Goal: Task Accomplishment & Management: Use online tool/utility

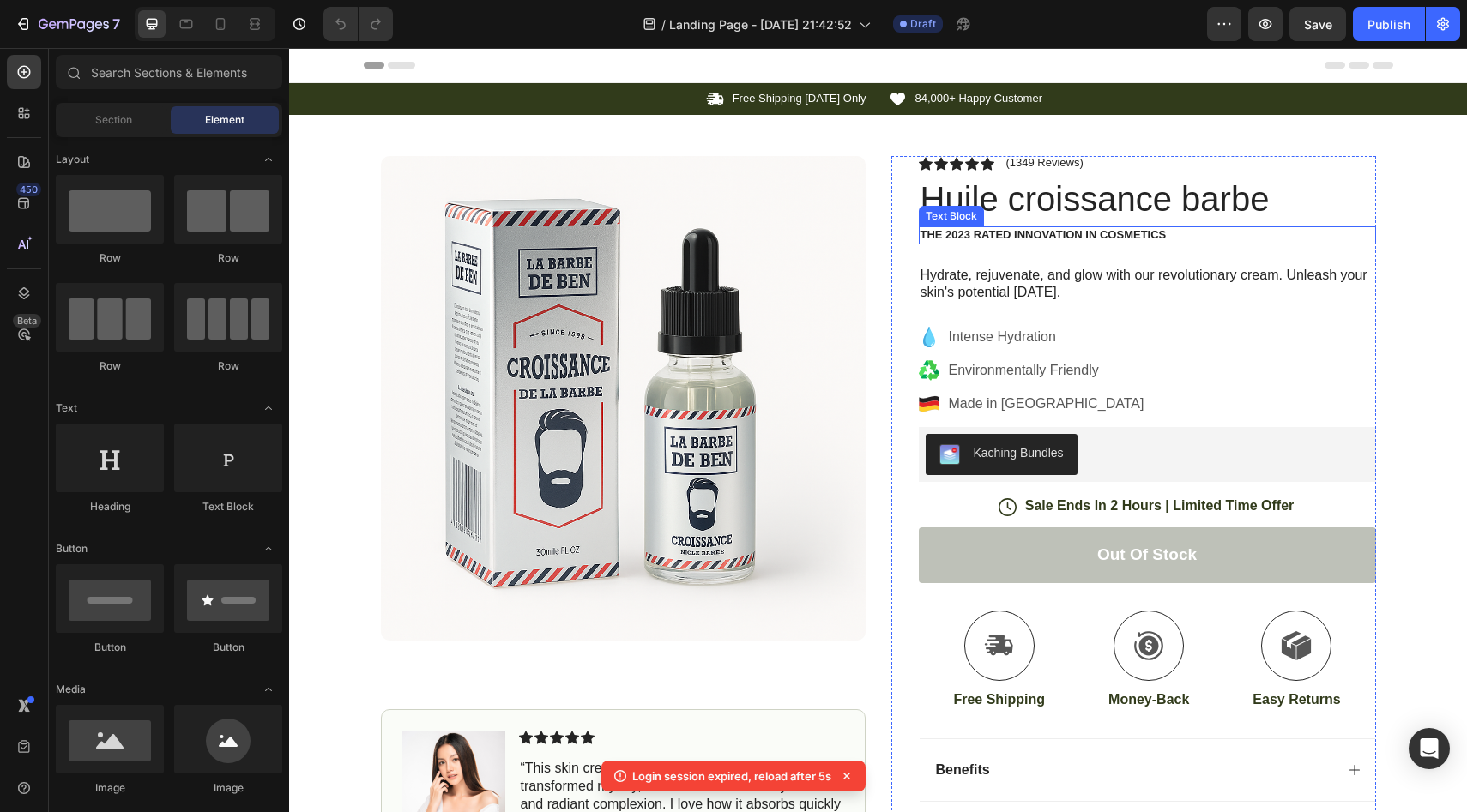
scroll to position [41, 0]
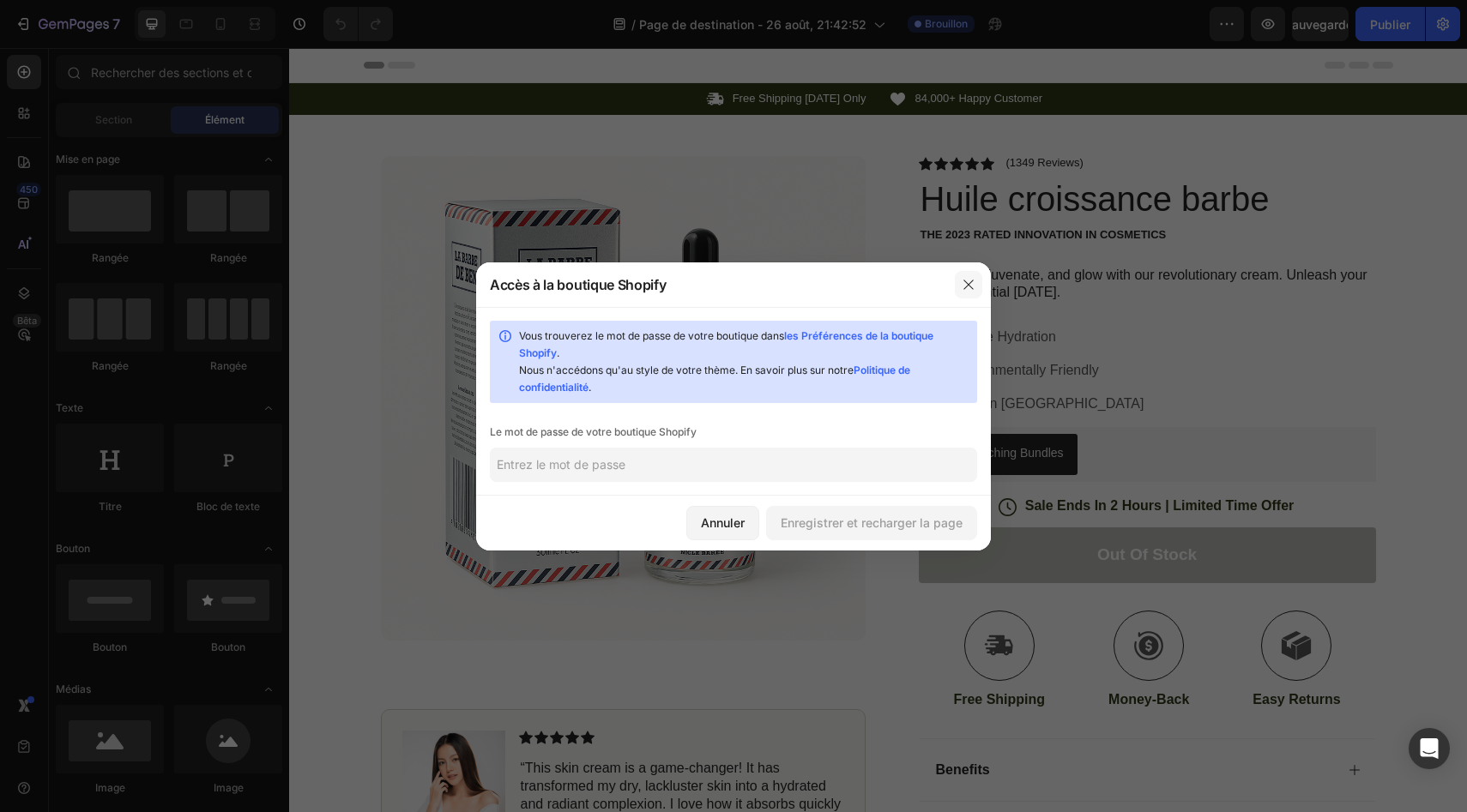
click at [966, 279] on icon "button" at bounding box center [968, 284] width 10 height 10
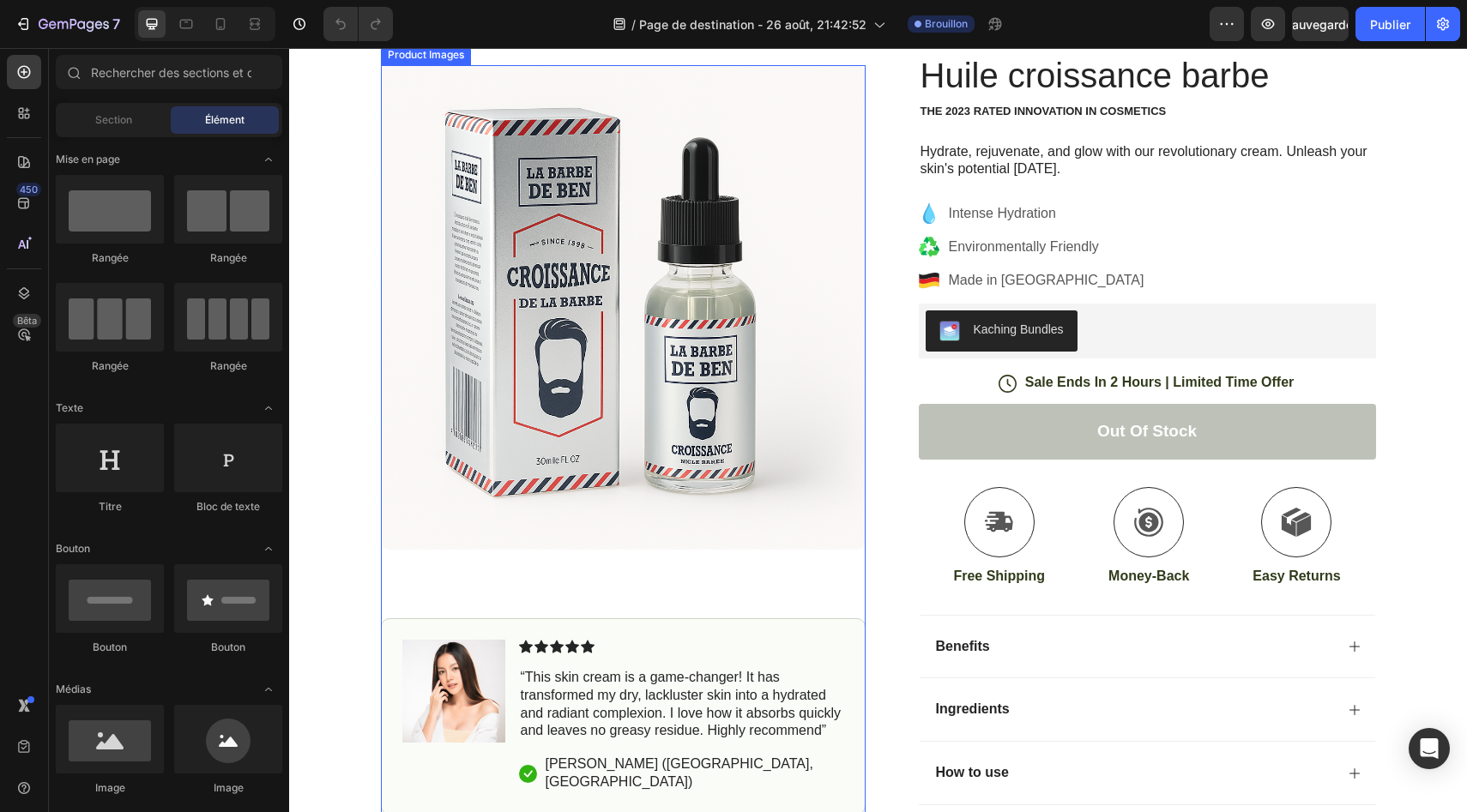
scroll to position [119, 0]
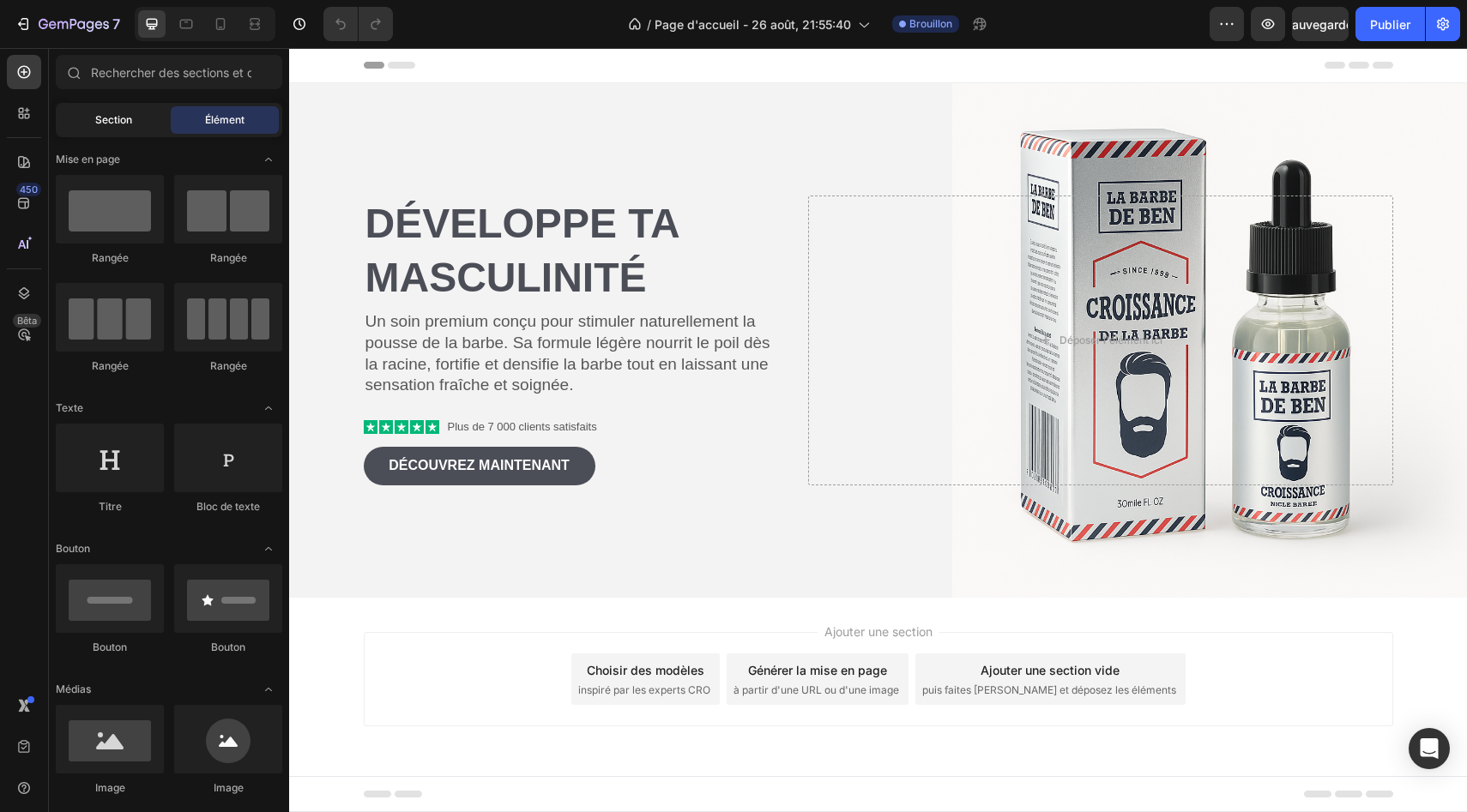
click at [92, 121] on div "Section" at bounding box center [113, 120] width 108 height 27
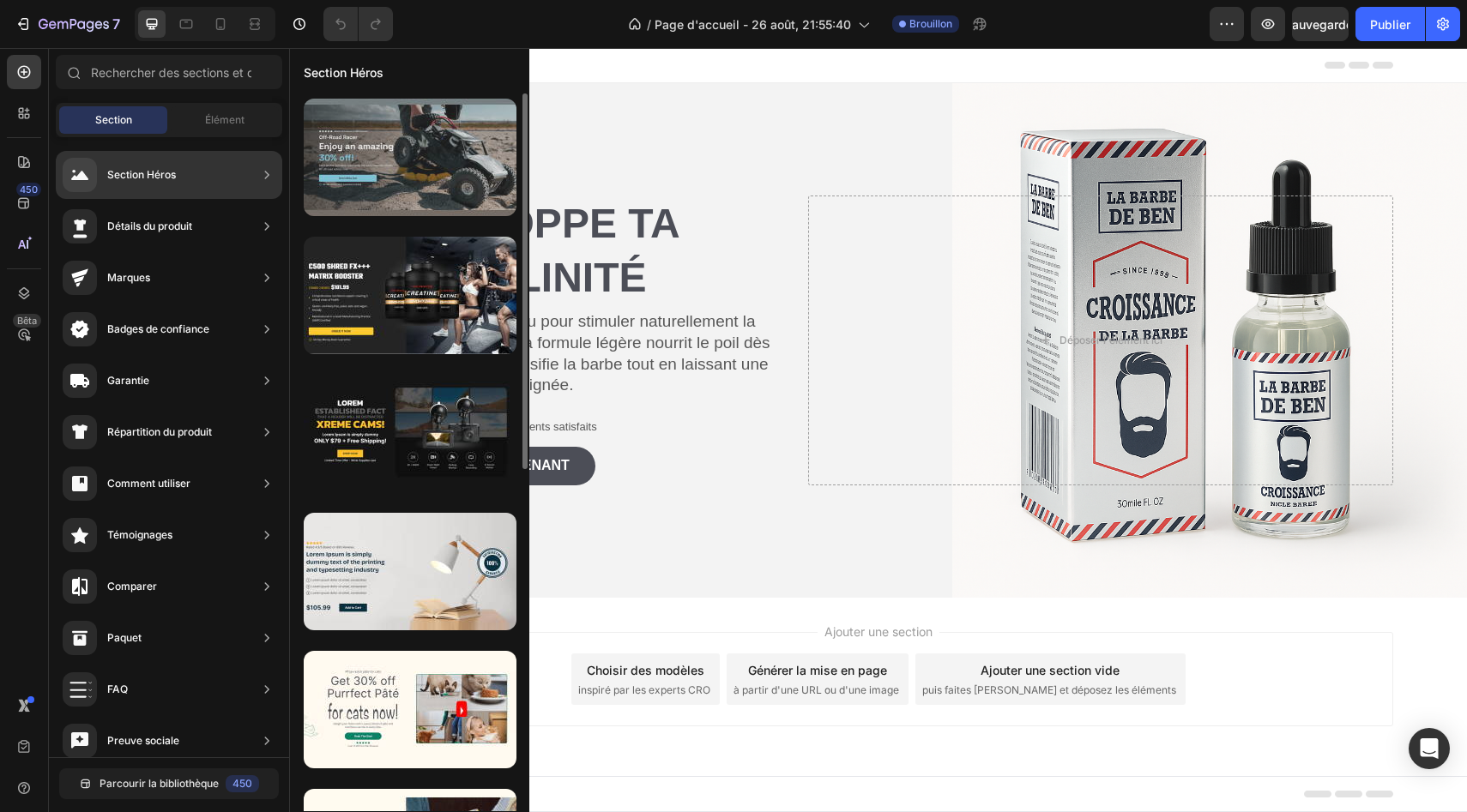
click at [428, 163] on div at bounding box center [409, 157] width 212 height 117
click at [461, 181] on div at bounding box center [409, 157] width 212 height 117
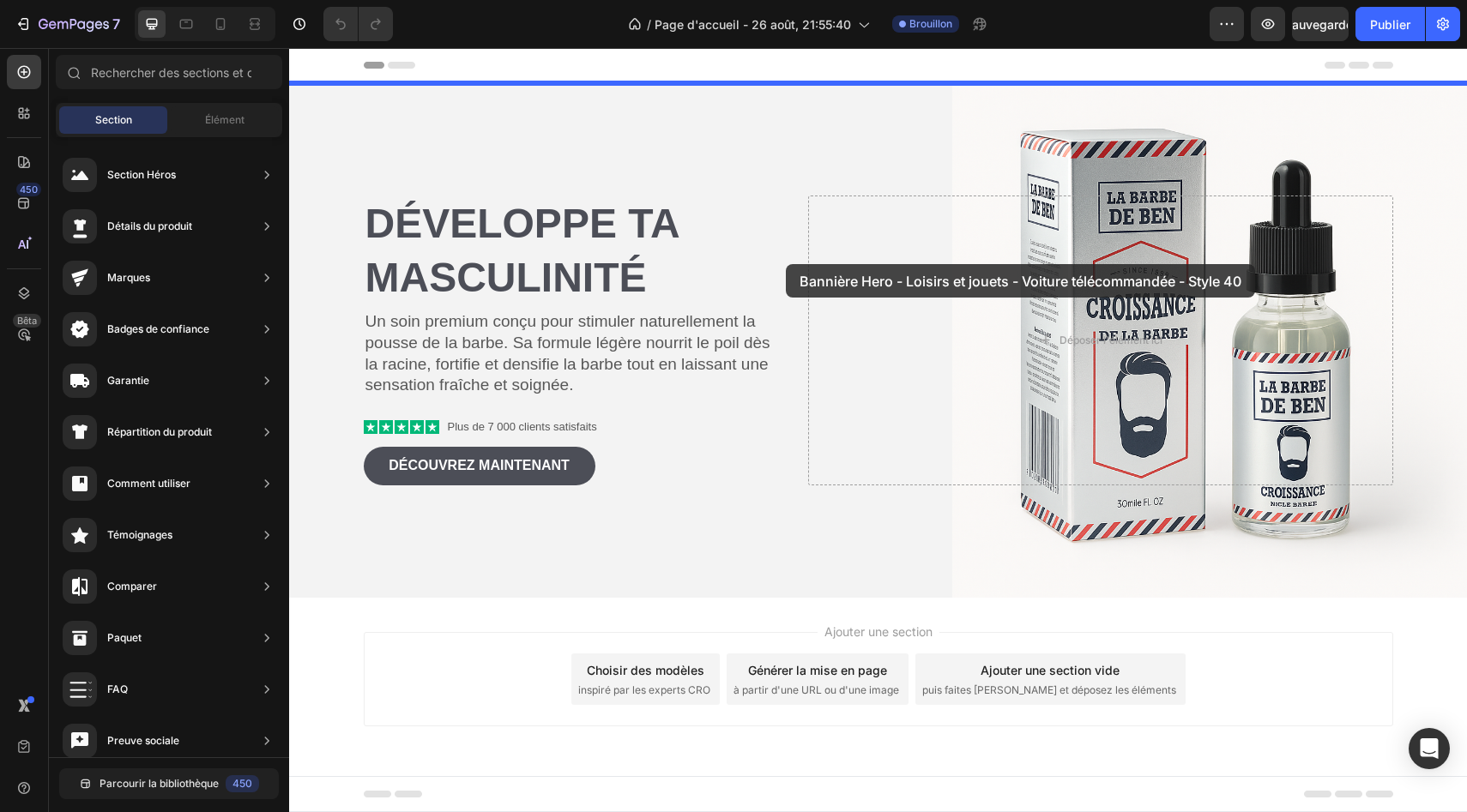
drag, startPoint x: 750, startPoint y: 229, endPoint x: 785, endPoint y: 265, distance: 50.2
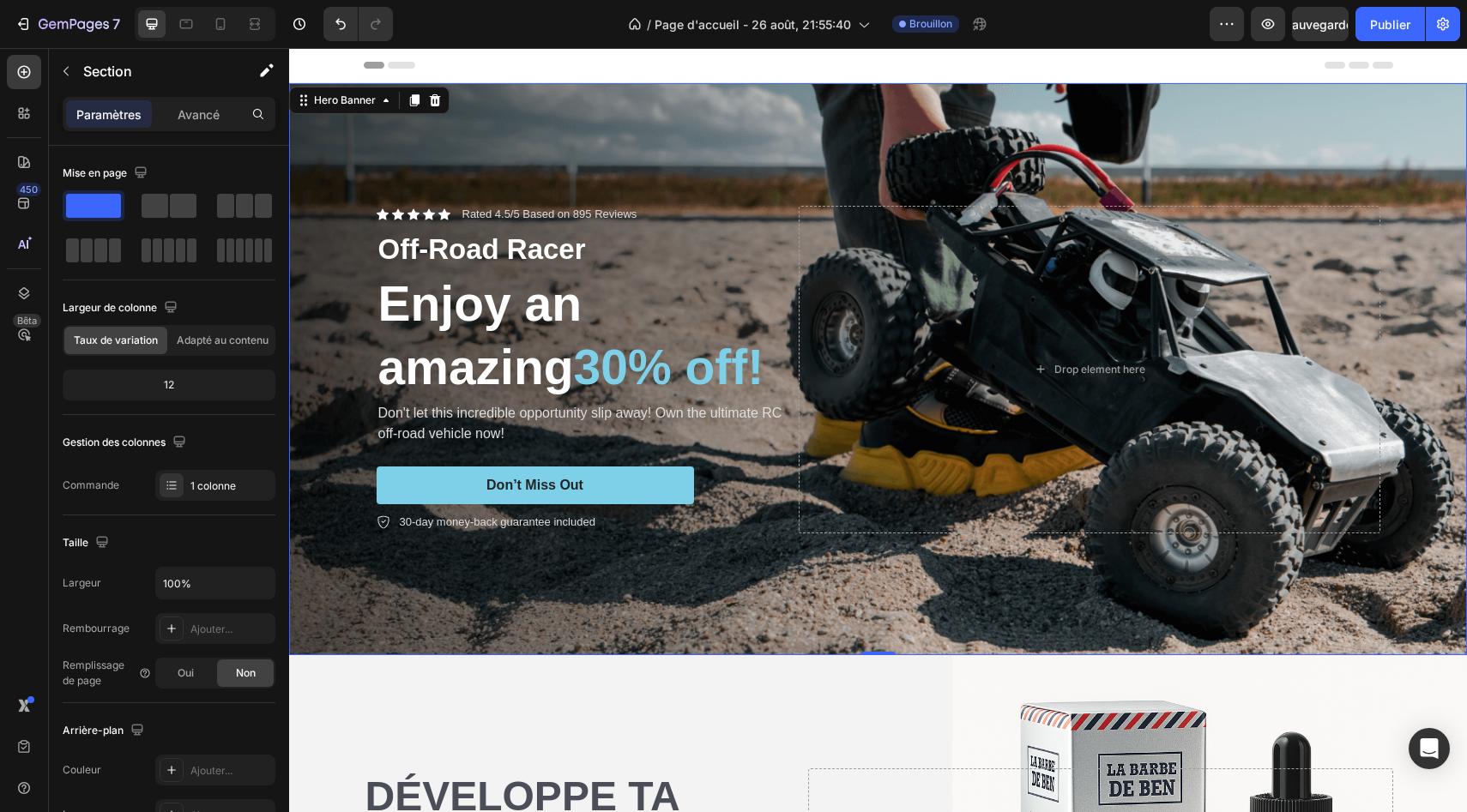
click at [723, 156] on div "Background Image" at bounding box center [878, 369] width 1178 height 572
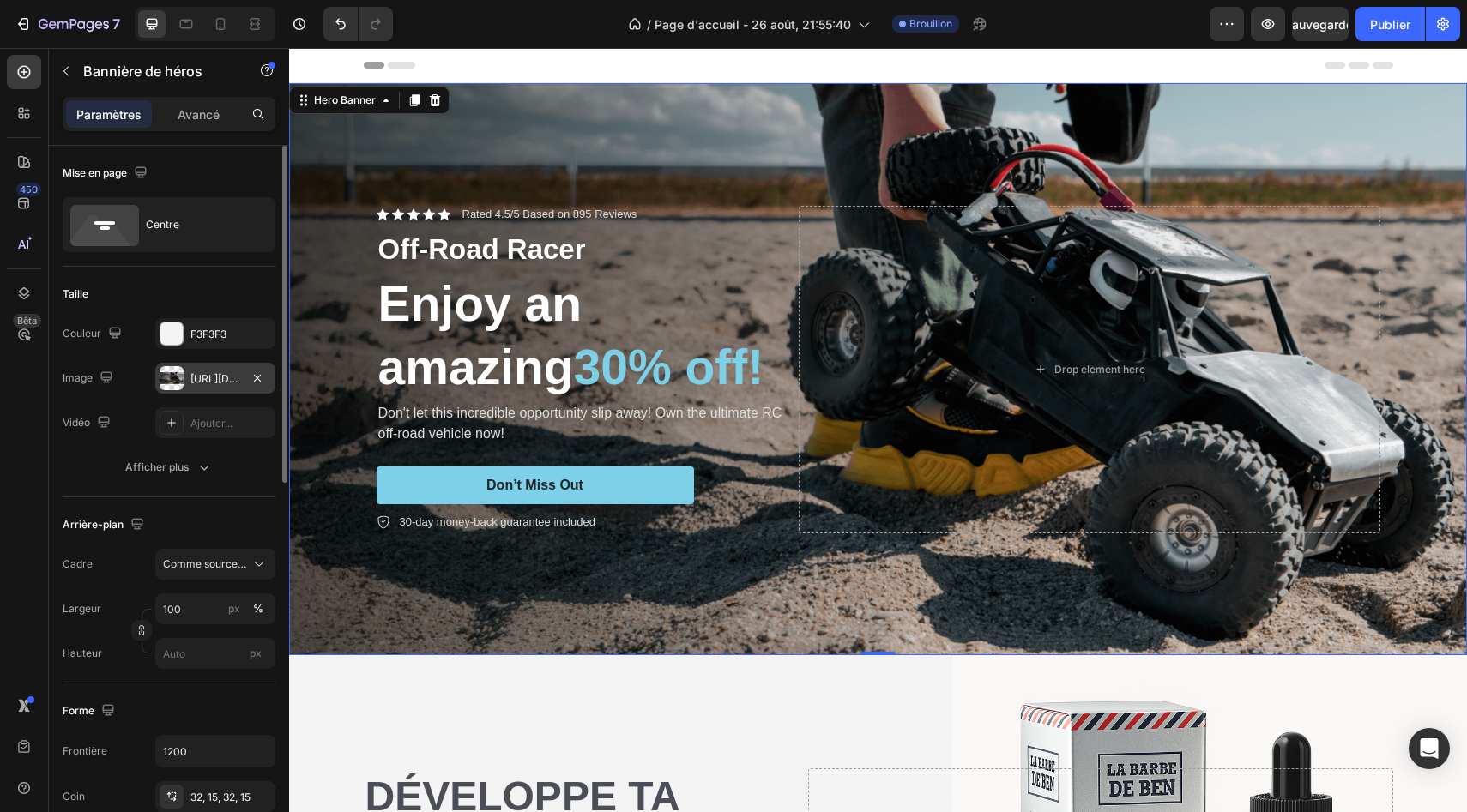
click at [203, 376] on font "https://cdn.shopify.com/s/files/1/2005/9307/files/gempages_432750572815254551-7…" at bounding box center [245, 378] width 110 height 13
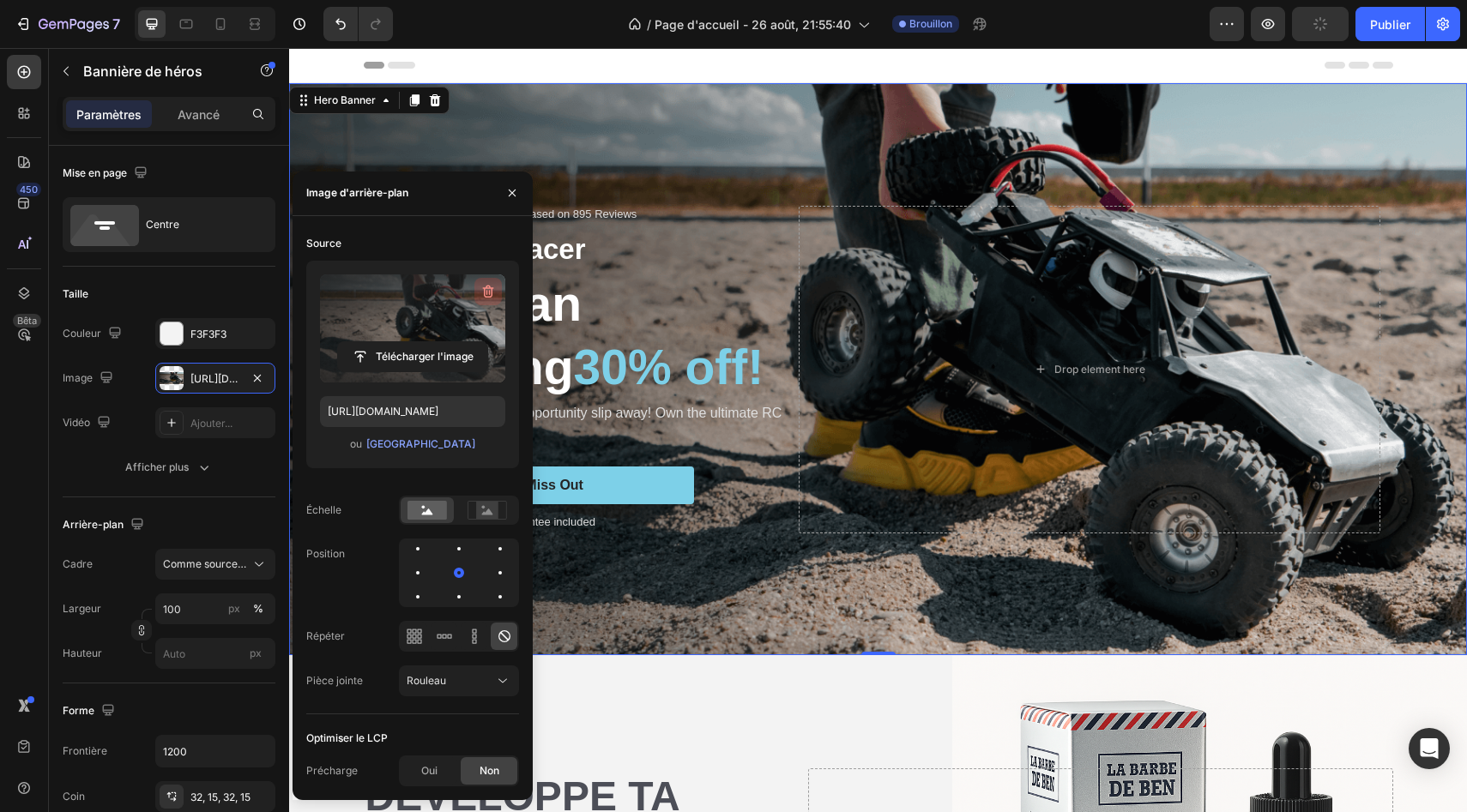
click at [487, 288] on icon "button" at bounding box center [488, 291] width 11 height 13
type input "Auto"
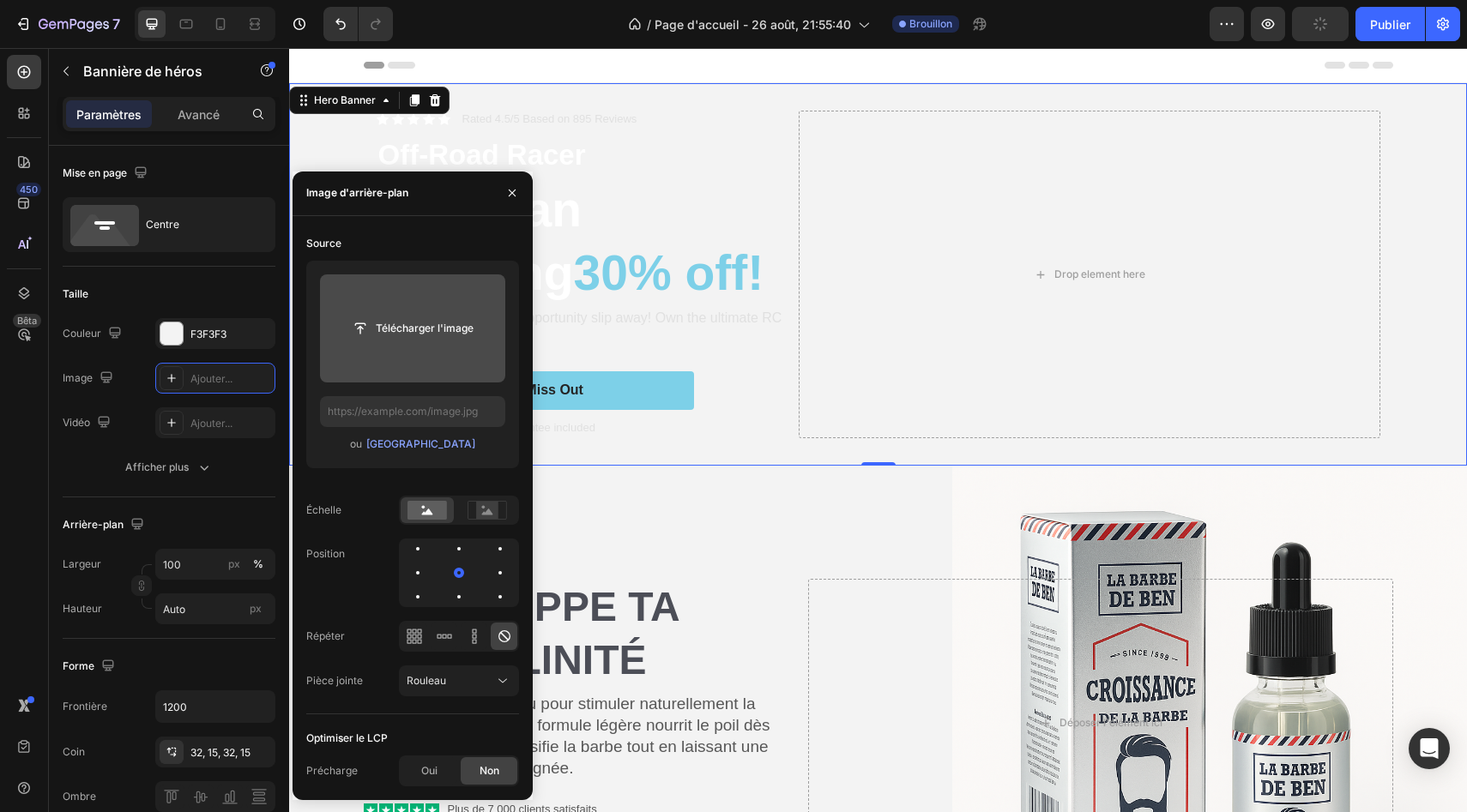
click at [418, 351] on input "file" at bounding box center [413, 328] width 185 height 108
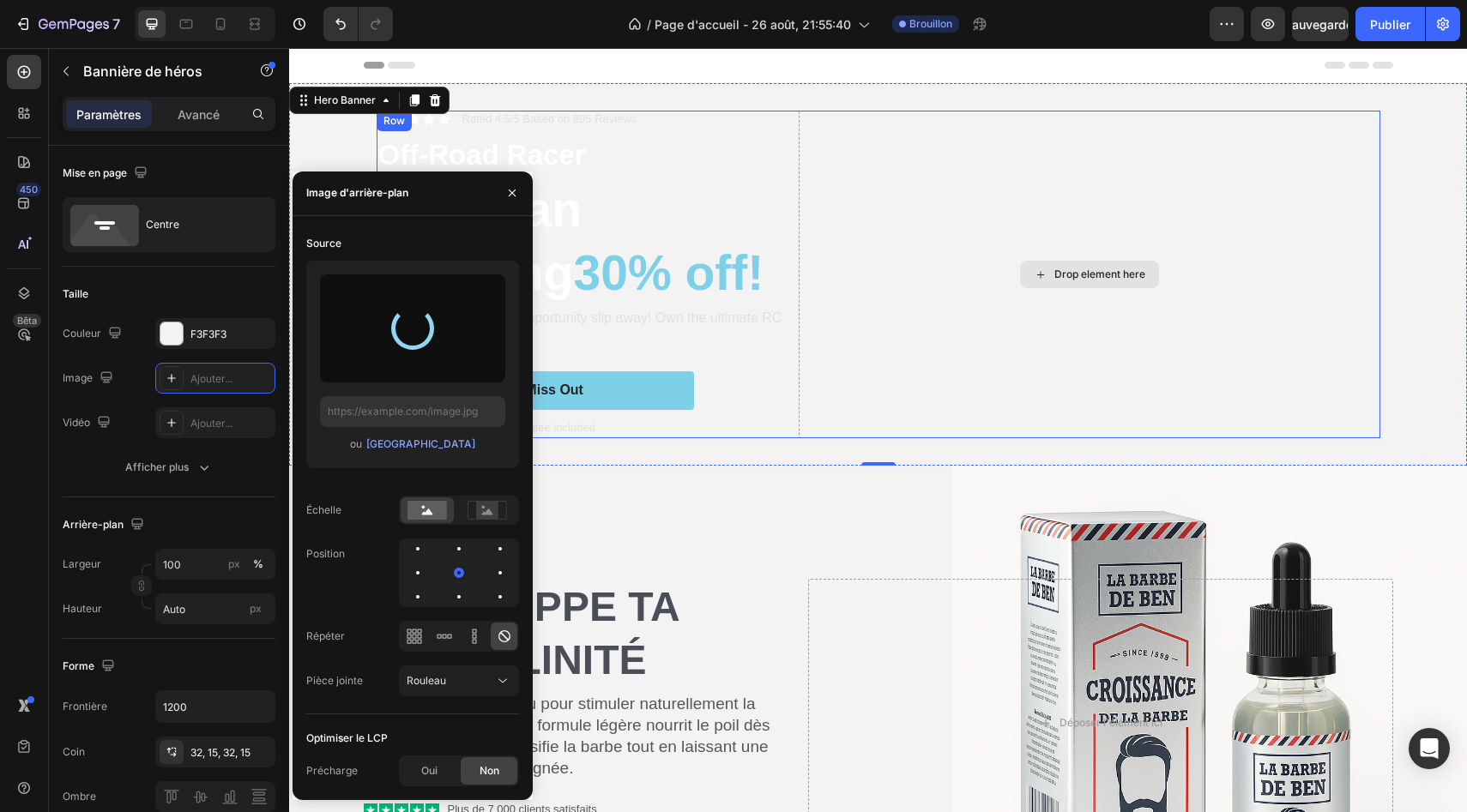
type input "[URL][DOMAIN_NAME]"
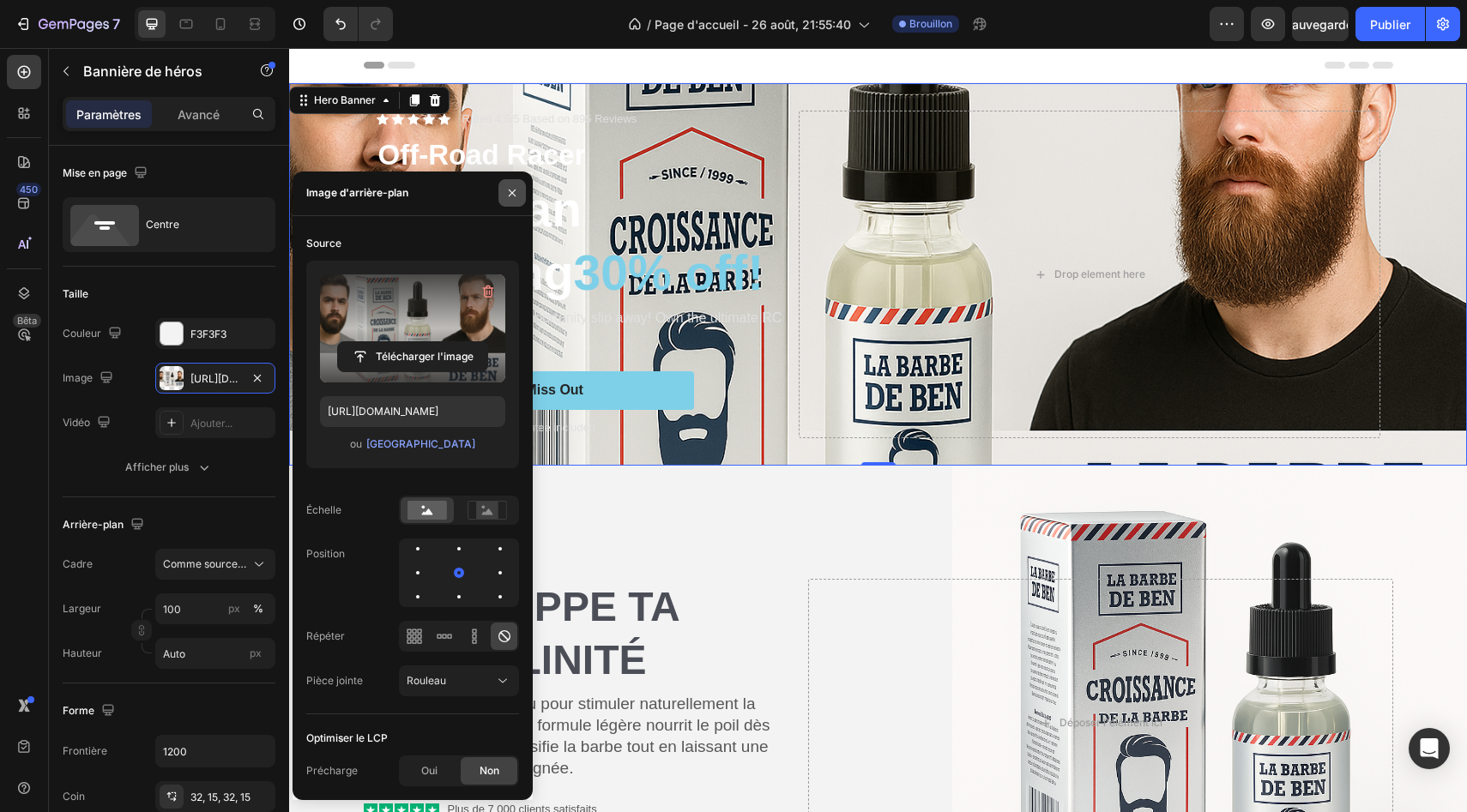
click at [510, 191] on icon "button" at bounding box center [512, 193] width 7 height 7
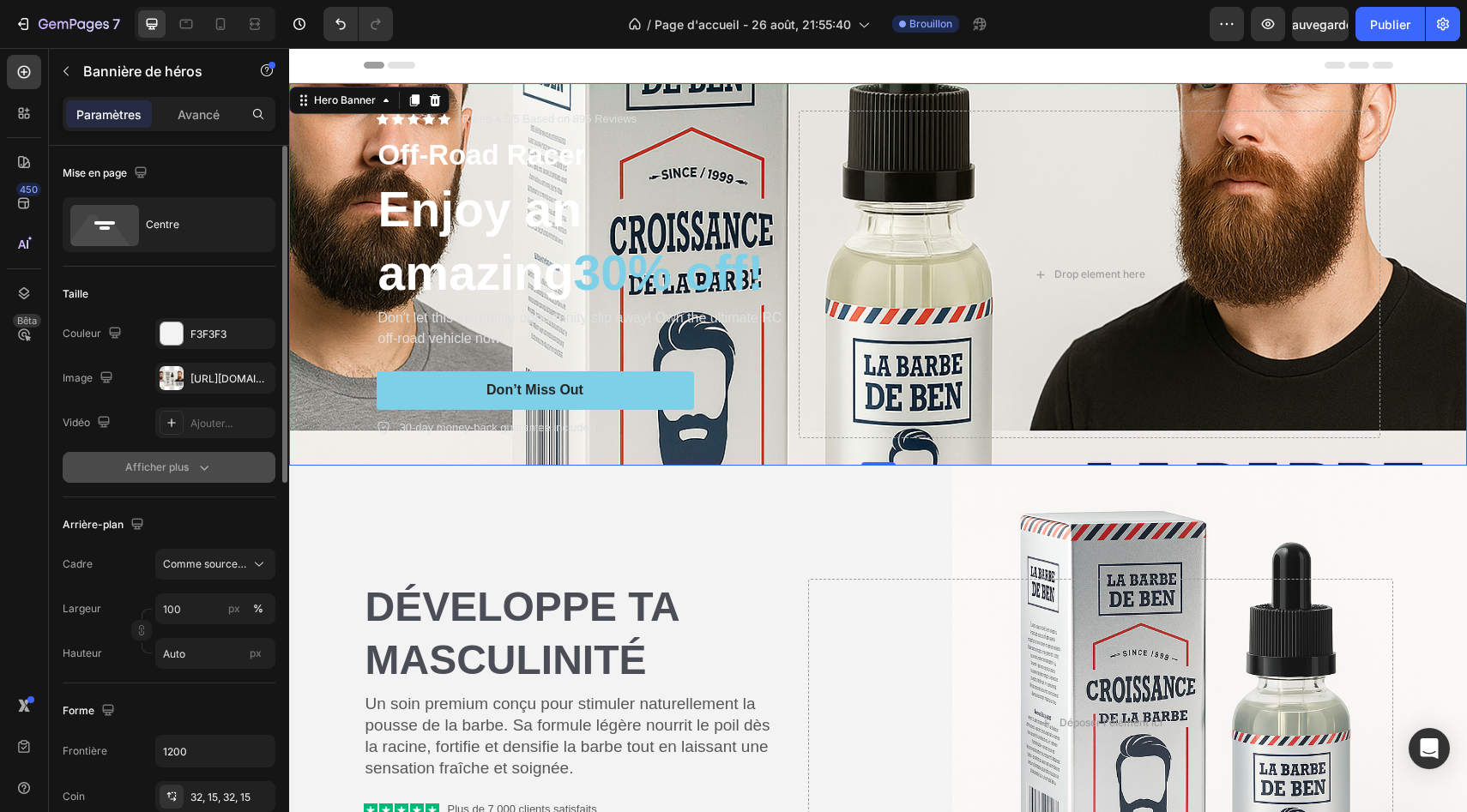
click at [186, 459] on font "Afficher plus" at bounding box center [157, 467] width 63 height 16
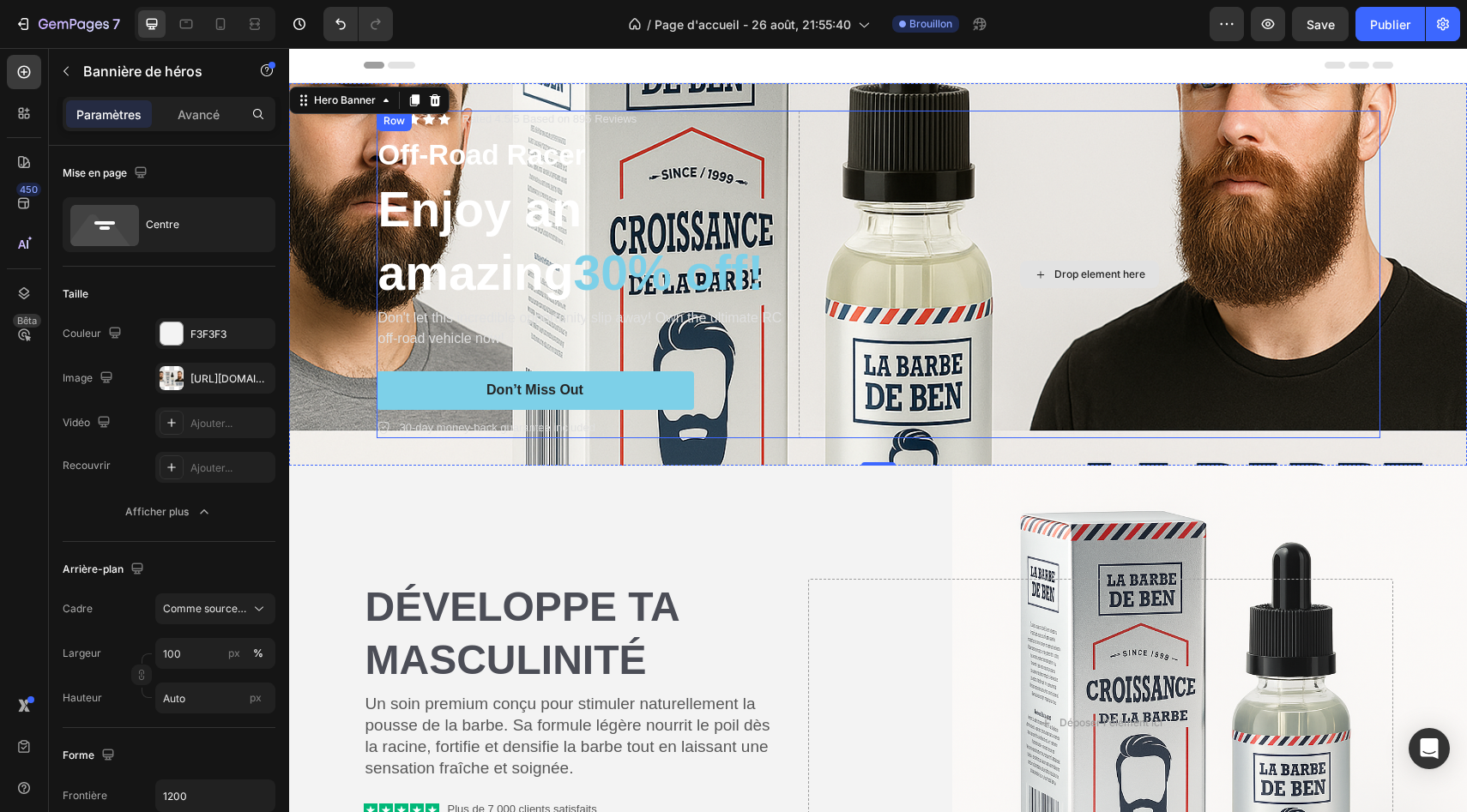
click at [882, 403] on div "Drop element here" at bounding box center [1090, 274] width 582 height 328
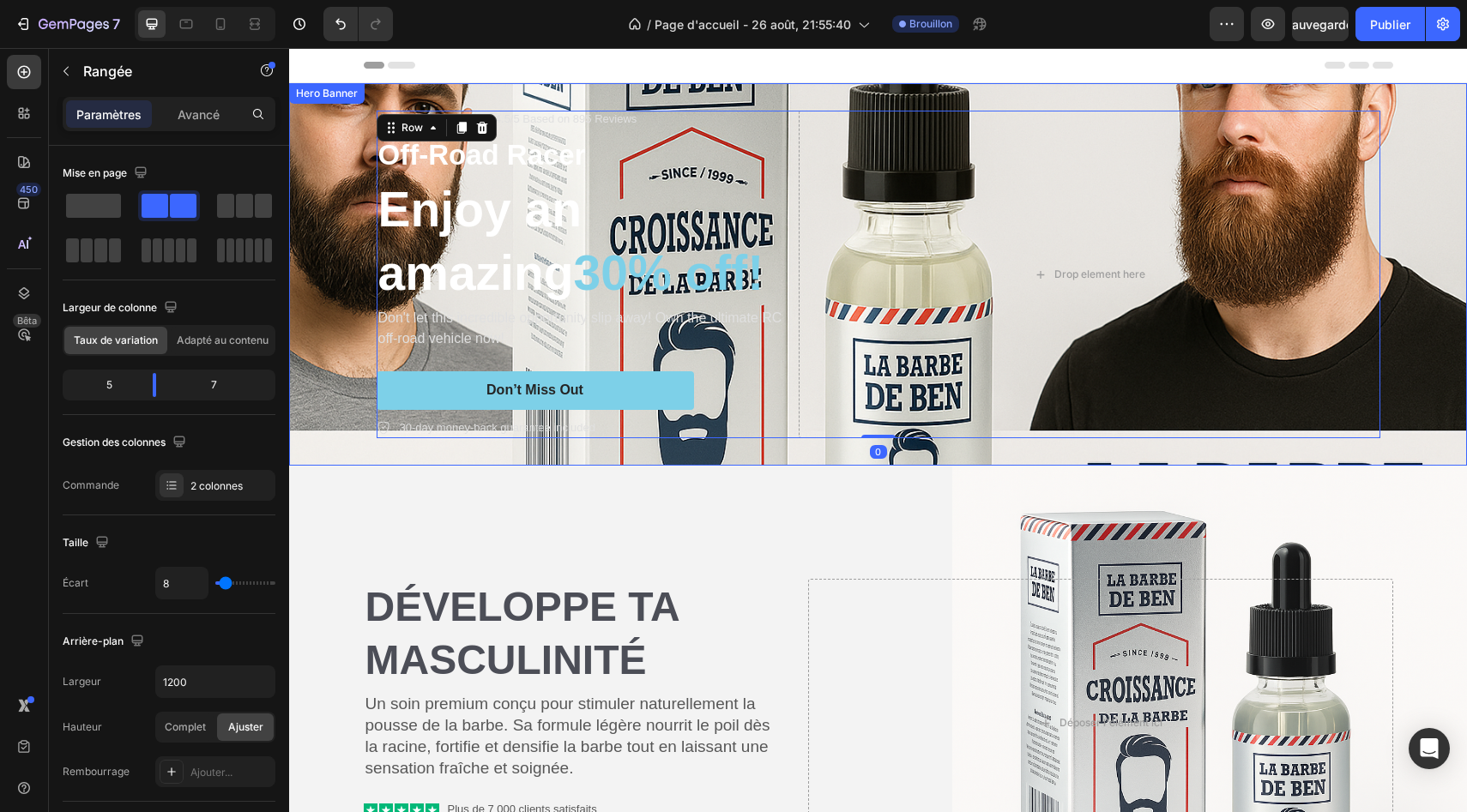
click at [947, 444] on div "Icon Icon Icon Icon Icon Icon List Rated 4.5/5 Based on 895 Reviews Text Block …" at bounding box center [877, 274] width 1029 height 383
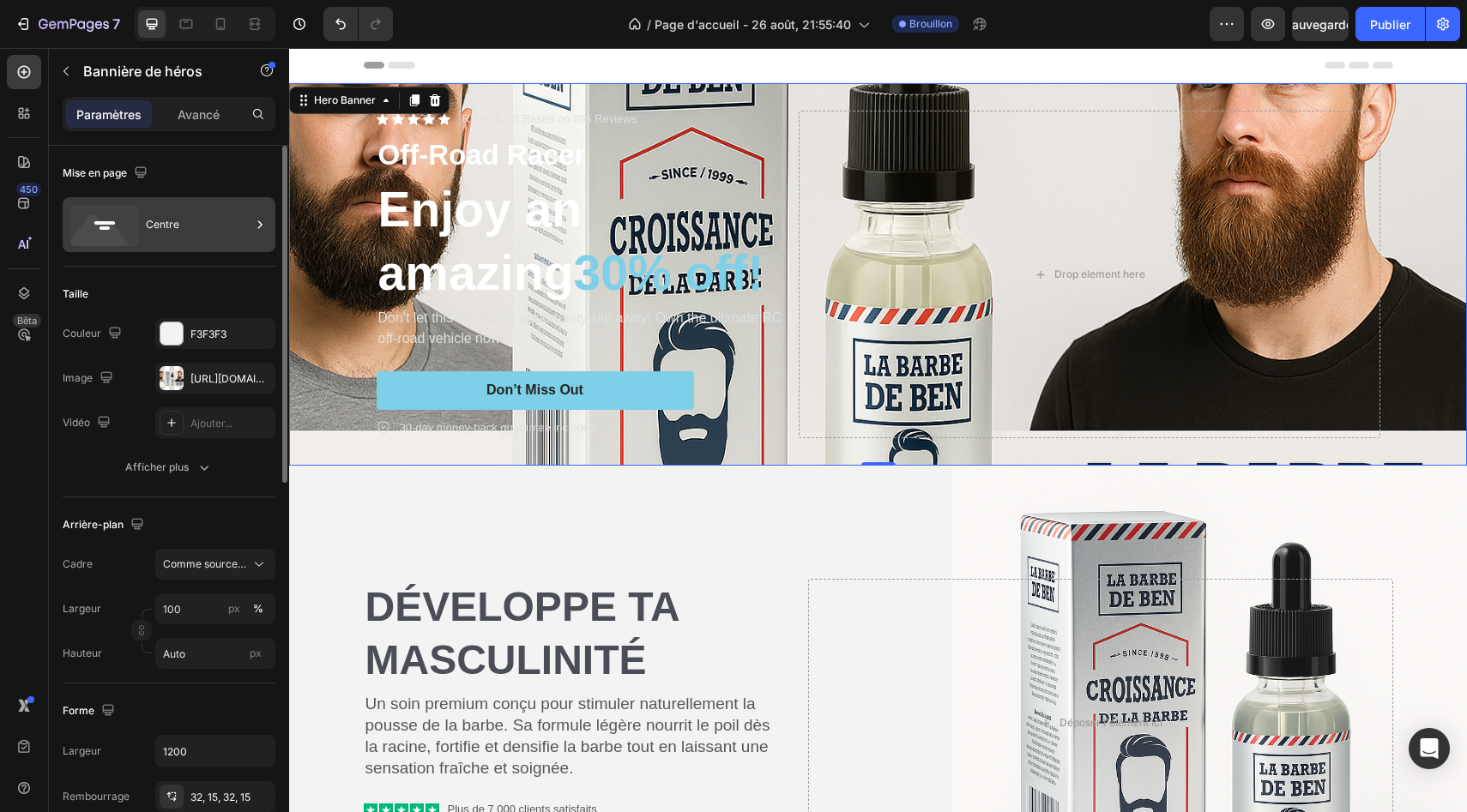
click at [257, 224] on icon at bounding box center [259, 224] width 17 height 17
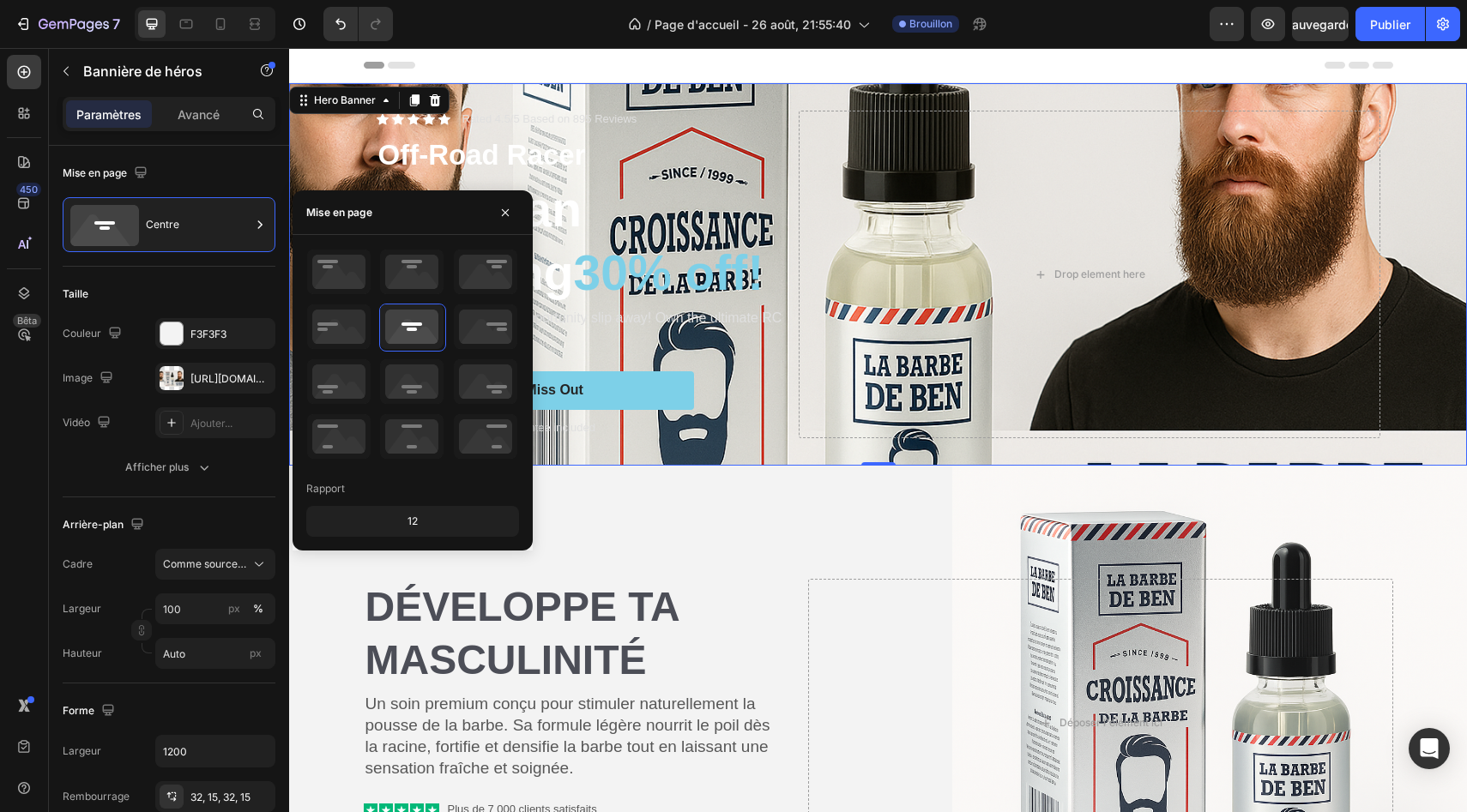
click at [408, 528] on font "12" at bounding box center [413, 522] width 11 height 16
click at [415, 442] on icon at bounding box center [412, 436] width 63 height 45
click at [428, 341] on icon at bounding box center [412, 326] width 63 height 45
click at [244, 221] on div "Centre" at bounding box center [197, 225] width 105 height 40
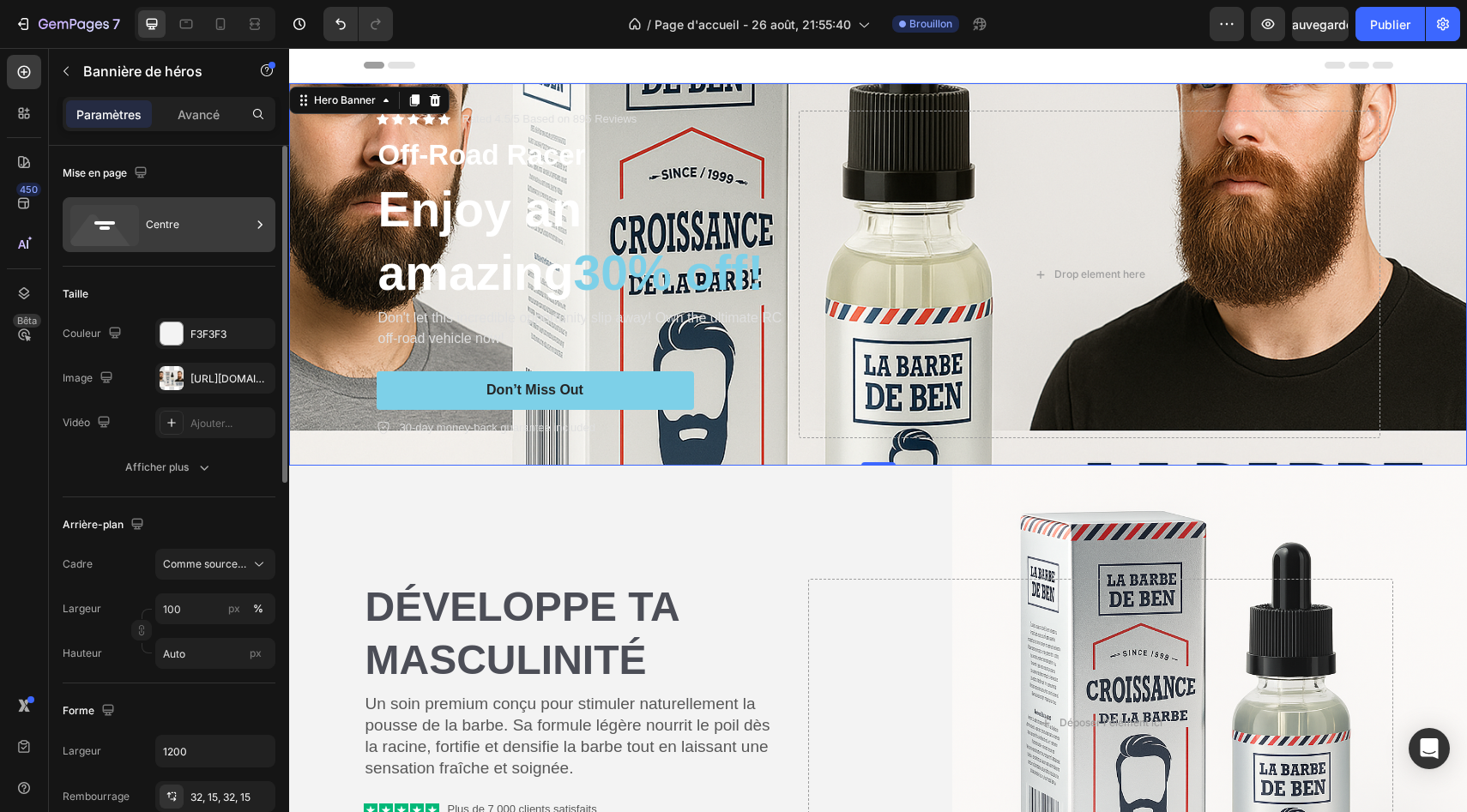
click at [244, 221] on div "Centre" at bounding box center [197, 225] width 105 height 40
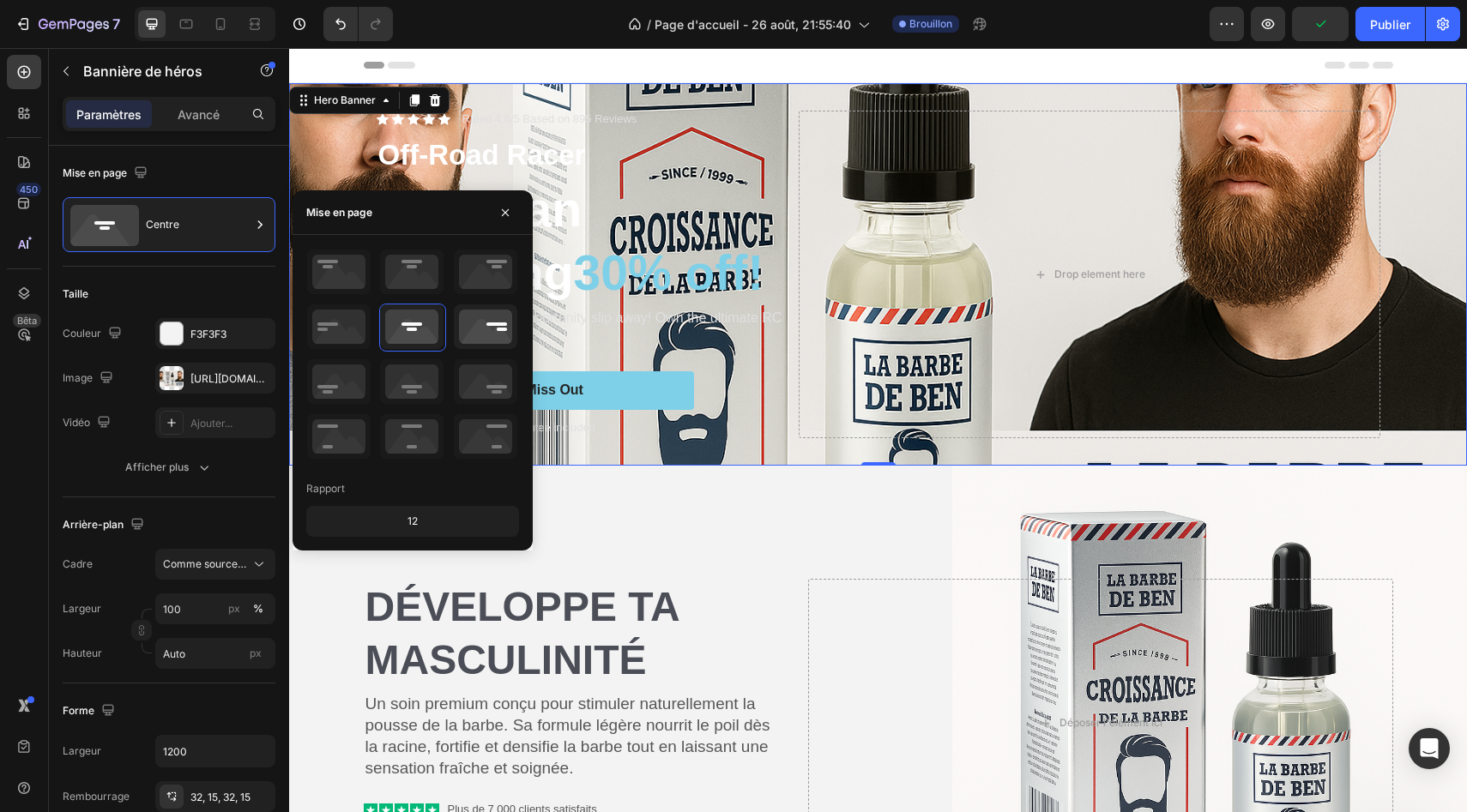
click at [501, 315] on icon at bounding box center [486, 326] width 63 height 45
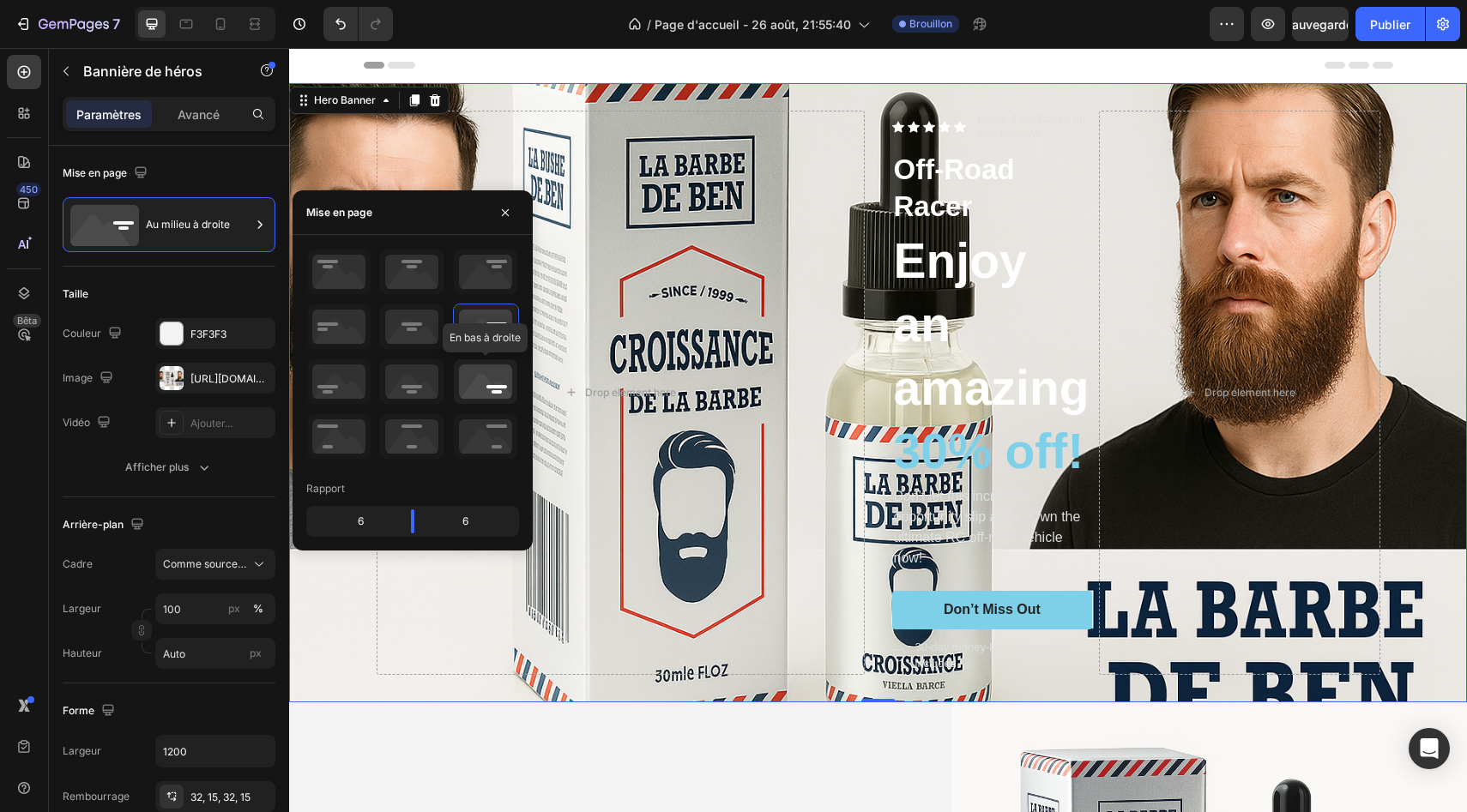
click at [491, 382] on icon at bounding box center [486, 382] width 63 height 45
click at [494, 429] on icon at bounding box center [486, 436] width 63 height 45
click at [420, 284] on icon at bounding box center [412, 272] width 63 height 45
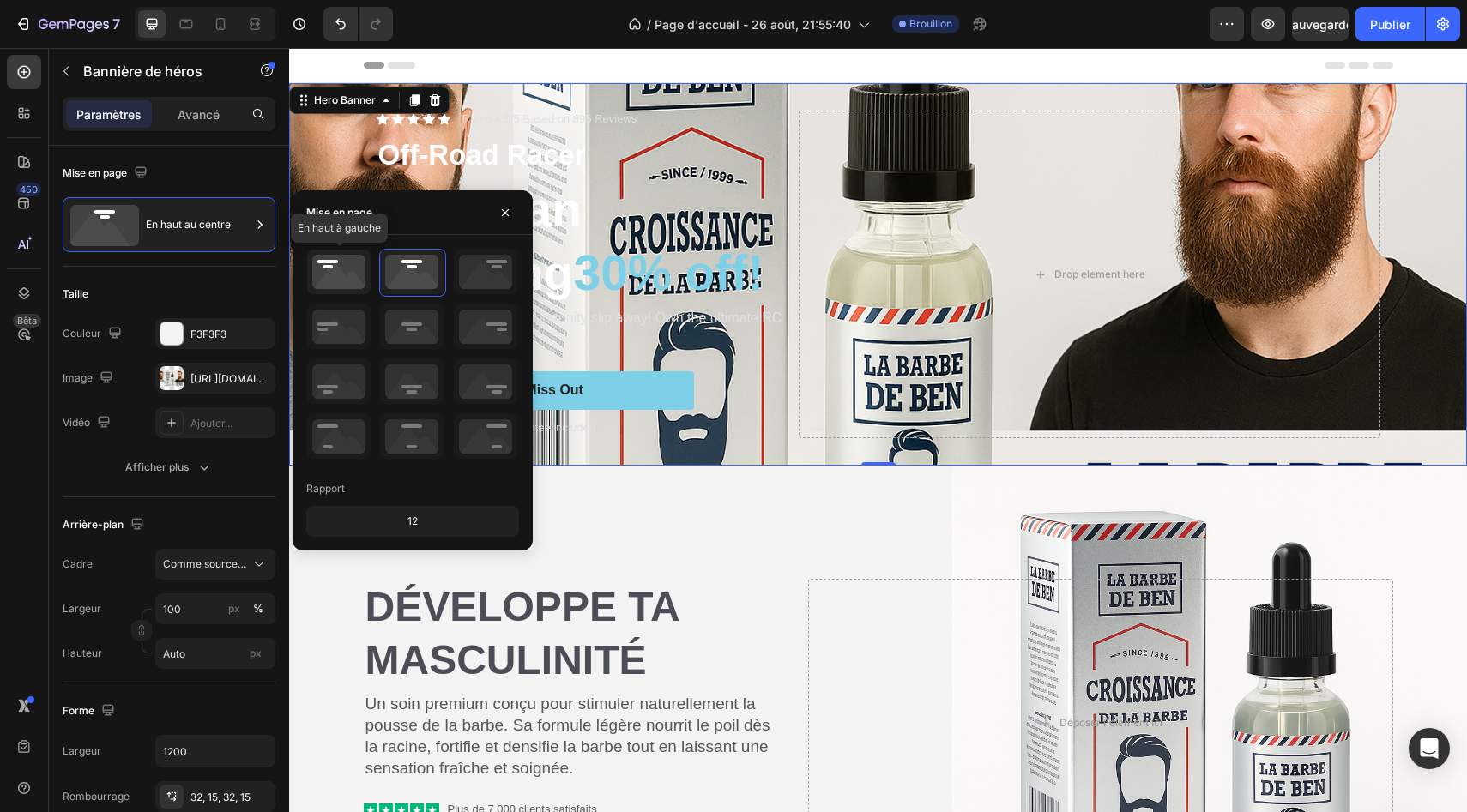
click at [348, 269] on icon at bounding box center [339, 272] width 63 height 45
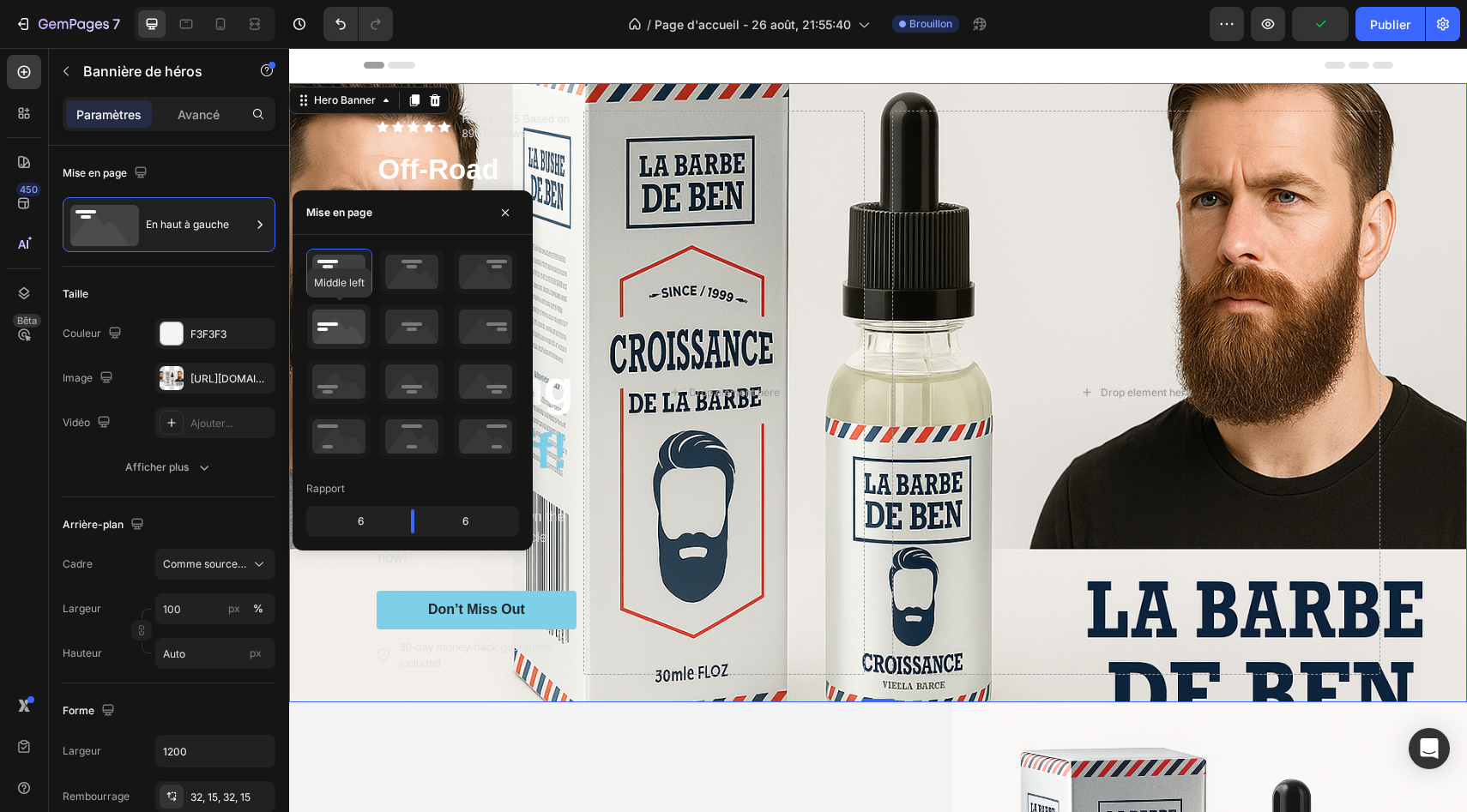
click at [337, 322] on icon at bounding box center [339, 326] width 63 height 45
click at [339, 395] on icon at bounding box center [339, 382] width 63 height 45
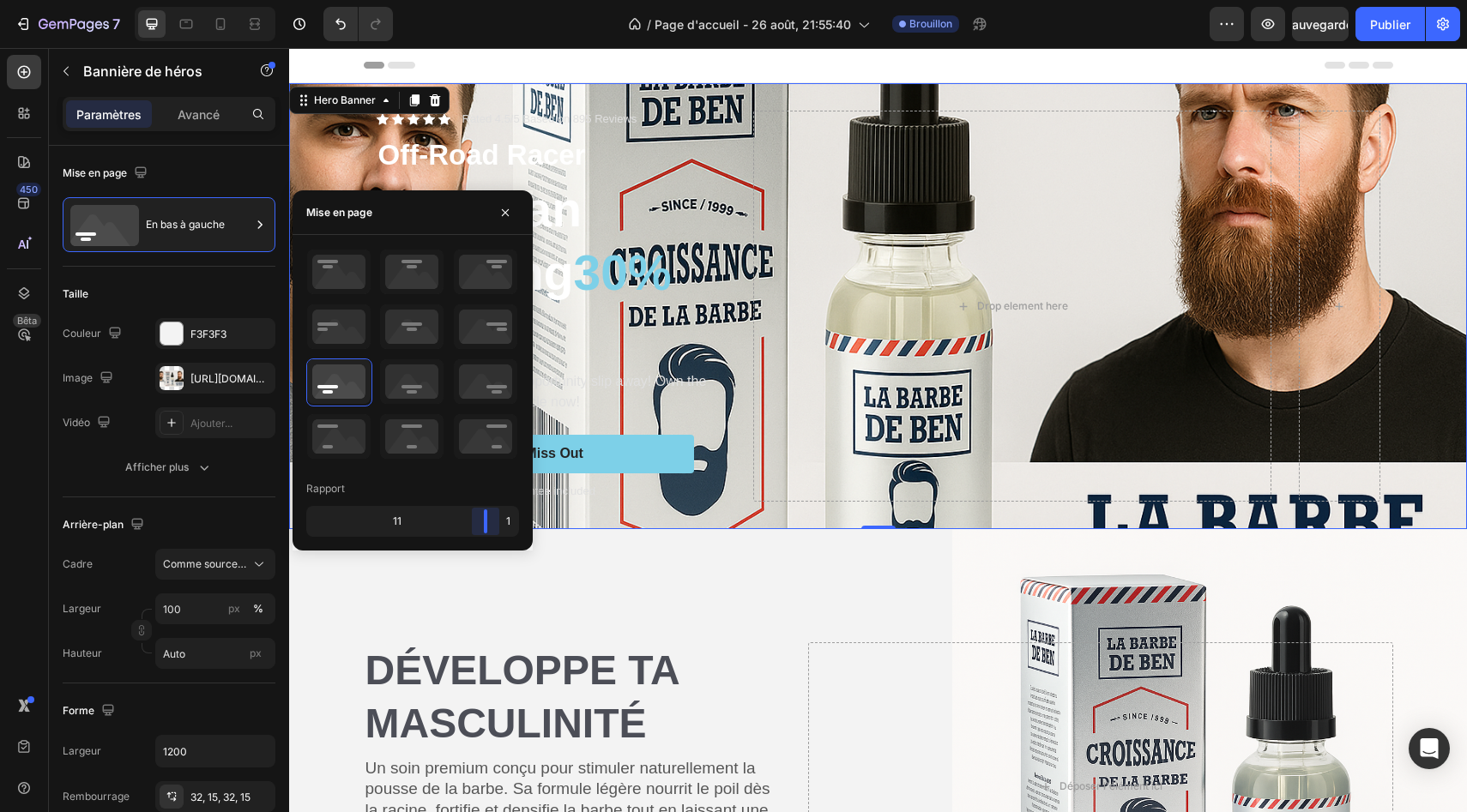
drag, startPoint x: 413, startPoint y: 520, endPoint x: 543, endPoint y: 519, distance: 130.0
click at [543, 0] on body "7 Version history / Page d'accueil - 26 août, 21:55:40 Brouillon Aperçu Sauvega…" at bounding box center [734, 0] width 1467 height 0
click at [483, 434] on icon at bounding box center [486, 436] width 63 height 45
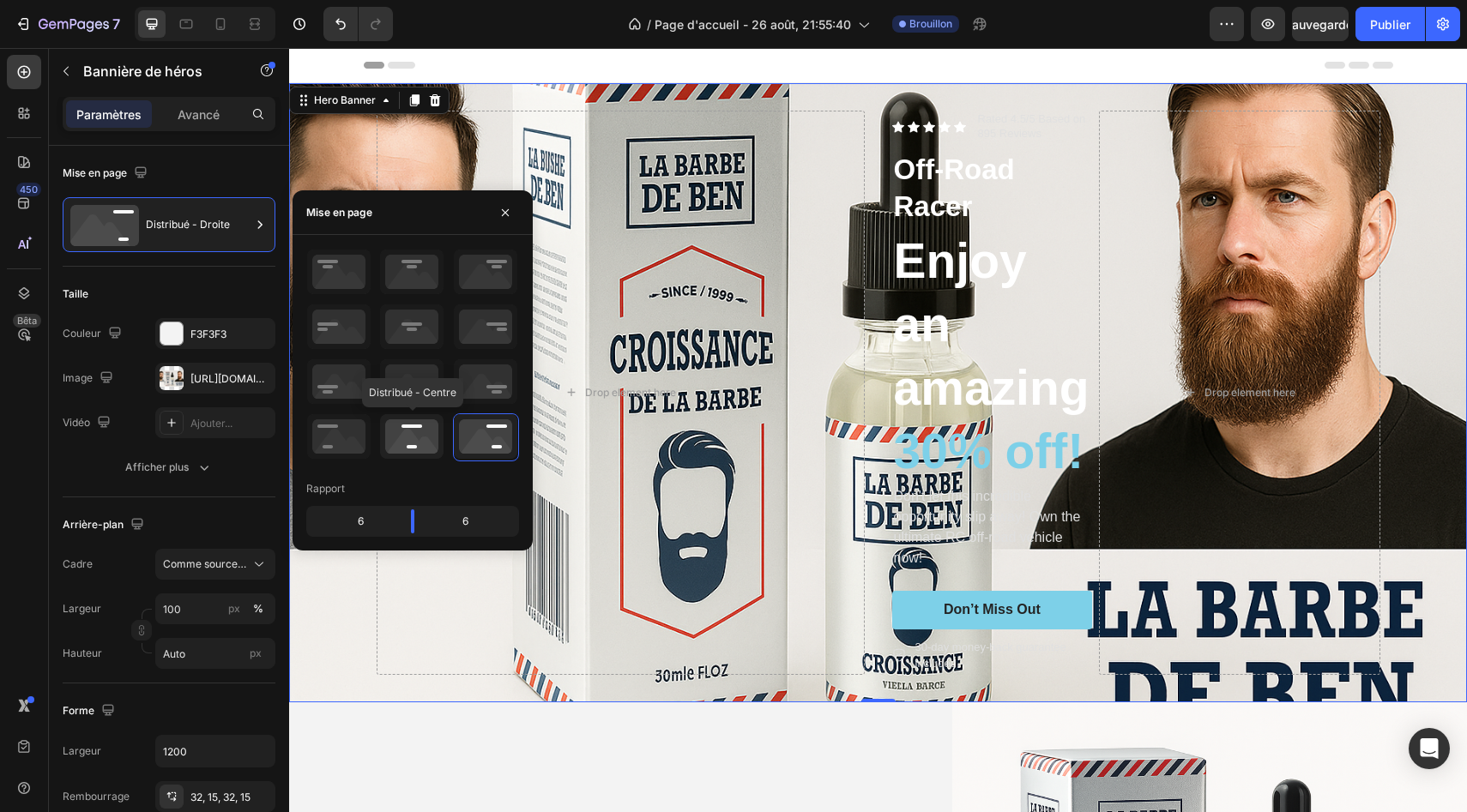
click at [420, 435] on icon at bounding box center [412, 436] width 63 height 45
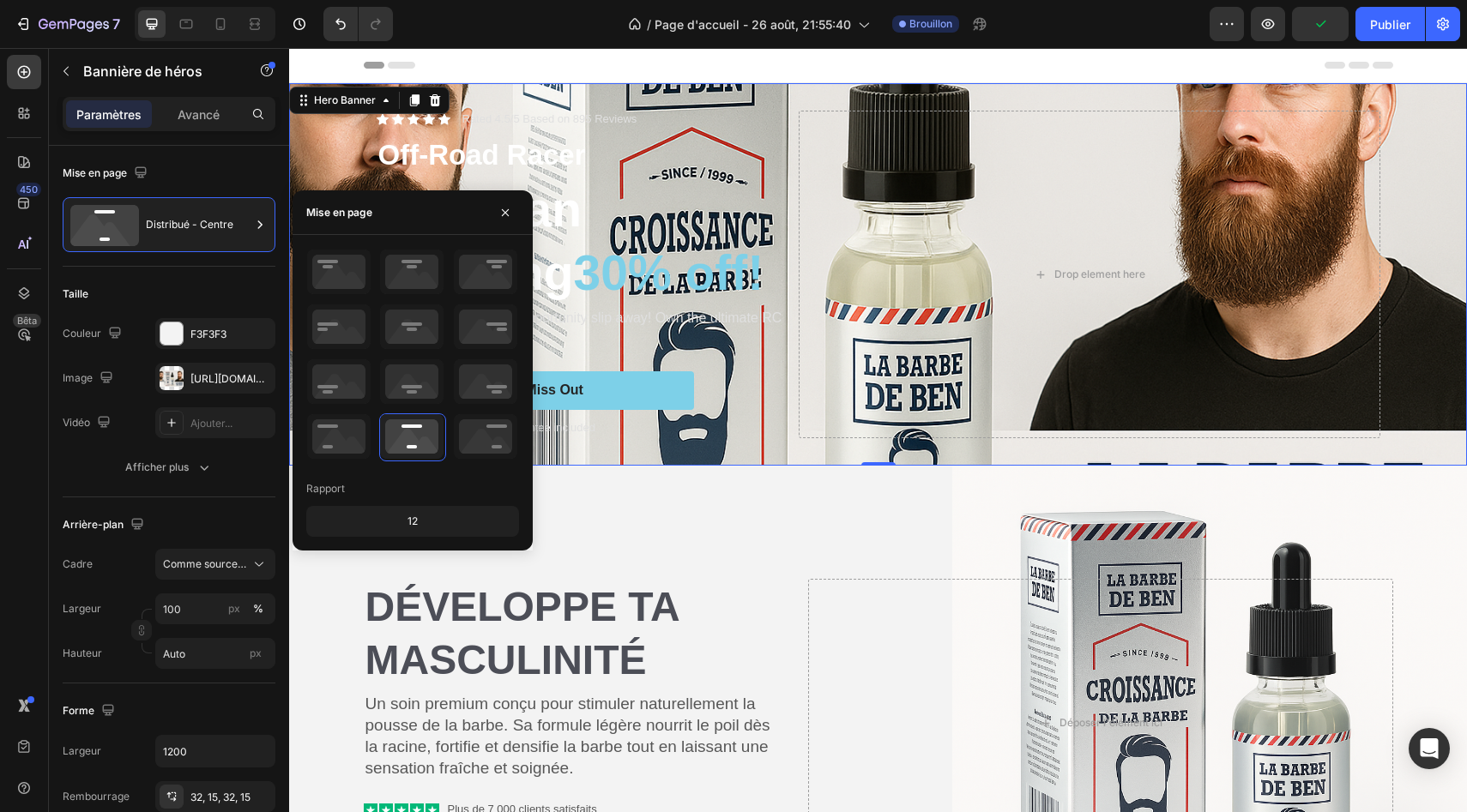
click at [419, 523] on div "12" at bounding box center [412, 521] width 205 height 24
drag, startPoint x: 415, startPoint y: 523, endPoint x: 365, endPoint y: 518, distance: 50.2
click at [363, 518] on div "12" at bounding box center [412, 521] width 205 height 24
click at [420, 394] on icon at bounding box center [412, 382] width 63 height 45
click at [482, 391] on icon at bounding box center [486, 382] width 63 height 45
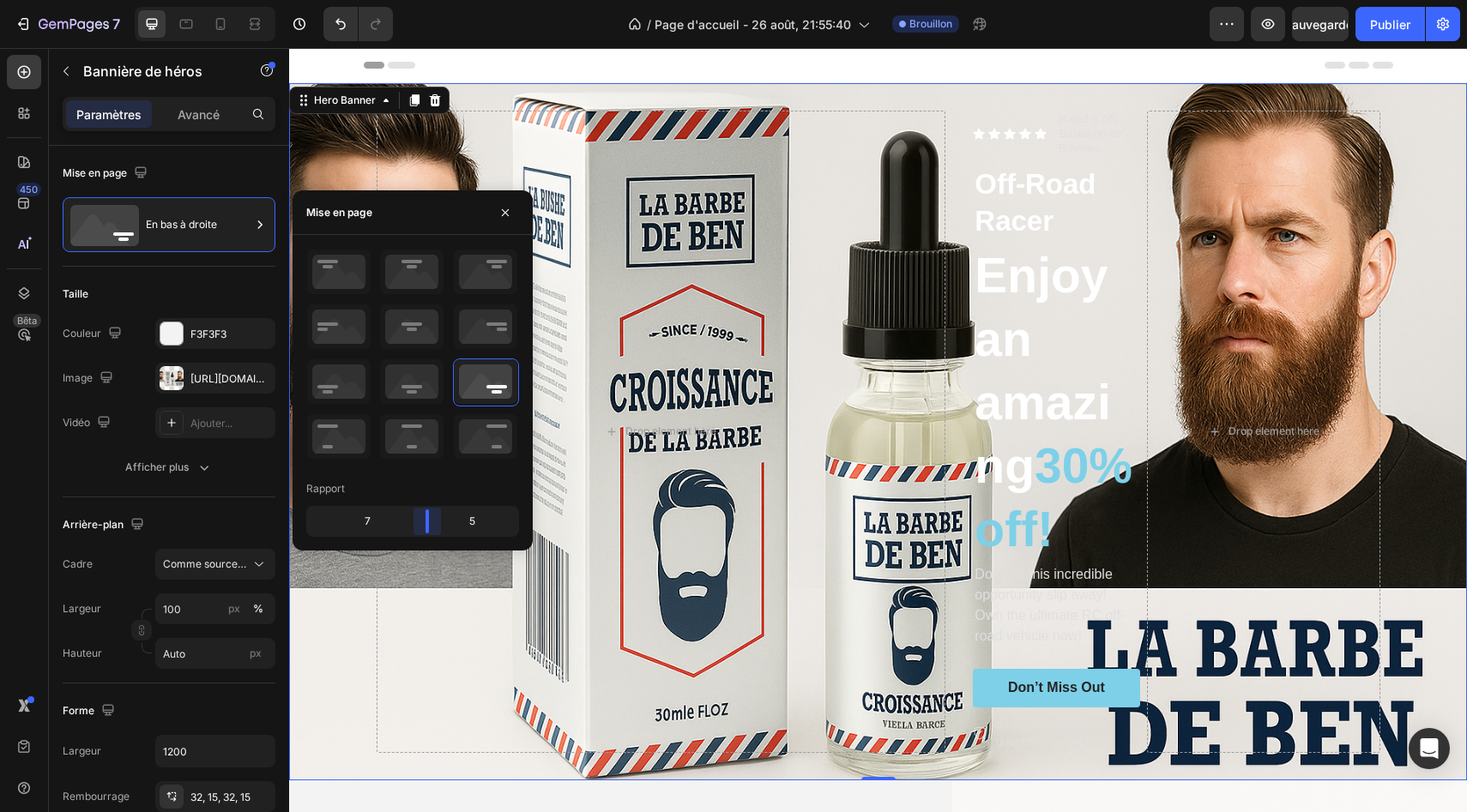
drag, startPoint x: 411, startPoint y: 521, endPoint x: 435, endPoint y: 508, distance: 27.3
click at [435, 0] on body "7 Version history / Page d'accueil - 26 août, 21:55:40 Brouillon Aperçu Sauvega…" at bounding box center [734, 0] width 1467 height 0
click at [479, 333] on icon at bounding box center [486, 326] width 63 height 45
drag, startPoint x: 410, startPoint y: 518, endPoint x: 434, endPoint y: 518, distance: 24.0
click at [434, 0] on body "7 Version history / Page d'accueil - 26 août, 21:55:40 Brouillon Aperçu Sauvega…" at bounding box center [734, 0] width 1467 height 0
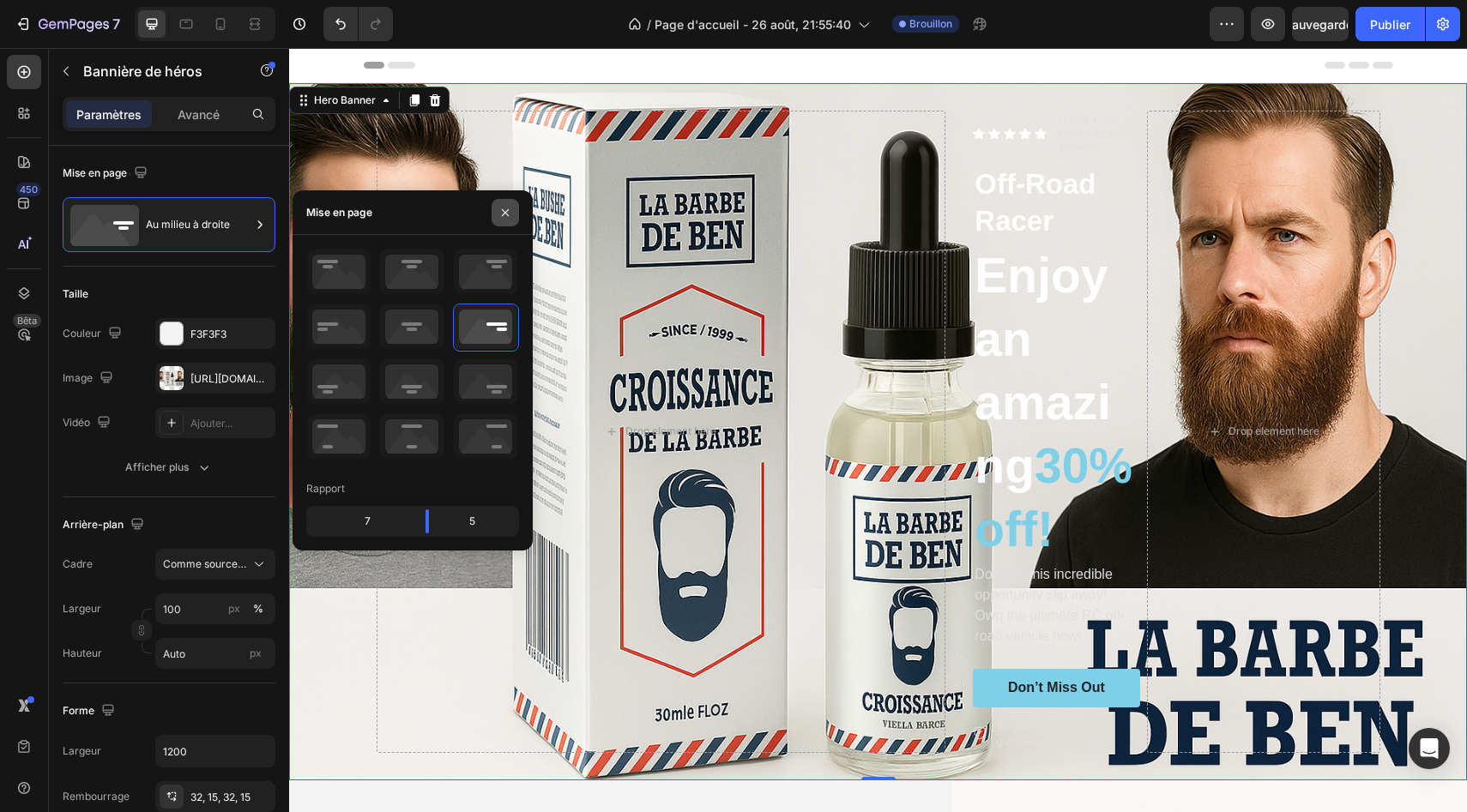
click at [503, 219] on icon "button" at bounding box center [505, 212] width 14 height 14
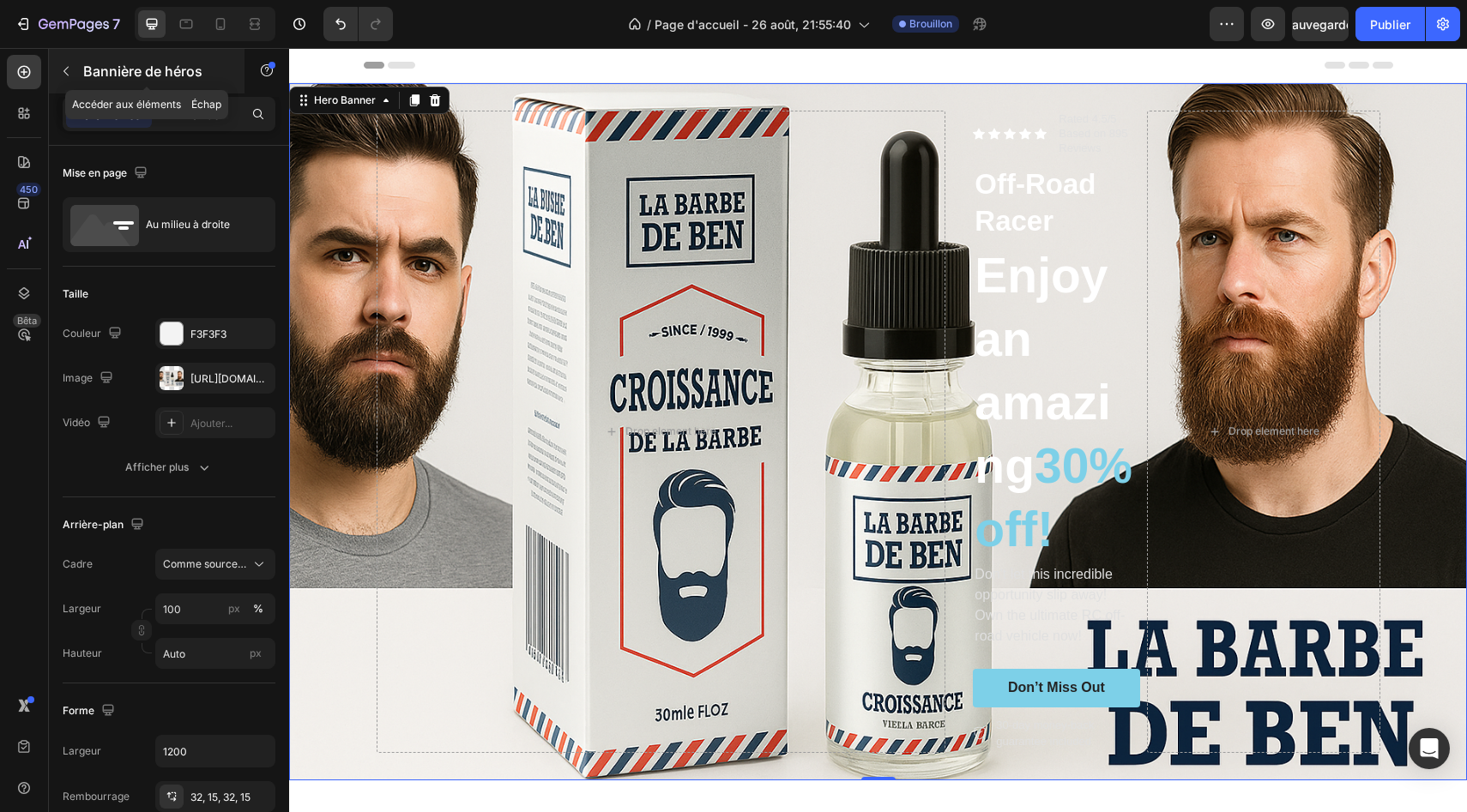
click at [71, 72] on icon "button" at bounding box center [66, 71] width 14 height 14
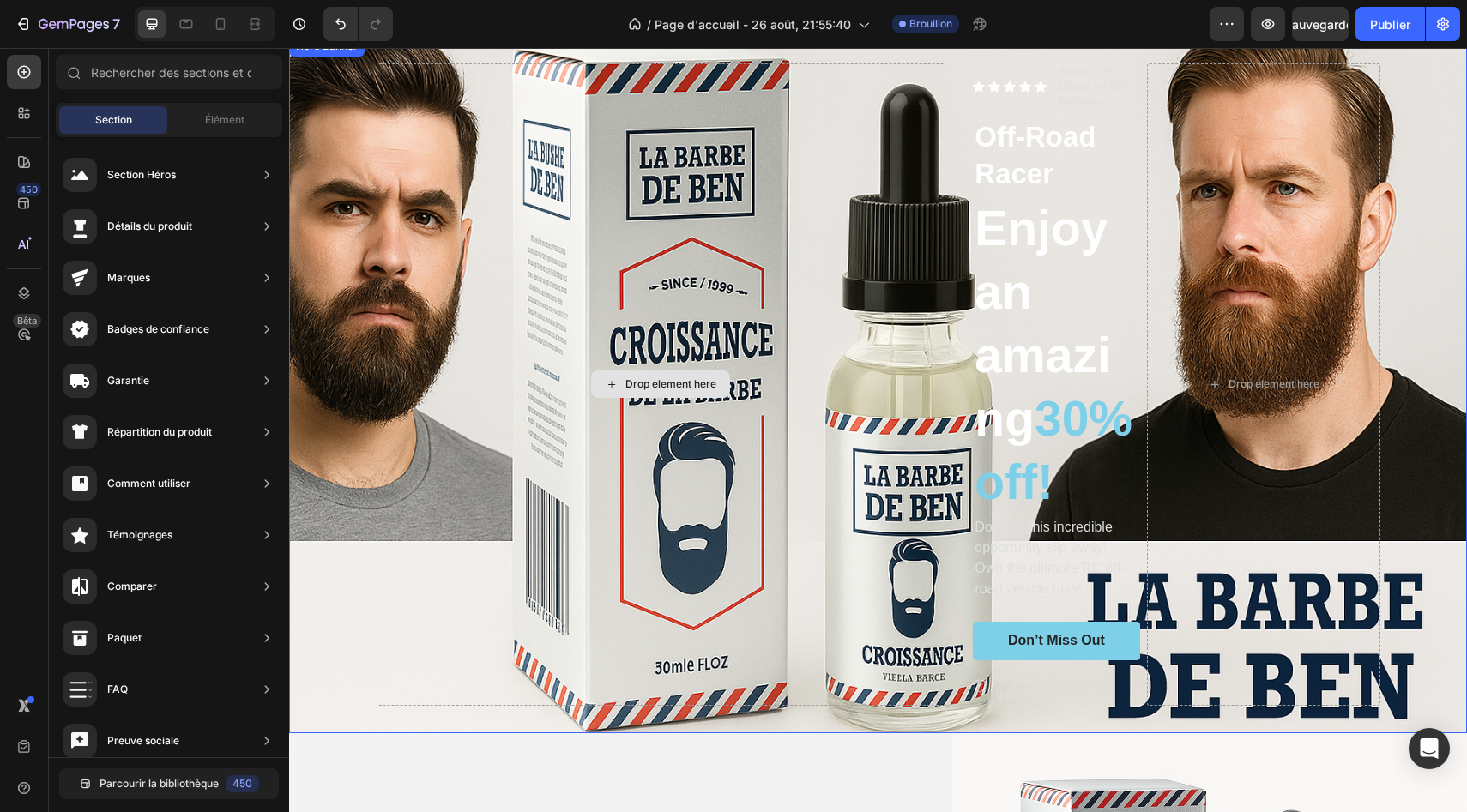
scroll to position [49, 0]
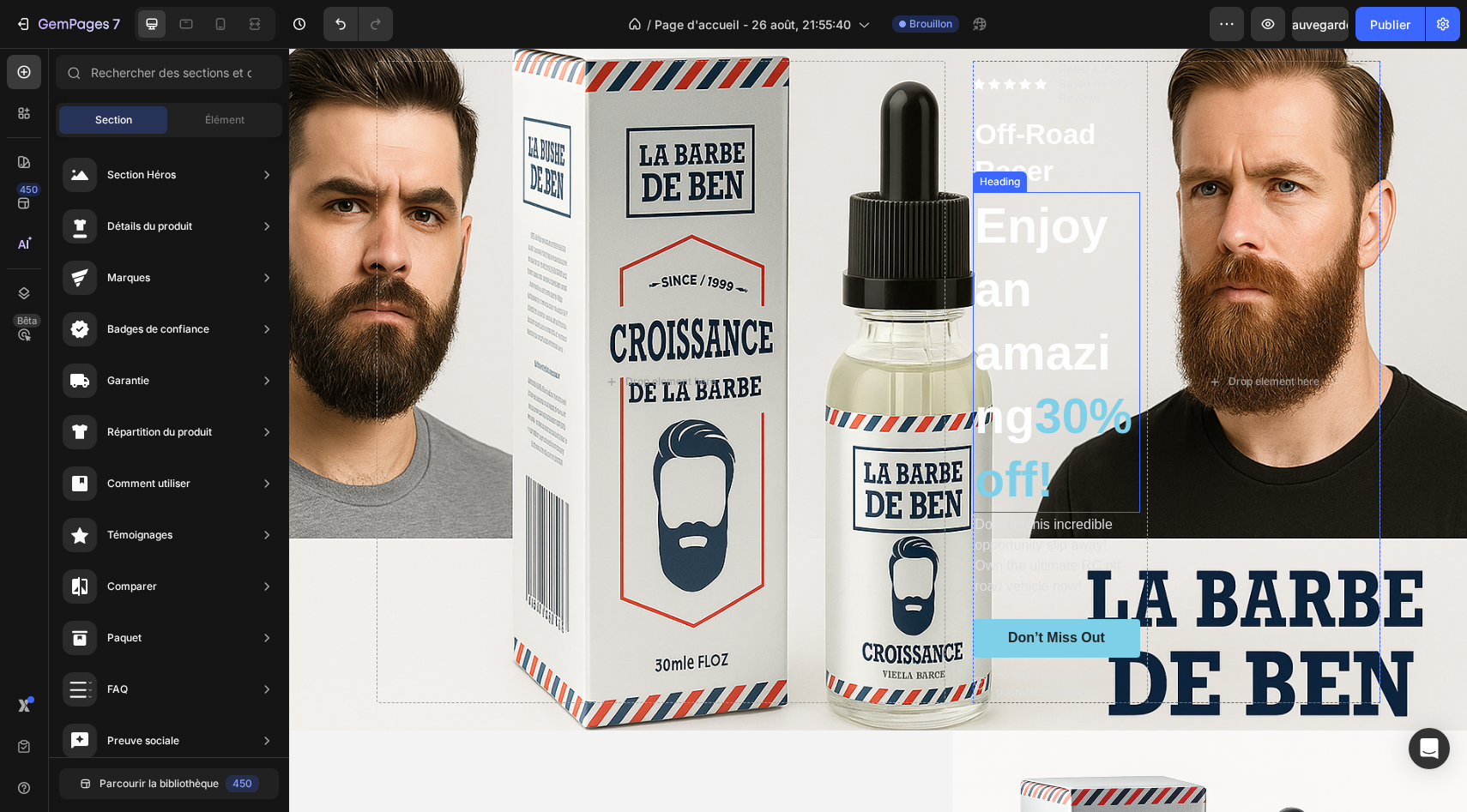
click at [995, 231] on h2 "Enjoy an amazing 30% off!" at bounding box center [1055, 353] width 167 height 321
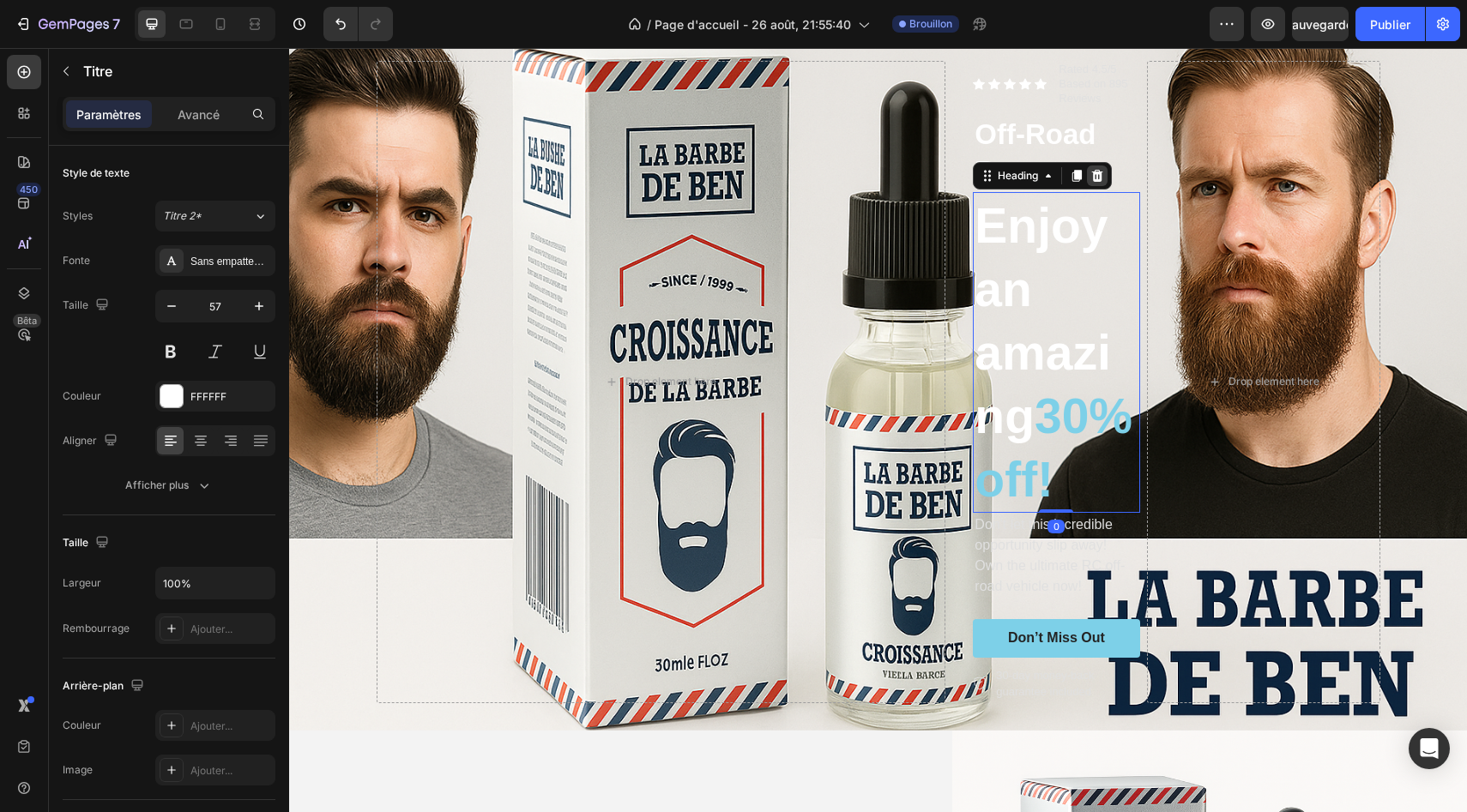
click at [1096, 178] on icon at bounding box center [1097, 175] width 11 height 12
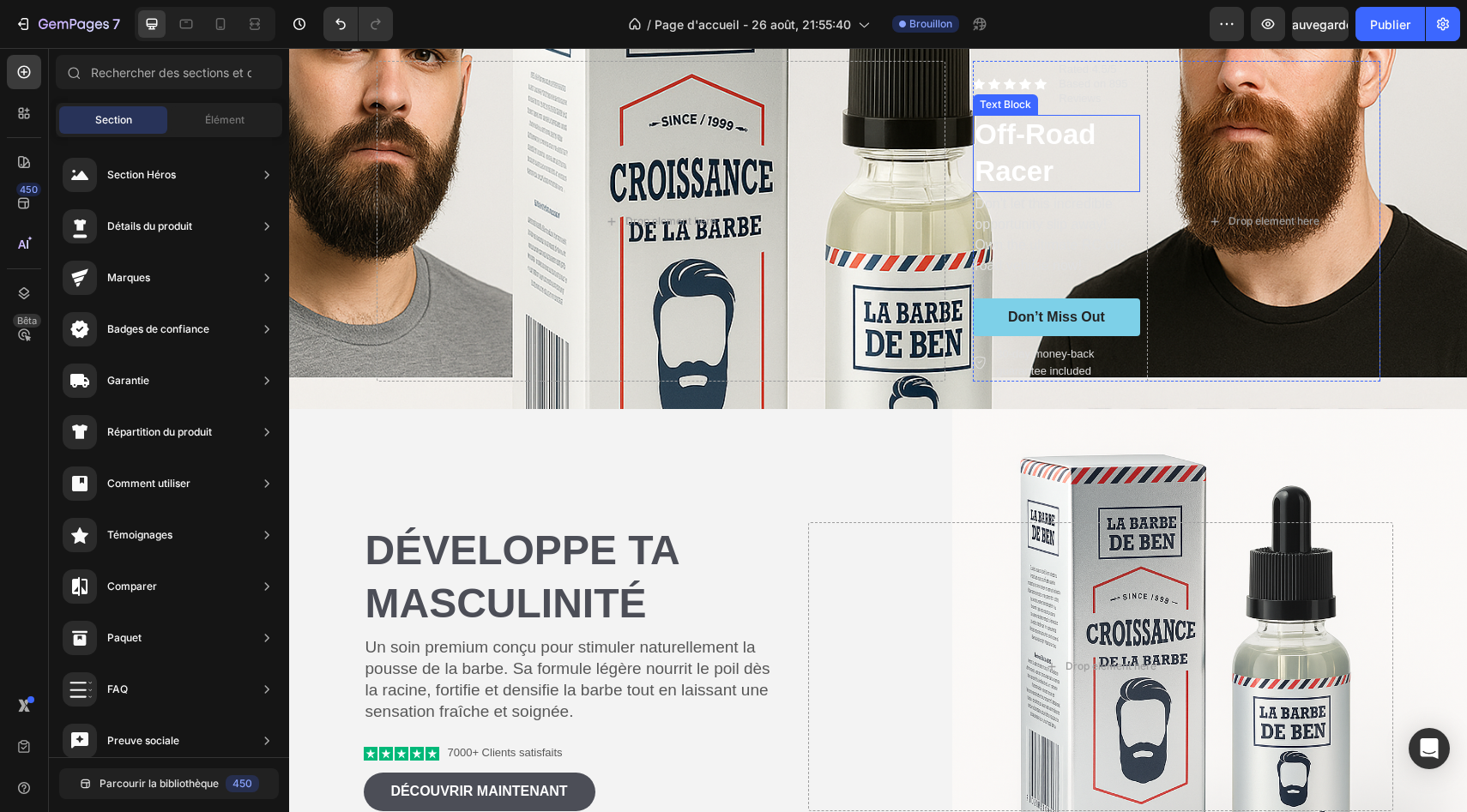
scroll to position [0, 0]
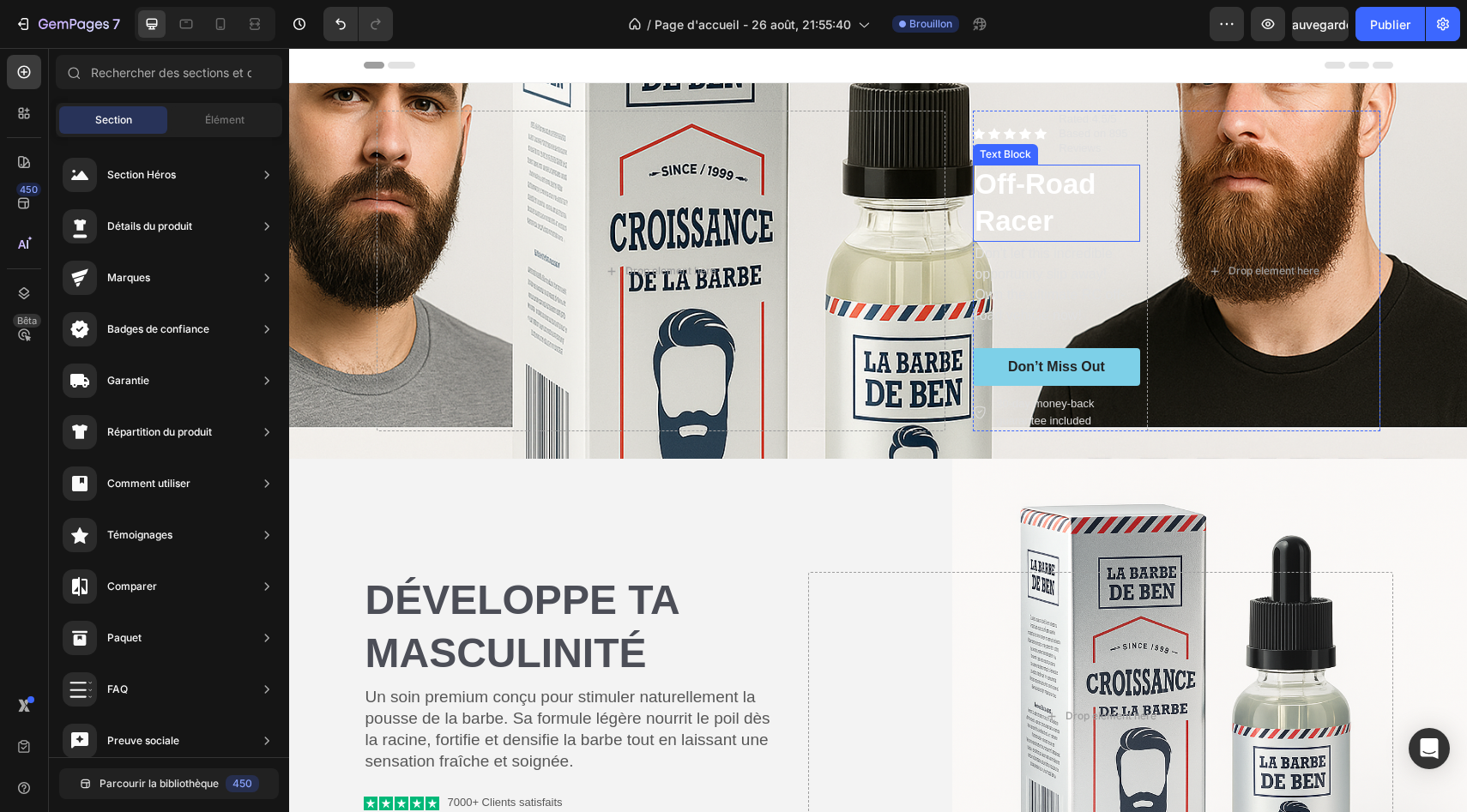
click at [1028, 209] on p "Off-Road Racer" at bounding box center [1055, 204] width 163 height 74
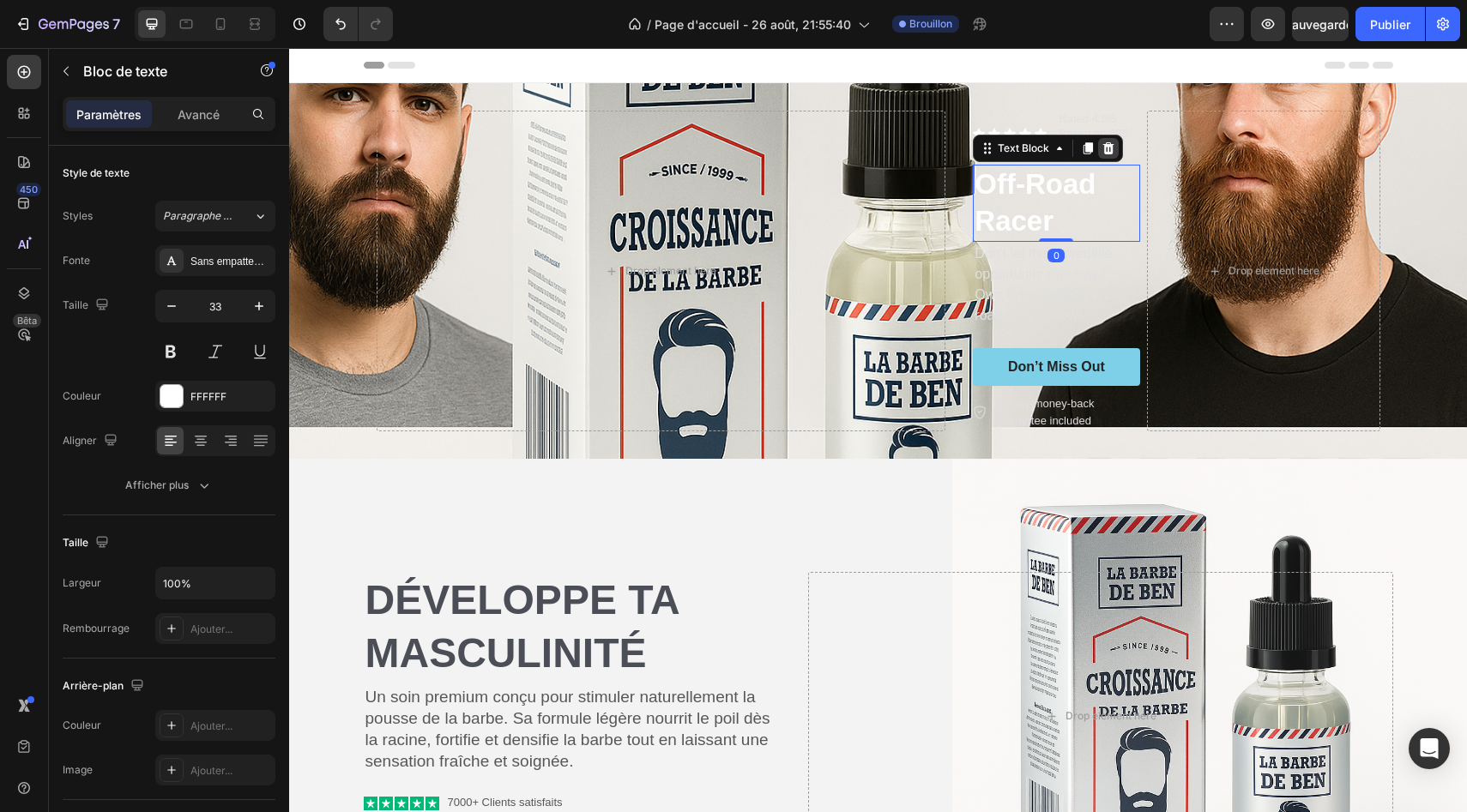
click at [1113, 151] on icon at bounding box center [1108, 149] width 14 height 14
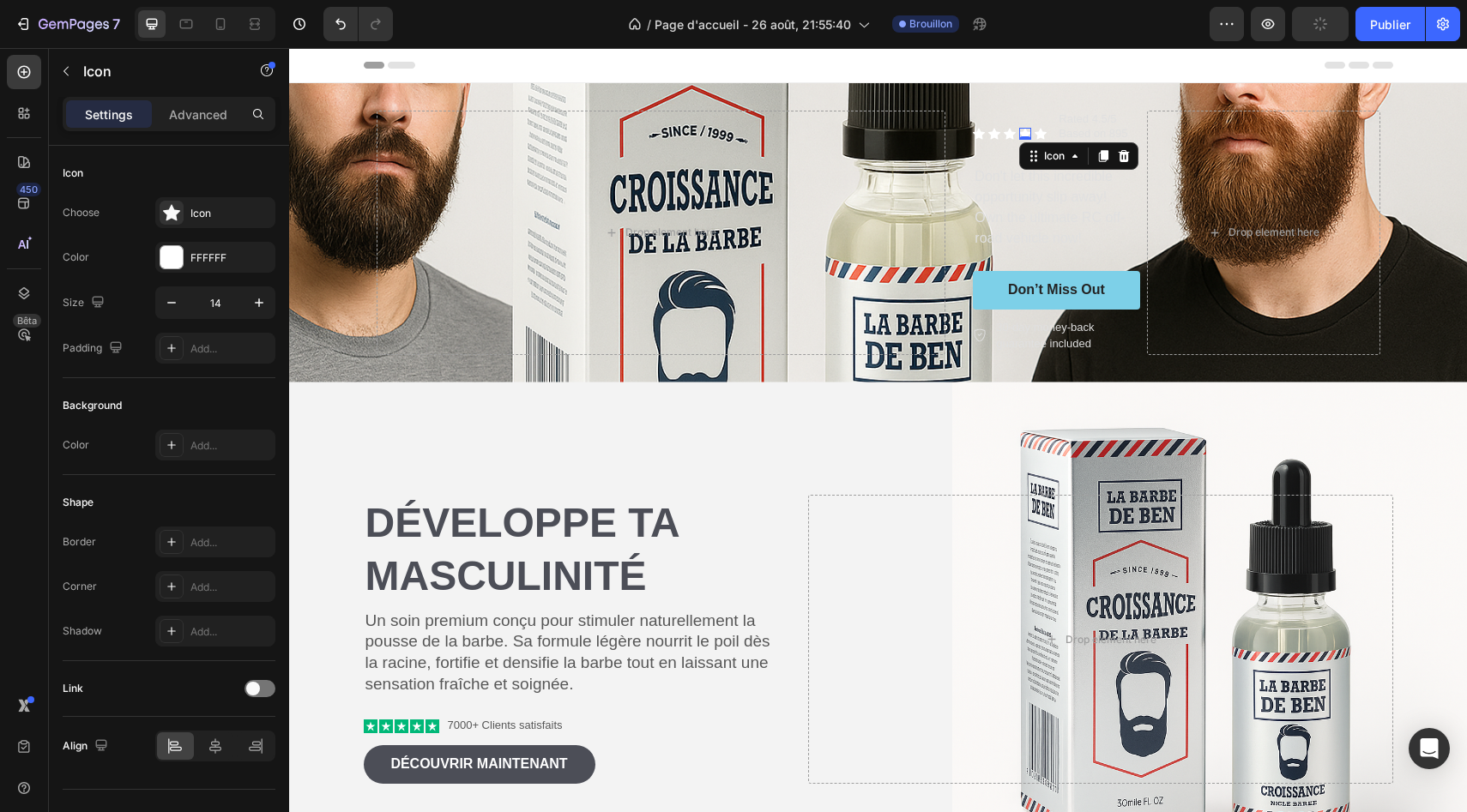
click at [1021, 130] on icon at bounding box center [1025, 134] width 12 height 12
click at [1051, 131] on div "Icon Icon Icon Icon 0 Icon Icon List Rated 4.5/5 Based on 895 Reviews Text Bloc…" at bounding box center [1055, 134] width 167 height 48
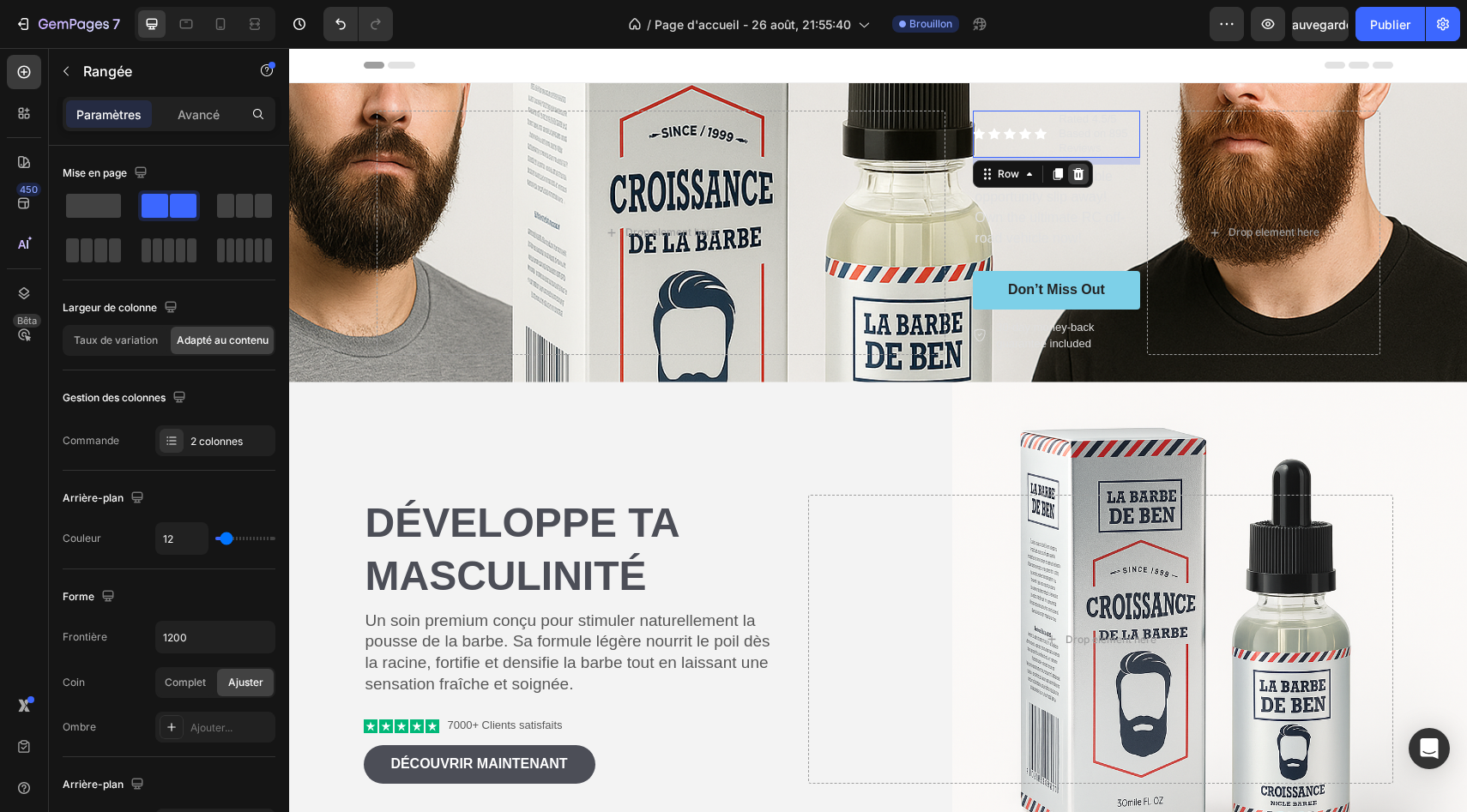
click at [1079, 174] on icon at bounding box center [1078, 175] width 14 height 14
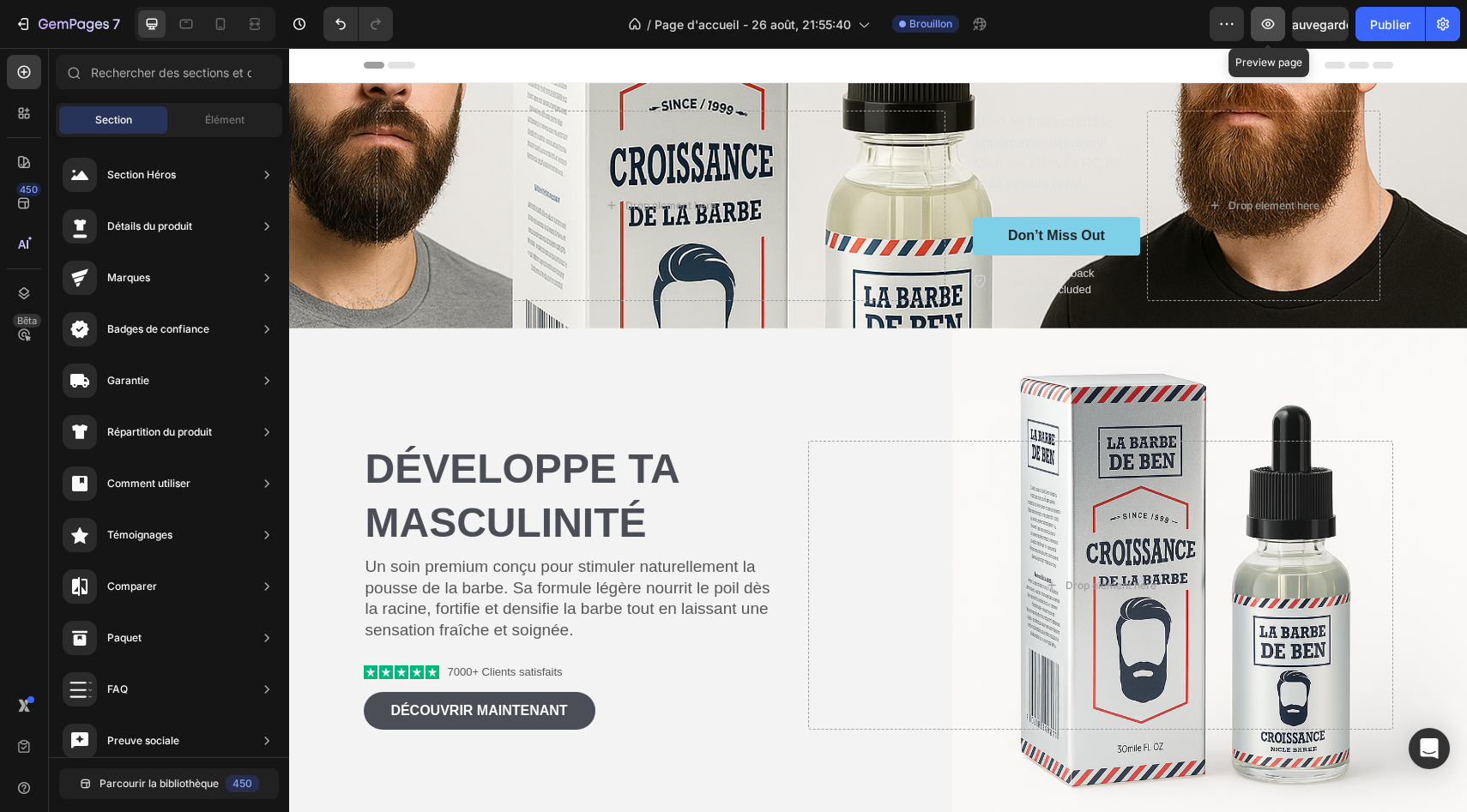
click at [1267, 17] on icon "button" at bounding box center [1267, 24] width 17 height 17
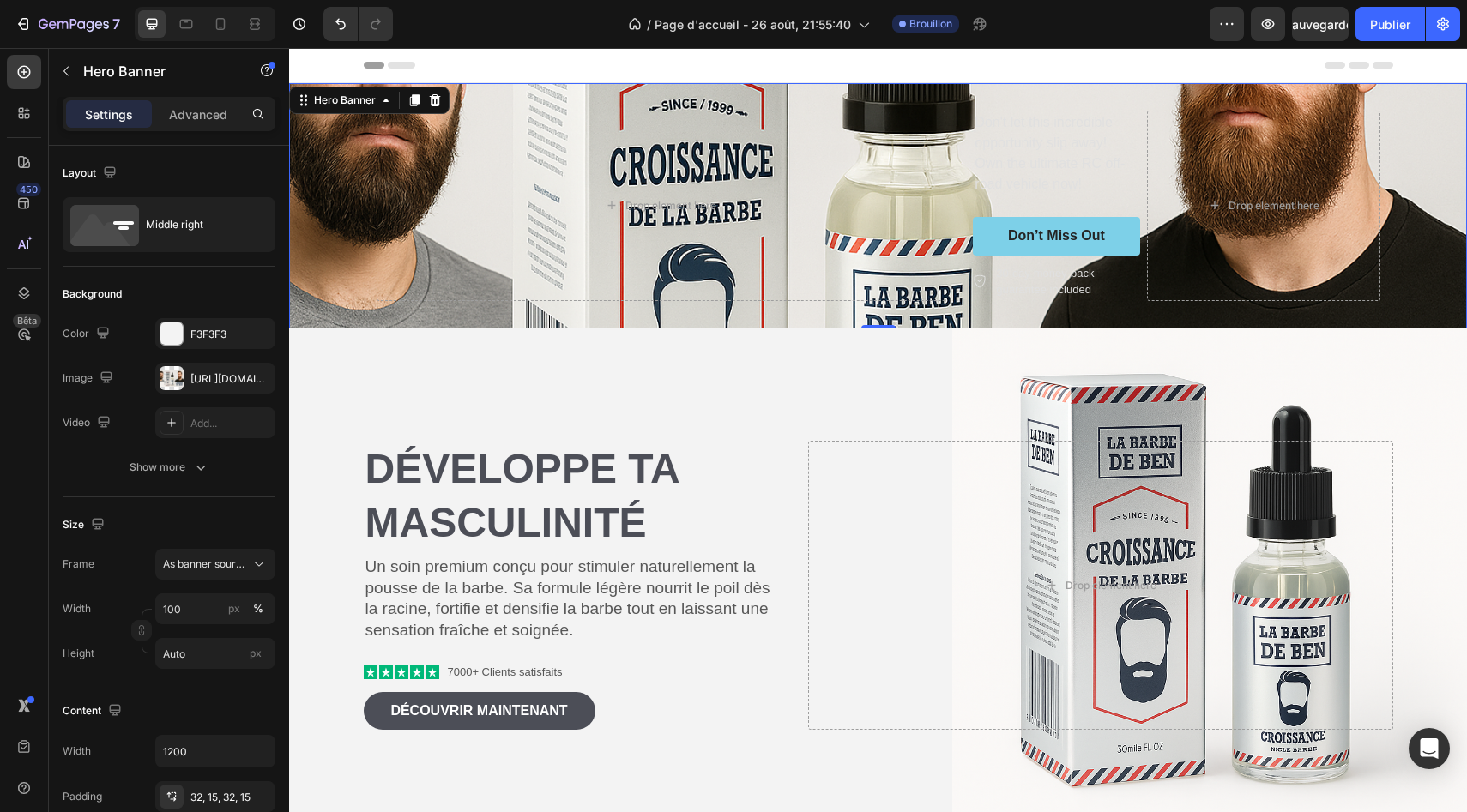
click at [360, 310] on div "Background Image" at bounding box center [878, 205] width 1178 height 245
click at [182, 110] on font "Avancé" at bounding box center [198, 115] width 42 height 15
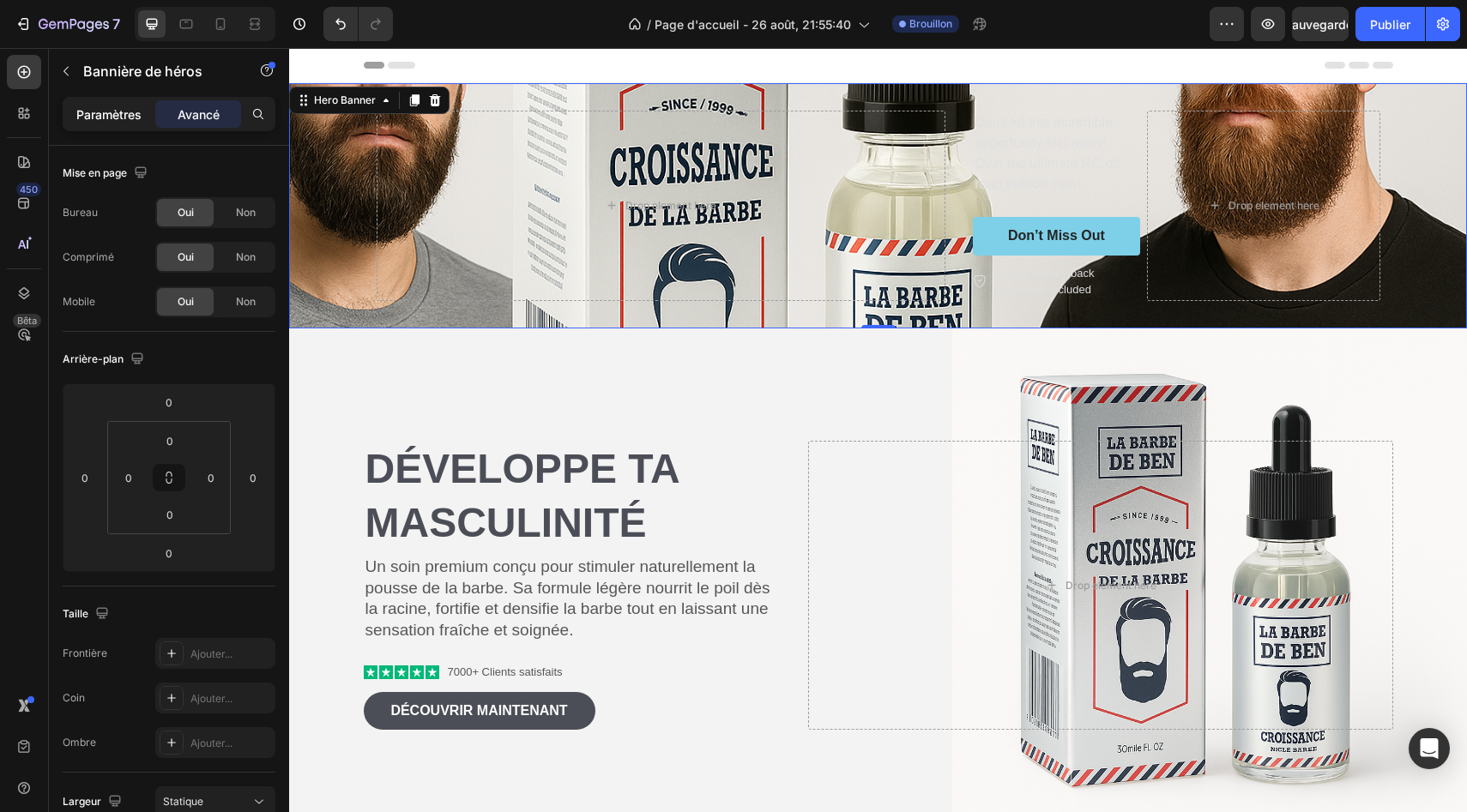
click at [127, 120] on font "Paramètres" at bounding box center [109, 115] width 65 height 15
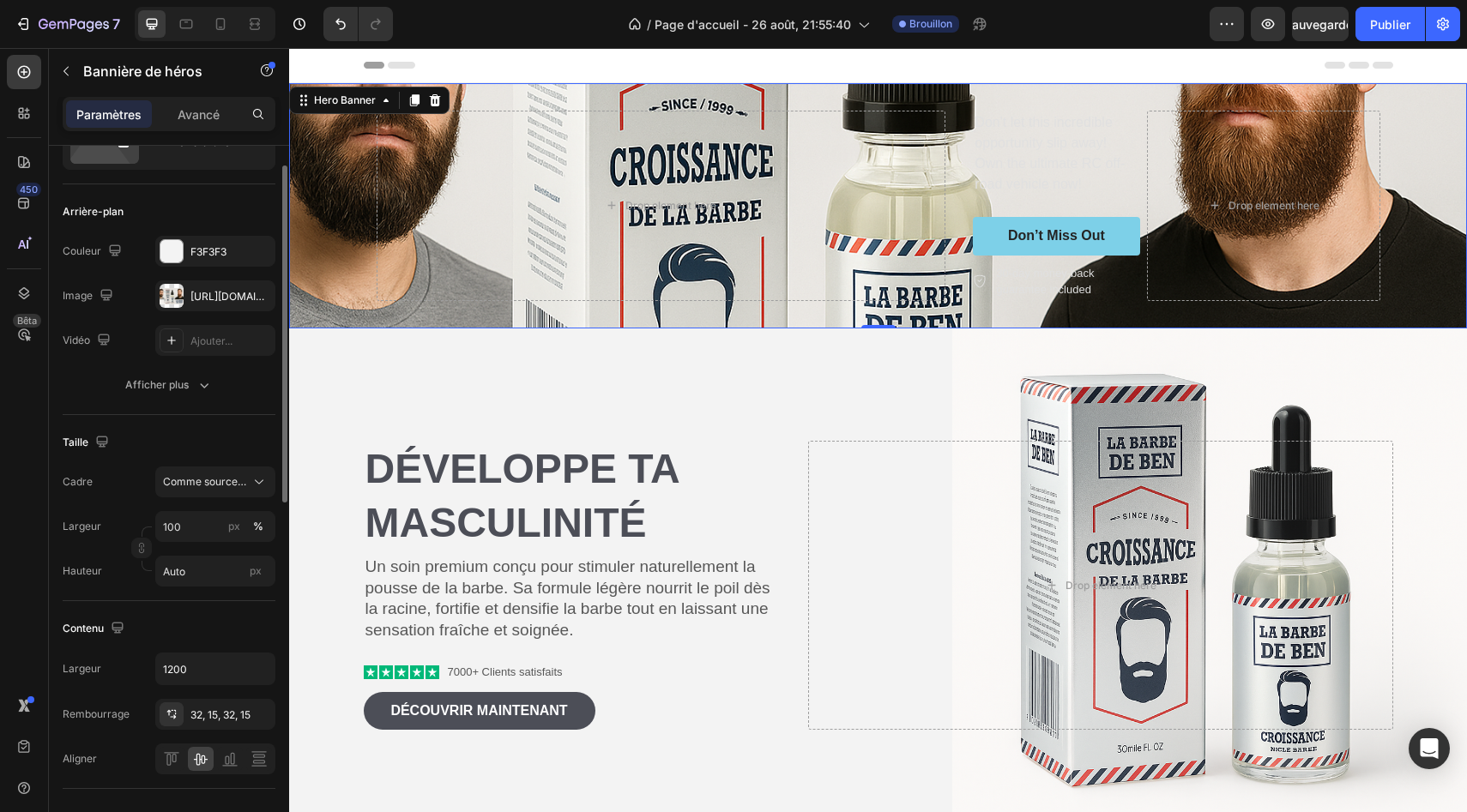
scroll to position [85, 0]
click at [260, 480] on icon at bounding box center [258, 479] width 17 height 17
click at [249, 427] on div "Taille" at bounding box center [168, 440] width 212 height 27
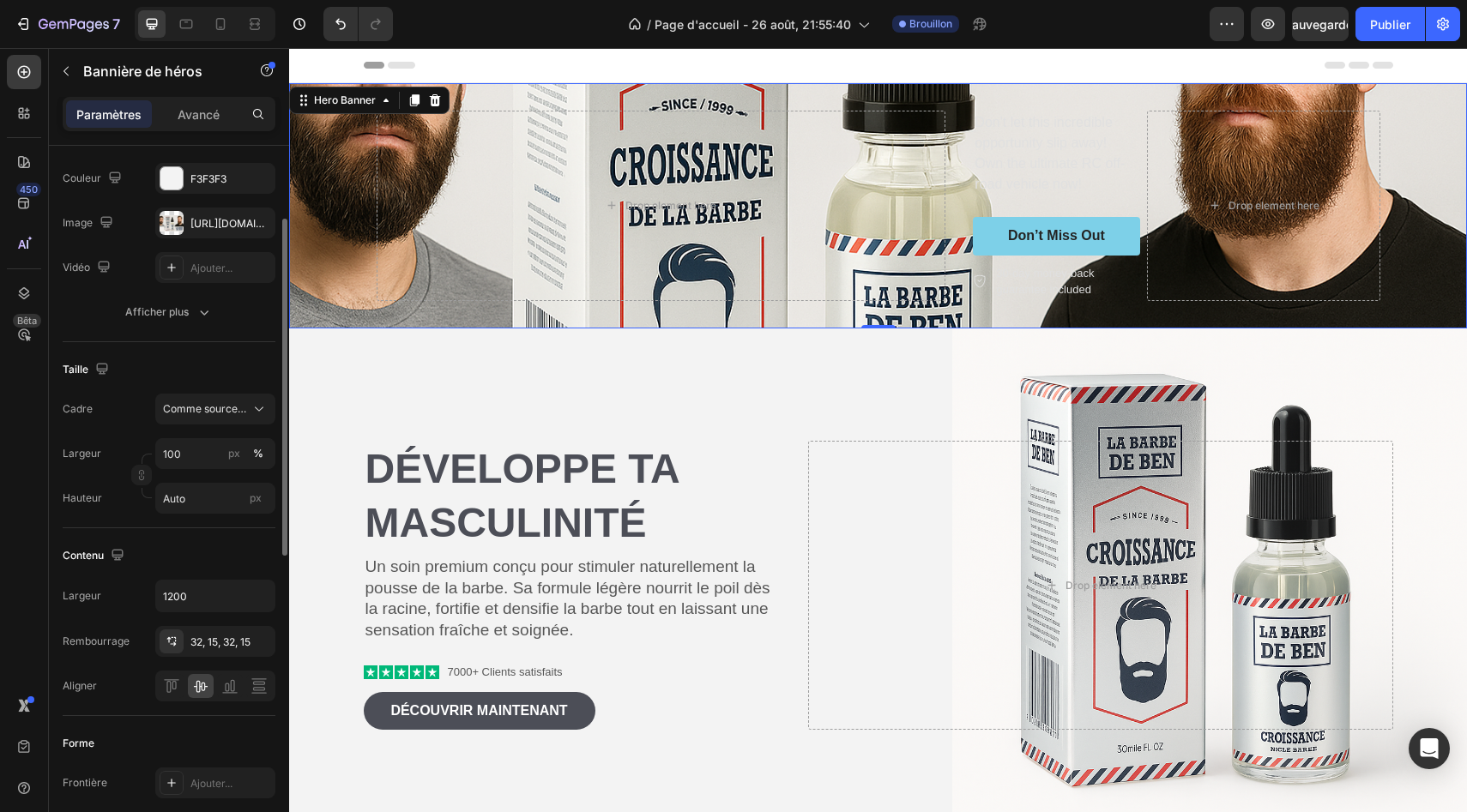
scroll to position [151, 0]
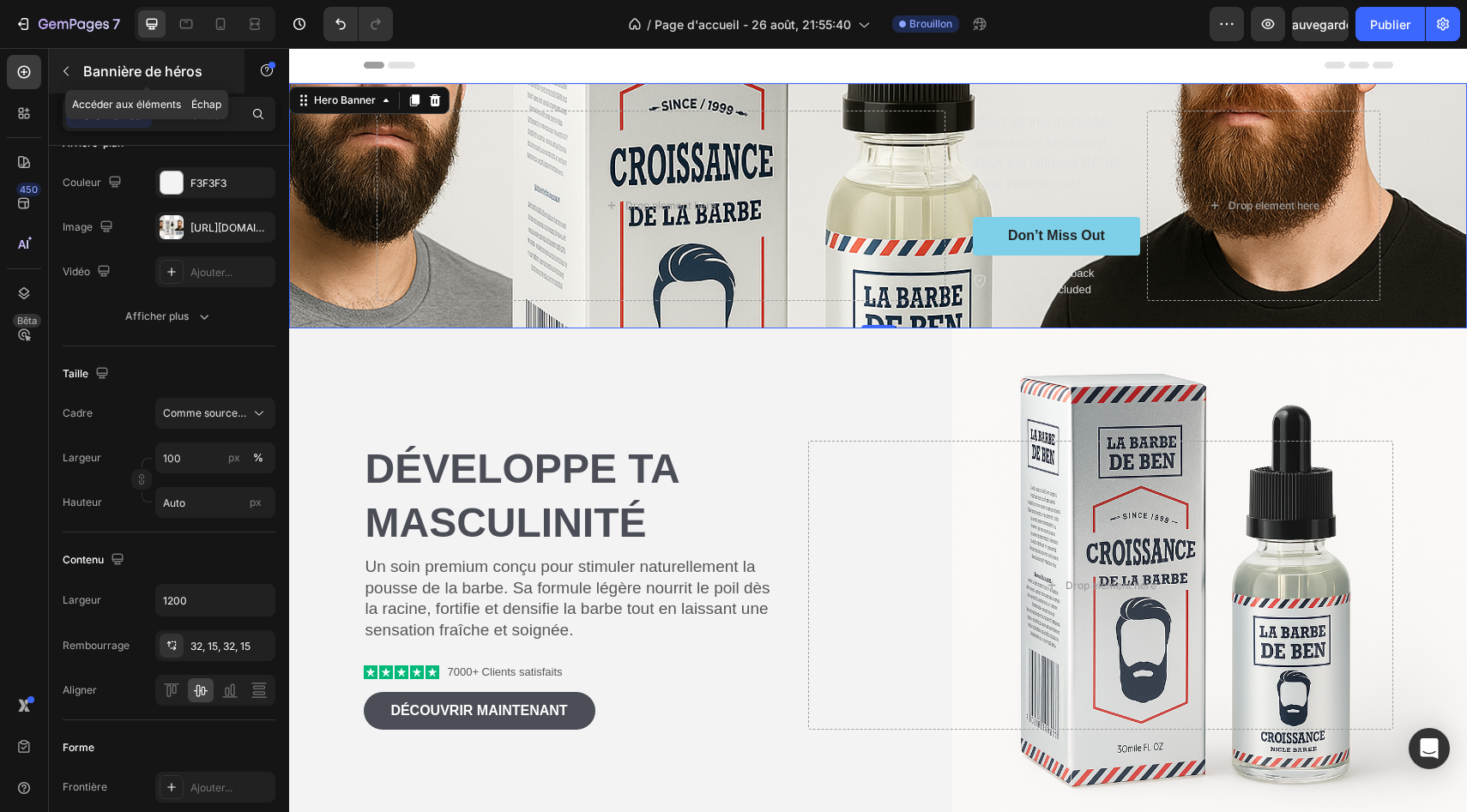
click at [69, 74] on icon "button" at bounding box center [66, 71] width 14 height 14
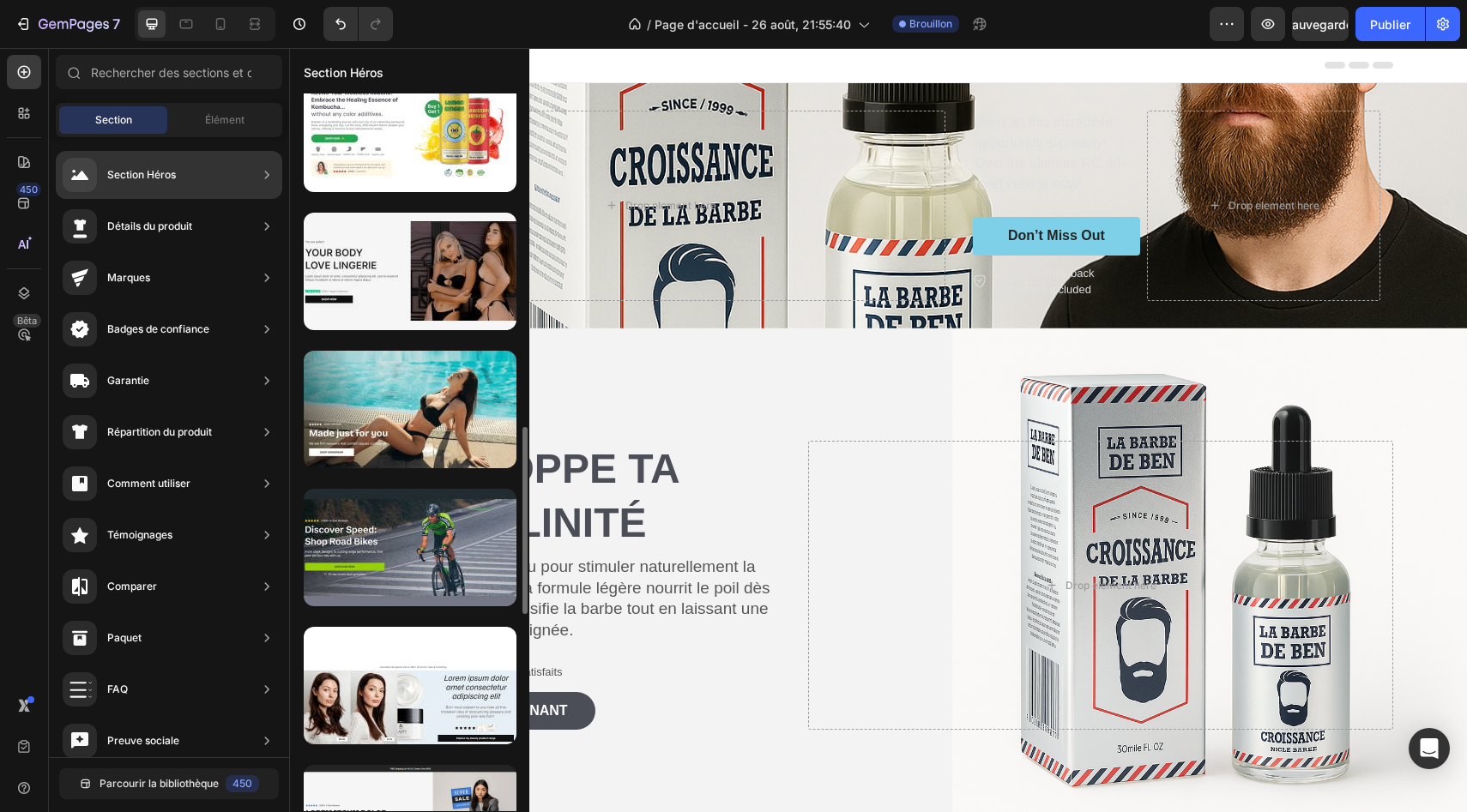
scroll to position [1277, 0]
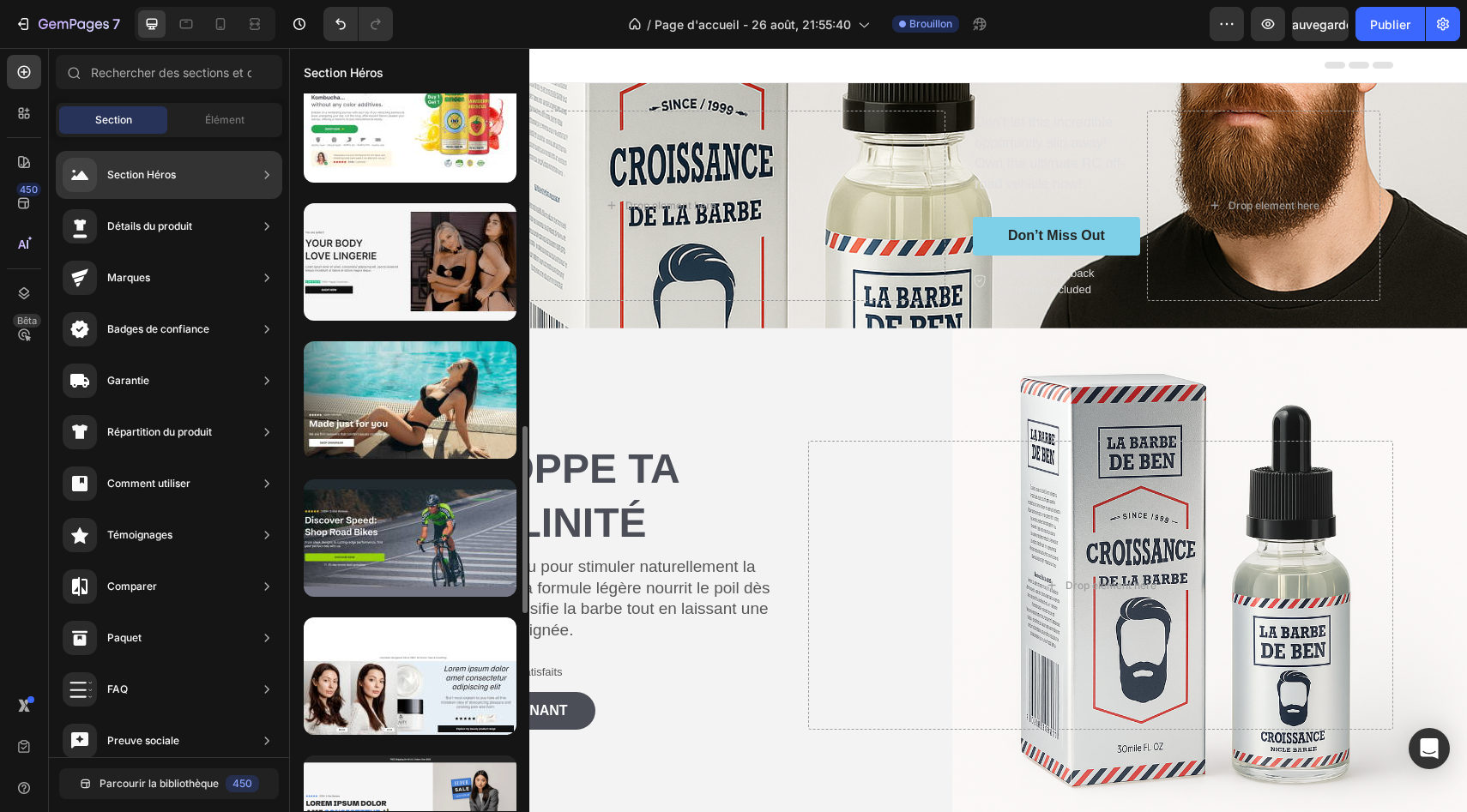
click at [361, 390] on div at bounding box center [409, 399] width 212 height 117
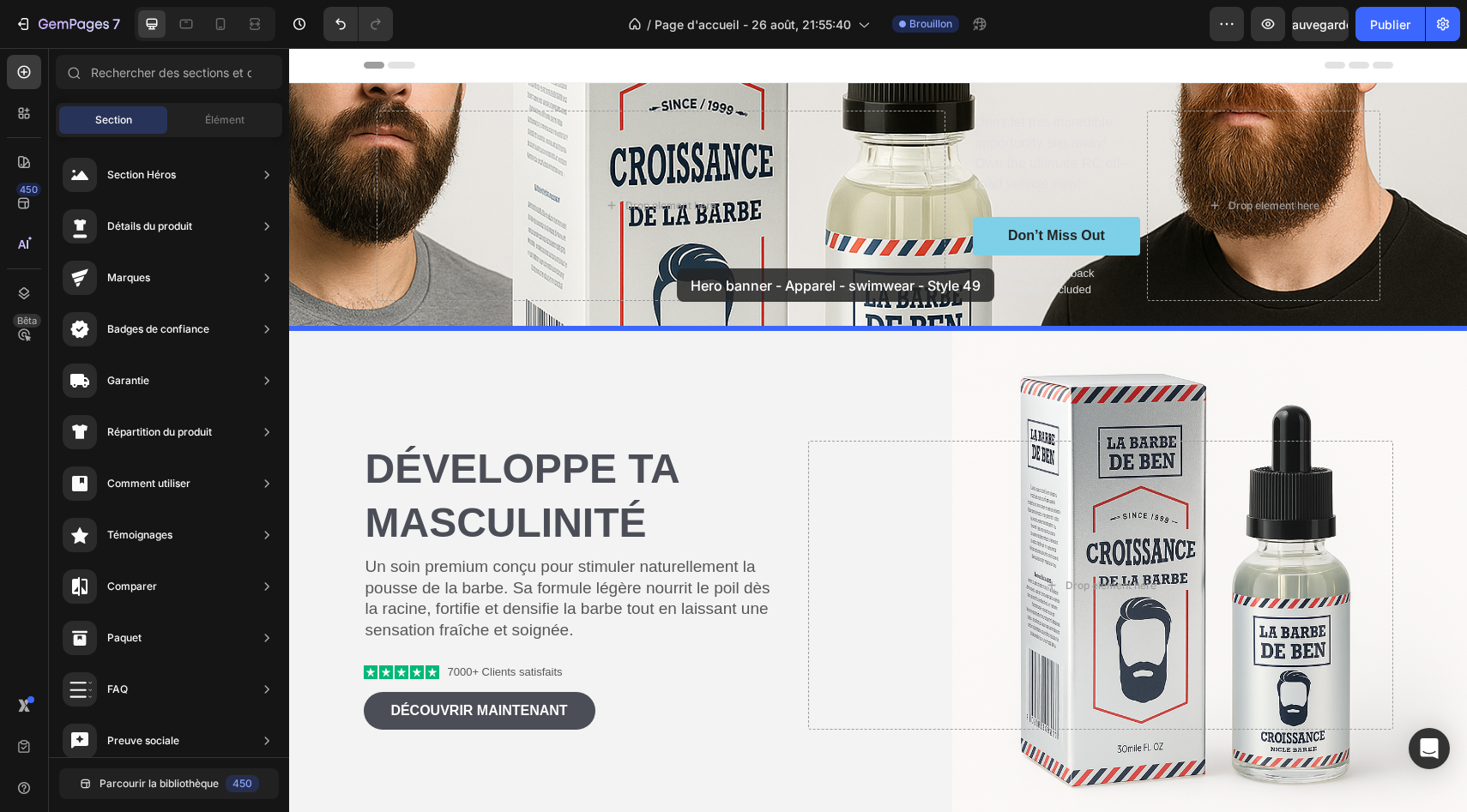
drag, startPoint x: 649, startPoint y: 437, endPoint x: 677, endPoint y: 269, distance: 170.3
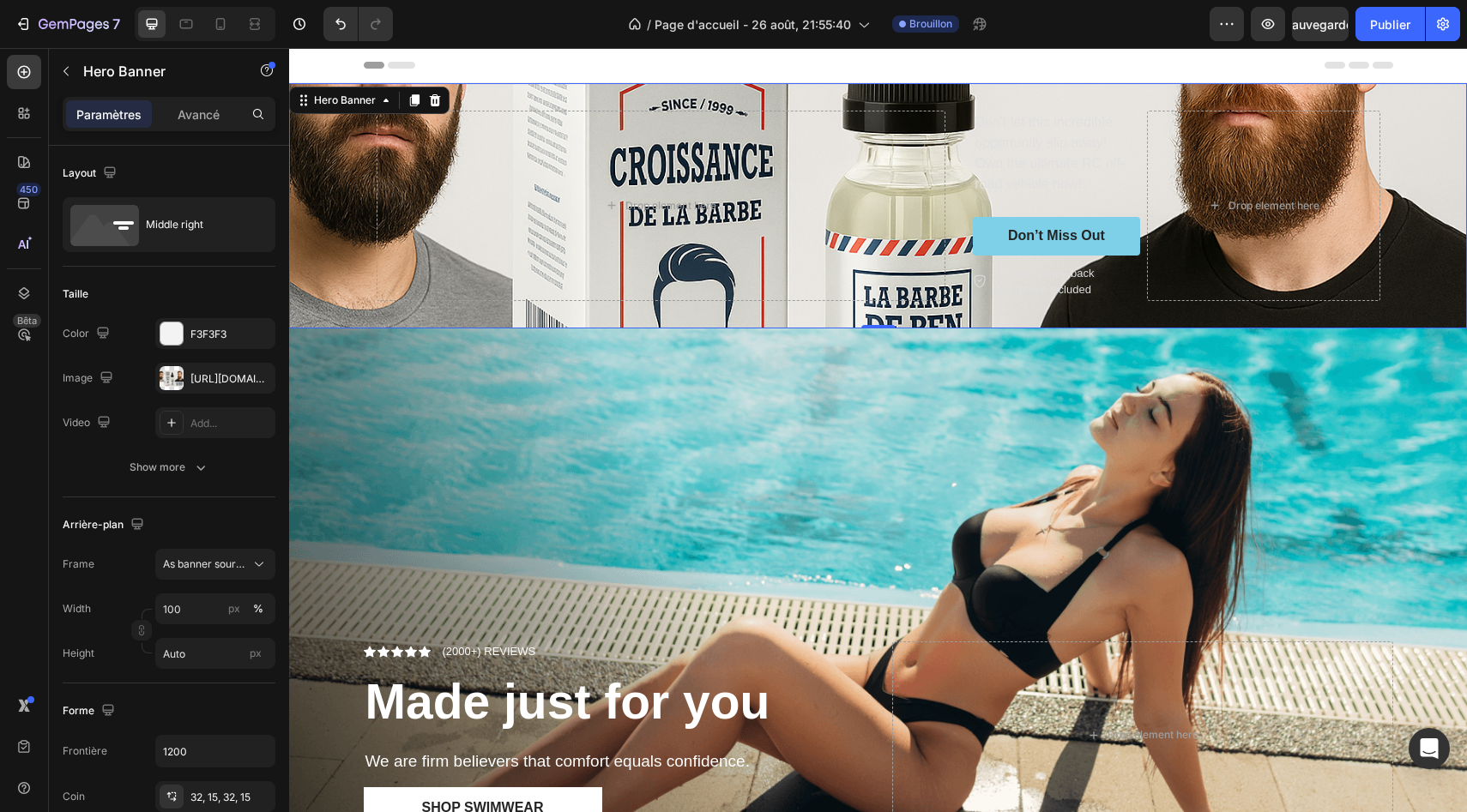
click at [335, 117] on div "Background Image" at bounding box center [878, 205] width 1178 height 245
click at [435, 96] on icon at bounding box center [435, 101] width 11 height 12
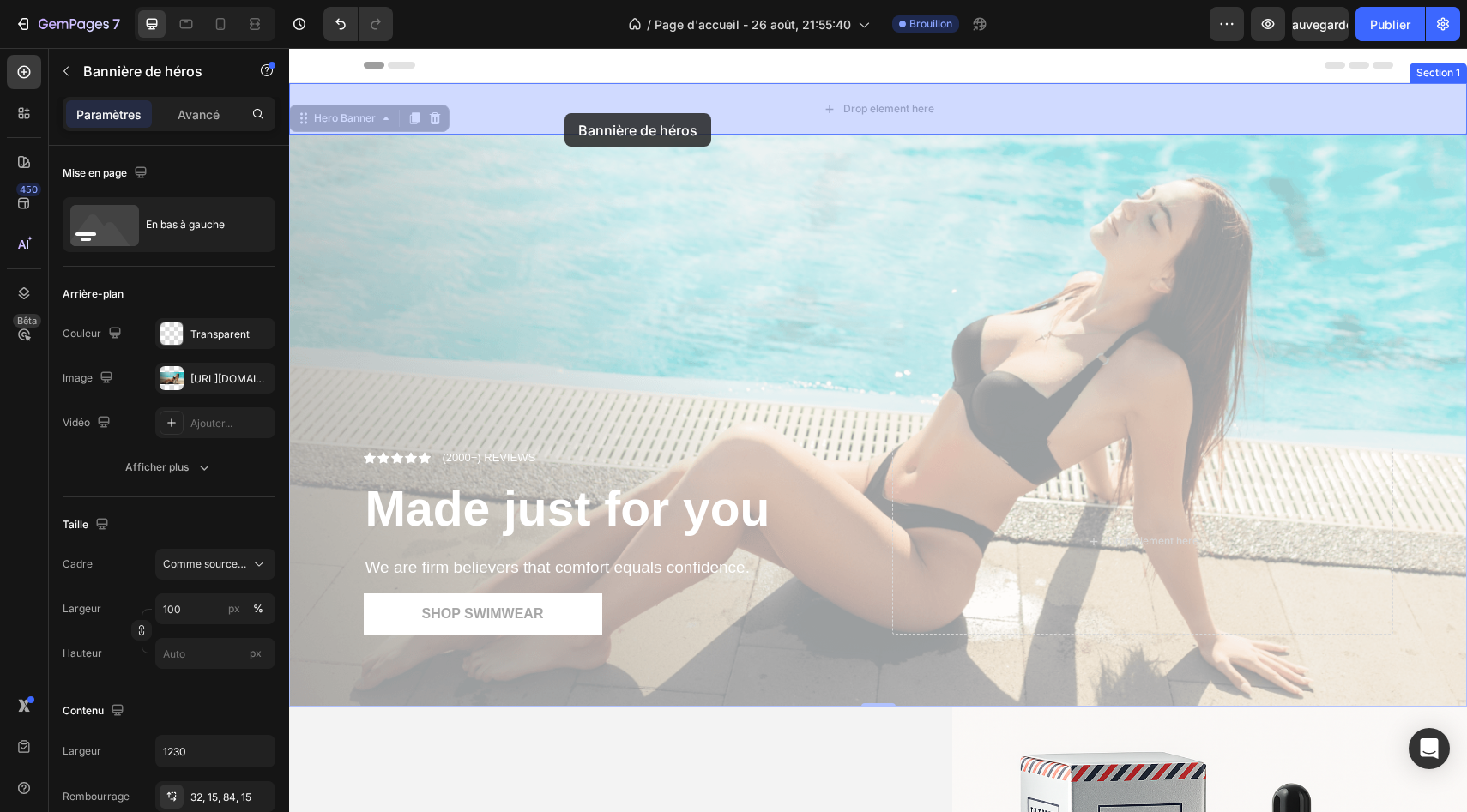
drag, startPoint x: 522, startPoint y: 352, endPoint x: 564, endPoint y: 113, distance: 242.7
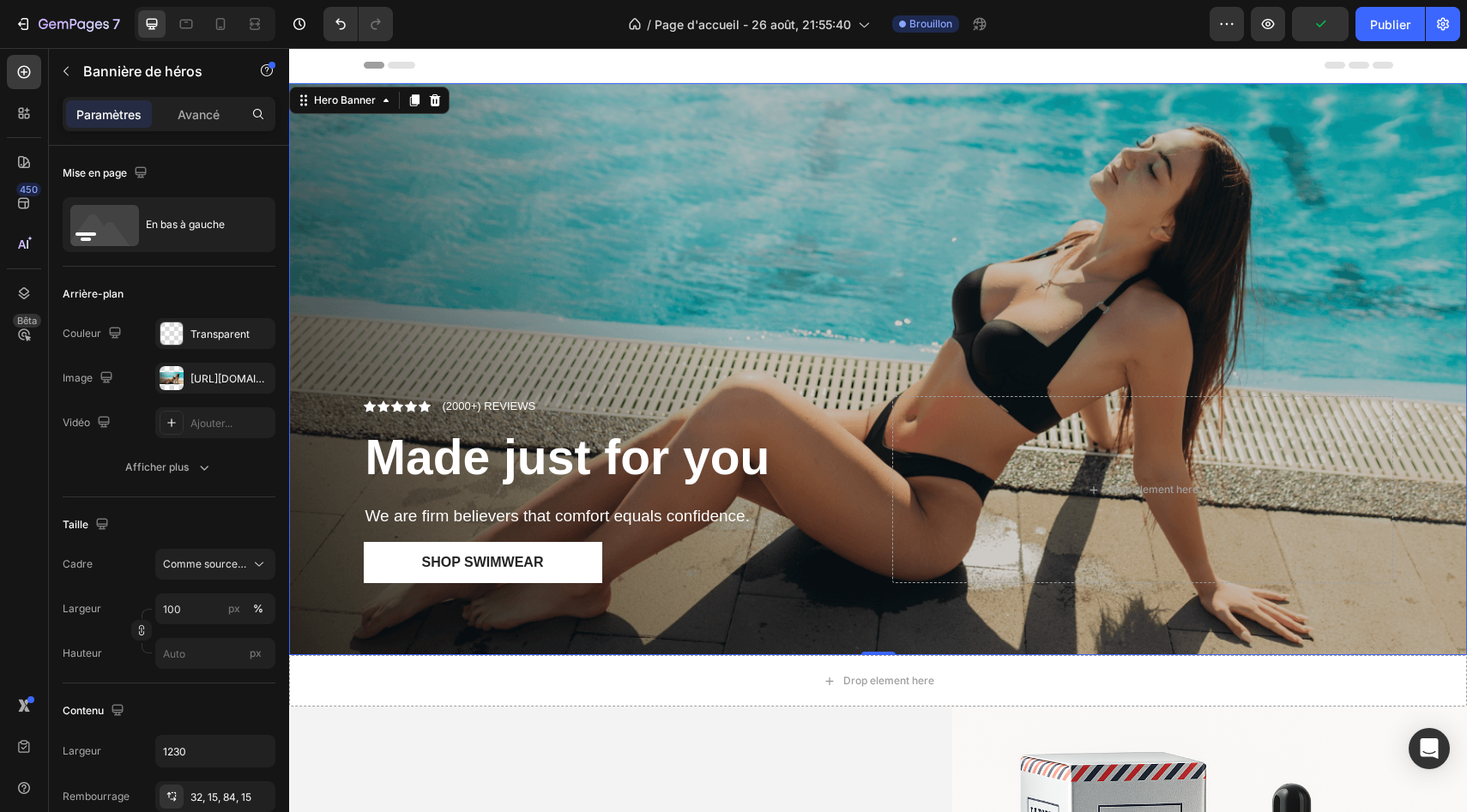
click at [763, 361] on div "Overlay" at bounding box center [878, 369] width 1178 height 572
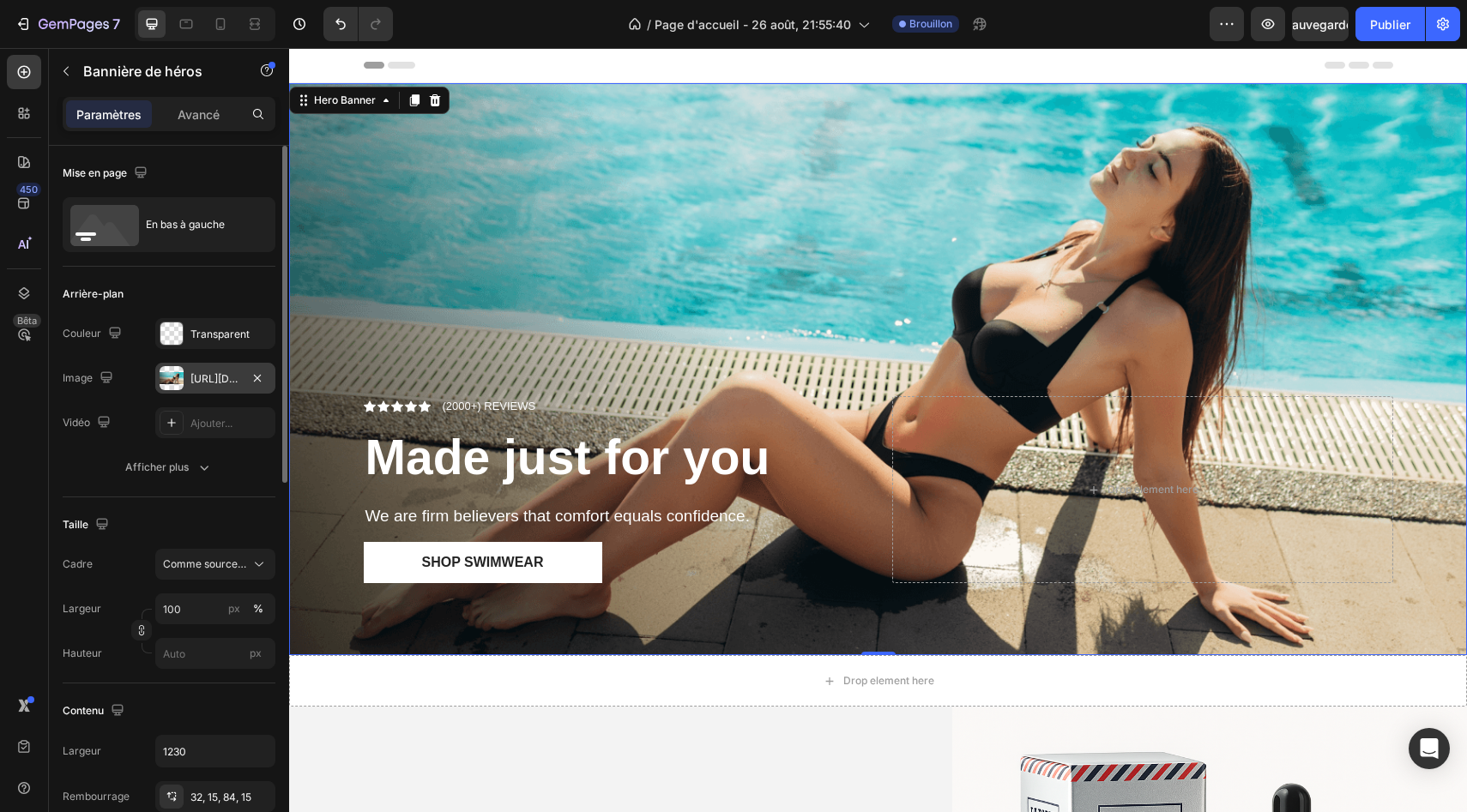
click at [237, 376] on font "https://cdn.shopify.com/s/files/1/2005/9307/files/gempages_432750572815254551-1…" at bounding box center [245, 378] width 110 height 13
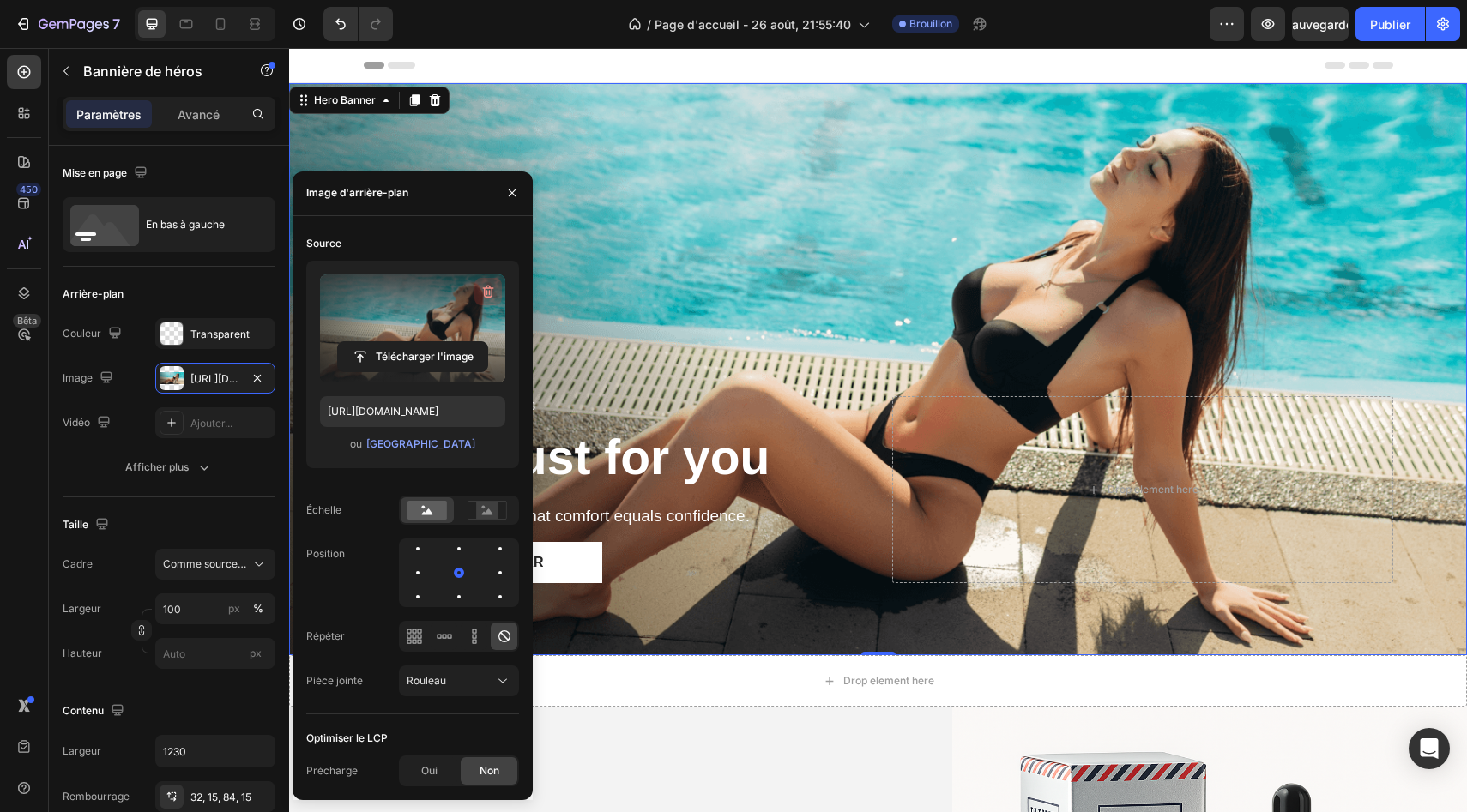
click at [495, 287] on icon "button" at bounding box center [488, 291] width 17 height 17
type input "Auto"
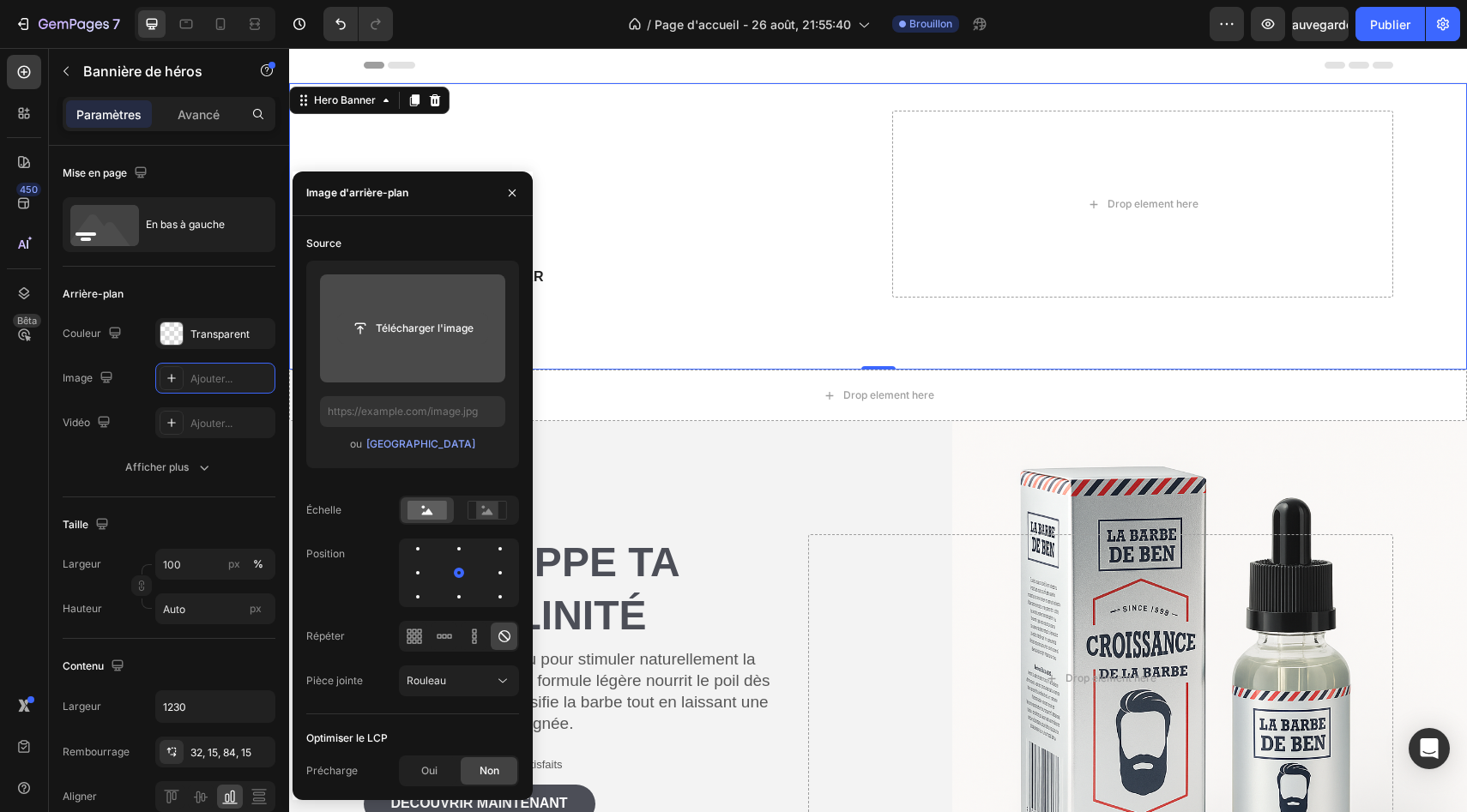
click at [443, 328] on input "file" at bounding box center [412, 328] width 149 height 29
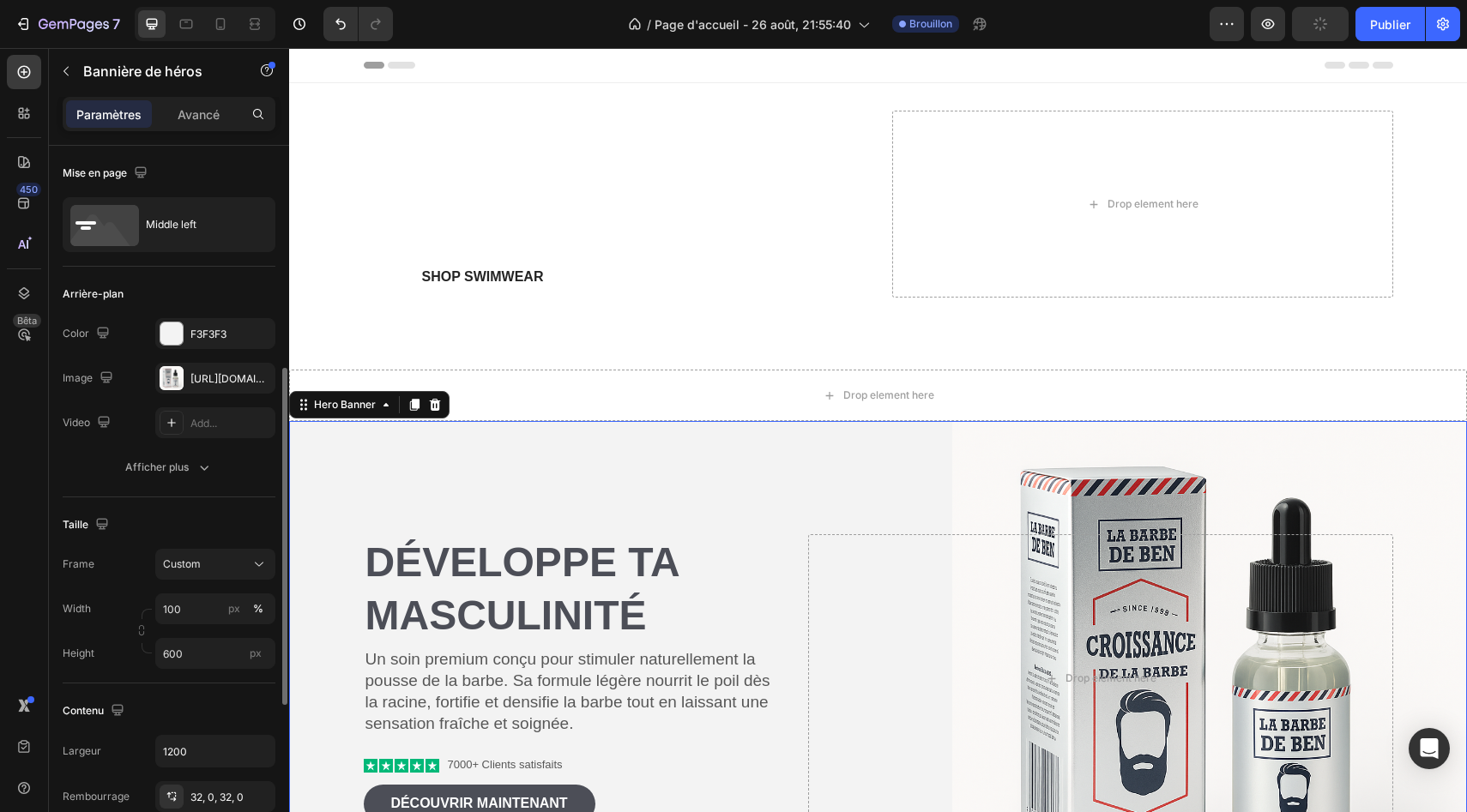
scroll to position [151, 0]
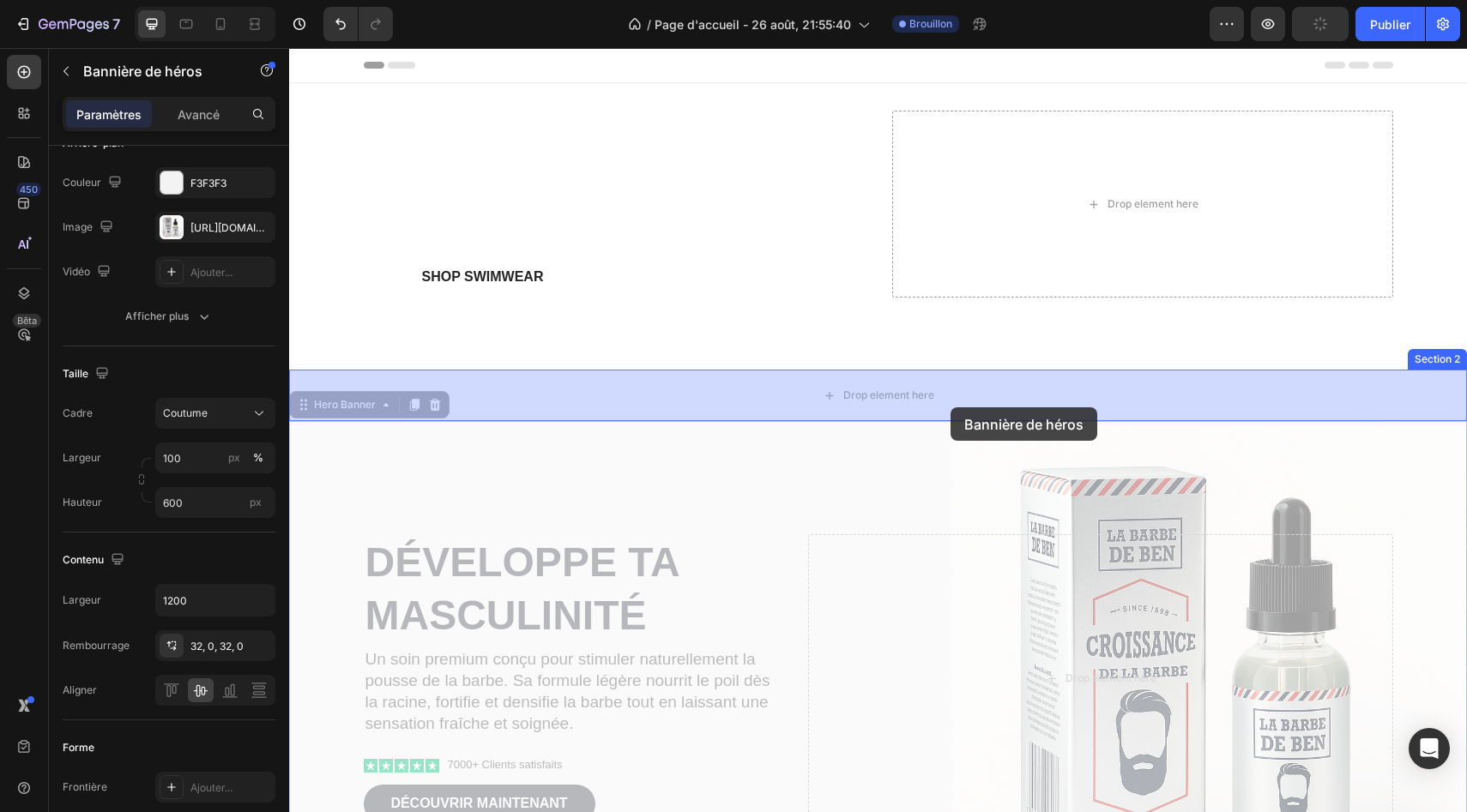
drag, startPoint x: 964, startPoint y: 505, endPoint x: 950, endPoint y: 407, distance: 99.0
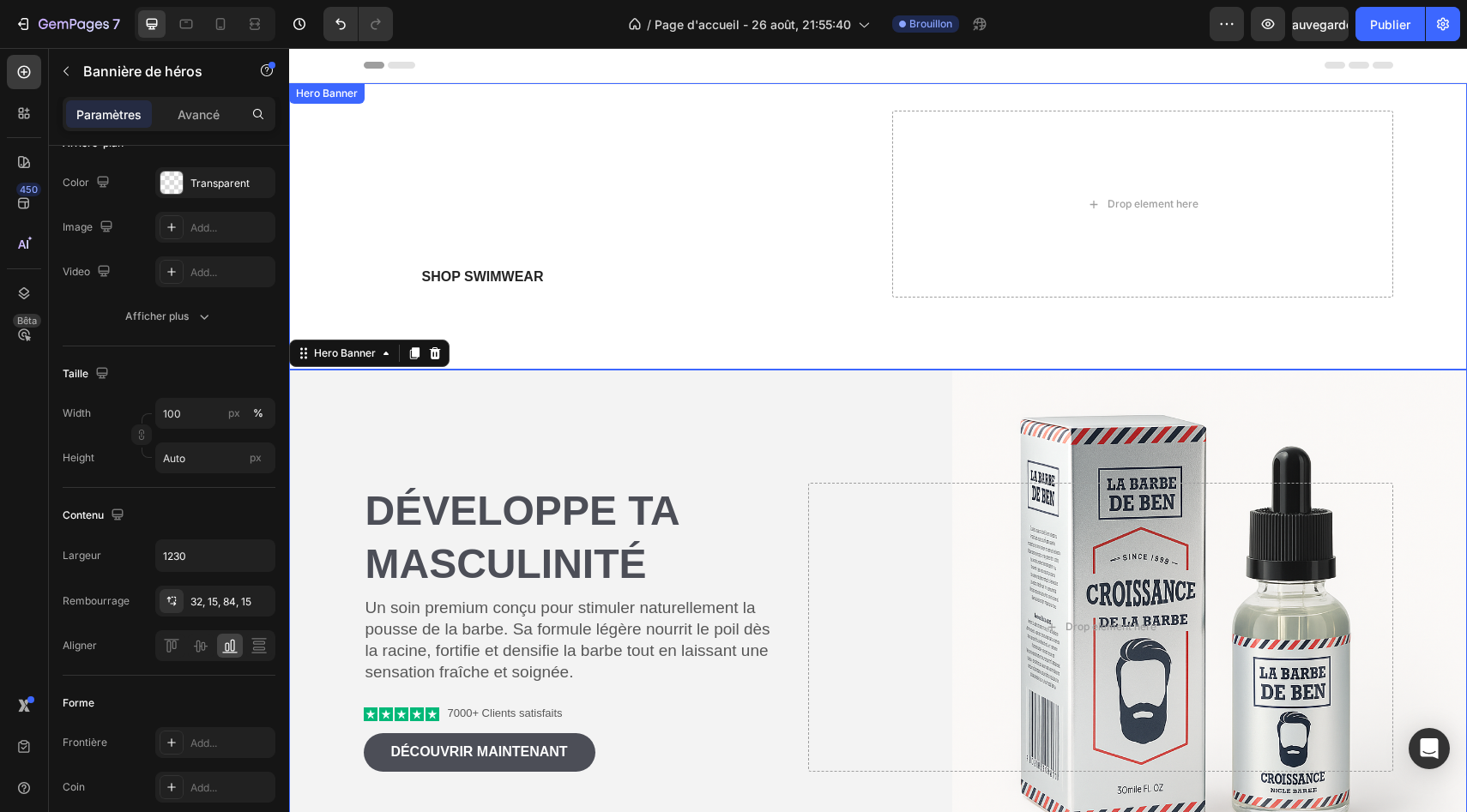
click at [823, 322] on div "Icon Icon Icon Icon Icon Icon List (2000+) REVIEWS Text Block Row Made just for…" at bounding box center [878, 226] width 1055 height 287
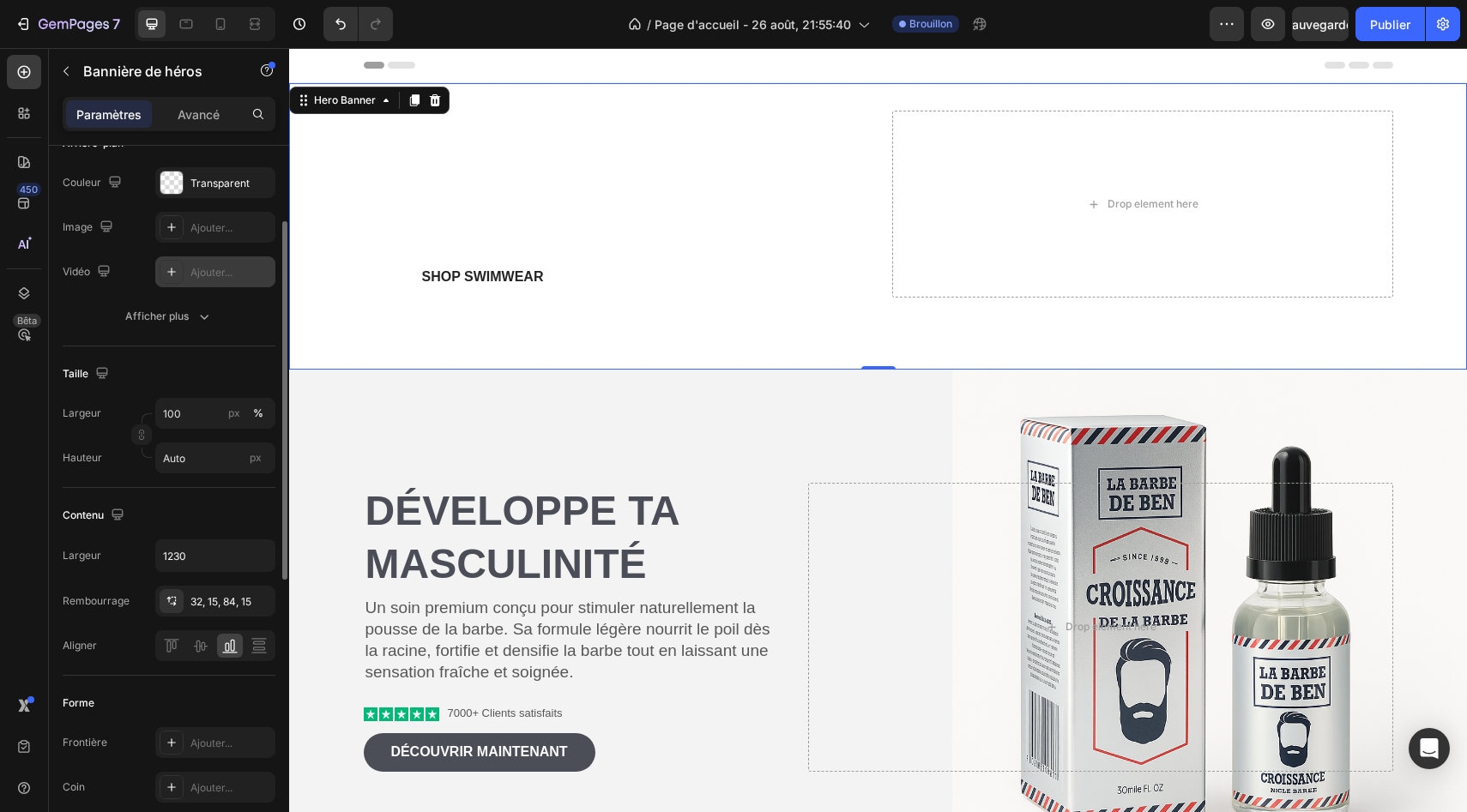
scroll to position [0, 0]
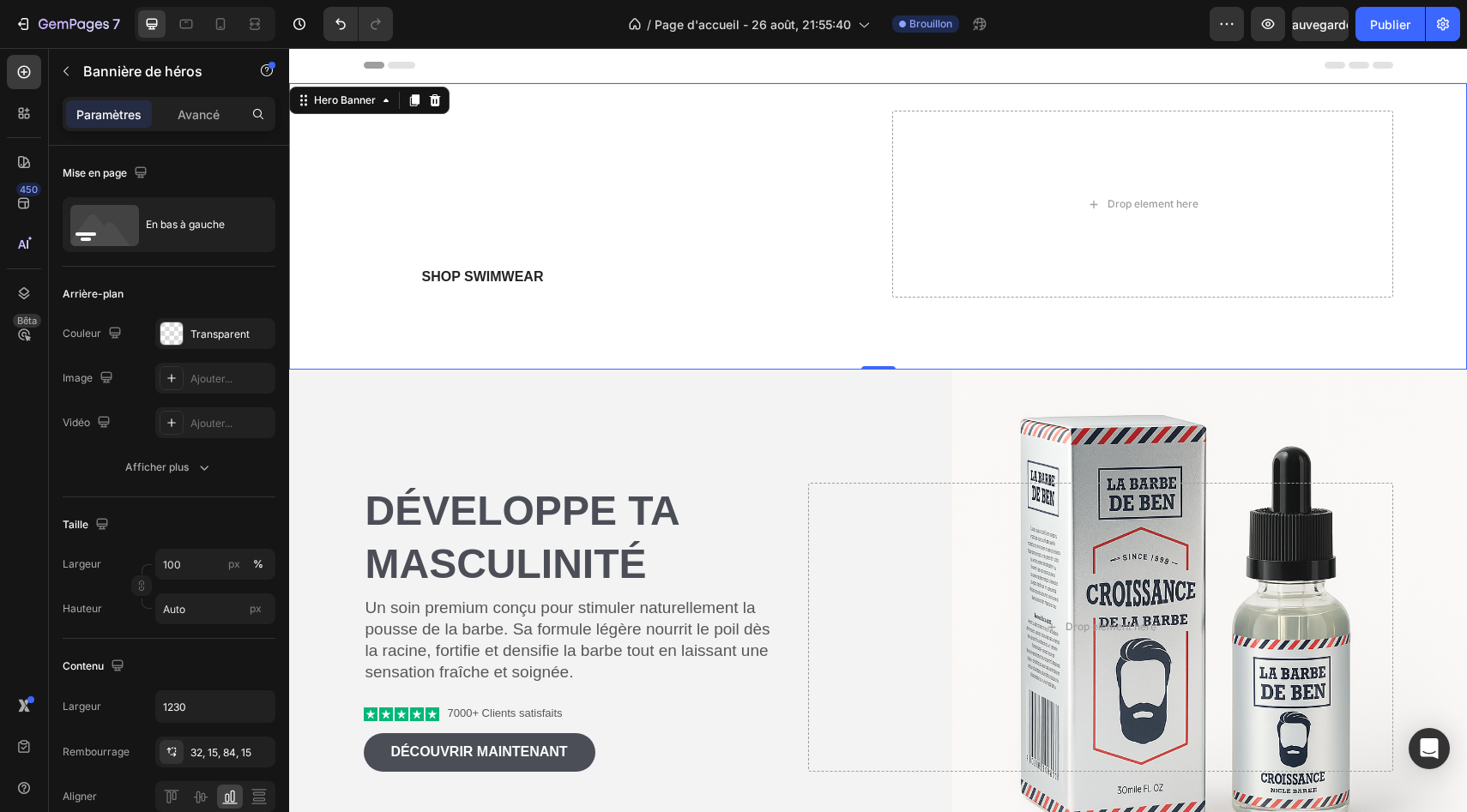
click at [465, 354] on div "Icon Icon Icon Icon Icon Icon List (2000+) REVIEWS Text Block Row Made just for…" at bounding box center [878, 226] width 1055 height 287
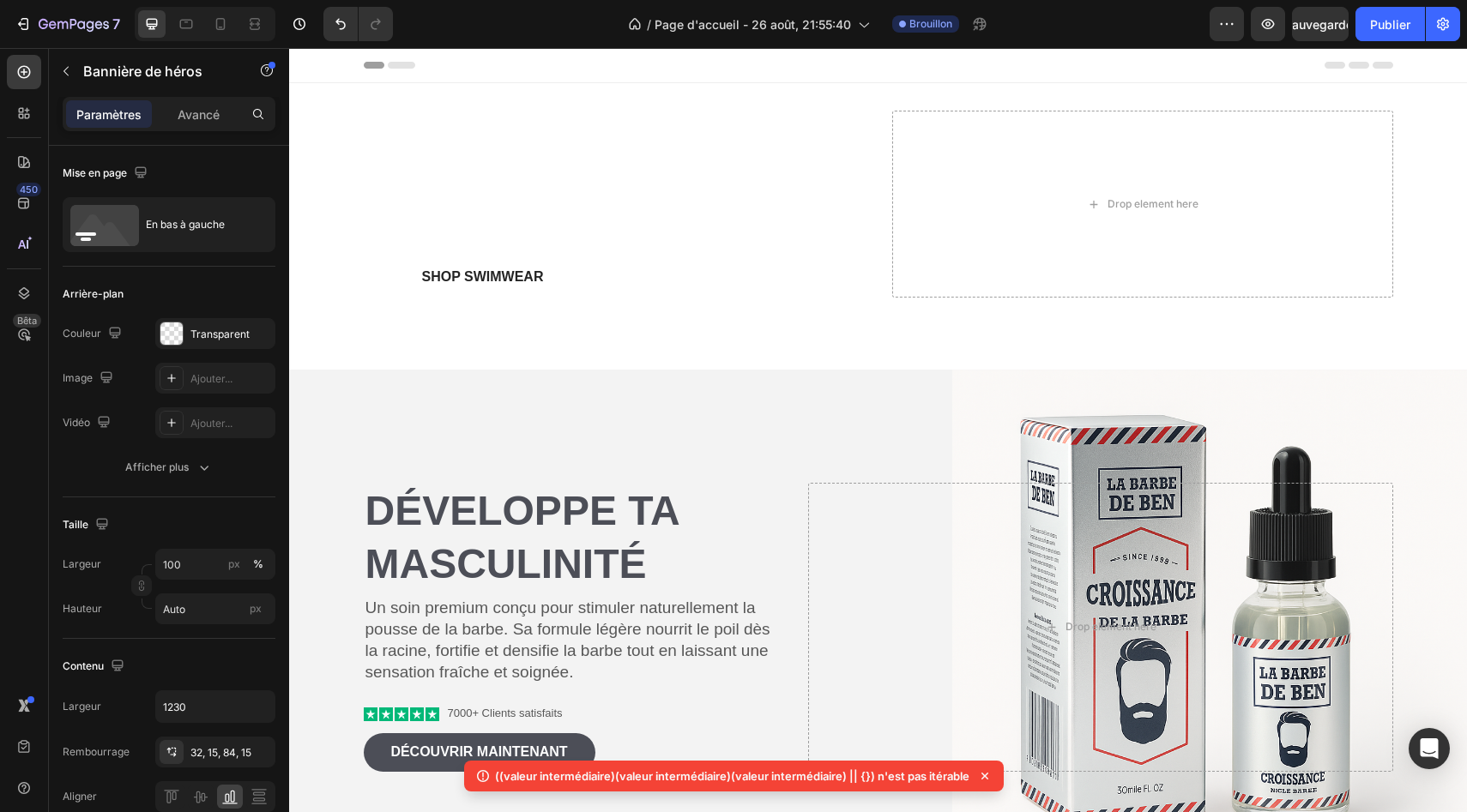
click at [485, 329] on div "Icon Icon Icon Icon Icon Icon List (2000+) REVIEWS Text Block Row Made just for…" at bounding box center [878, 226] width 1055 height 287
click at [910, 316] on div "Icon Icon Icon Icon Icon Icon List (2000+) REVIEWS Text Block Row Made just for…" at bounding box center [878, 226] width 1055 height 287
click at [199, 378] on font "Ajouter..." at bounding box center [212, 378] width 42 height 13
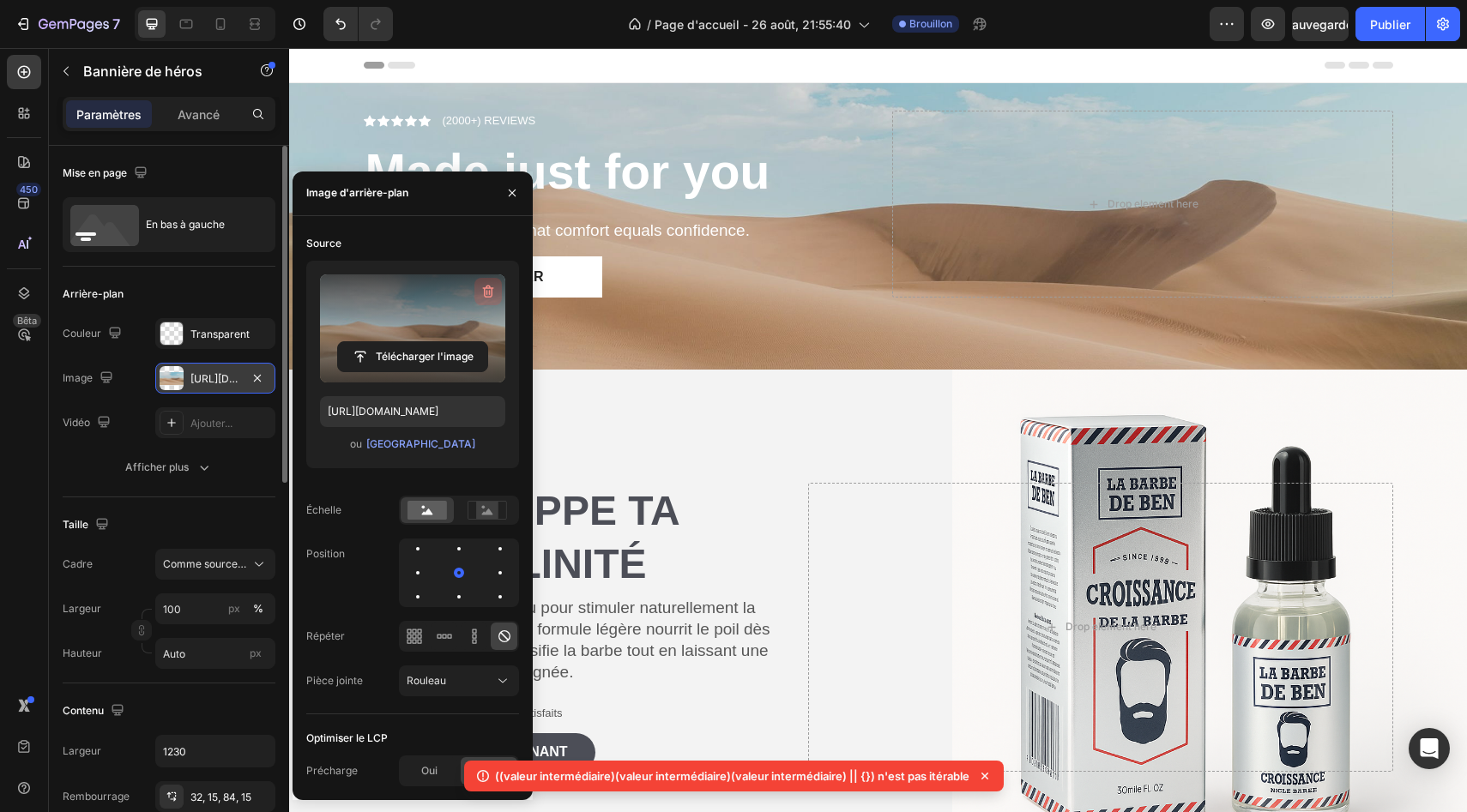
click at [489, 289] on icon "button" at bounding box center [488, 291] width 17 height 17
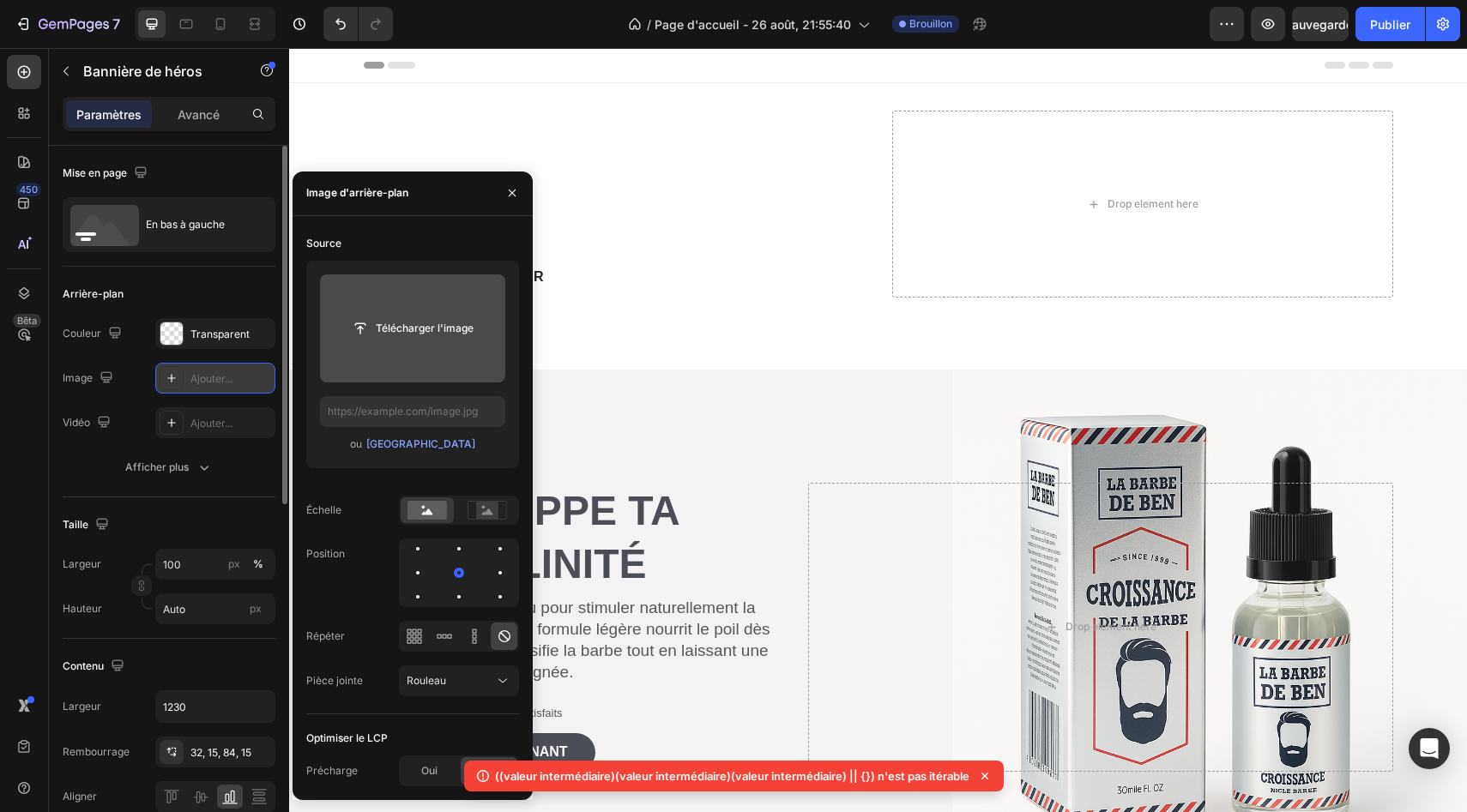
click at [447, 329] on input "file" at bounding box center [412, 328] width 149 height 29
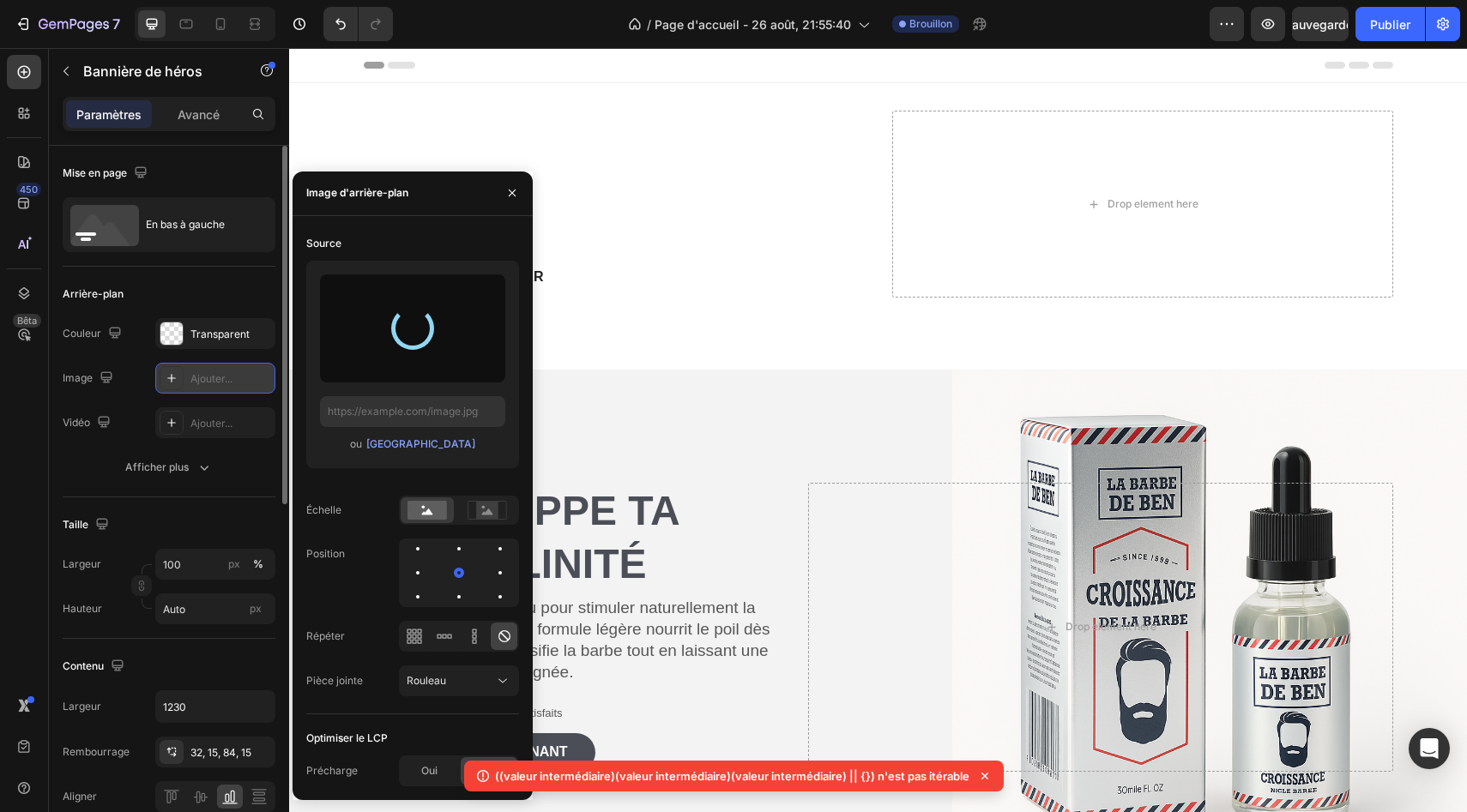
click at [979, 775] on icon at bounding box center [984, 776] width 17 height 17
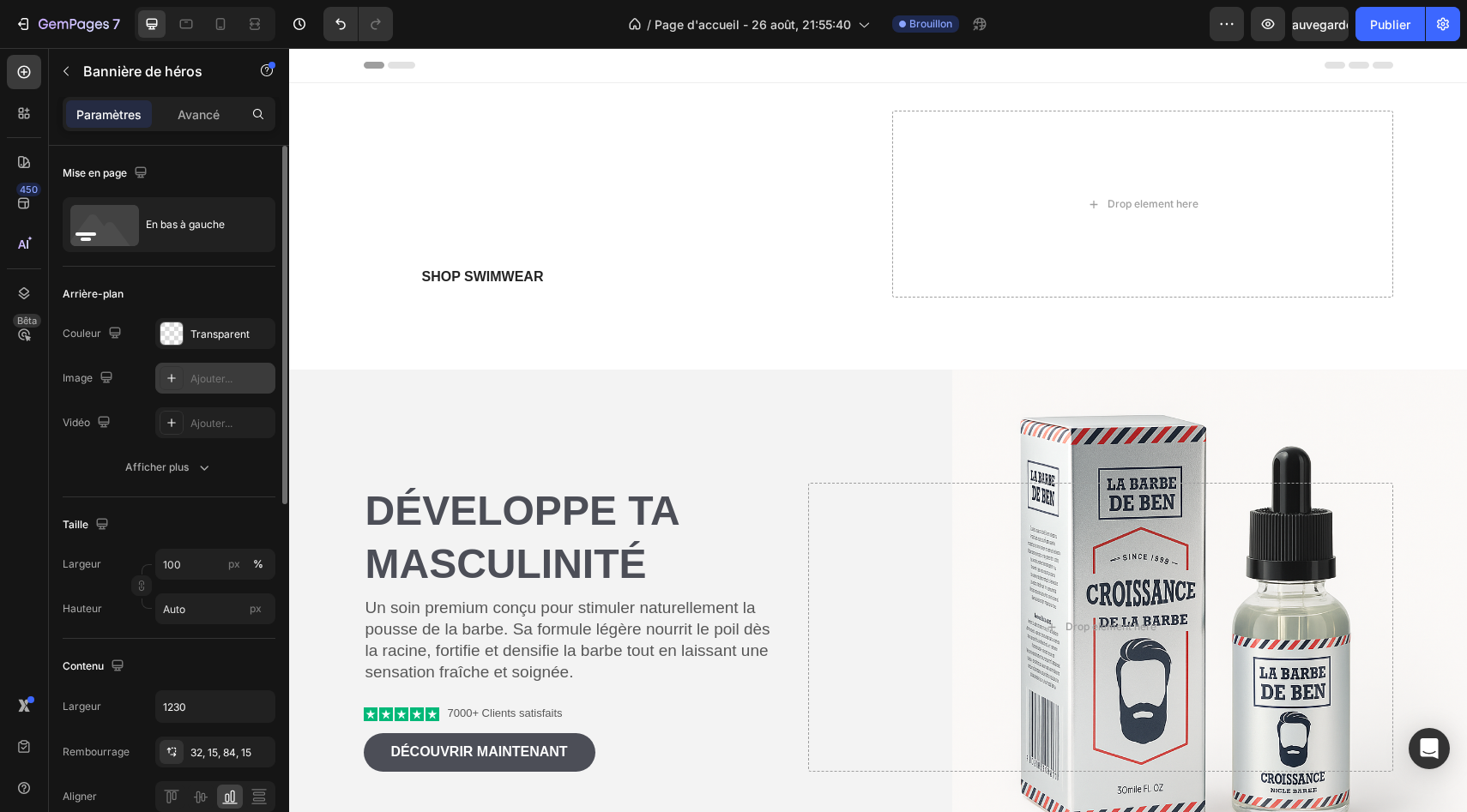
click at [219, 374] on font "Ajouter..." at bounding box center [212, 378] width 42 height 13
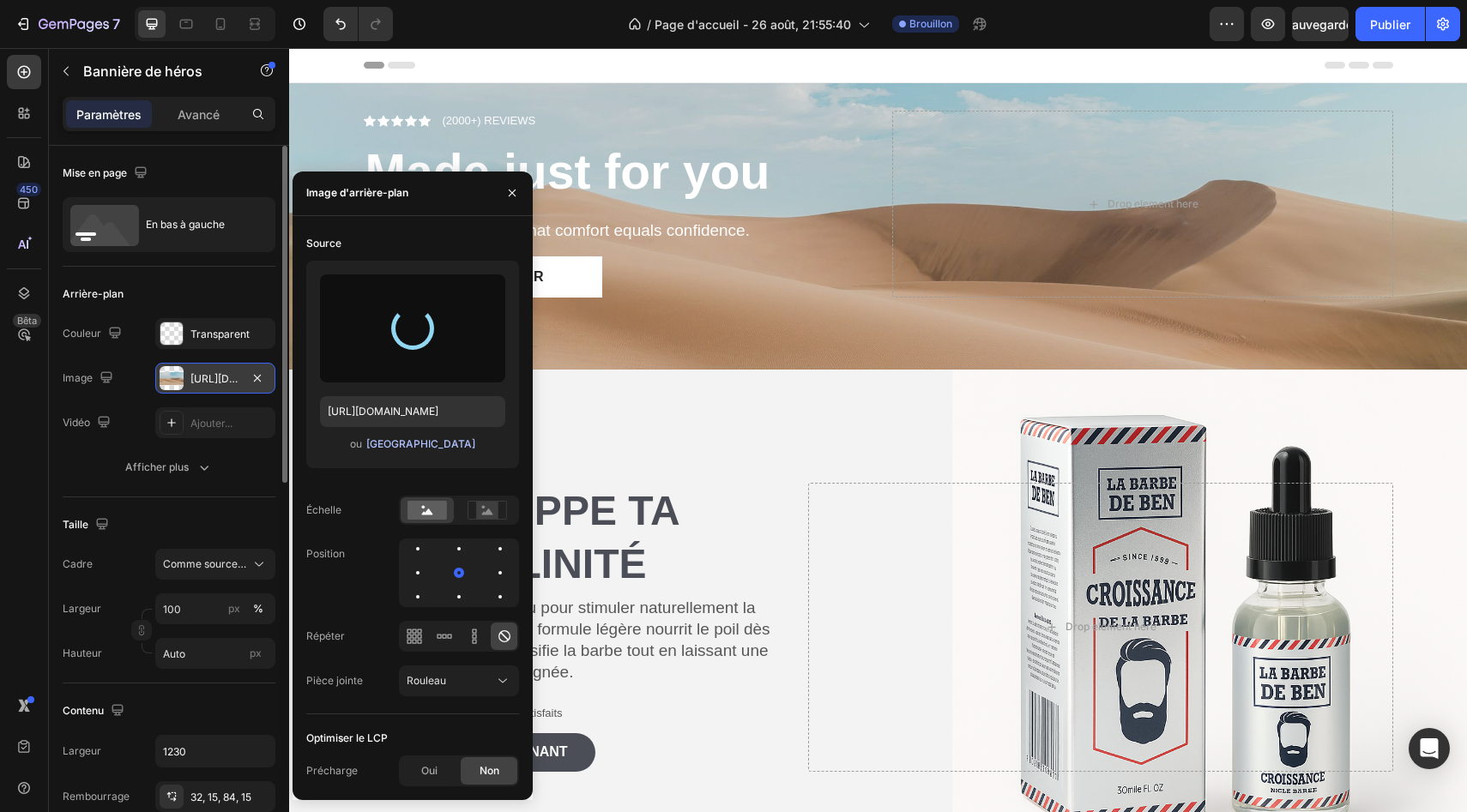
click at [428, 444] on font "[GEOGRAPHIC_DATA]" at bounding box center [421, 443] width 109 height 13
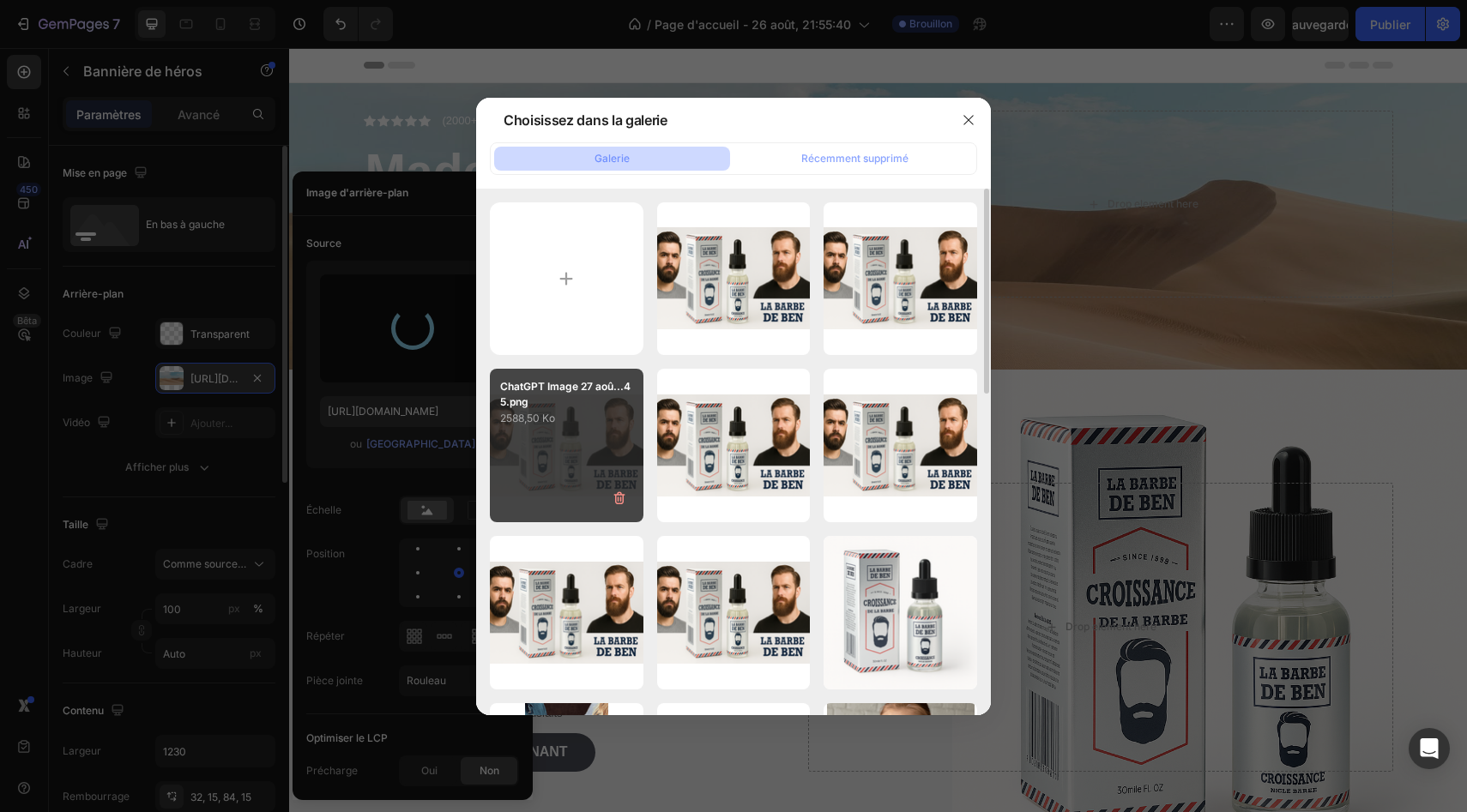
type input "[URL][DOMAIN_NAME]"
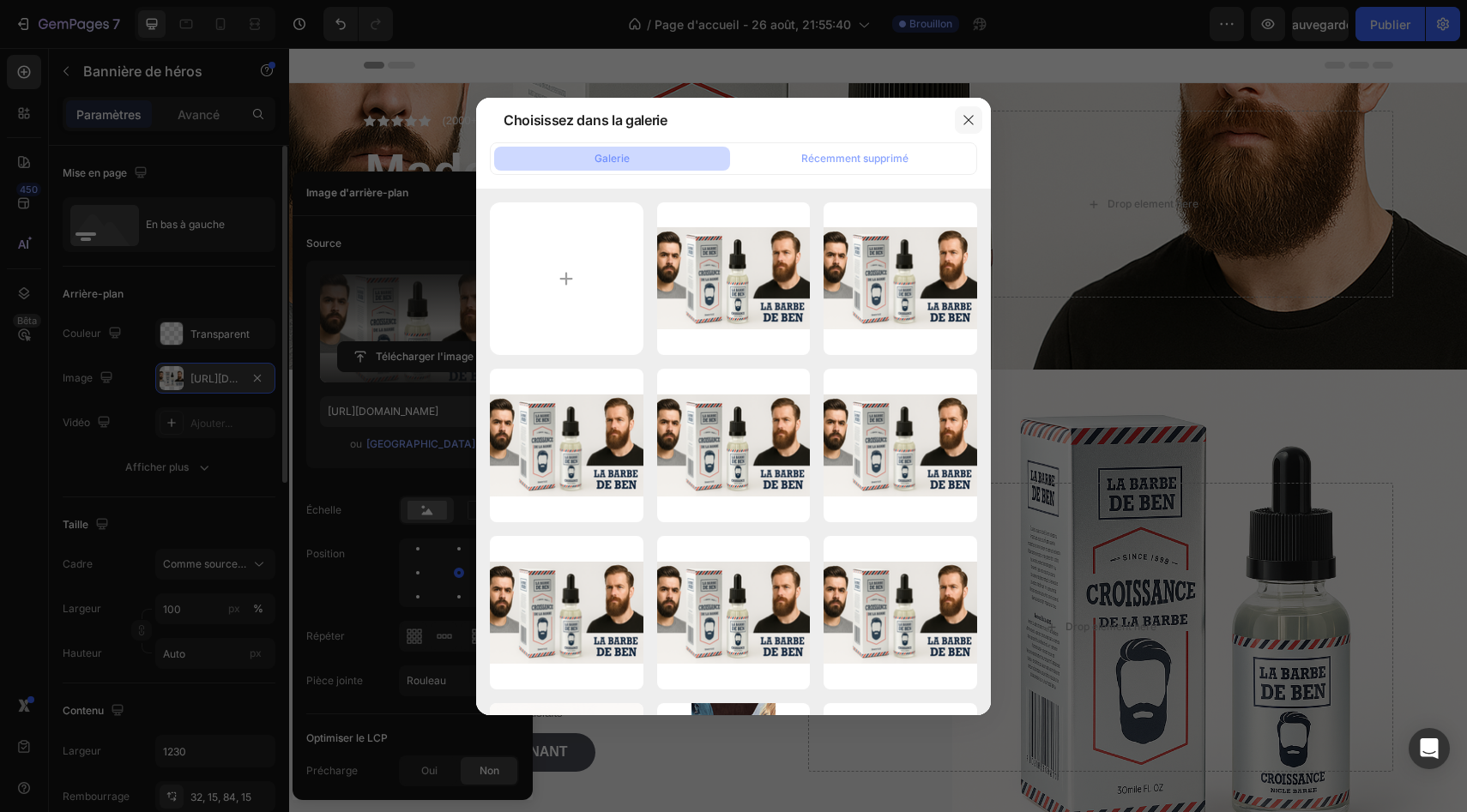
click at [969, 114] on icon "button" at bounding box center [969, 120] width 14 height 14
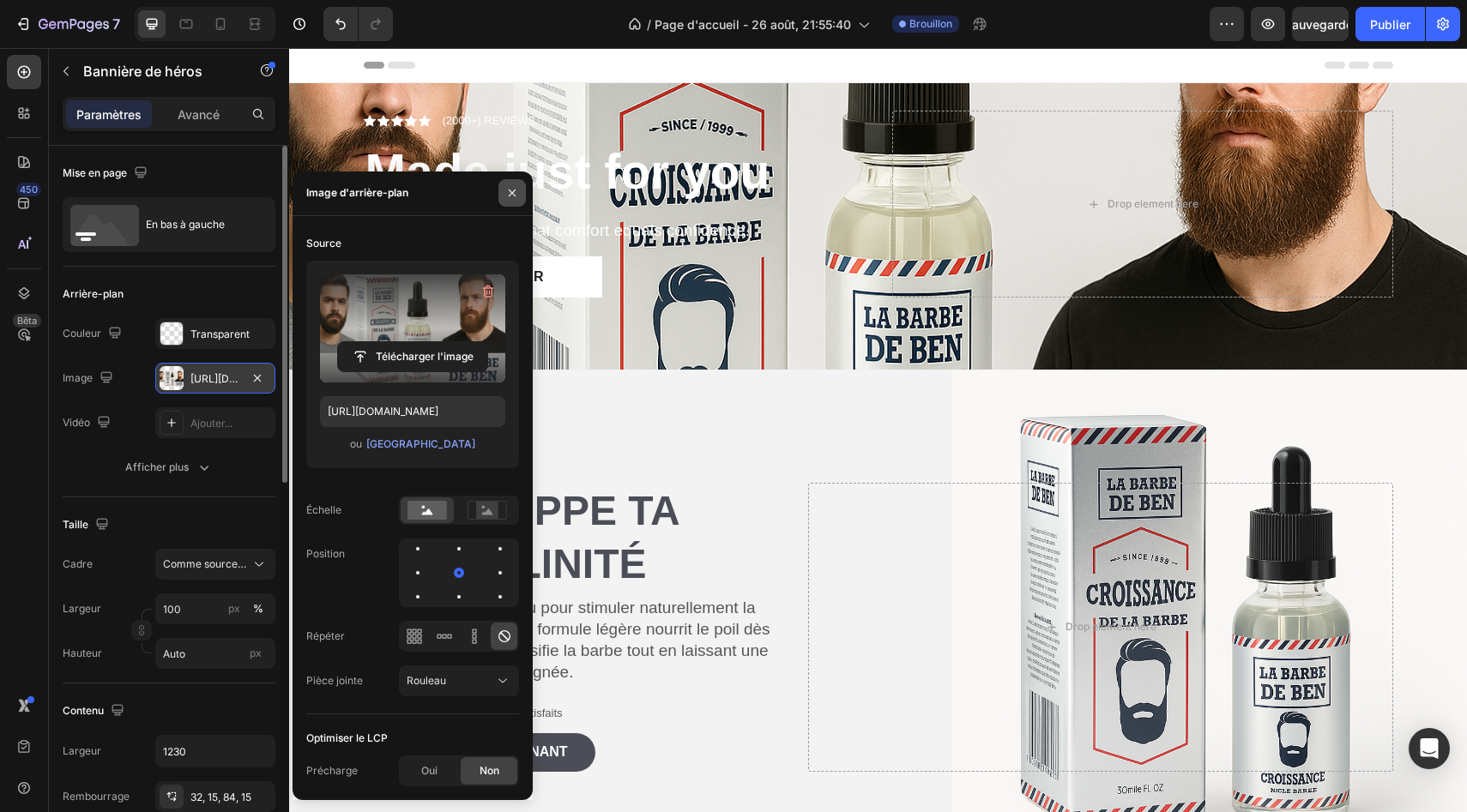
click at [514, 195] on icon "button" at bounding box center [512, 193] width 7 height 7
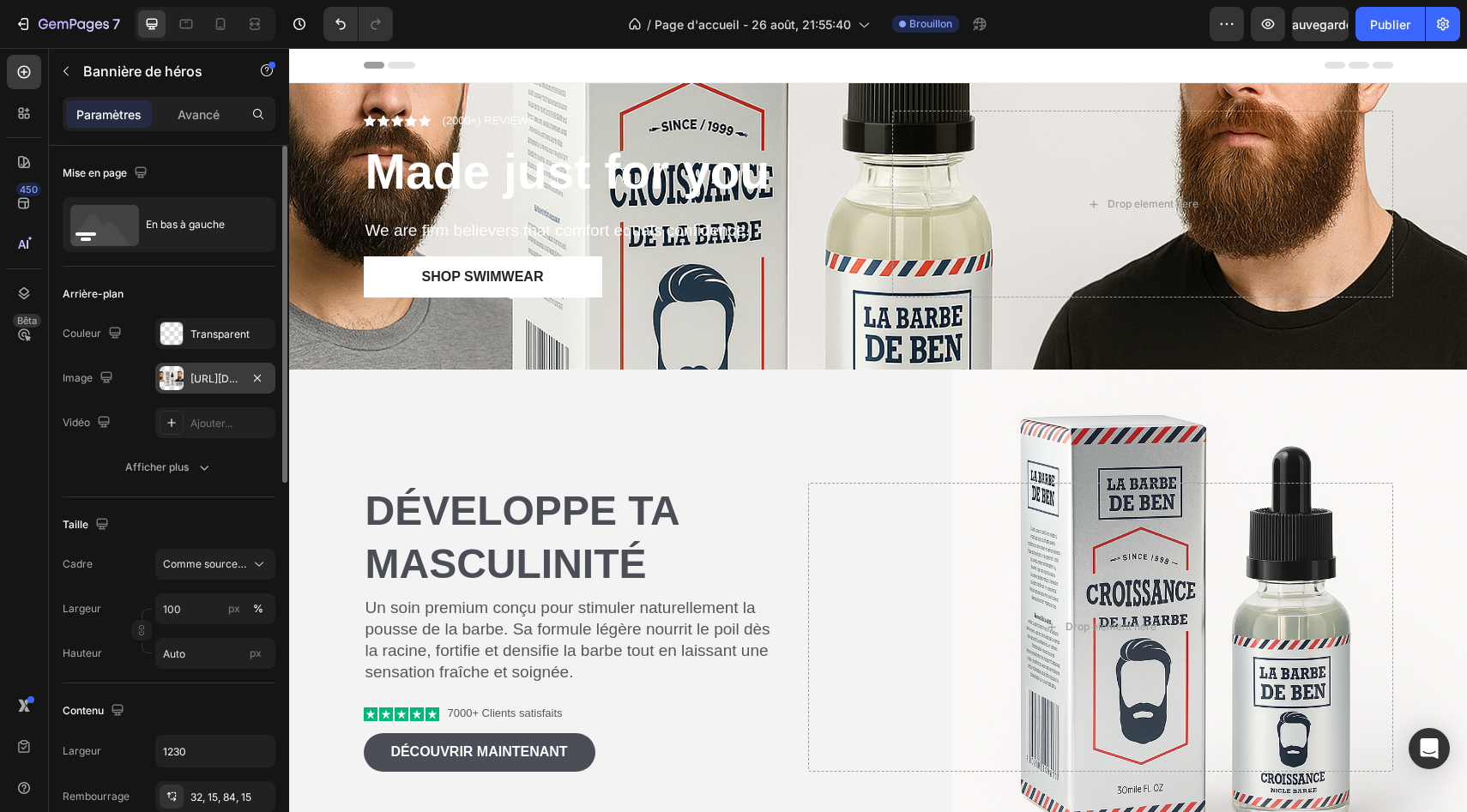
click at [522, 338] on div "Icon Icon Icon Icon Icon Icon List (2000+) REVIEWS Text Block Row Made just for…" at bounding box center [878, 226] width 1055 height 287
click at [209, 384] on font "[URL][DOMAIN_NAME]" at bounding box center [245, 378] width 110 height 13
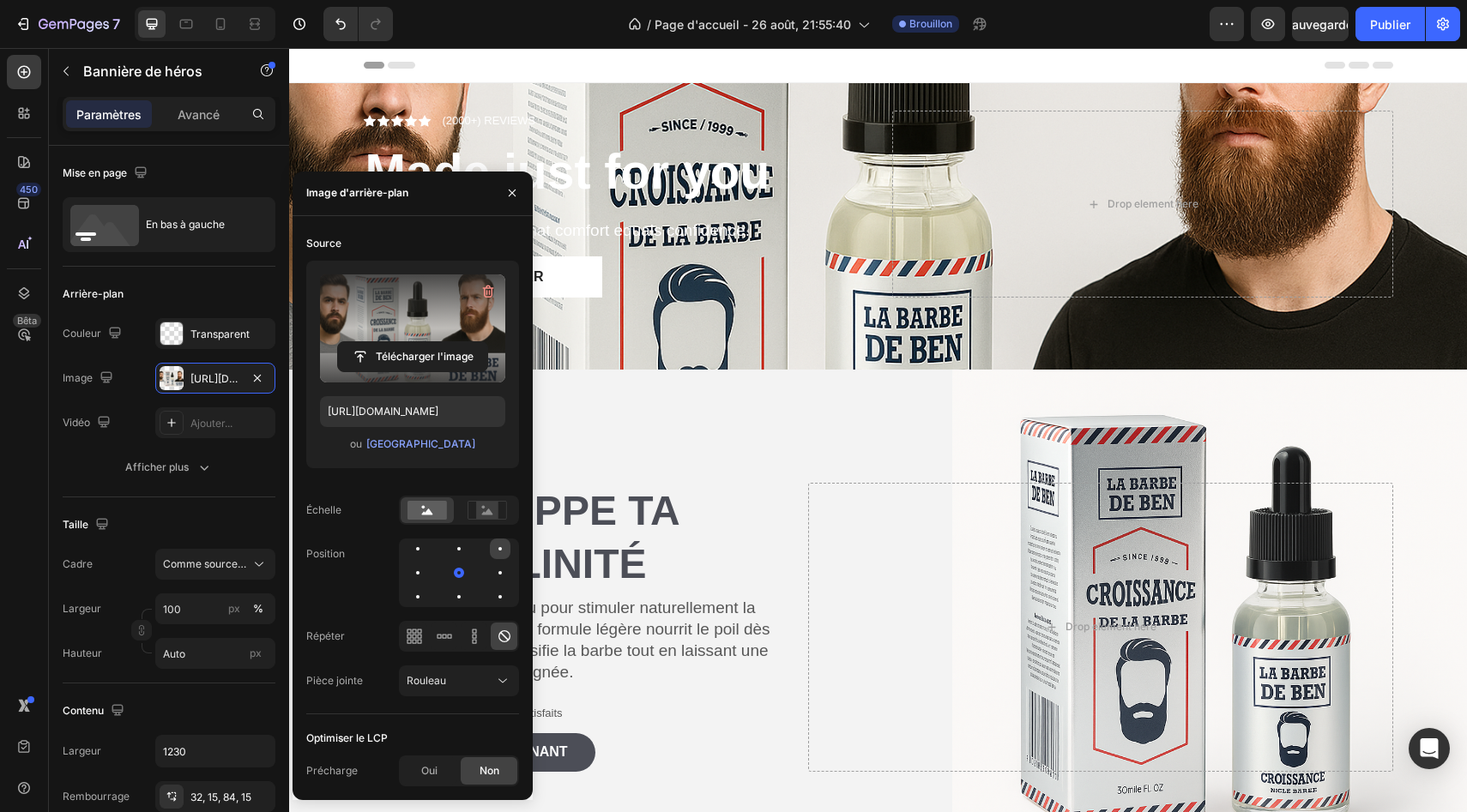
click at [428, 562] on div at bounding box center [417, 572] width 20 height 20
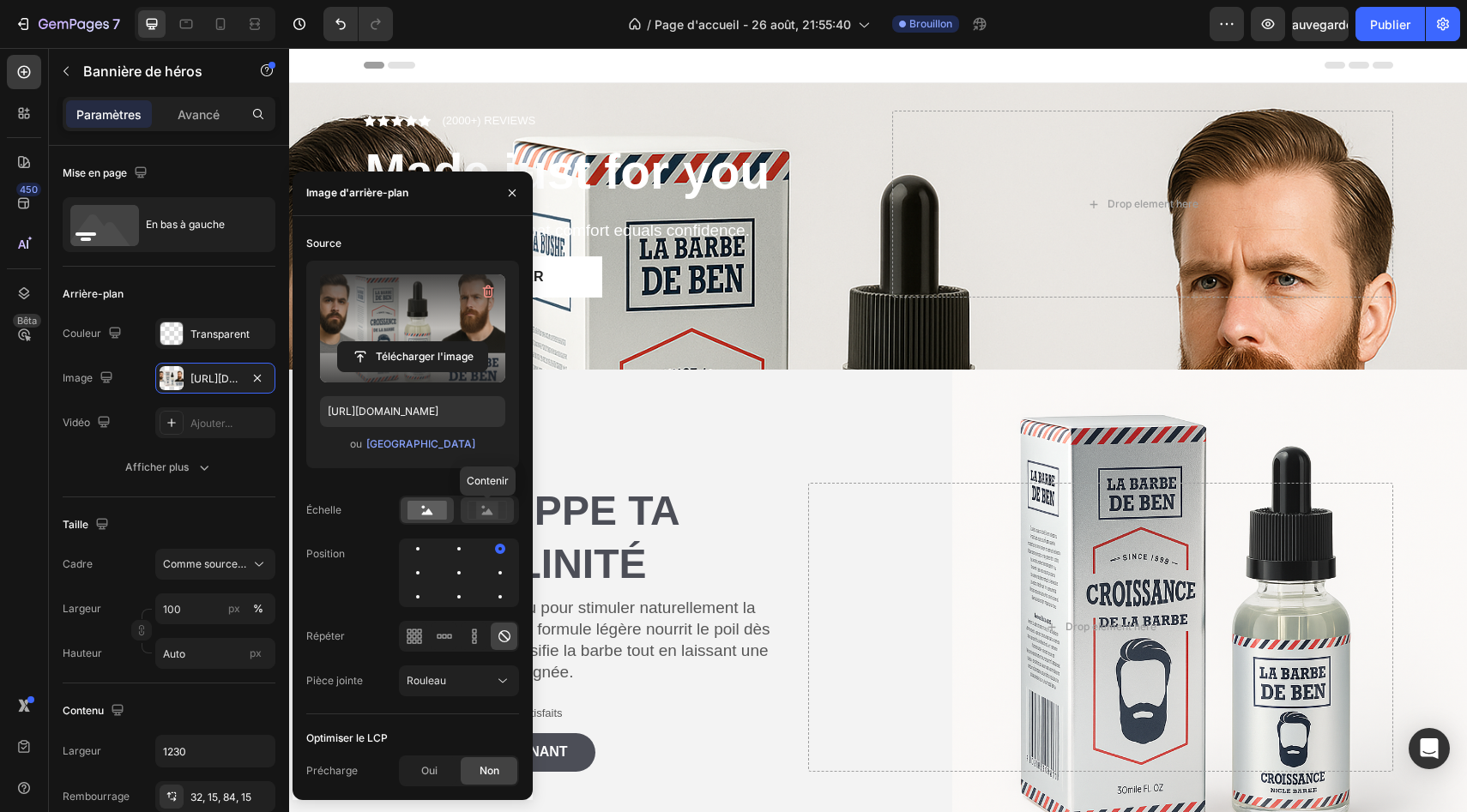
click at [479, 518] on rect at bounding box center [487, 510] width 22 height 17
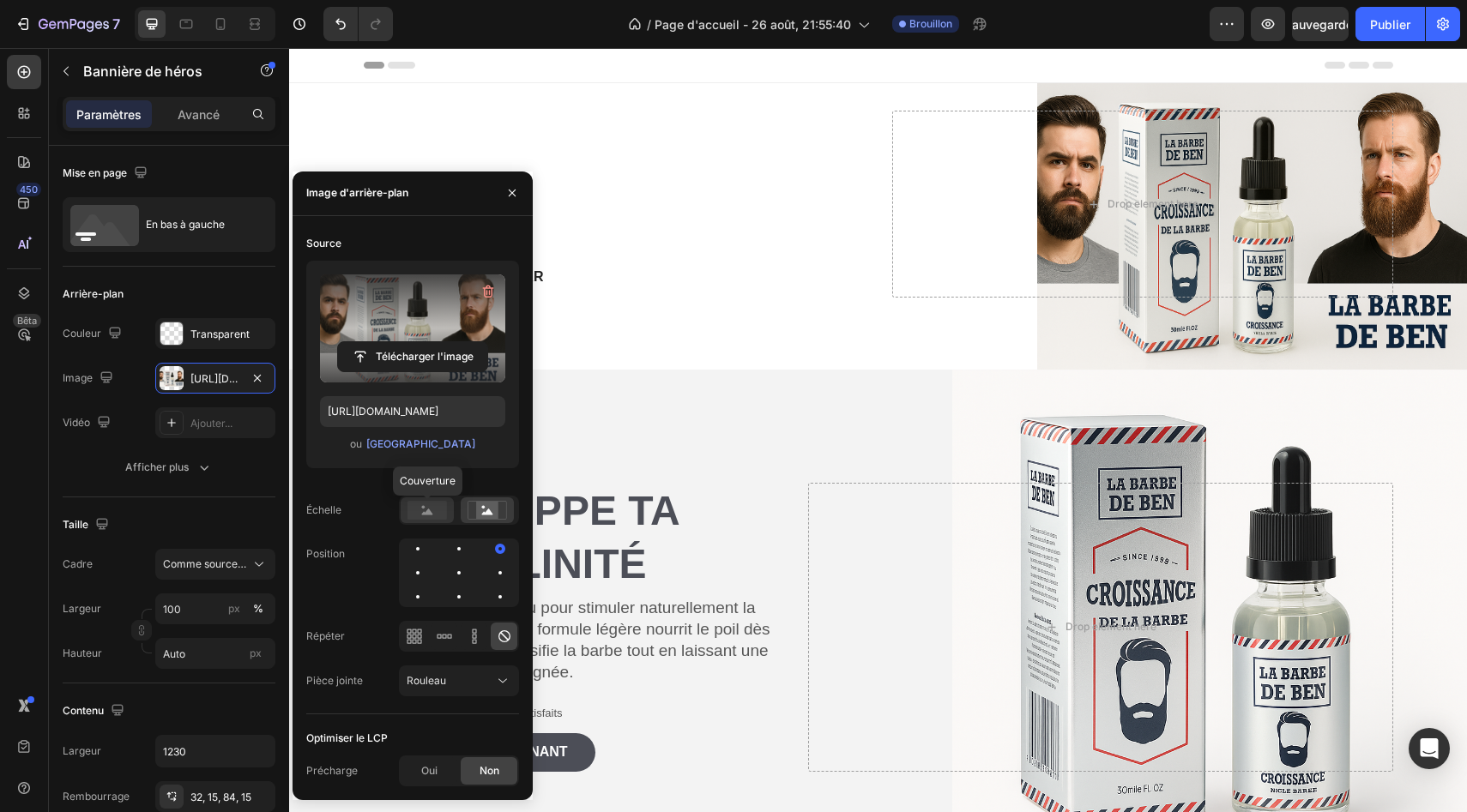
click at [432, 520] on rect at bounding box center [427, 510] width 40 height 19
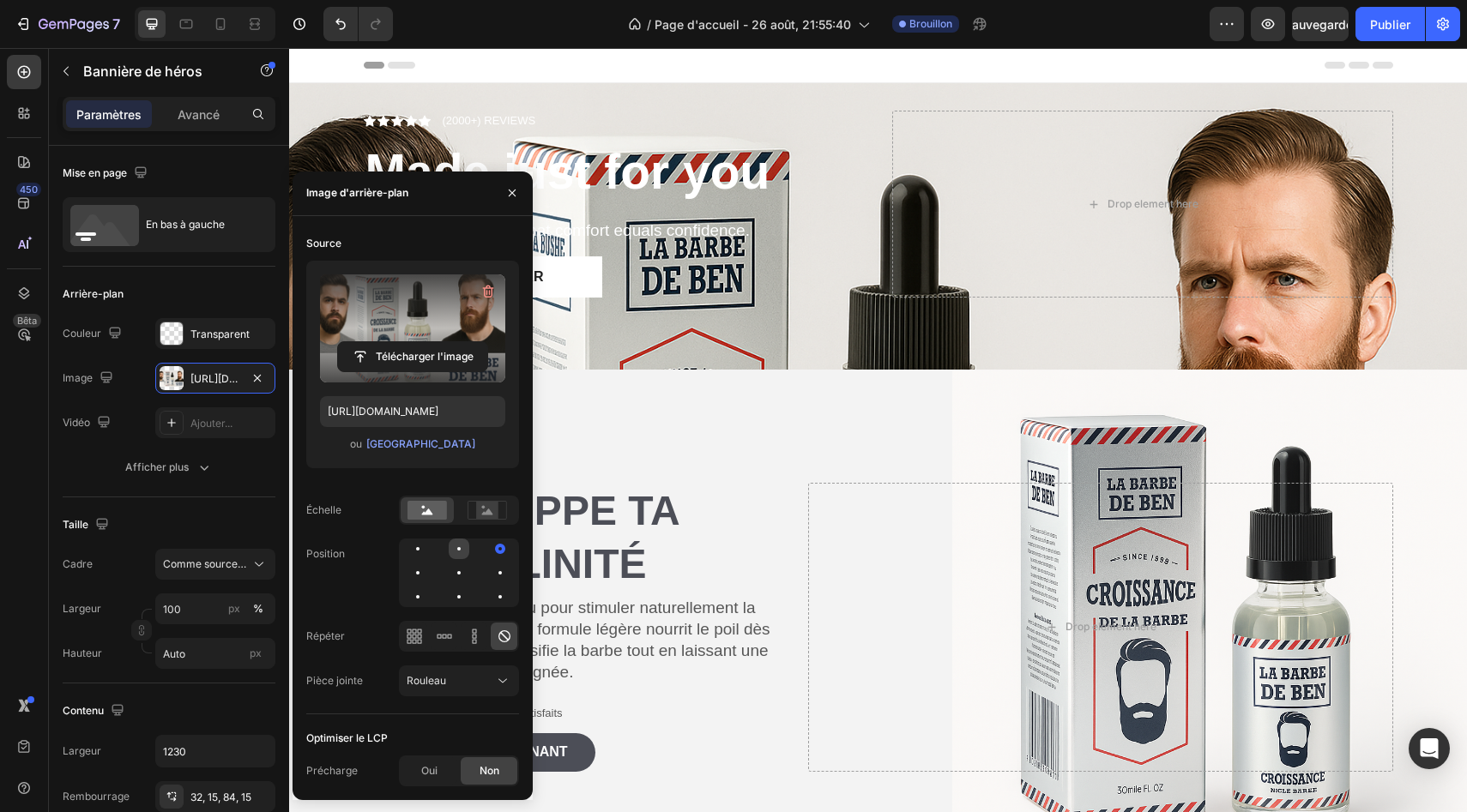
click at [458, 551] on div at bounding box center [459, 549] width 4 height 4
click at [489, 573] on div at bounding box center [499, 572] width 20 height 20
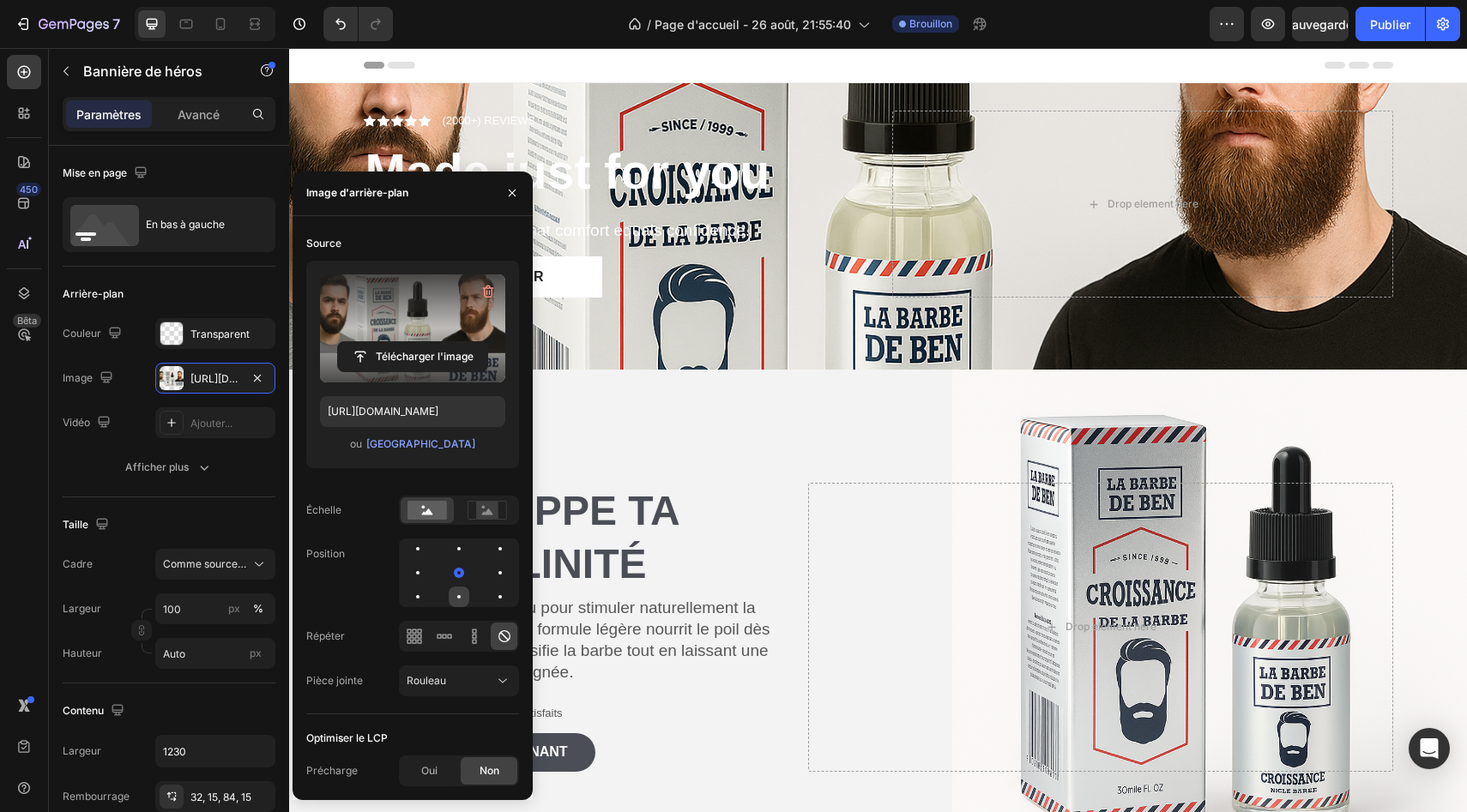
click at [458, 599] on div at bounding box center [459, 597] width 4 height 4
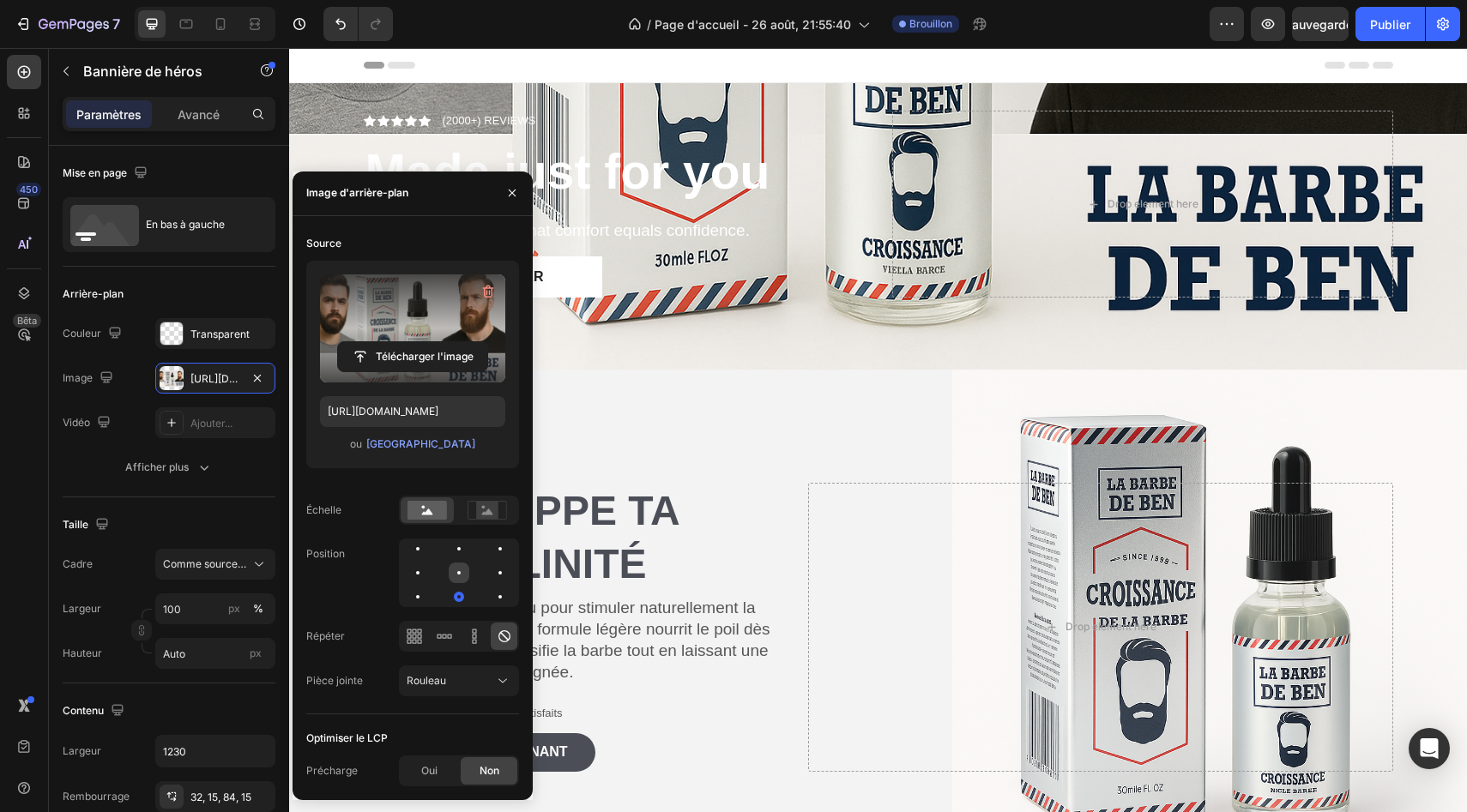
click at [489, 575] on div at bounding box center [499, 572] width 20 height 20
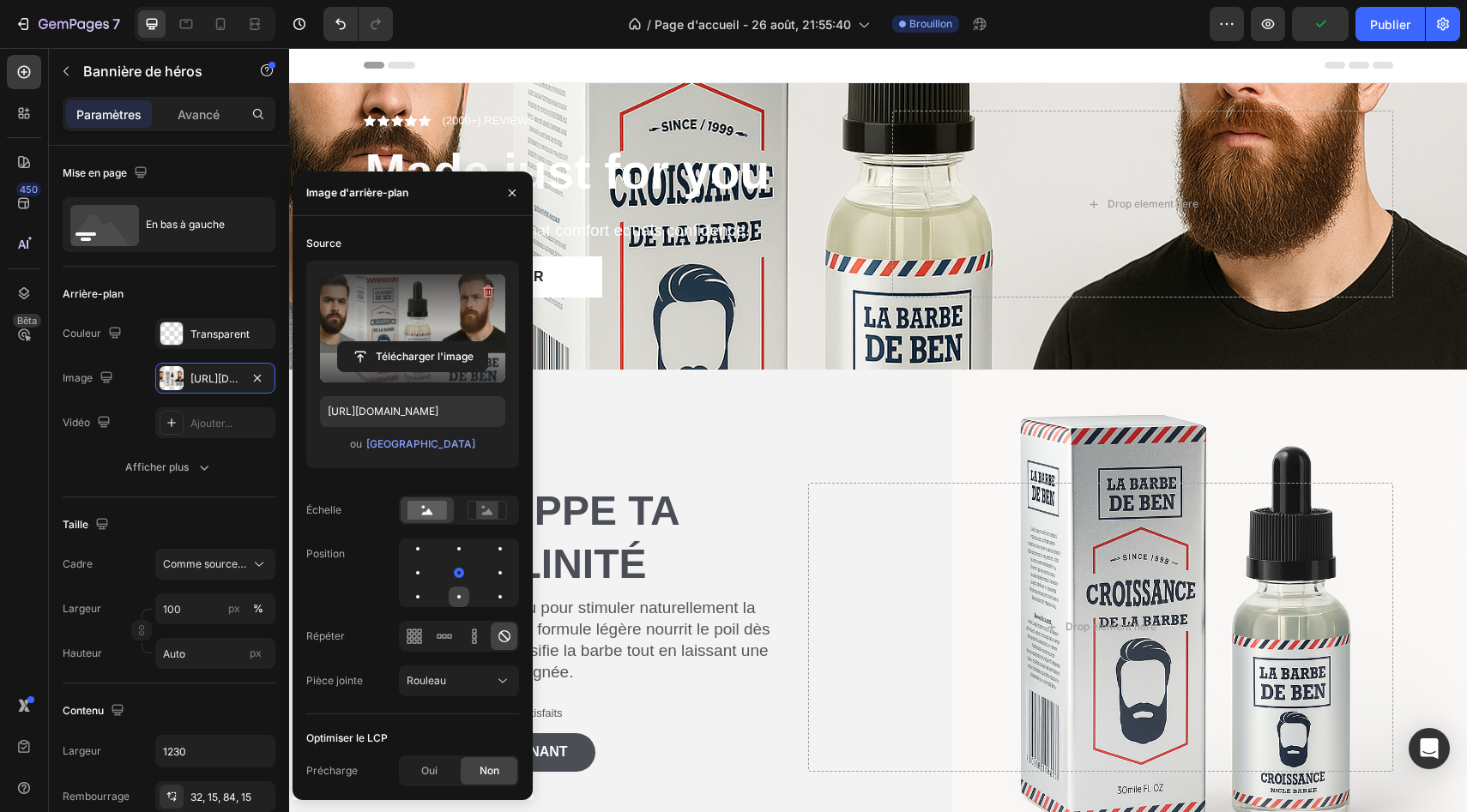
click at [489, 605] on div at bounding box center [499, 596] width 20 height 20
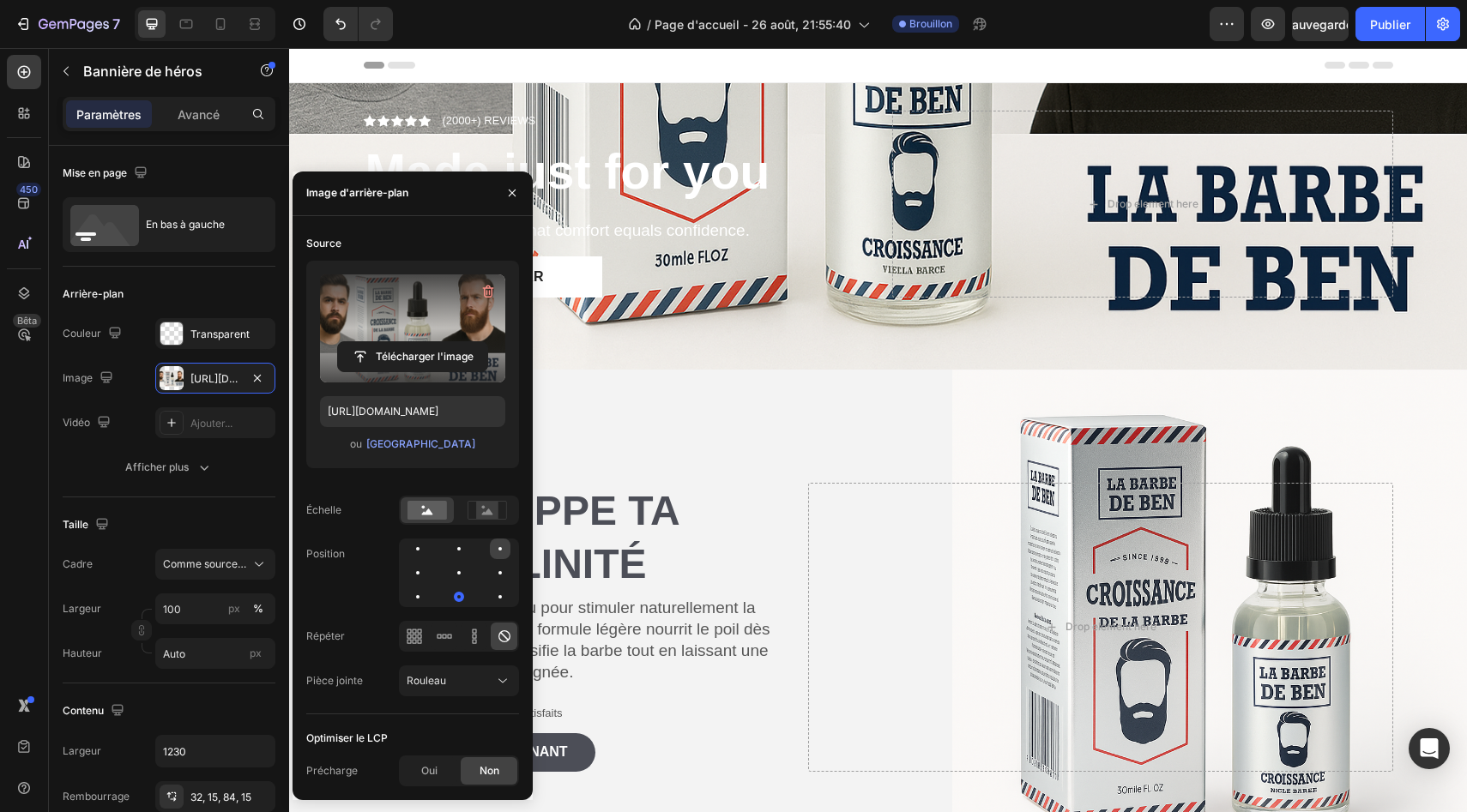
click at [428, 562] on div at bounding box center [417, 572] width 20 height 20
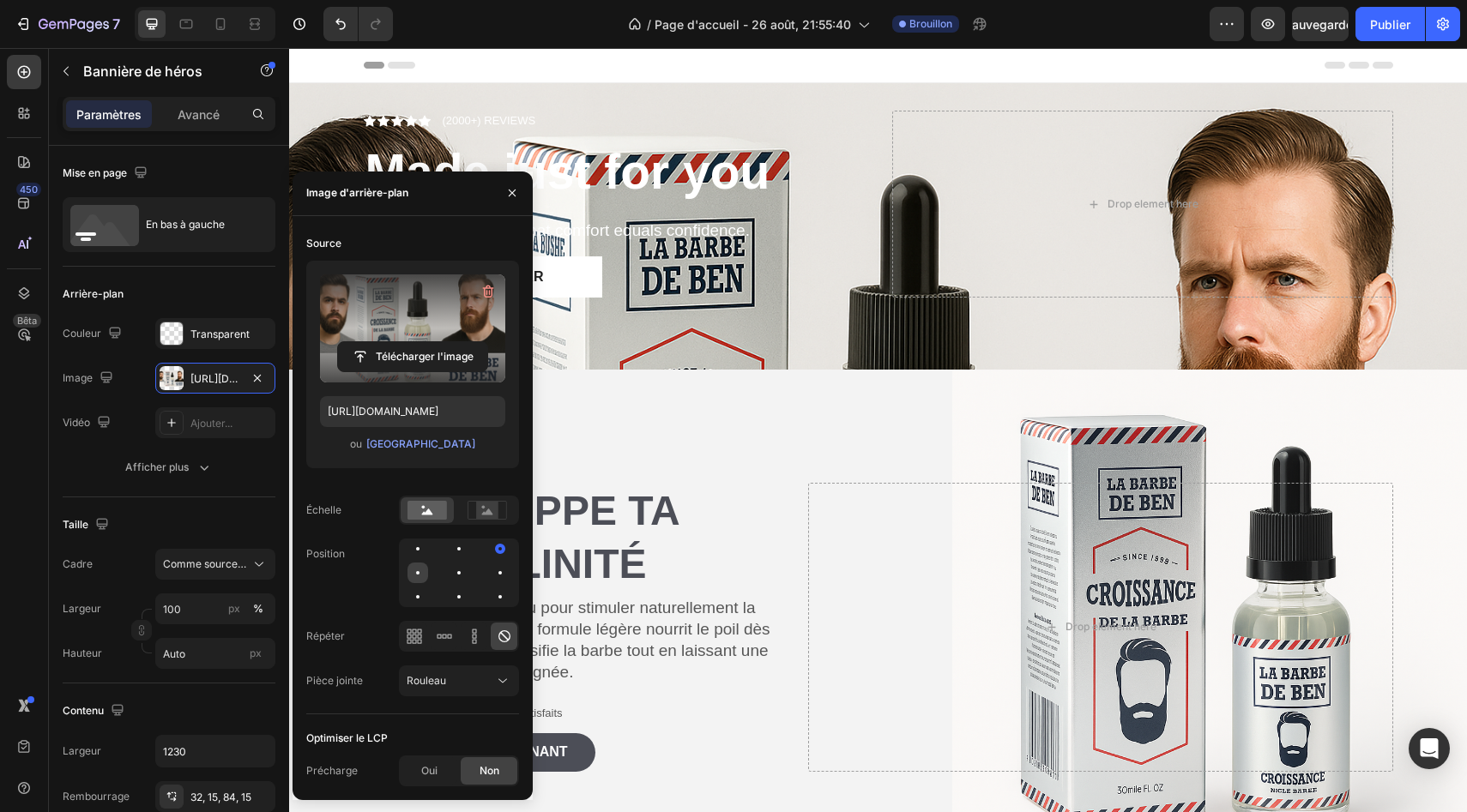
click at [449, 583] on div at bounding box center [458, 572] width 20 height 20
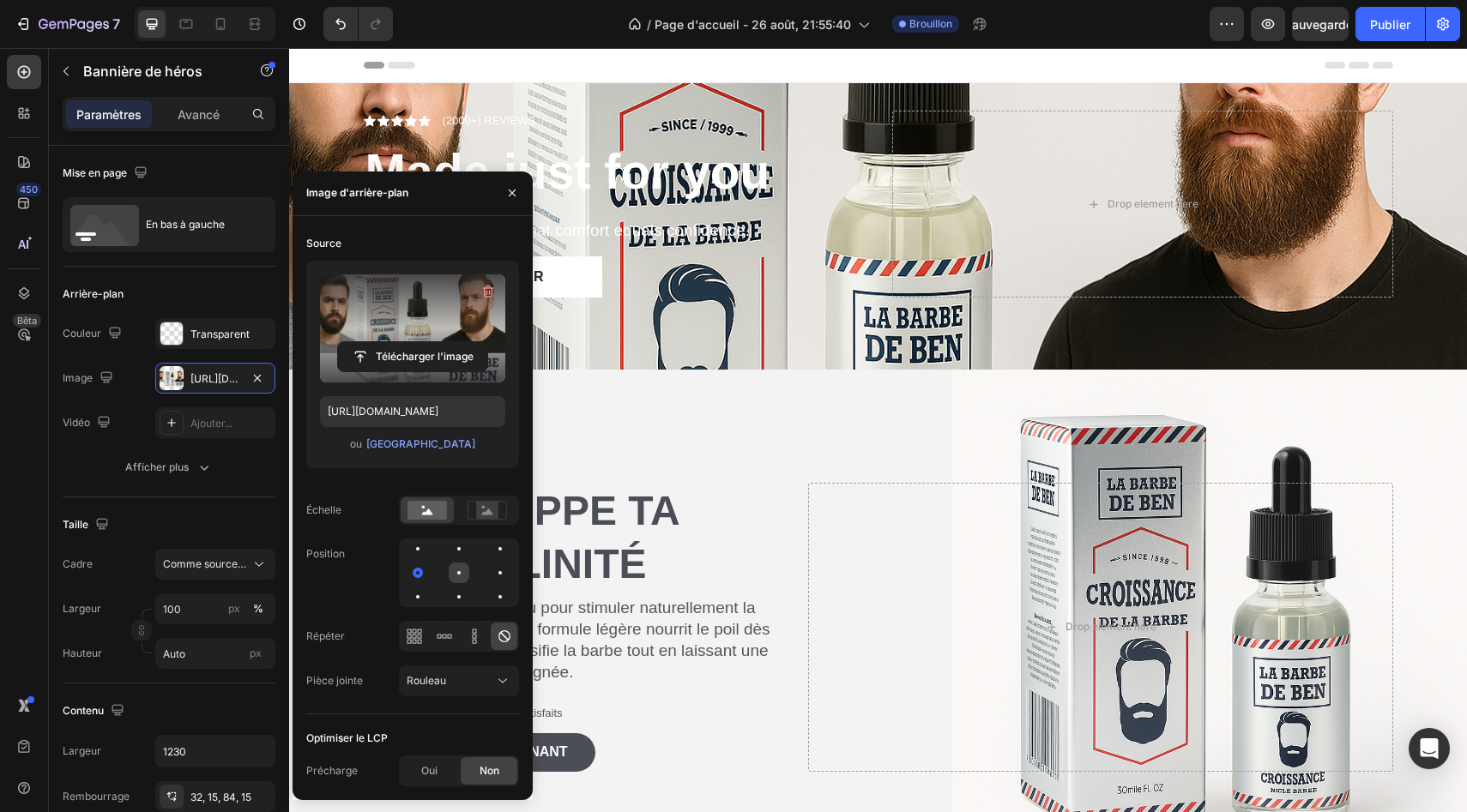
click at [458, 575] on div at bounding box center [459, 573] width 4 height 4
click at [417, 638] on icon at bounding box center [419, 636] width 4 height 4
click at [436, 642] on icon at bounding box center [443, 636] width 17 height 17
click at [503, 687] on icon at bounding box center [502, 681] width 17 height 17
click at [476, 721] on div "Source Télécharger l'image https://cdn.shopify.com/s/files/1/0894/7210/6833/fil…" at bounding box center [412, 508] width 212 height 556
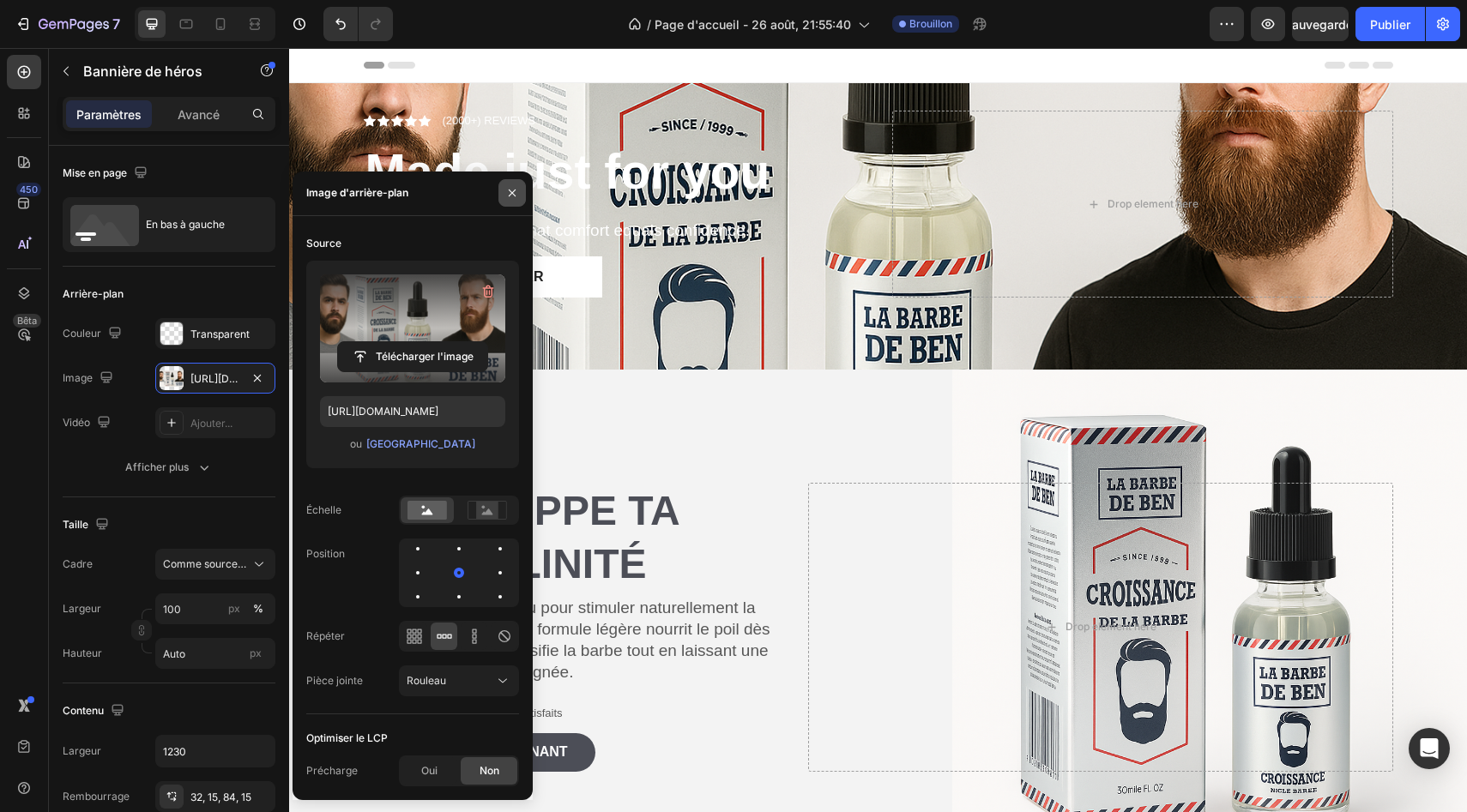
click at [505, 194] on icon "button" at bounding box center [512, 193] width 14 height 14
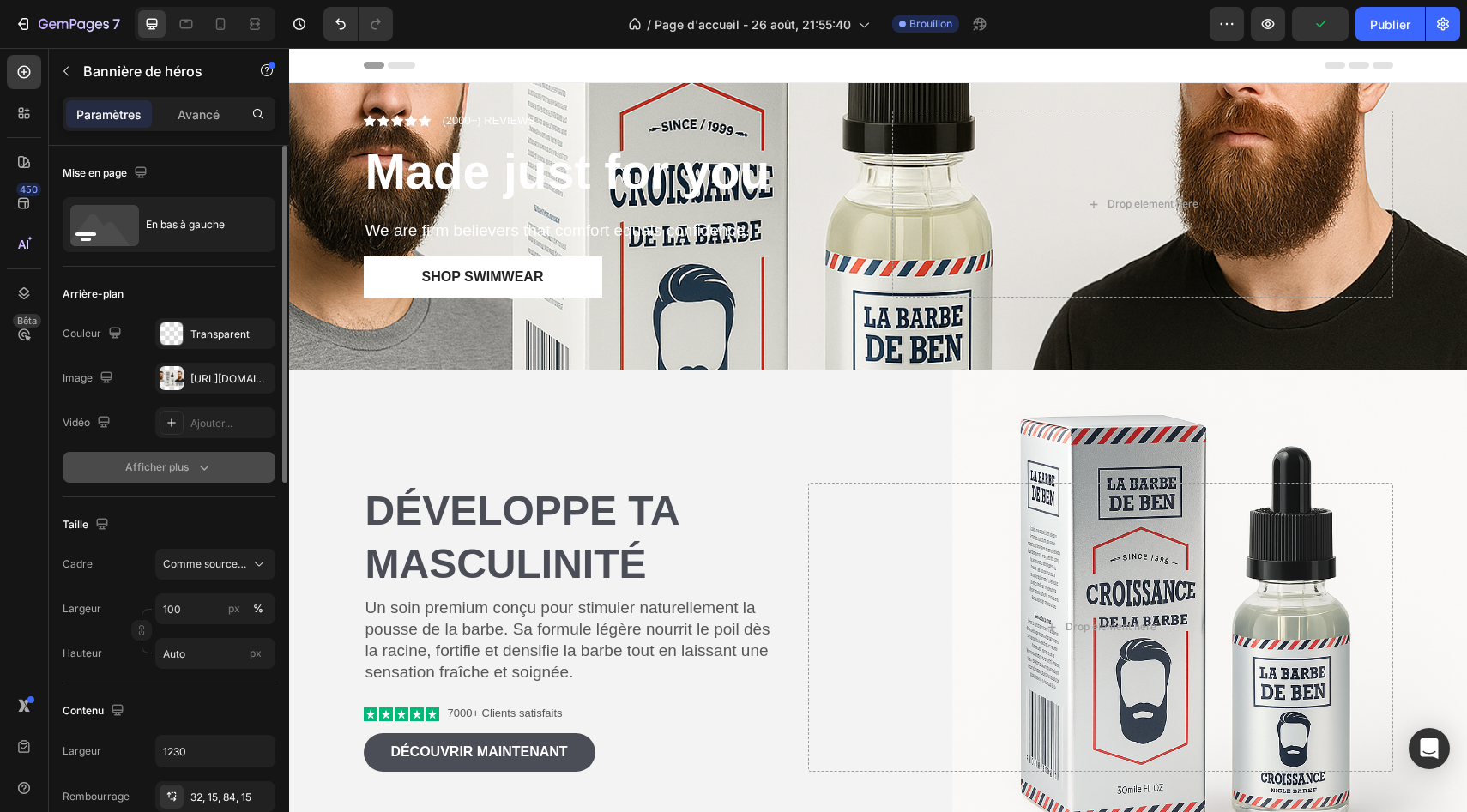
click at [187, 473] on font "Afficher plus" at bounding box center [157, 467] width 63 height 16
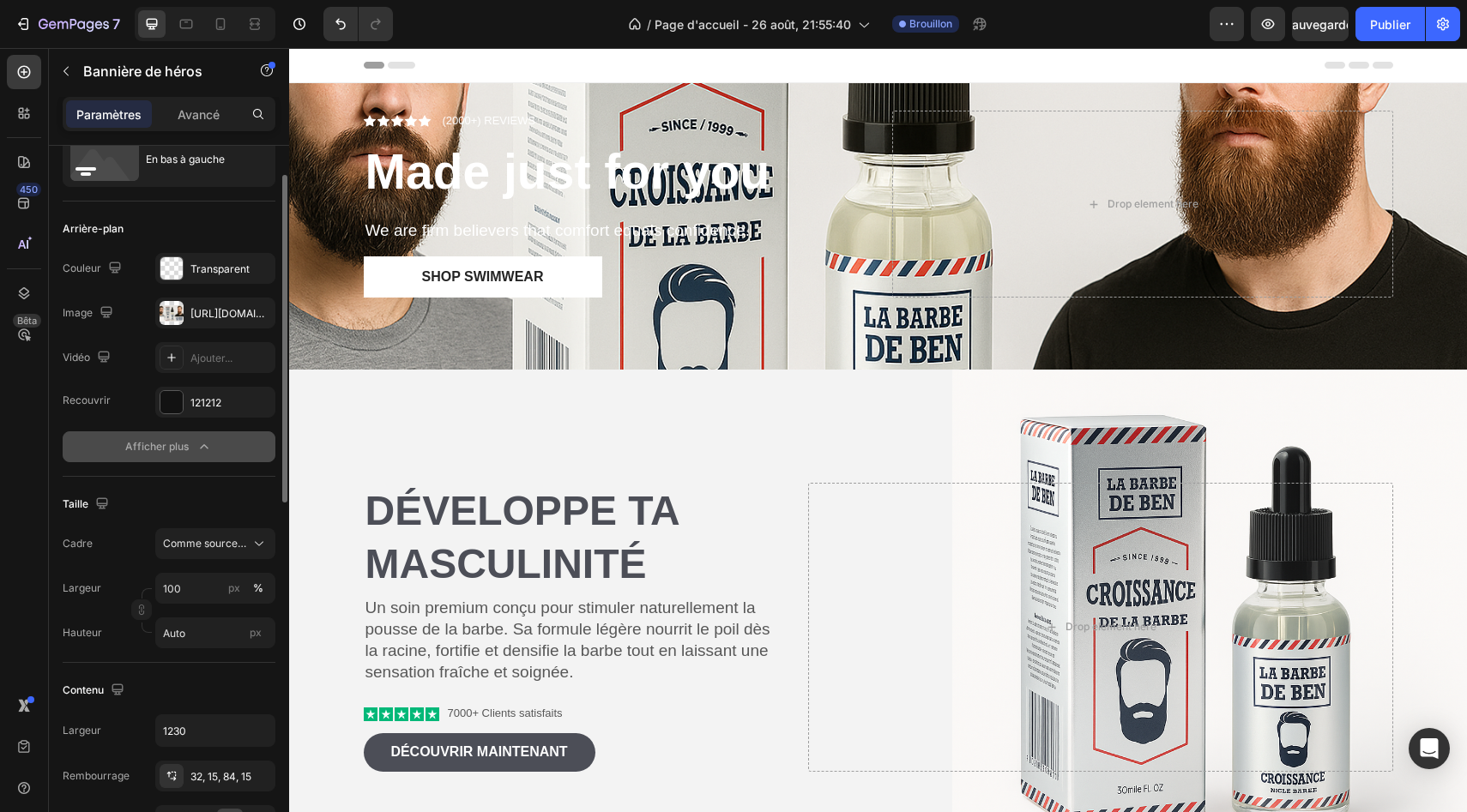
scroll to position [16, 0]
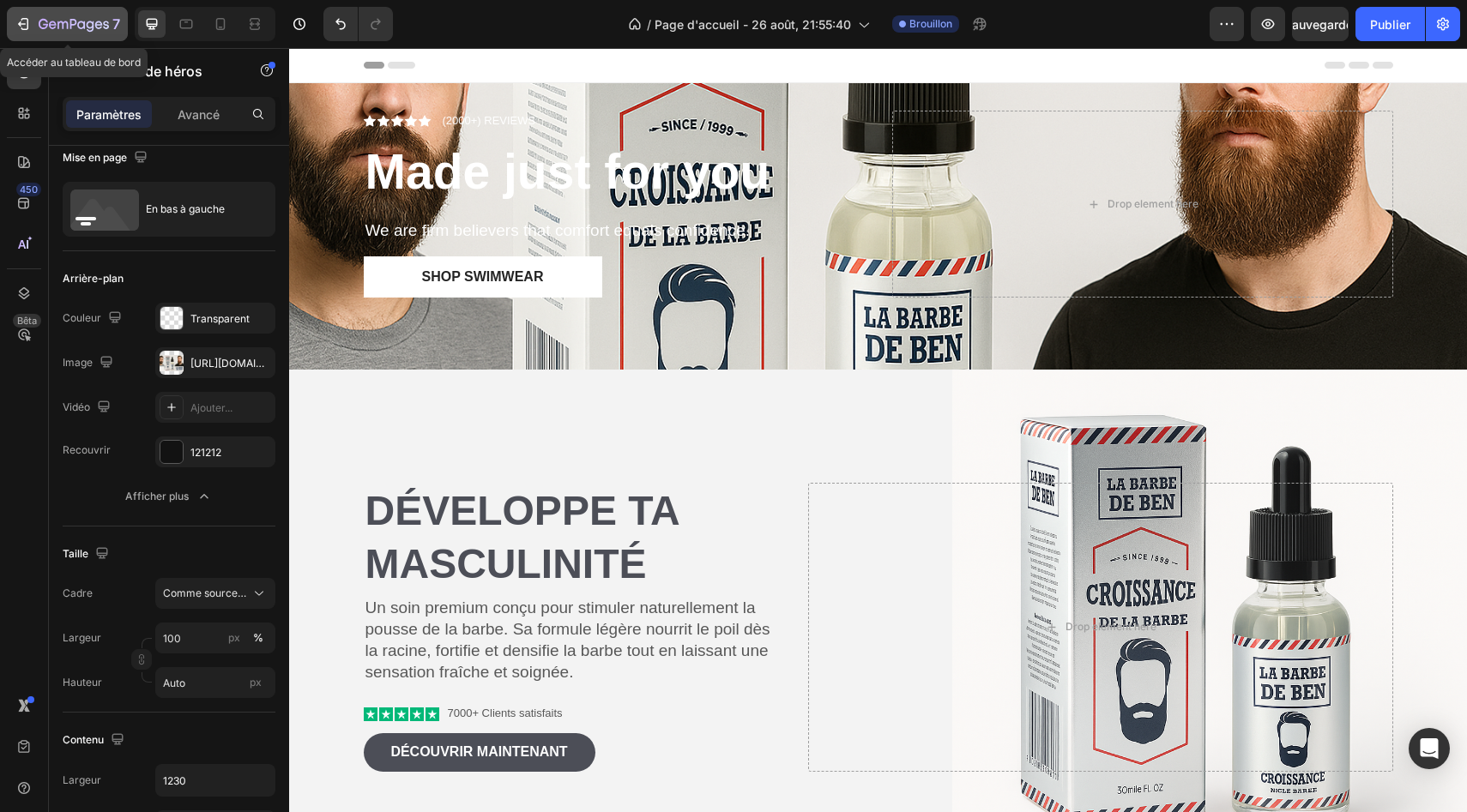
click at [35, 24] on div "7" at bounding box center [68, 24] width 106 height 20
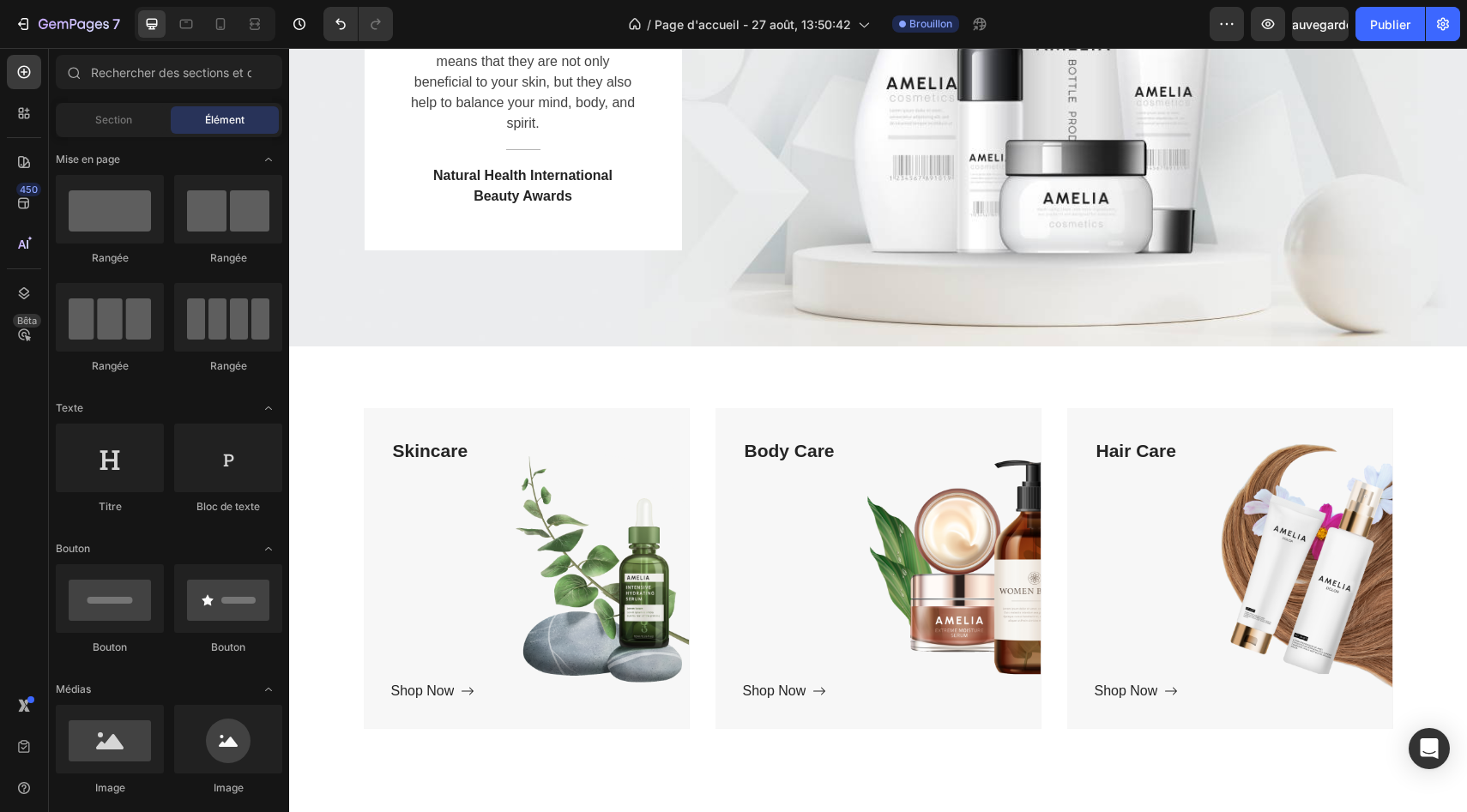
scroll to position [222, 0]
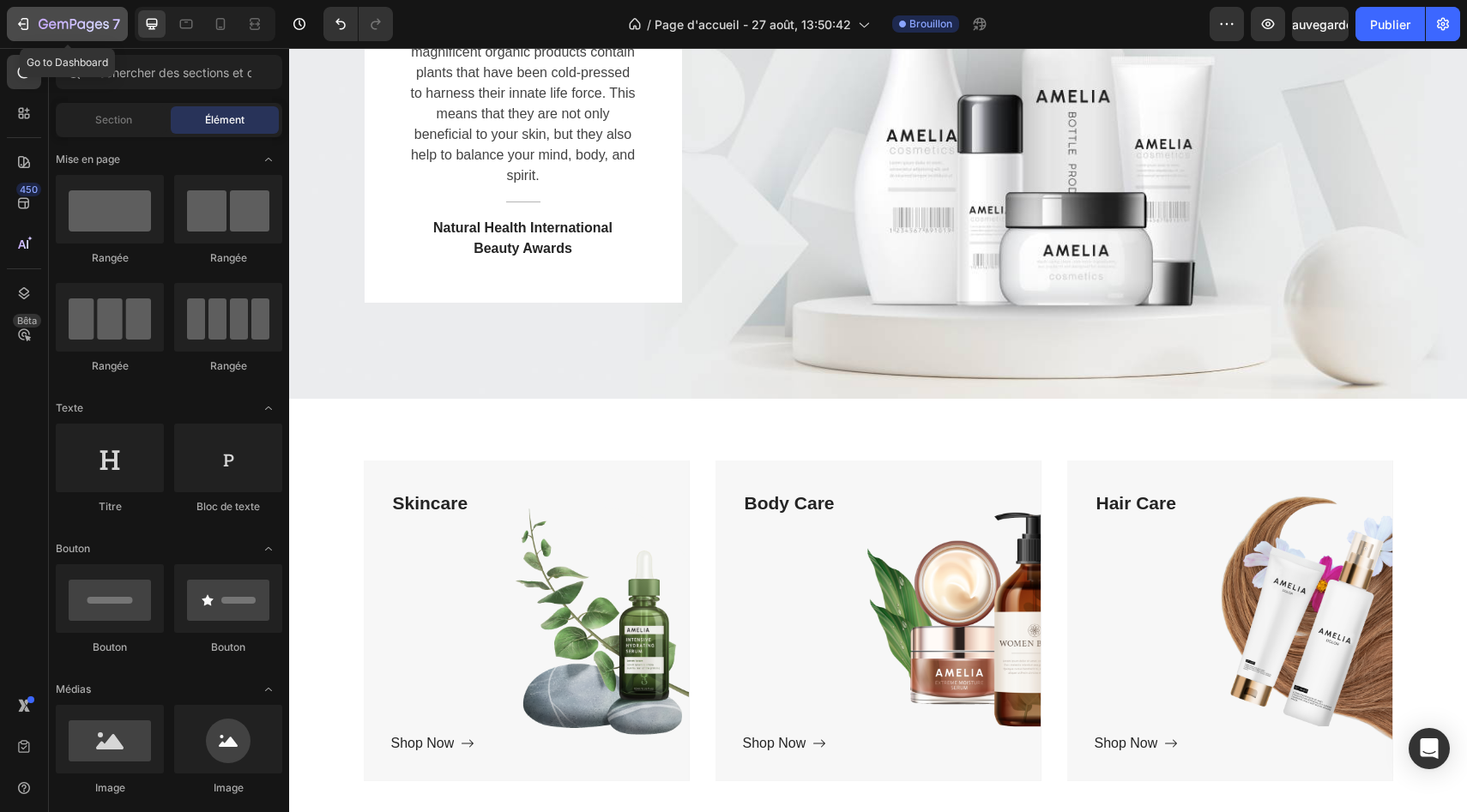
click at [41, 27] on icon "button" at bounding box center [43, 24] width 10 height 11
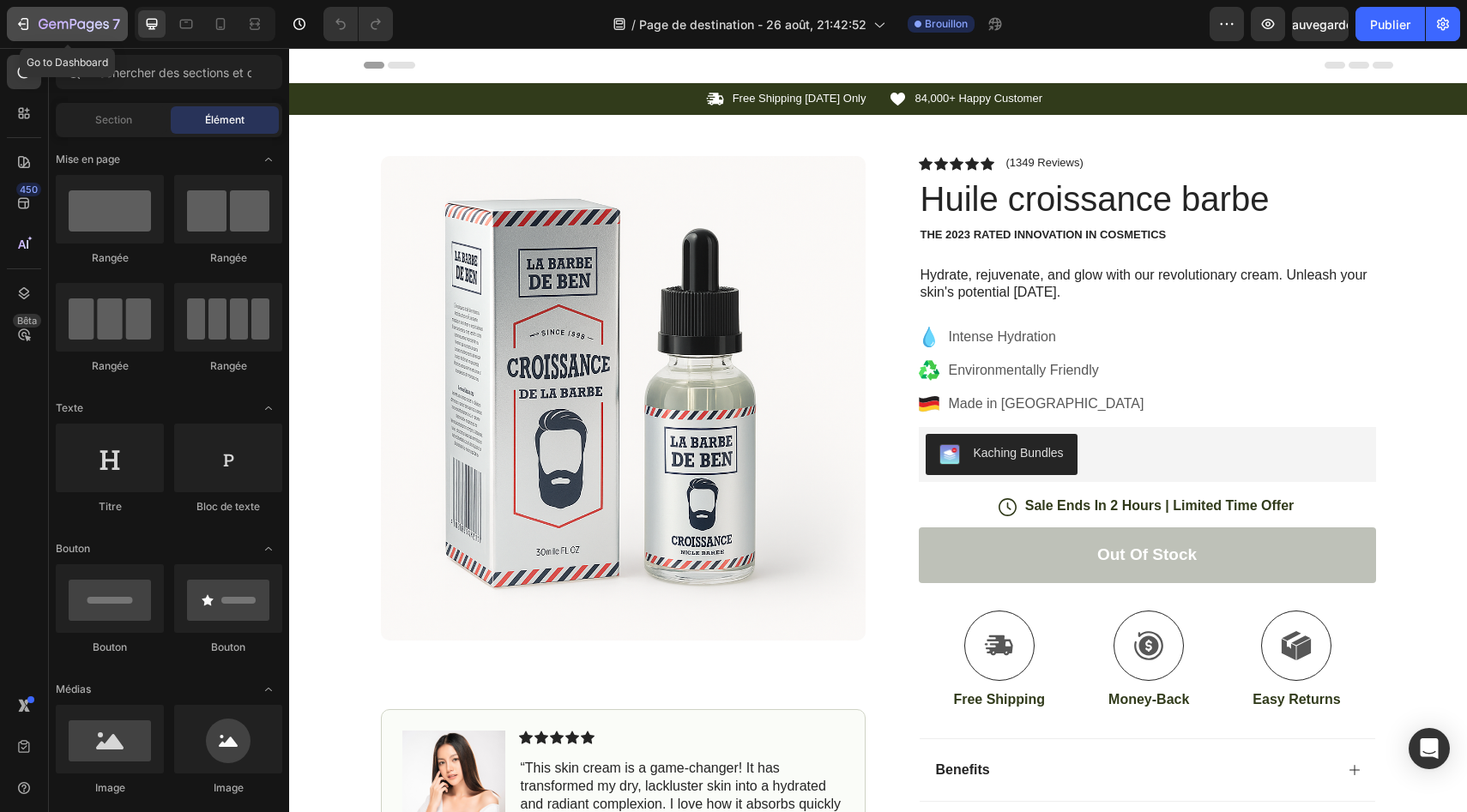
click at [34, 30] on div "7" at bounding box center [68, 24] width 106 height 20
click at [45, 19] on icon "button" at bounding box center [43, 24] width 10 height 11
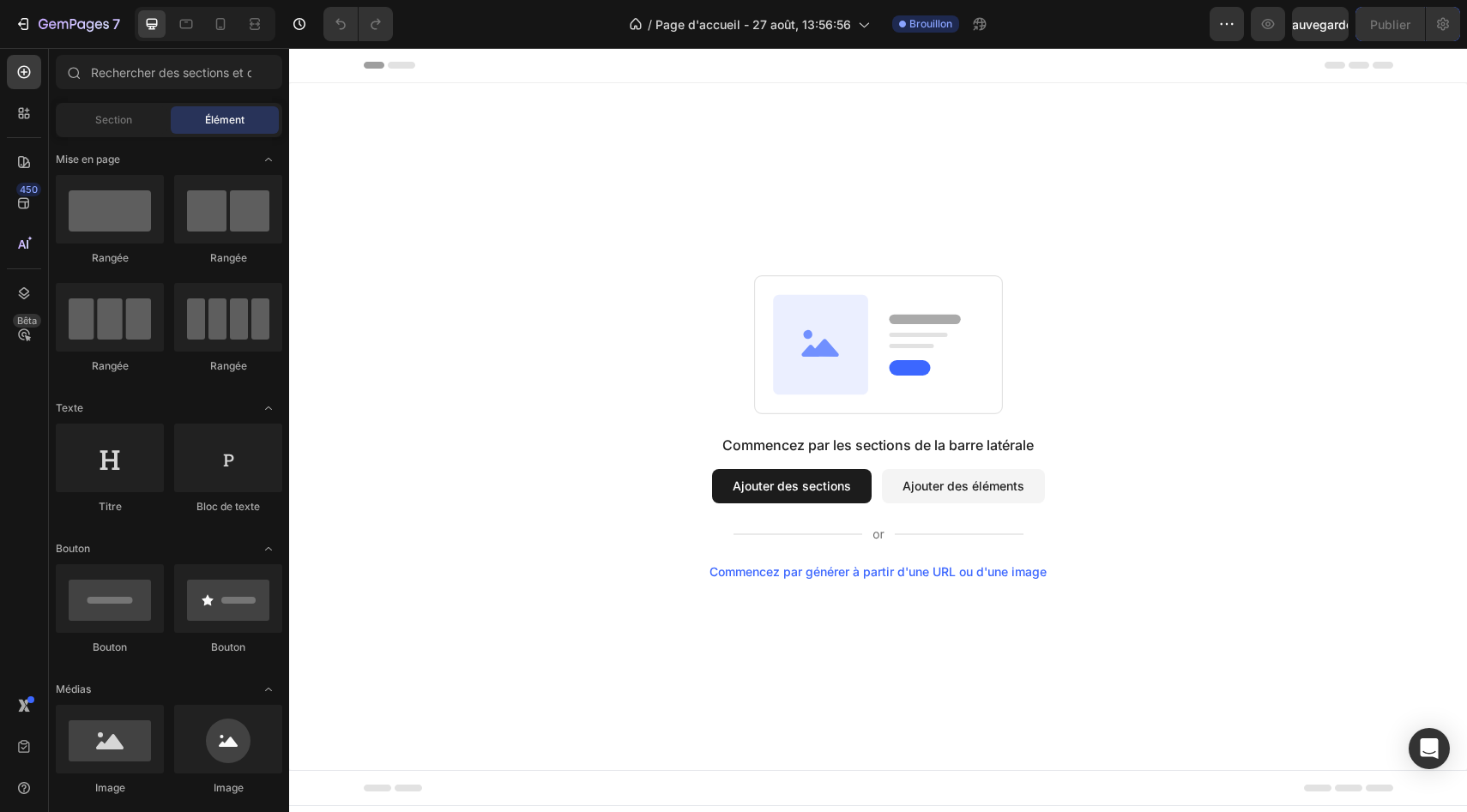
click at [760, 477] on font "Ajouter des sections" at bounding box center [792, 486] width 118 height 18
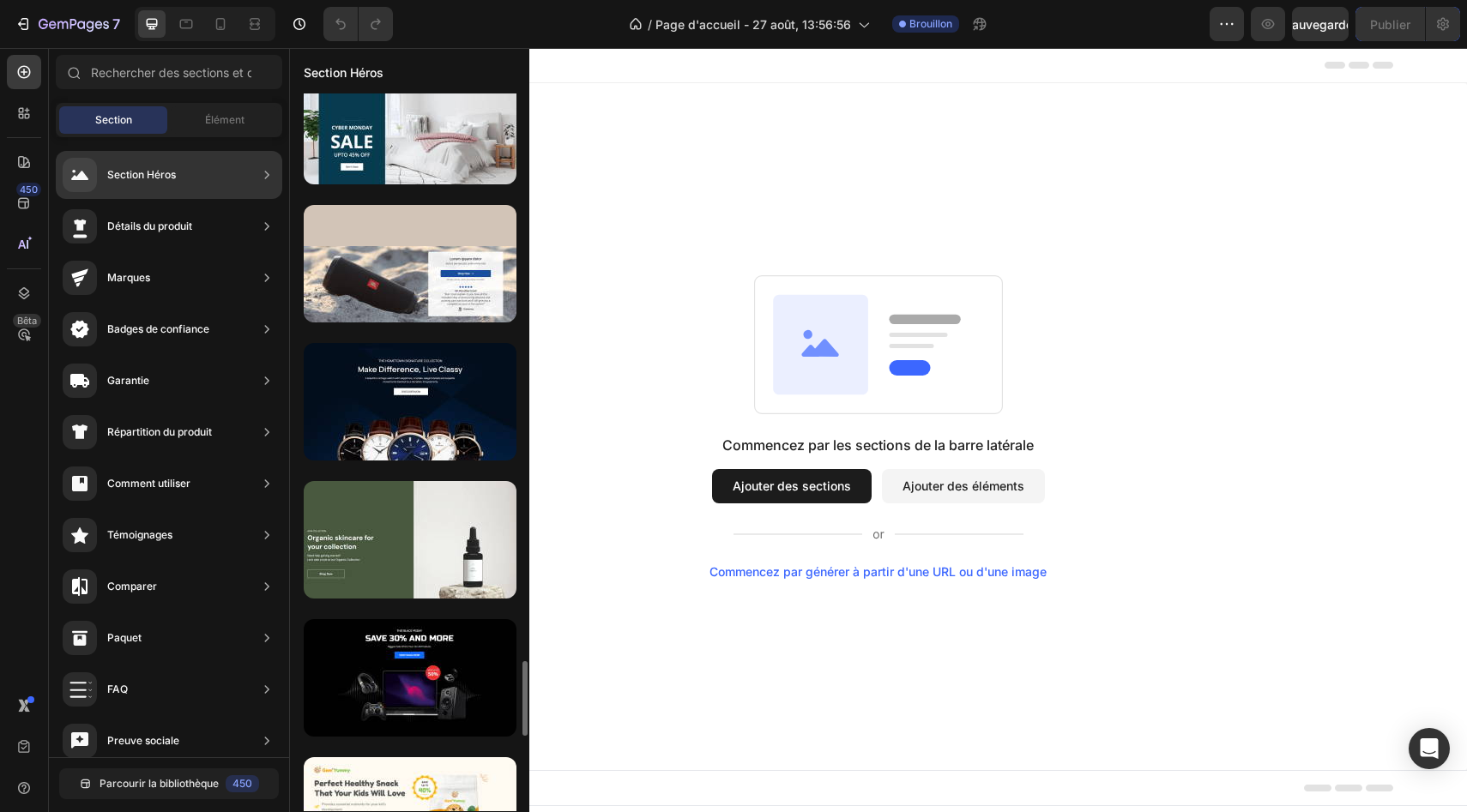
scroll to position [5421, 0]
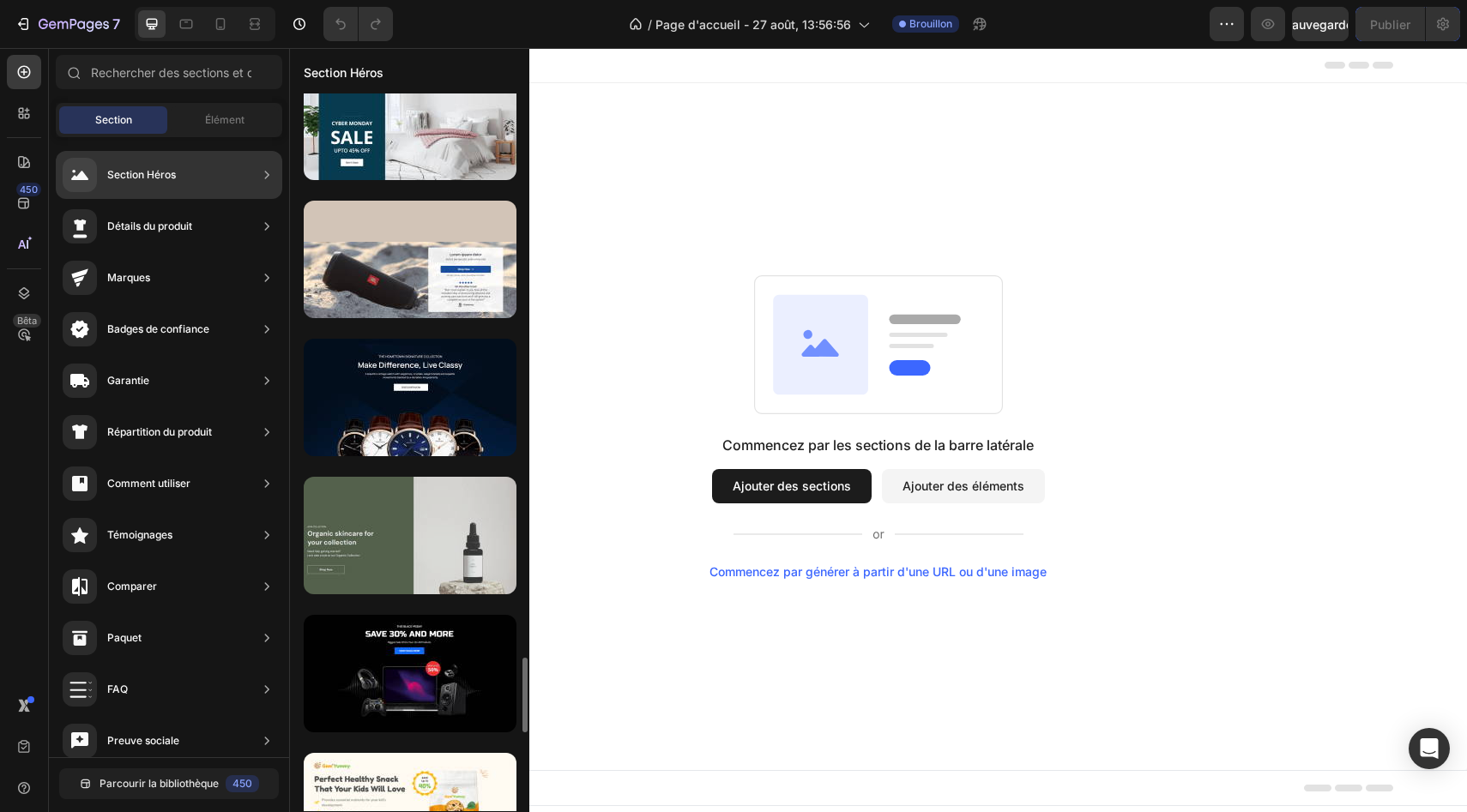
click at [423, 561] on div at bounding box center [409, 535] width 212 height 117
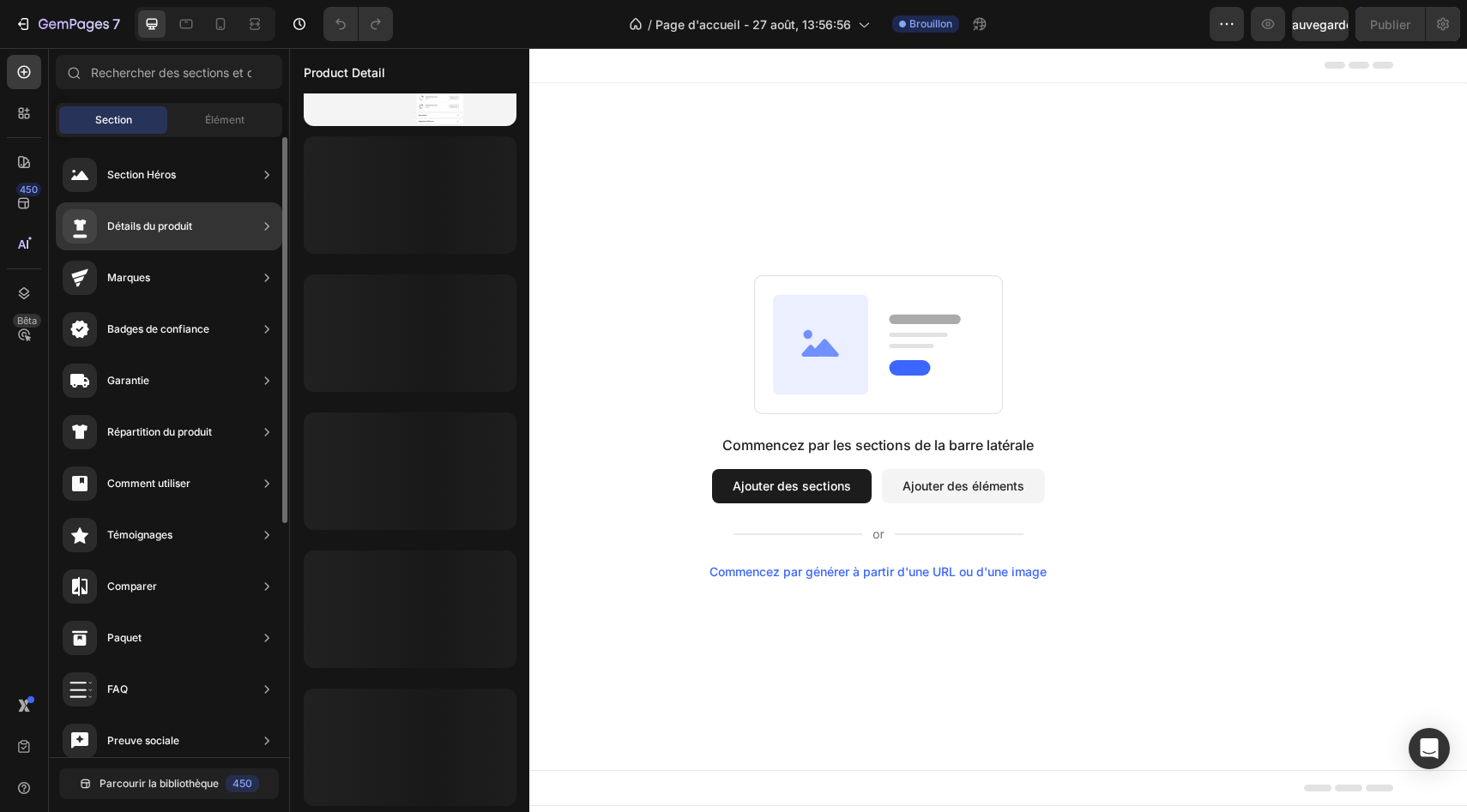
scroll to position [652, 0]
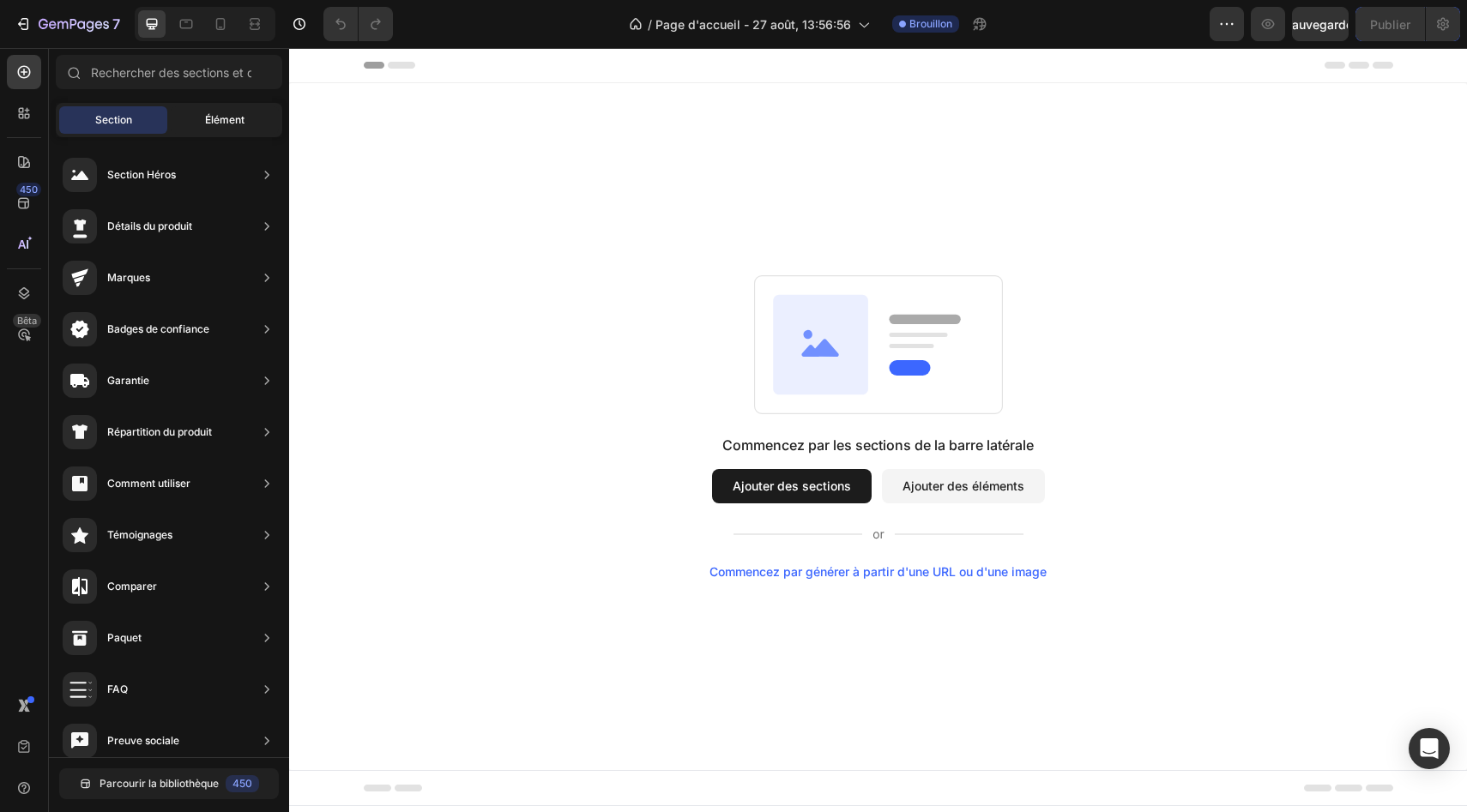
click at [215, 115] on font "Élément" at bounding box center [225, 119] width 40 height 13
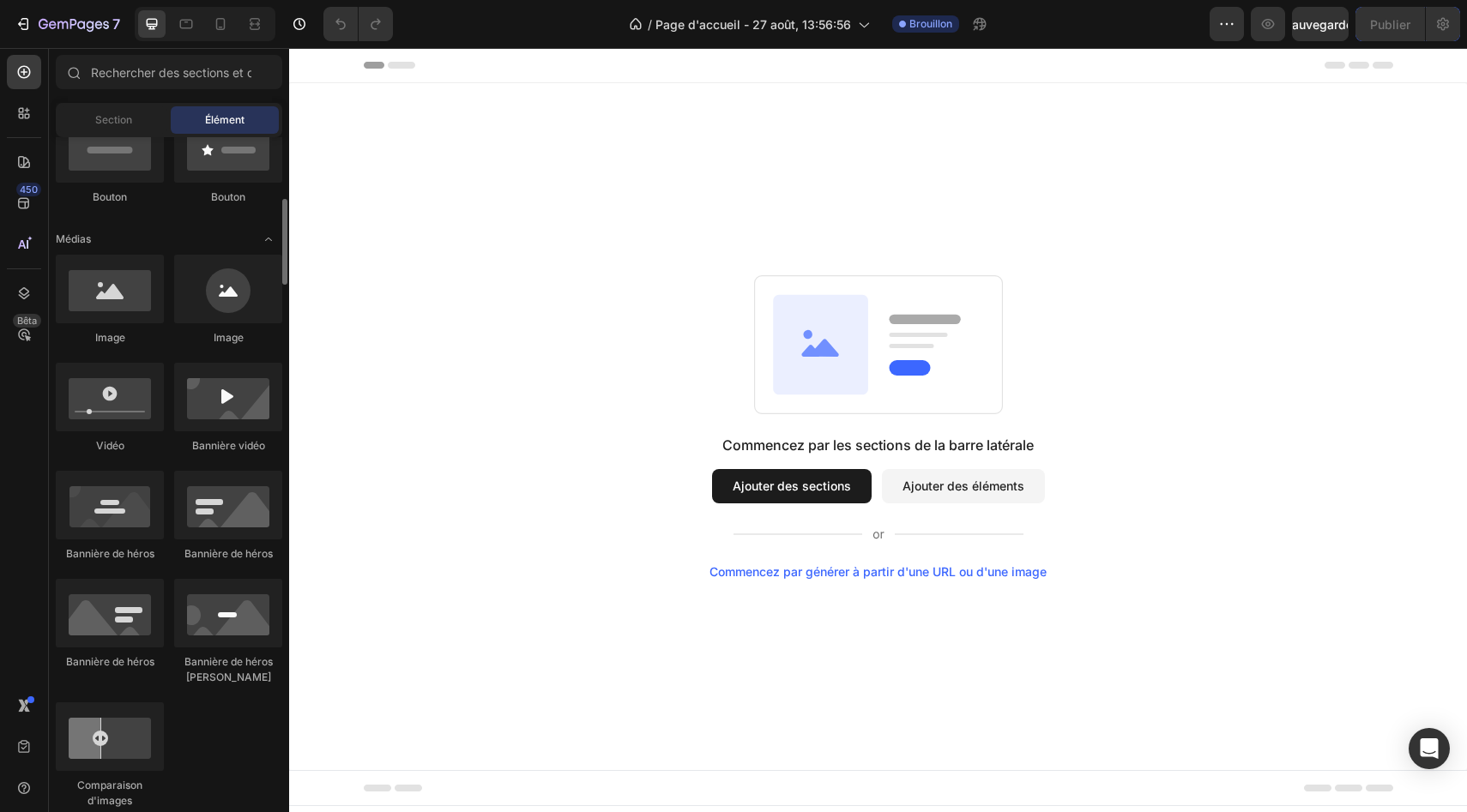
scroll to position [502, 0]
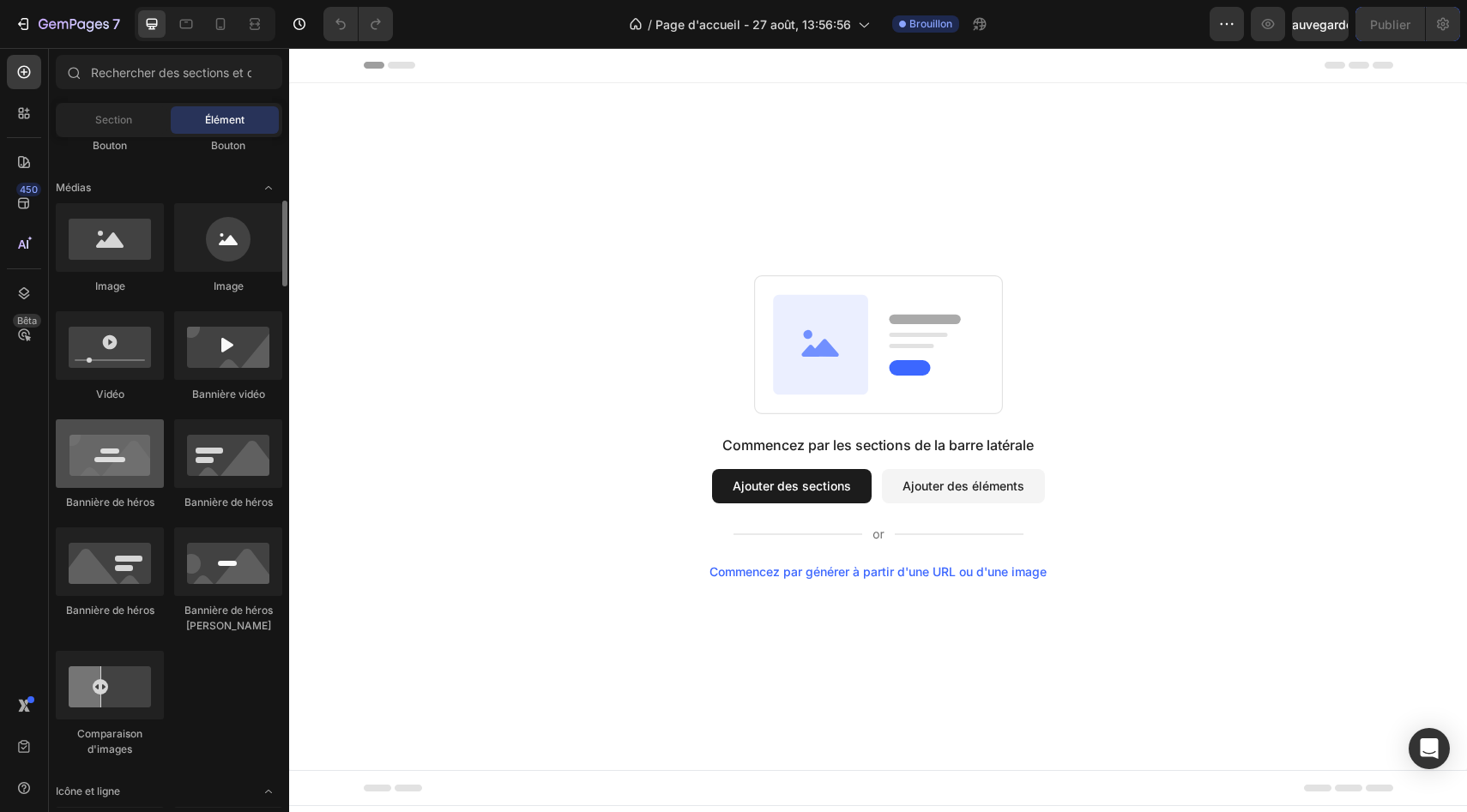
click at [115, 480] on div at bounding box center [109, 454] width 108 height 69
click at [116, 466] on div at bounding box center [109, 454] width 108 height 69
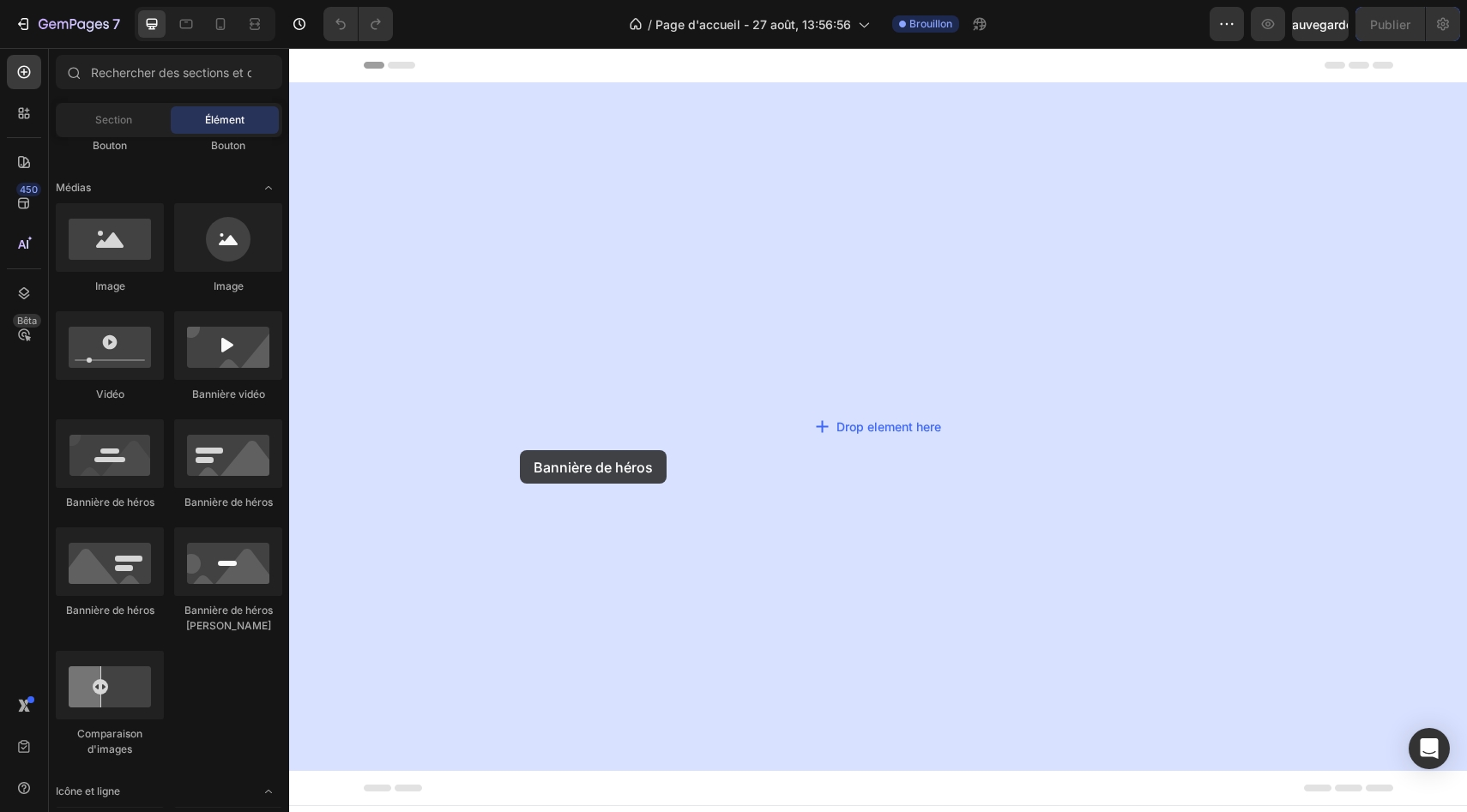
drag, startPoint x: 406, startPoint y: 515, endPoint x: 519, endPoint y: 451, distance: 129.9
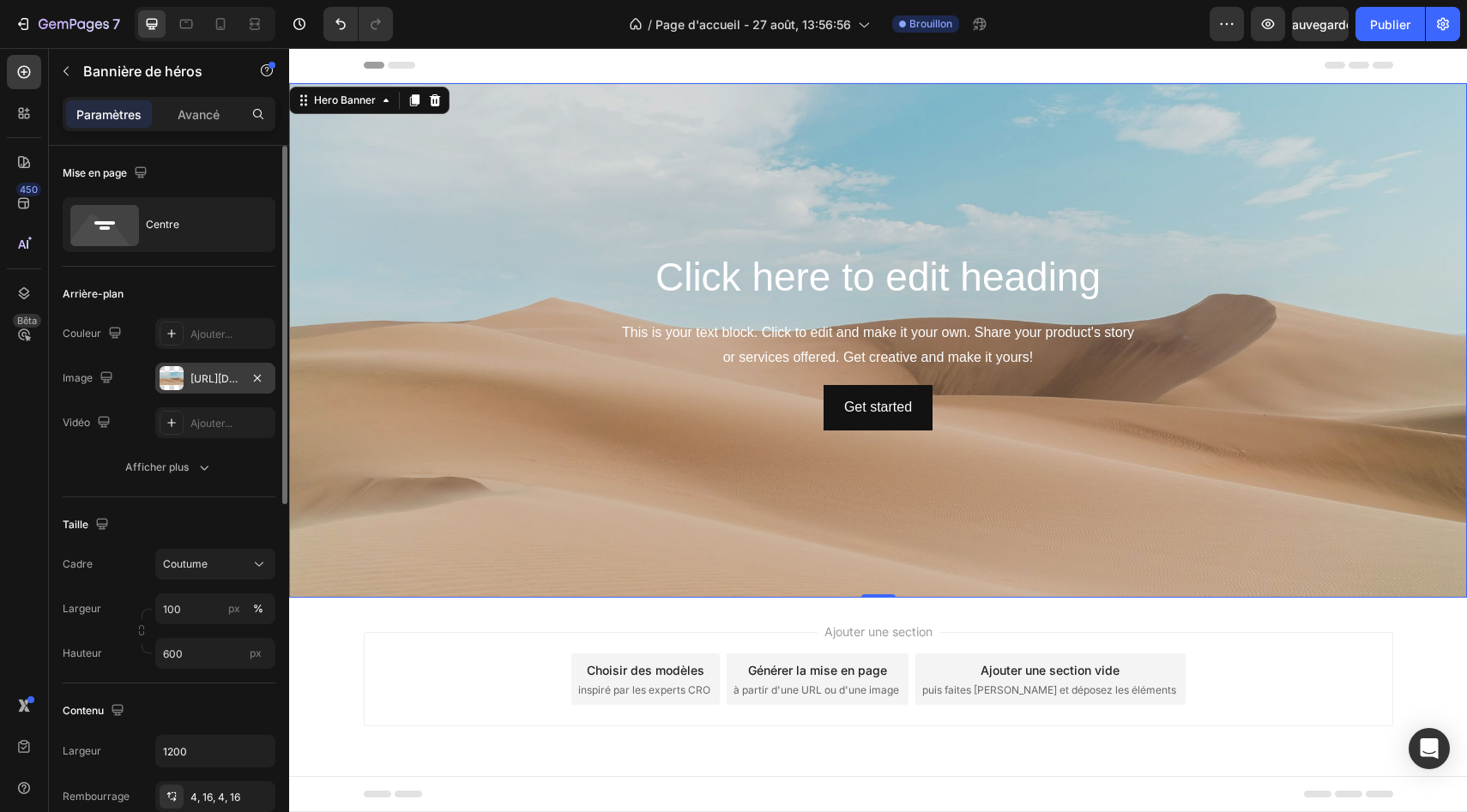
click at [209, 369] on div "[URL][DOMAIN_NAME]" at bounding box center [215, 378] width 120 height 31
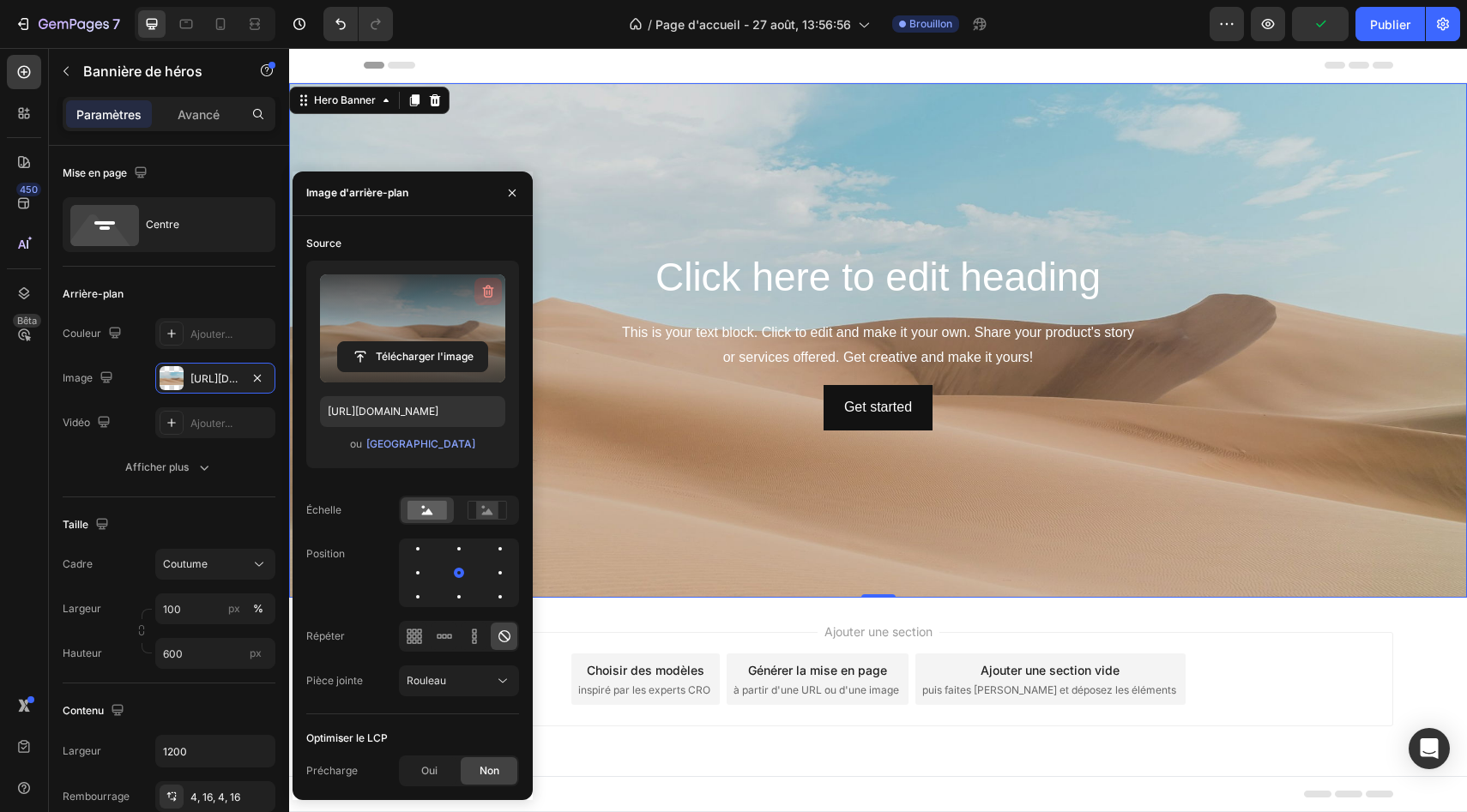
click at [488, 288] on icon "button" at bounding box center [488, 291] width 11 height 13
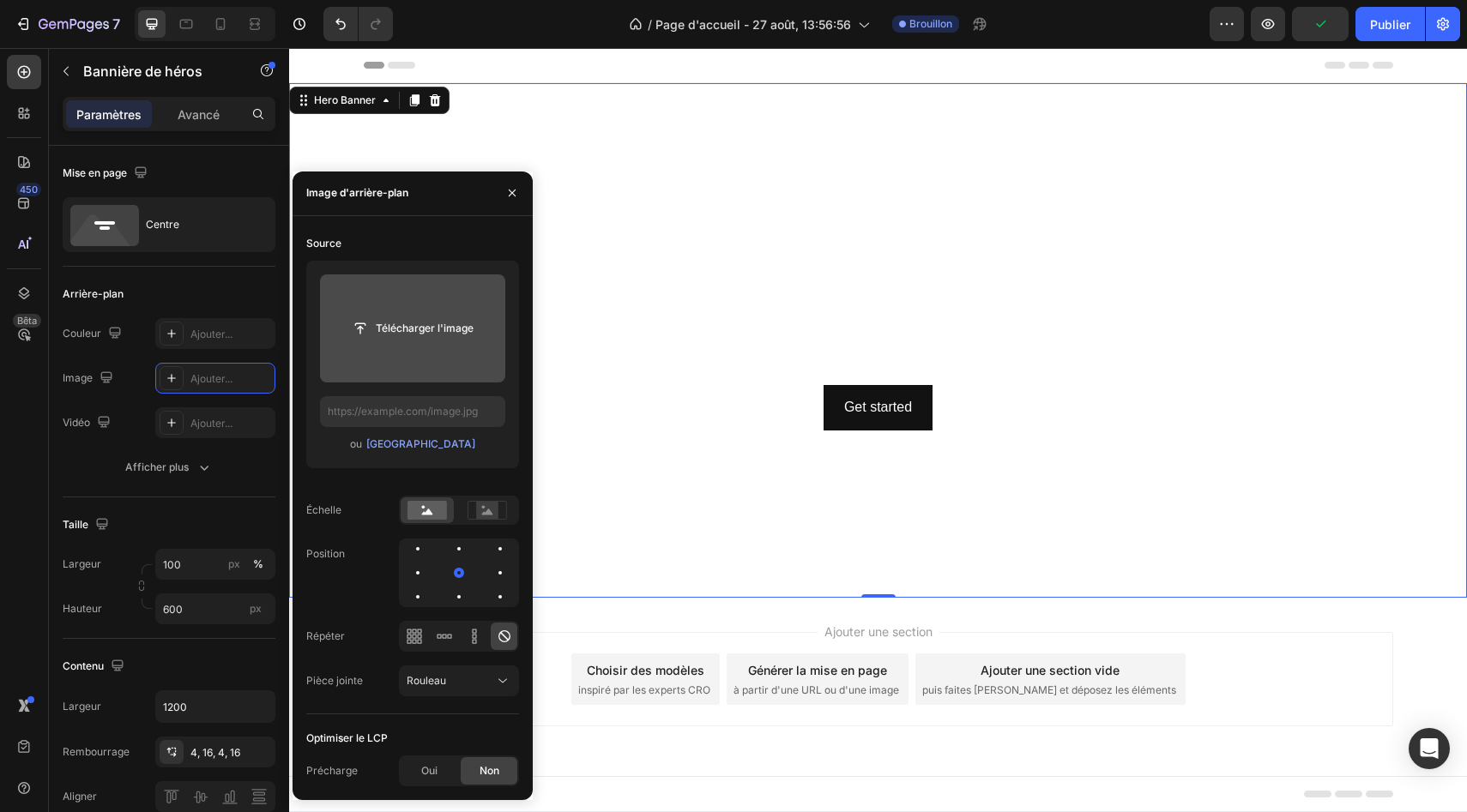
click at [436, 323] on input "file" at bounding box center [412, 328] width 149 height 29
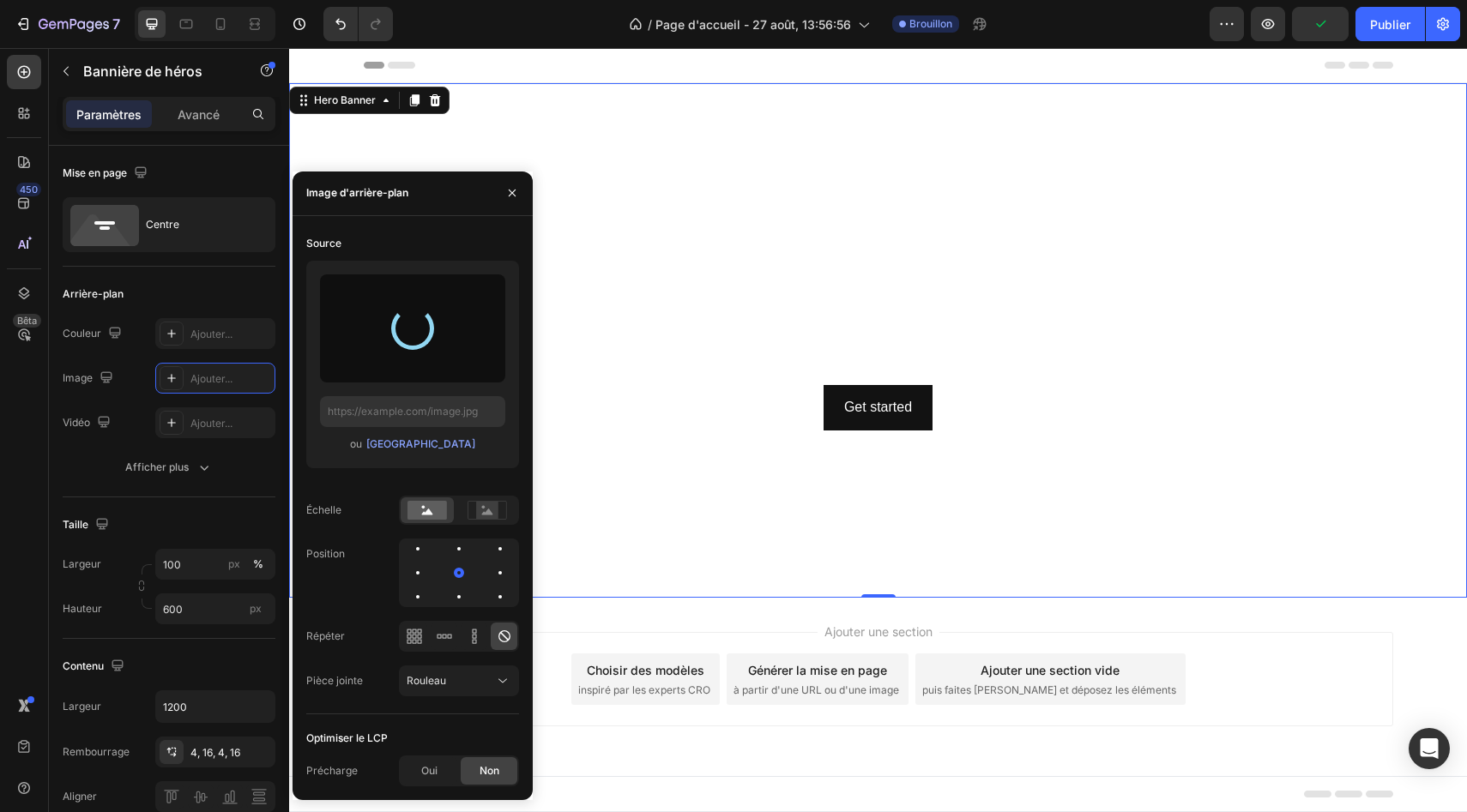
type input "[URL][DOMAIN_NAME]"
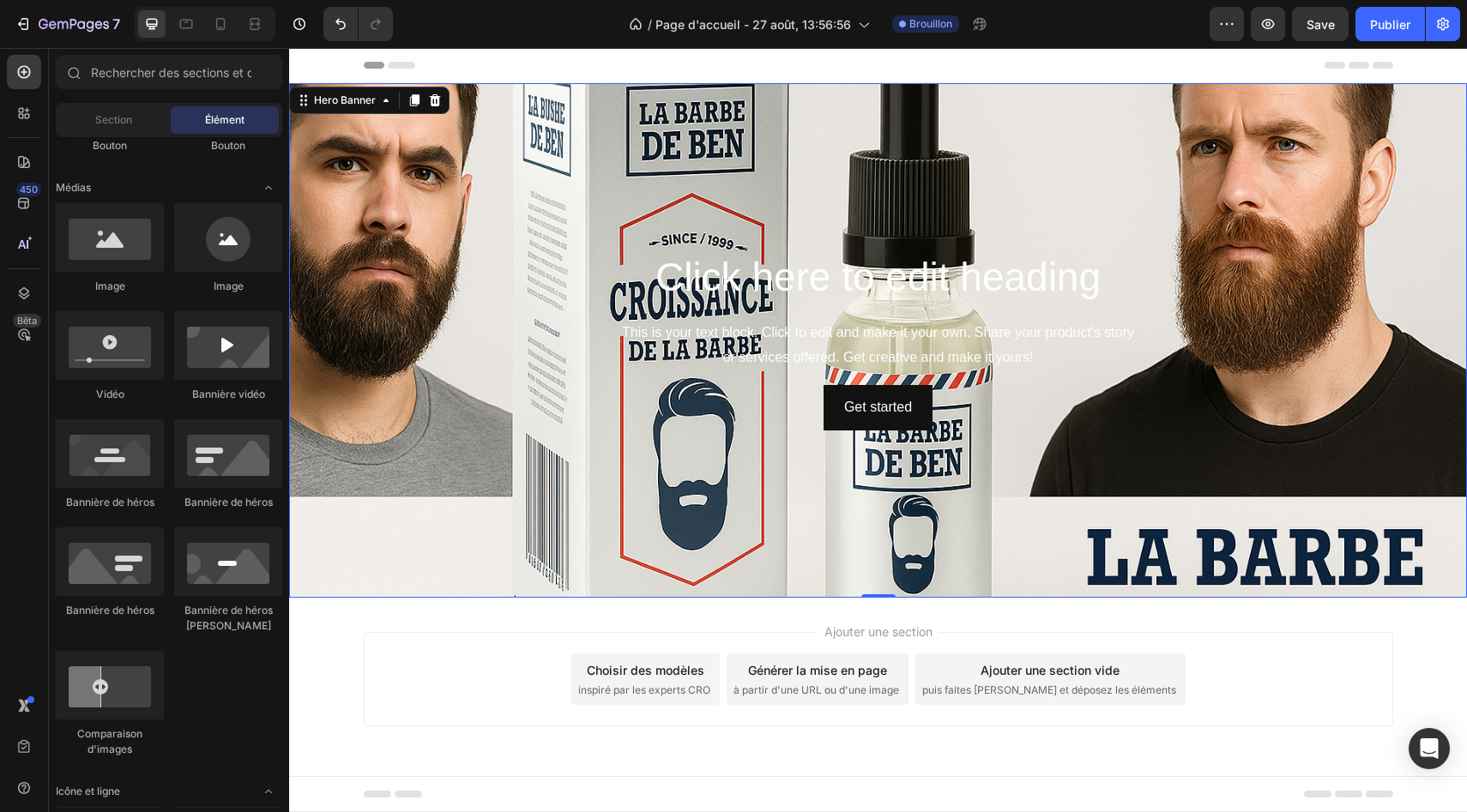
click at [1204, 632] on div "Ajouter une section Choisir des modèles inspiré par les experts CRO Générer la …" at bounding box center [877, 679] width 1029 height 94
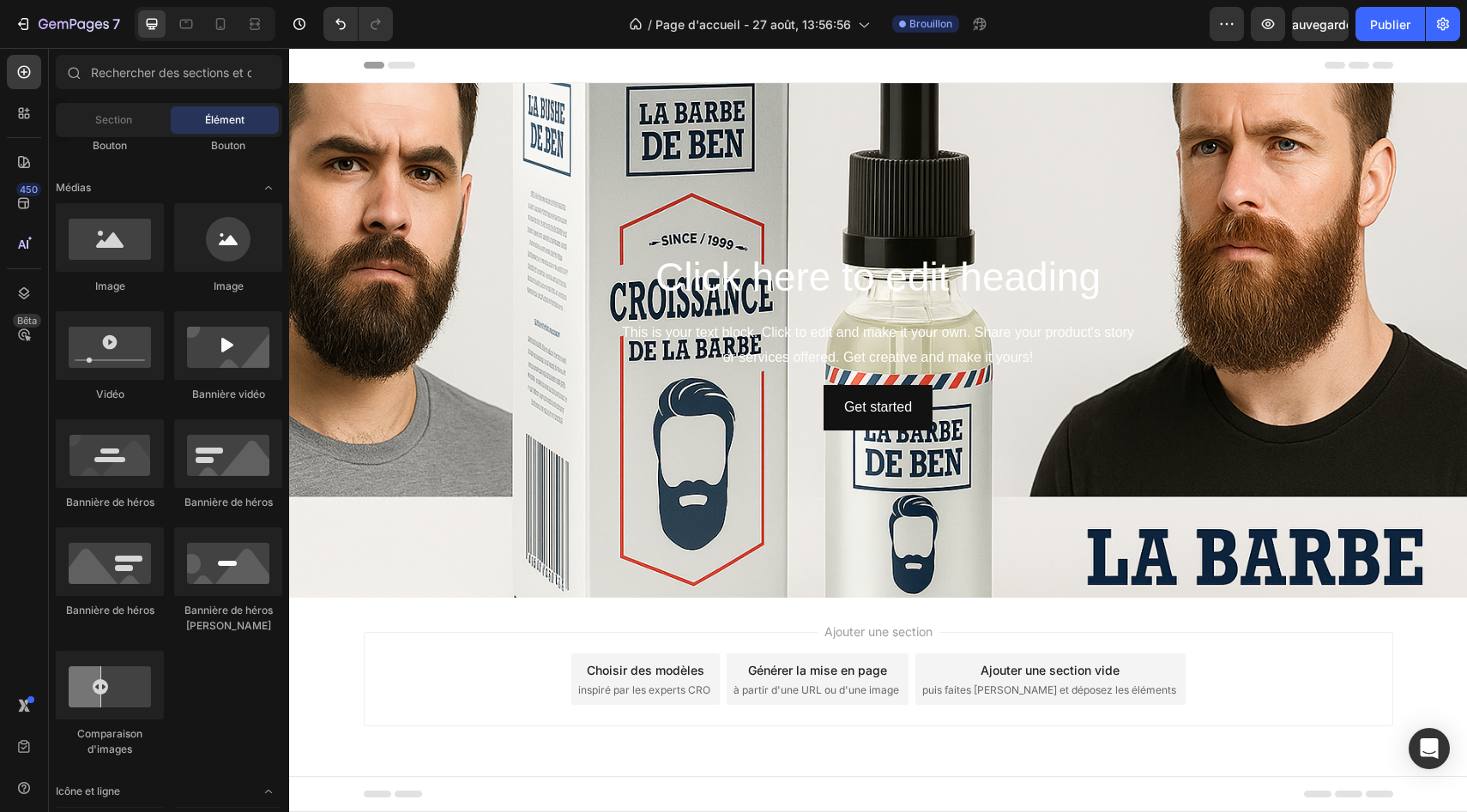
click at [934, 600] on div "Ajouter une section Choisir des modèles inspiré par les experts CRO Générer la …" at bounding box center [878, 703] width 1178 height 211
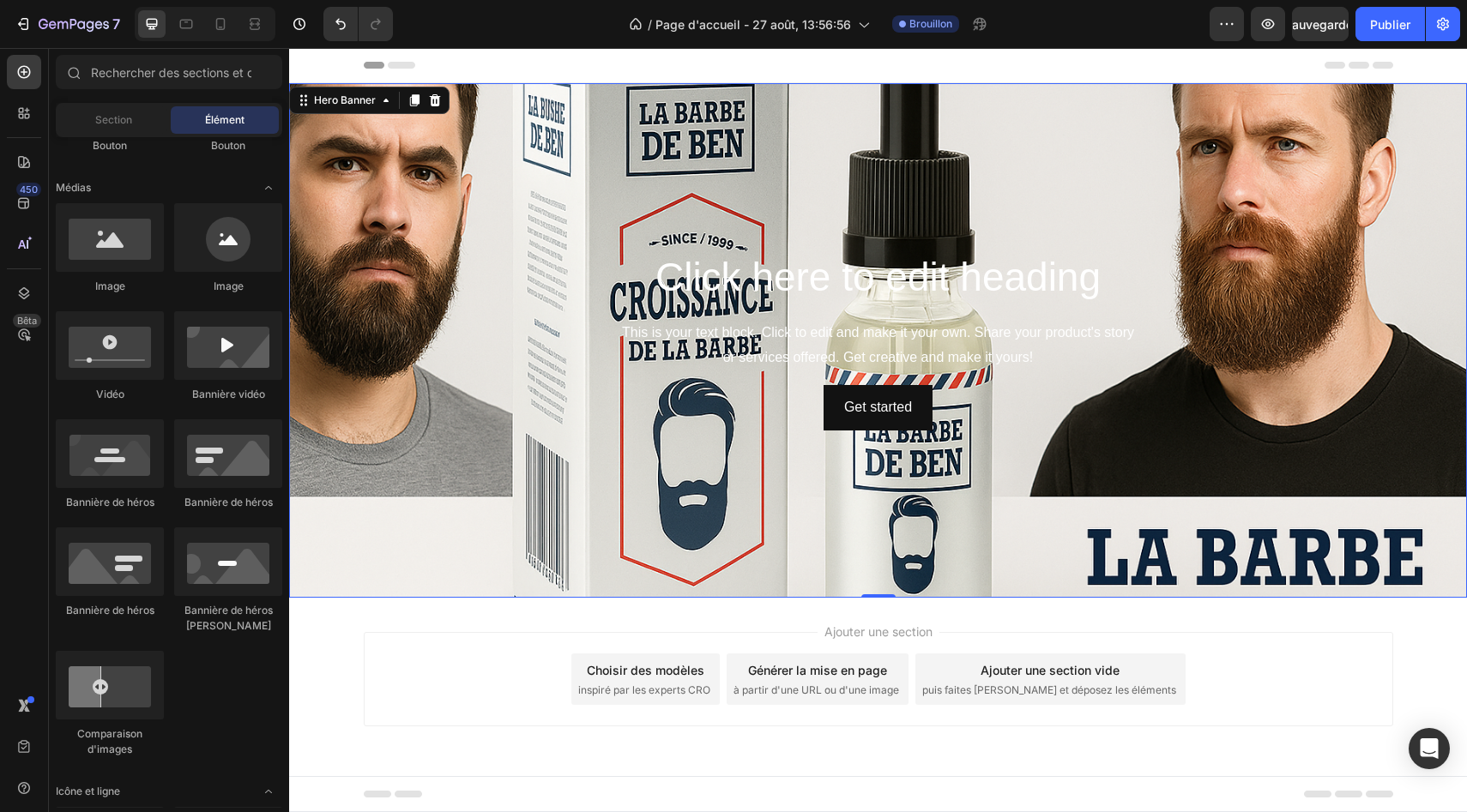
click at [927, 591] on div "Background Image" at bounding box center [878, 340] width 1178 height 515
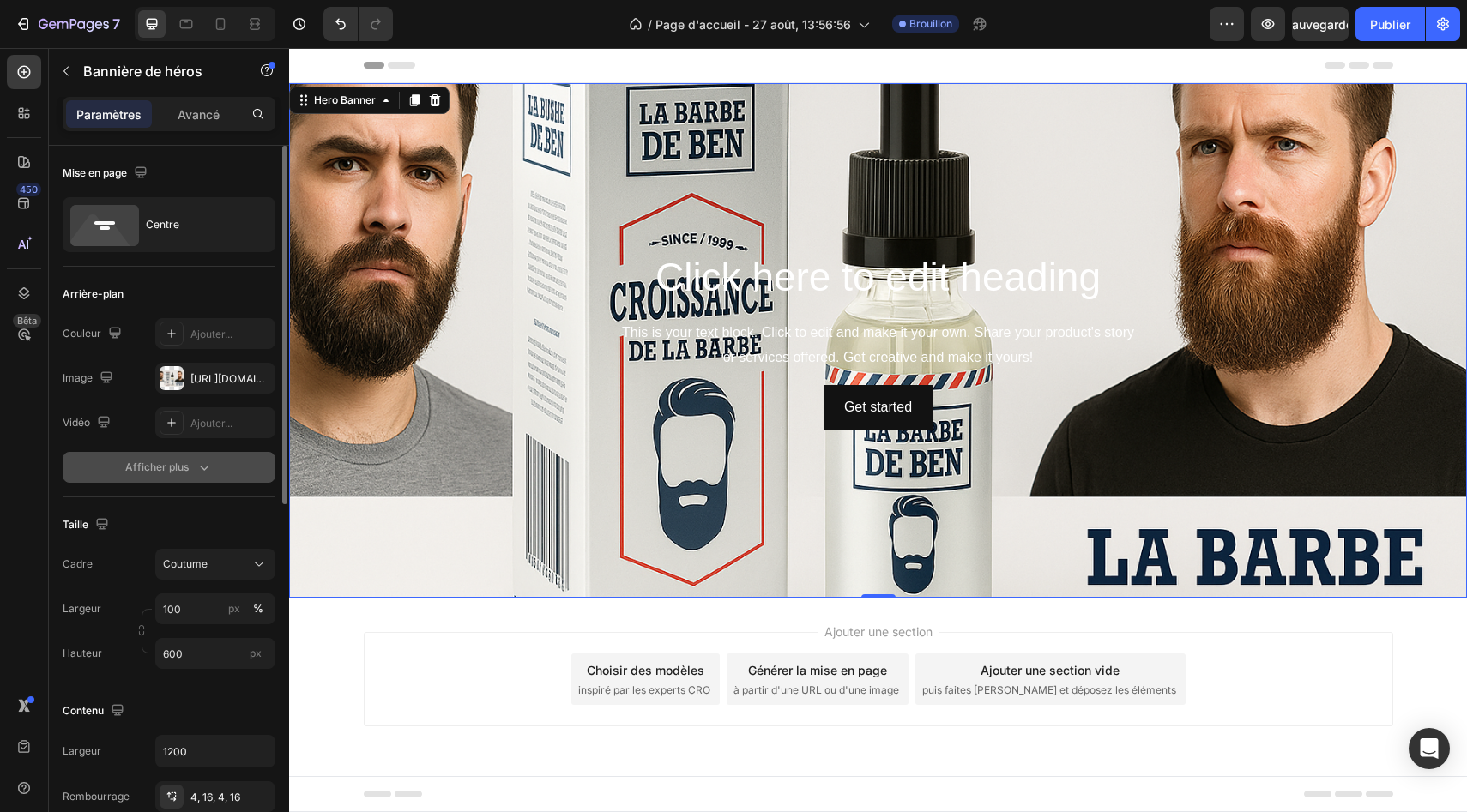
click at [197, 465] on icon "button" at bounding box center [204, 466] width 17 height 17
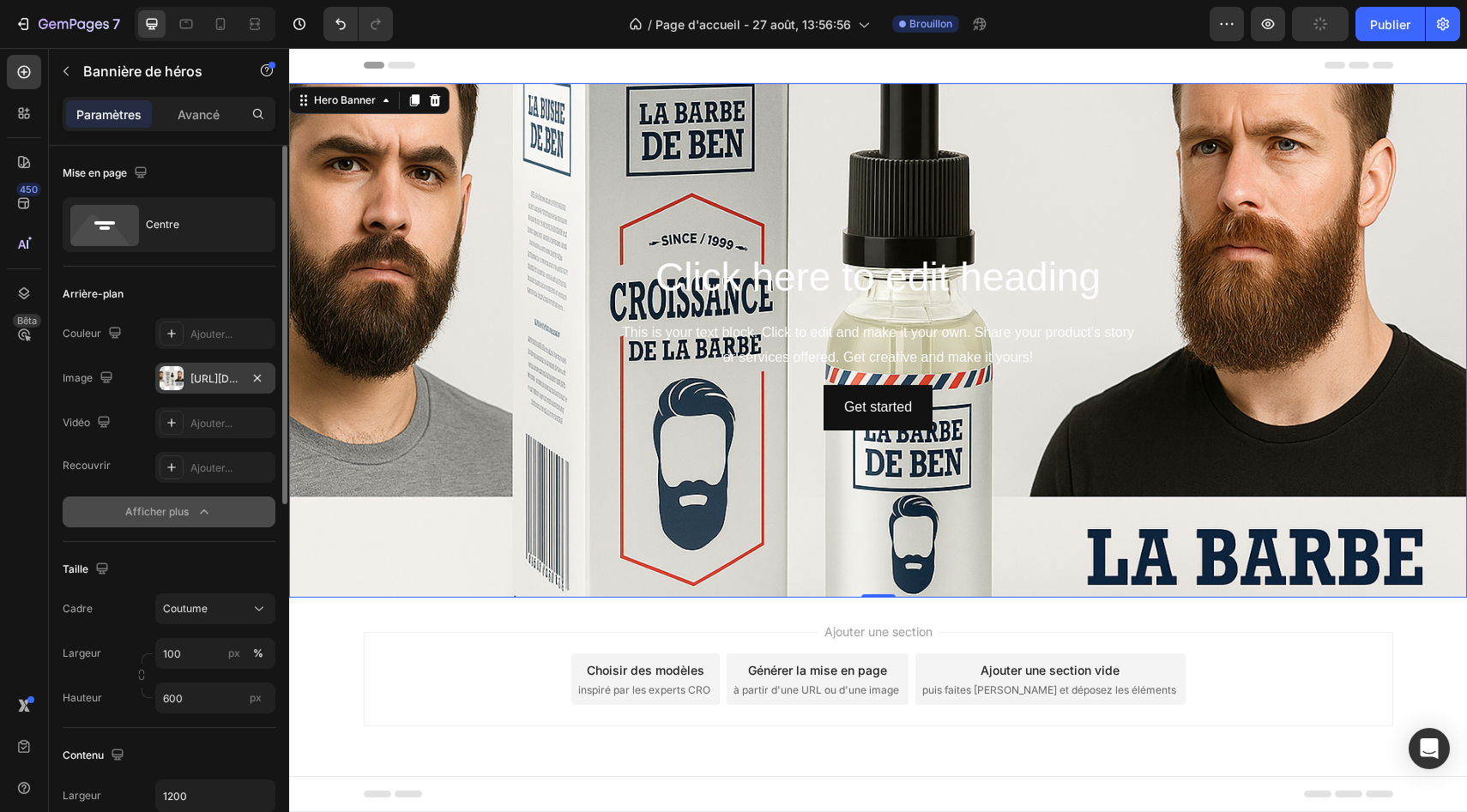
click at [216, 381] on font "[URL][DOMAIN_NAME]" at bounding box center [245, 378] width 110 height 13
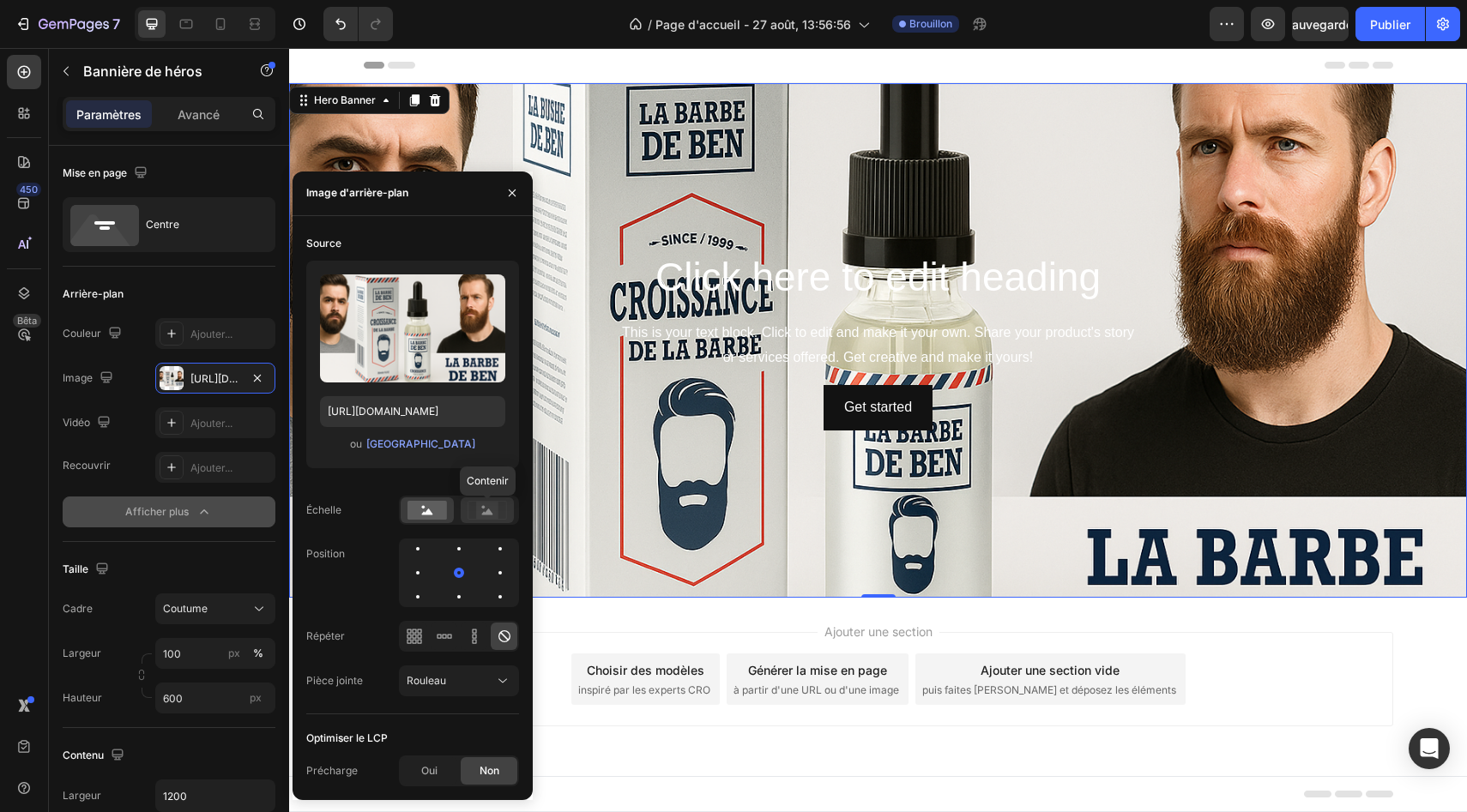
click at [472, 516] on icon at bounding box center [487, 510] width 40 height 19
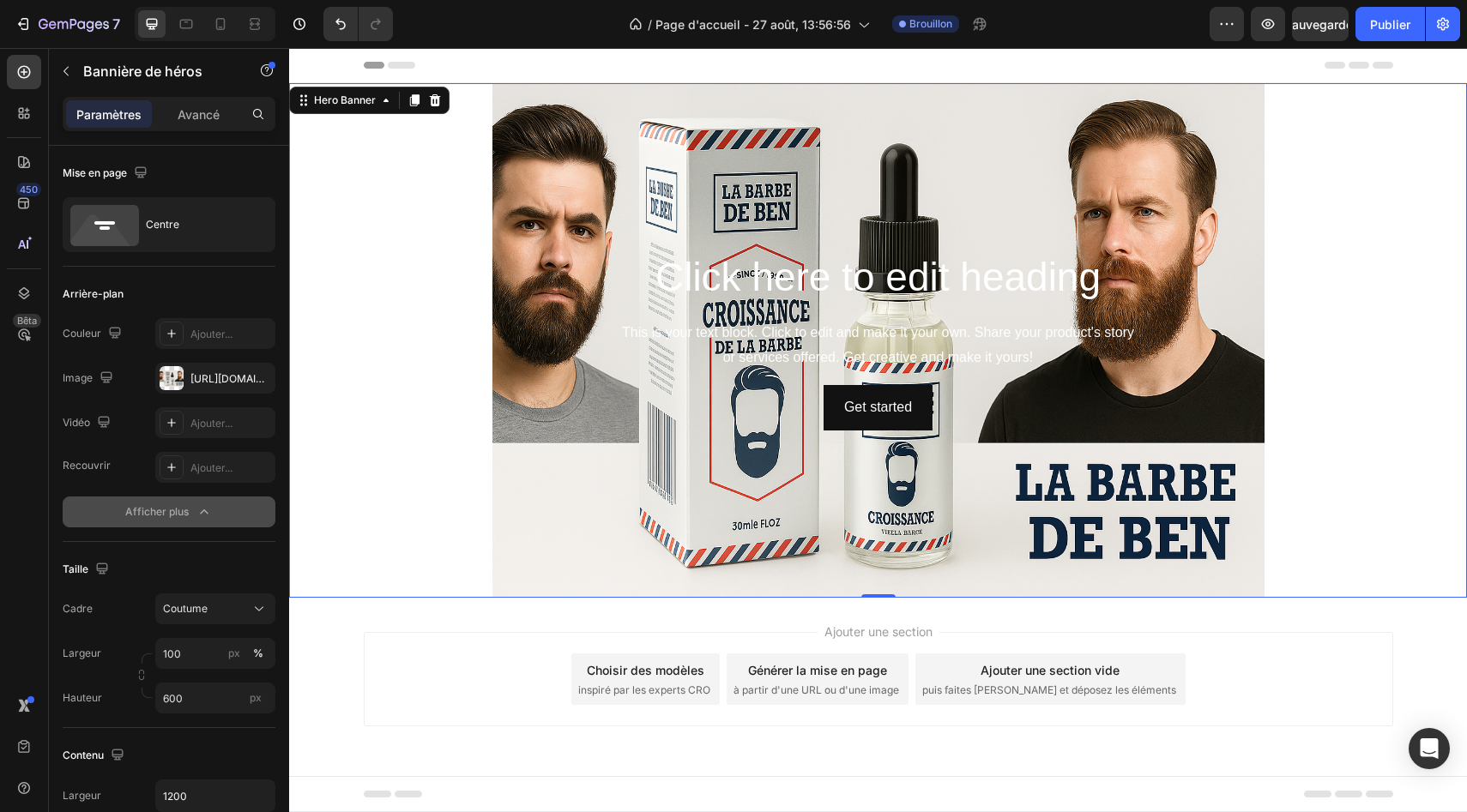
click at [972, 551] on div "Background Image" at bounding box center [878, 340] width 1178 height 515
click at [1247, 294] on h2 "Click here to edit heading" at bounding box center [878, 278] width 1002 height 55
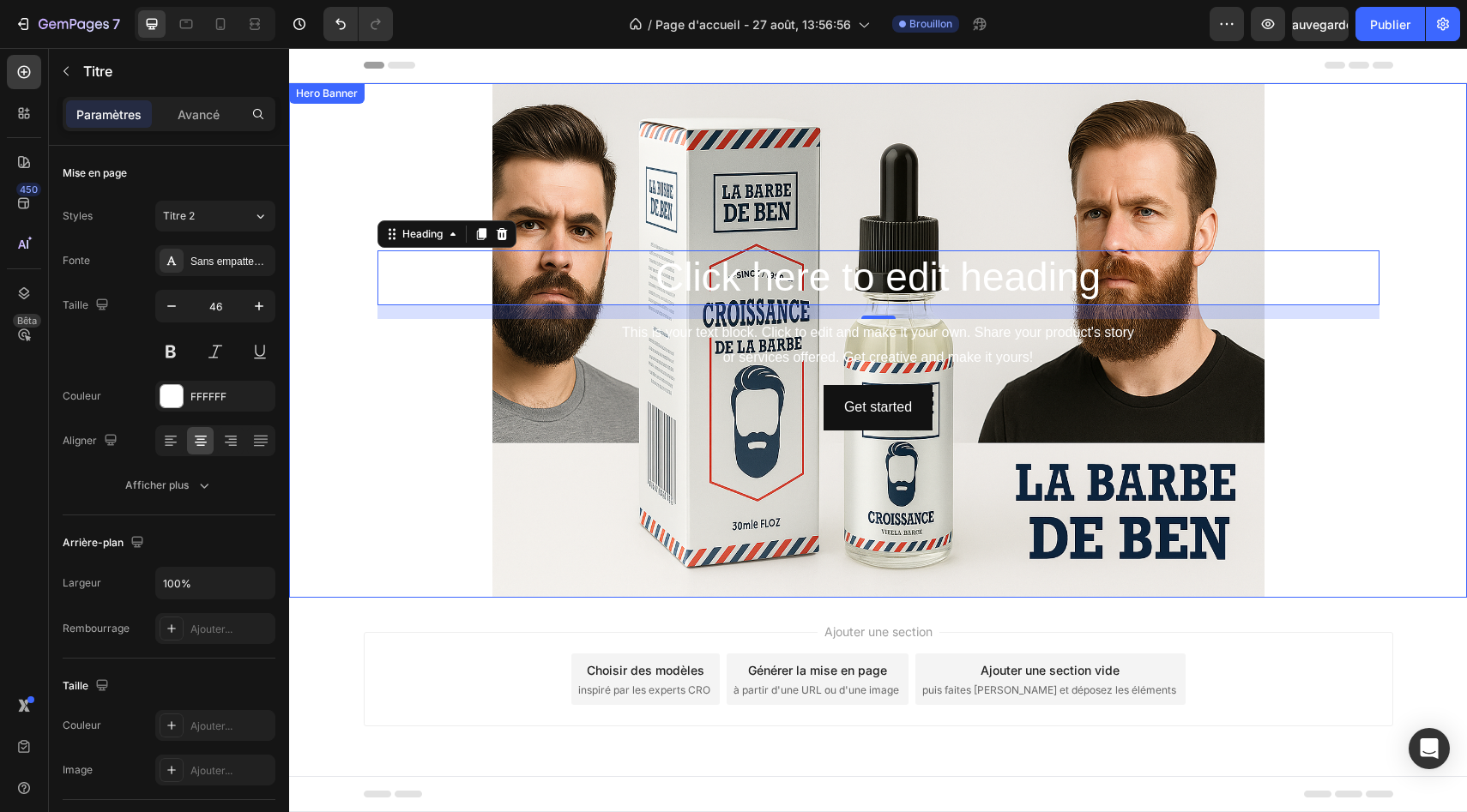
click at [548, 477] on div "Background Image" at bounding box center [878, 340] width 1178 height 515
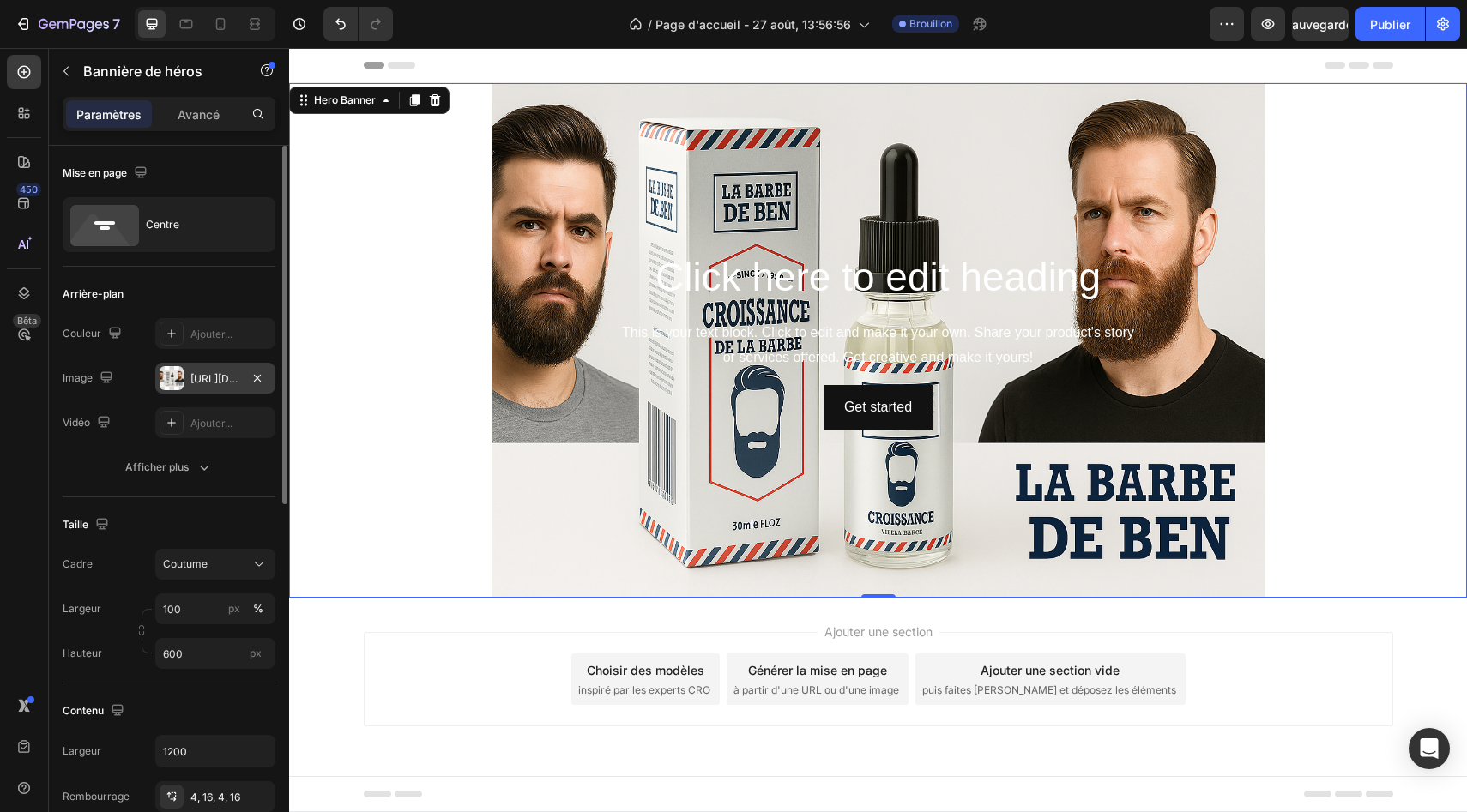
click at [217, 389] on div "[URL][DOMAIN_NAME]" at bounding box center [215, 378] width 120 height 31
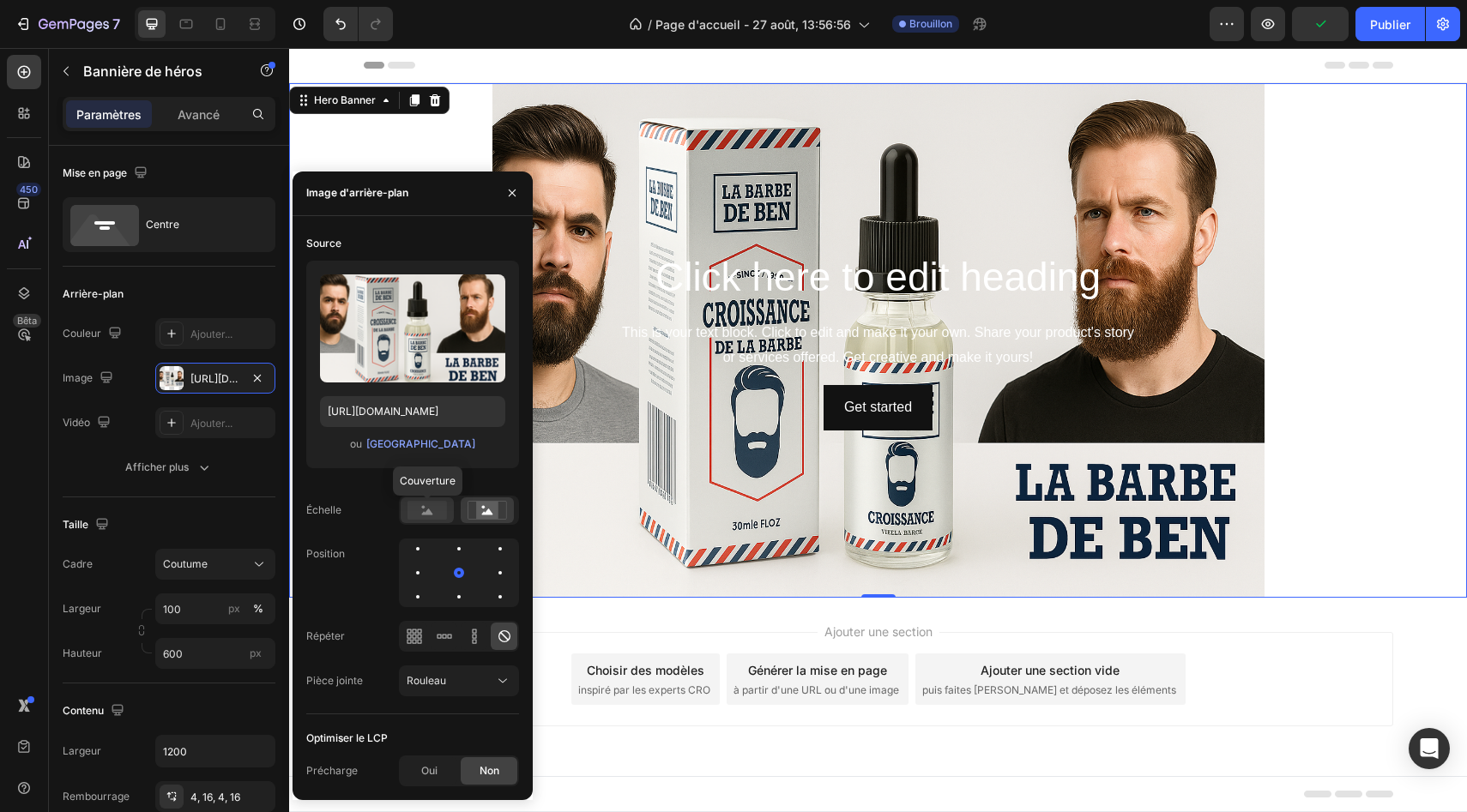
click at [422, 515] on icon at bounding box center [428, 511] width 11 height 6
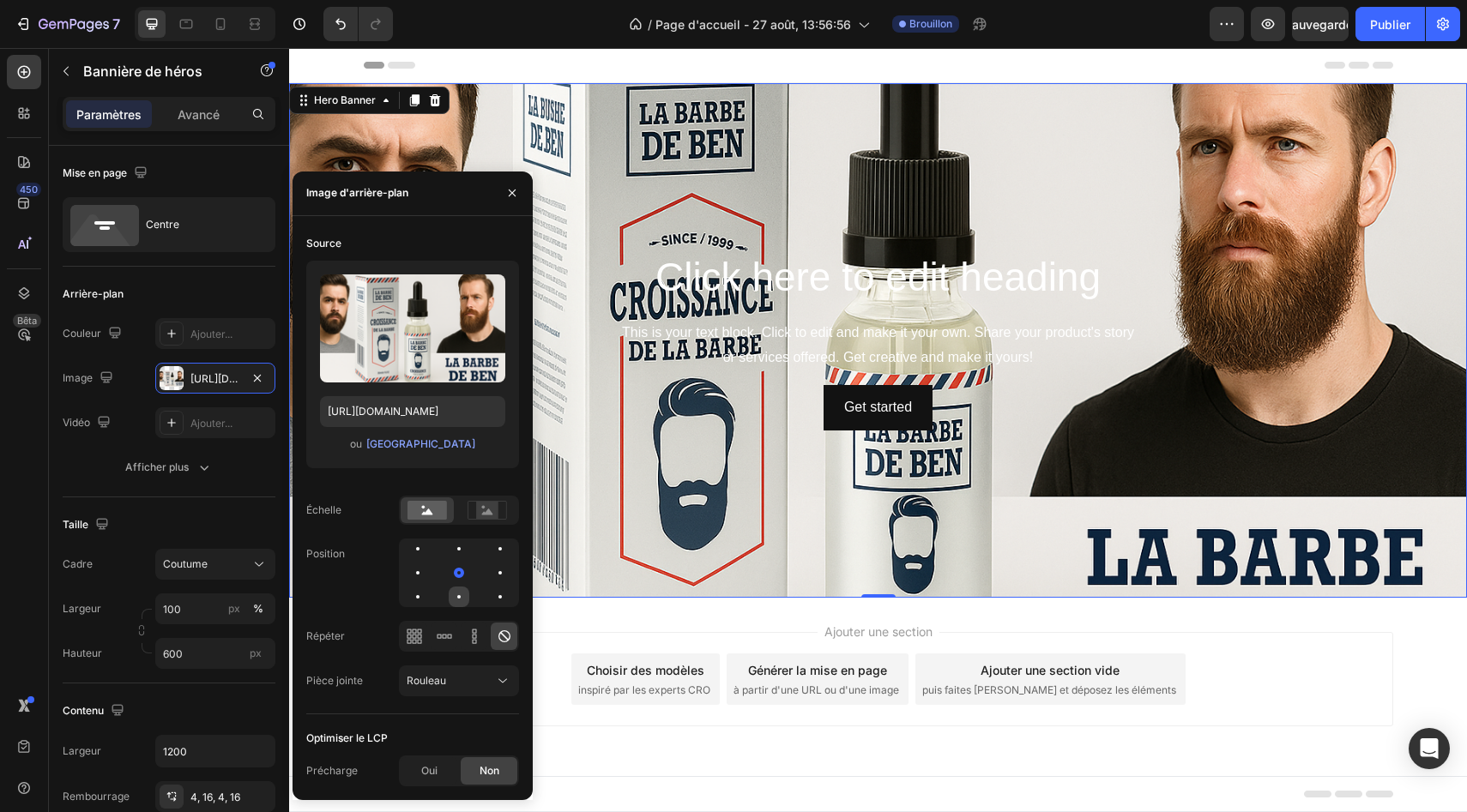
click at [489, 598] on div at bounding box center [499, 596] width 20 height 20
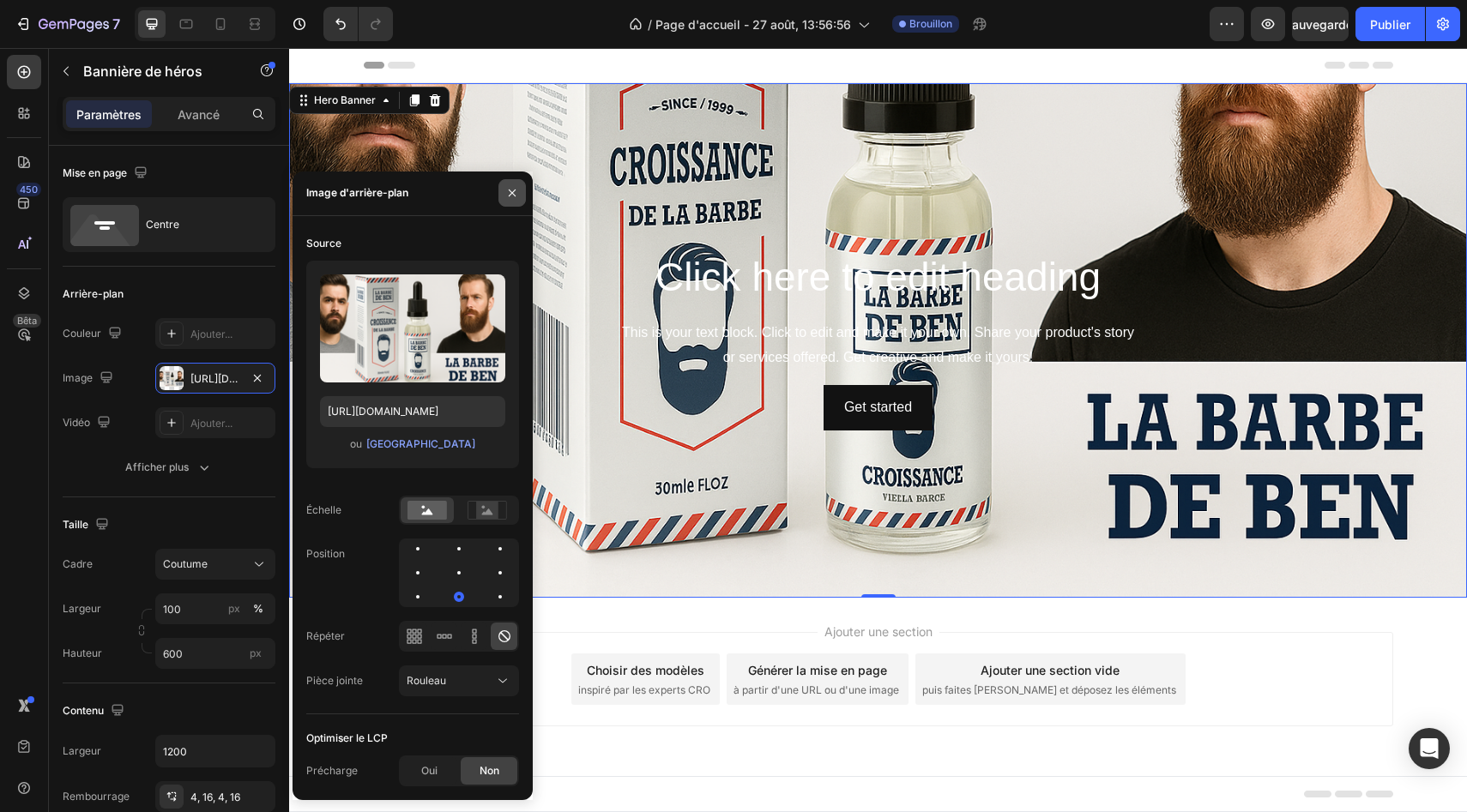
click at [514, 195] on icon "button" at bounding box center [512, 193] width 7 height 7
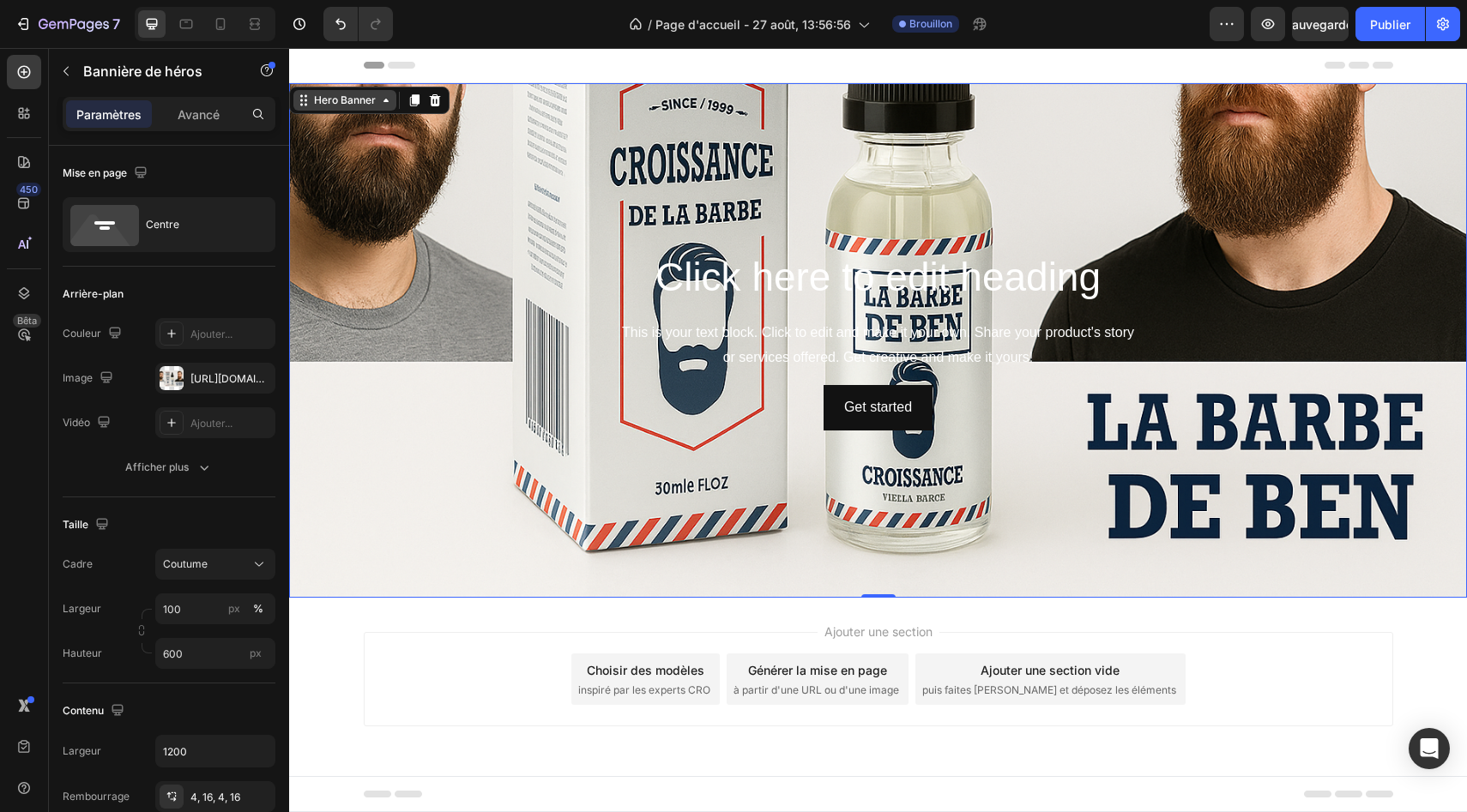
click at [385, 107] on icon at bounding box center [386, 101] width 14 height 14
drag, startPoint x: 874, startPoint y: 595, endPoint x: 869, endPoint y: 533, distance: 62.2
click at [869, 533] on div "Click here to edit heading Heading This is your text block. Click to edit and m…" at bounding box center [878, 340] width 1178 height 515
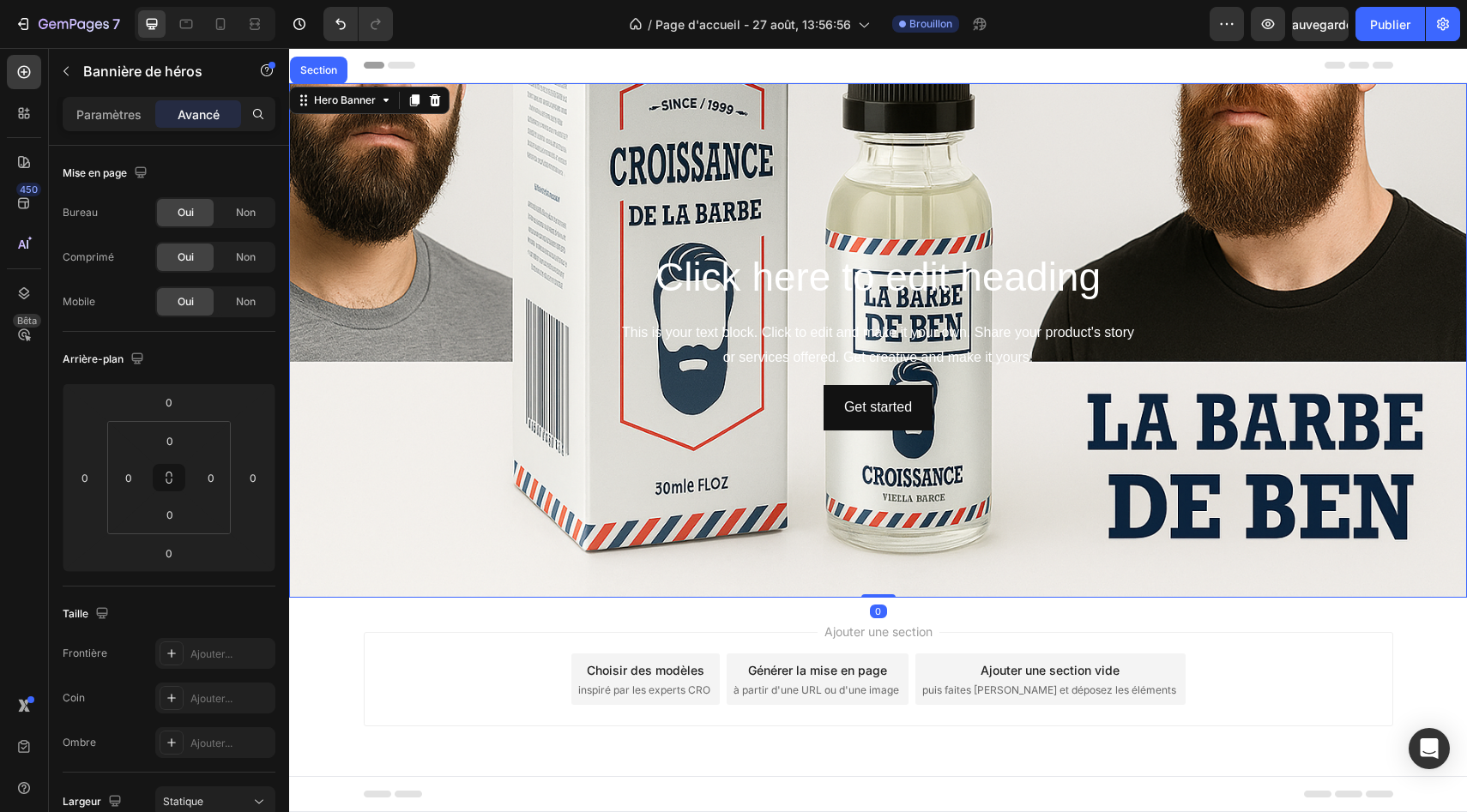
drag, startPoint x: 877, startPoint y: 596, endPoint x: 874, endPoint y: 585, distance: 11.4
click at [874, 585] on div "Click here to edit heading Heading This is your text block. Click to edit and m…" at bounding box center [878, 340] width 1178 height 515
click at [800, 84] on div "Background Image" at bounding box center [878, 340] width 1178 height 515
click at [804, 190] on div "Background Image" at bounding box center [878, 340] width 1178 height 515
drag, startPoint x: 173, startPoint y: 487, endPoint x: 182, endPoint y: 507, distance: 21.9
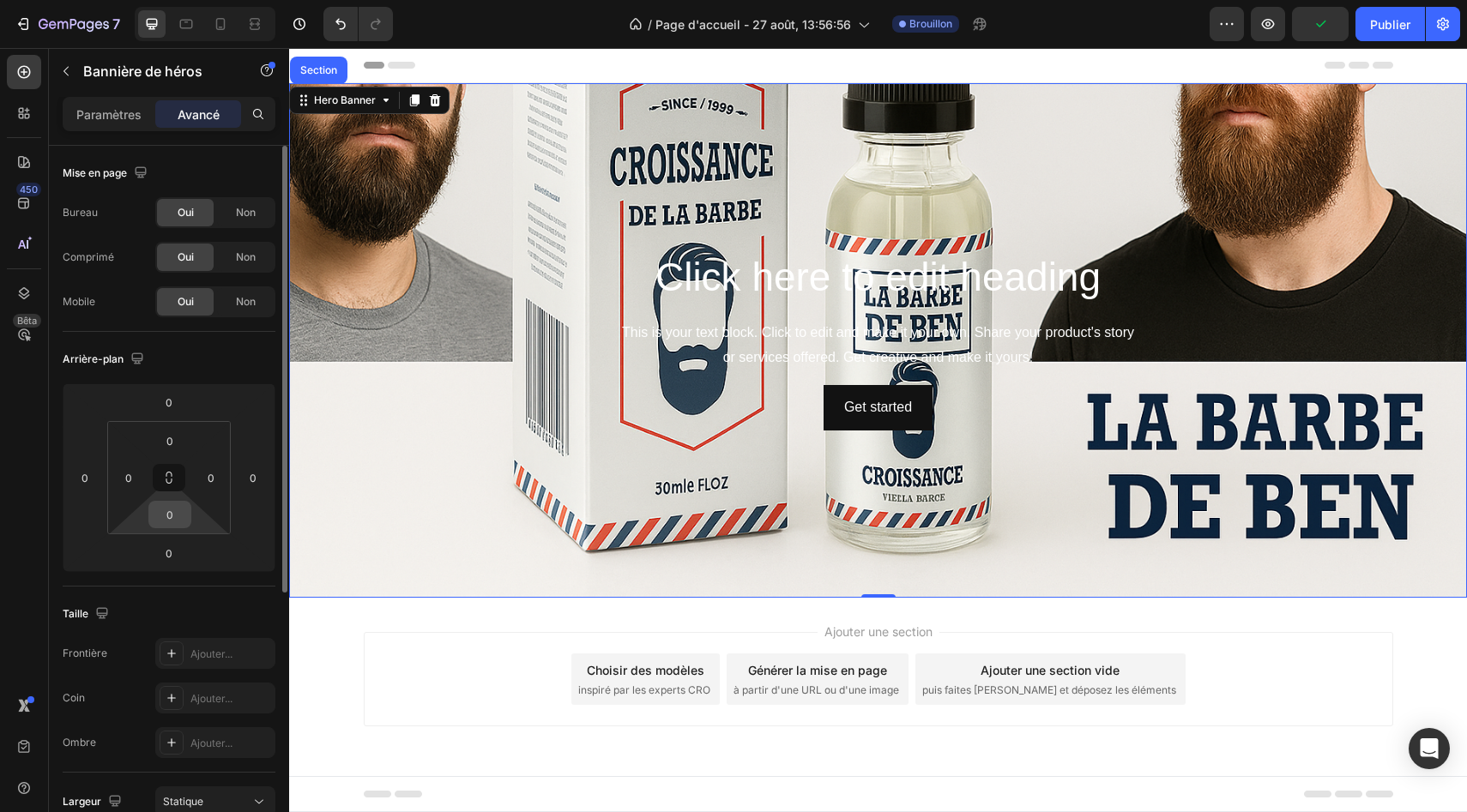
click at [182, 507] on div "0 0 0 0" at bounding box center [169, 478] width 123 height 113
drag, startPoint x: 181, startPoint y: 505, endPoint x: 185, endPoint y: 427, distance: 78.1
click at [184, 427] on div "0 0 0 0" at bounding box center [169, 478] width 123 height 113
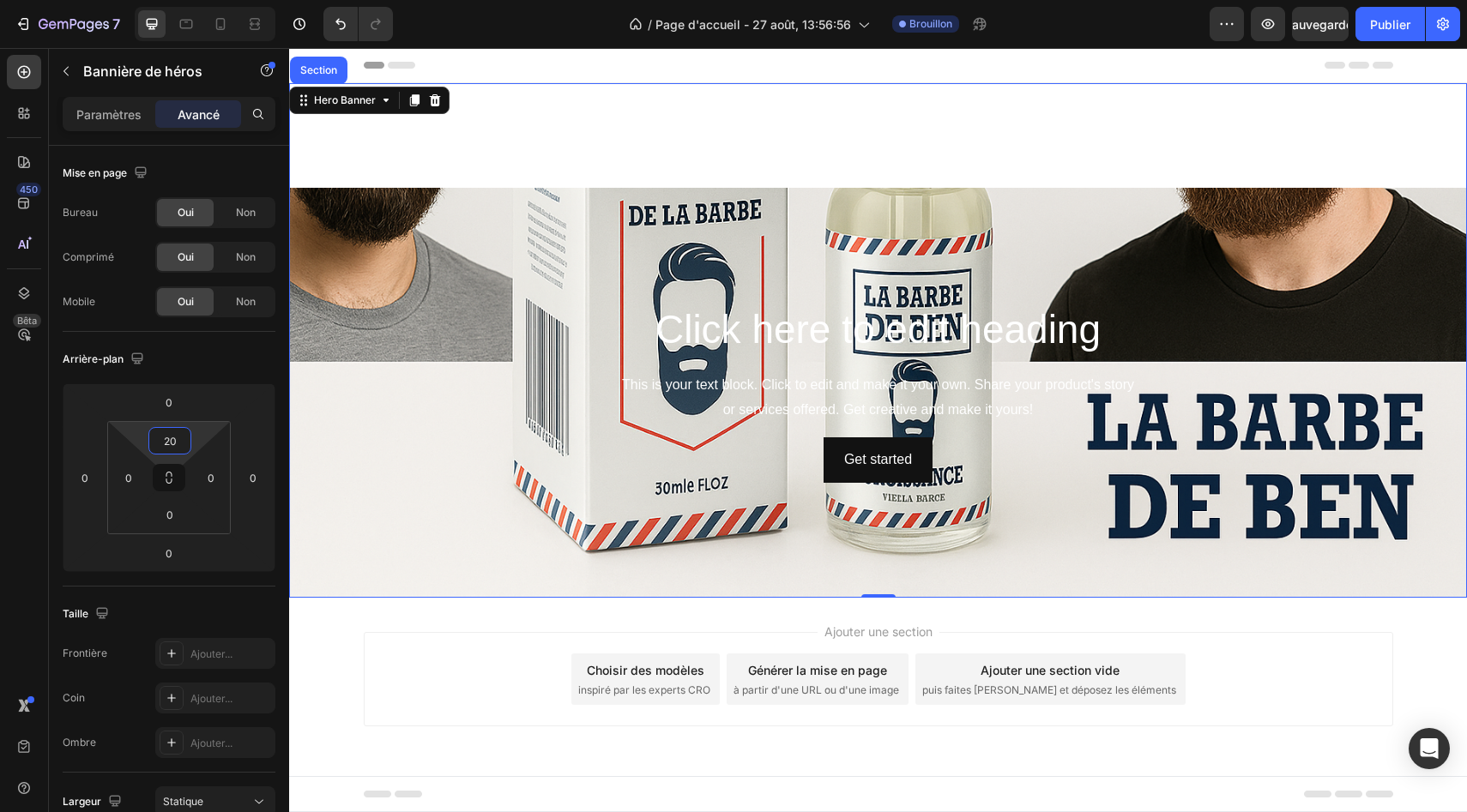
type input "0"
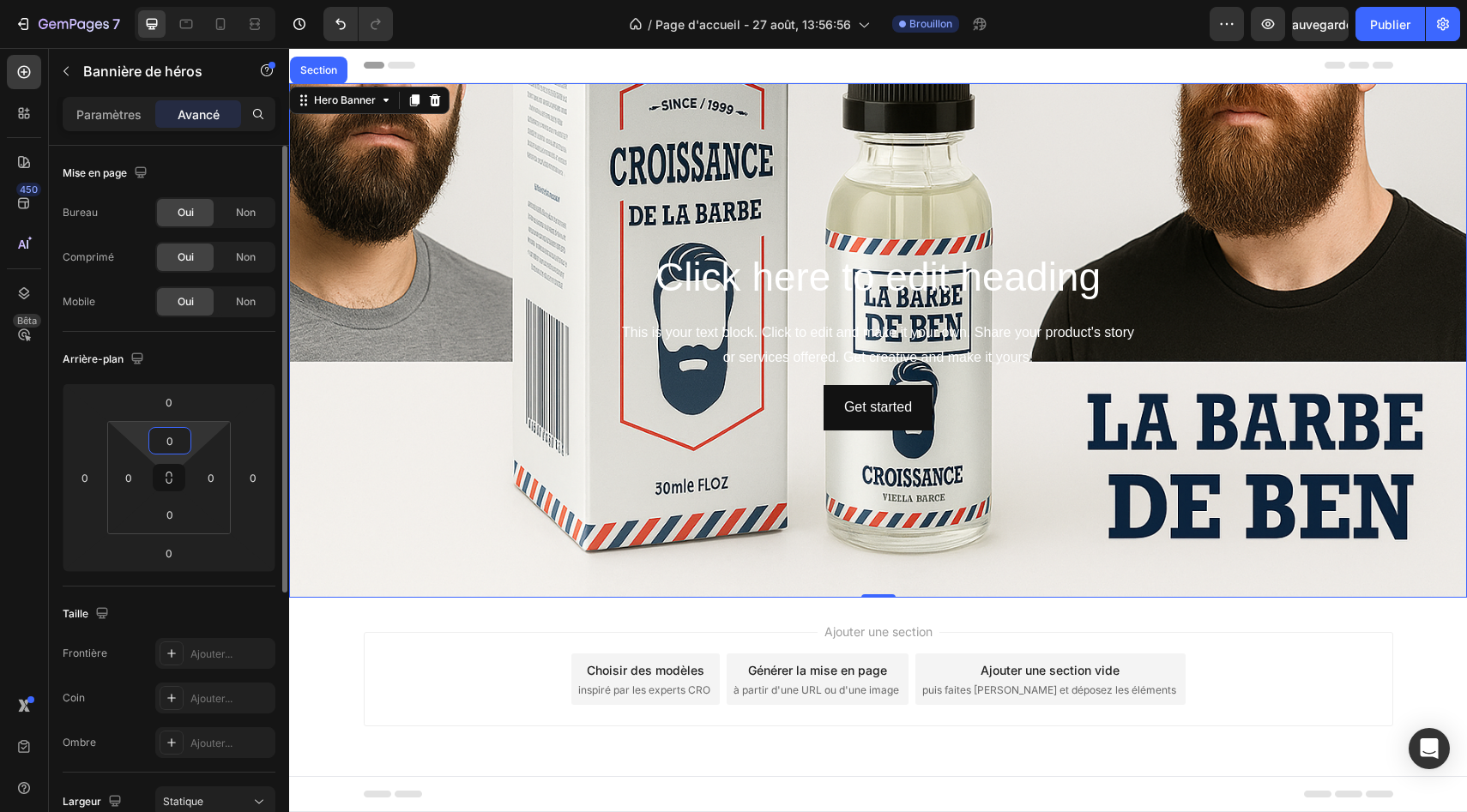
drag, startPoint x: 185, startPoint y: 427, endPoint x: 200, endPoint y: 587, distance: 160.7
click at [198, 0] on html "7 Version history / Page d'accueil - 27 août, 13:56:56 Brouillon Aperçu Sauvega…" at bounding box center [734, 0] width 1467 height 0
click at [190, 0] on html "7 Version history / Page d'accueil - 27 août, 13:56:56 Brouillon Aperçu Sauvega…" at bounding box center [734, 0] width 1467 height 0
drag, startPoint x: 185, startPoint y: 548, endPoint x: 187, endPoint y: 495, distance: 53.0
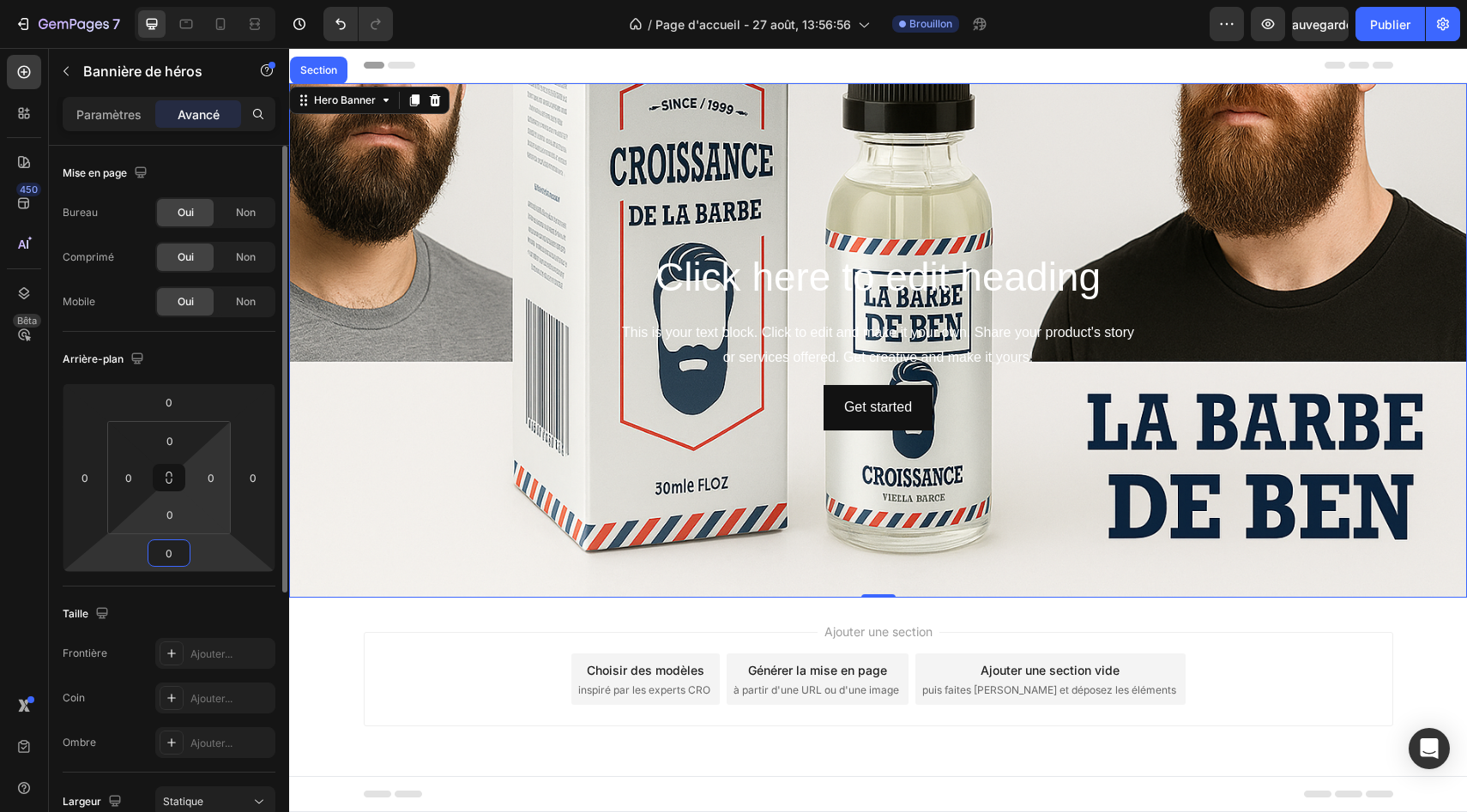
click at [187, 495] on div "0 0 0 0 0 0 0 0" at bounding box center [168, 478] width 212 height 189
click at [172, 521] on input "0" at bounding box center [169, 514] width 34 height 26
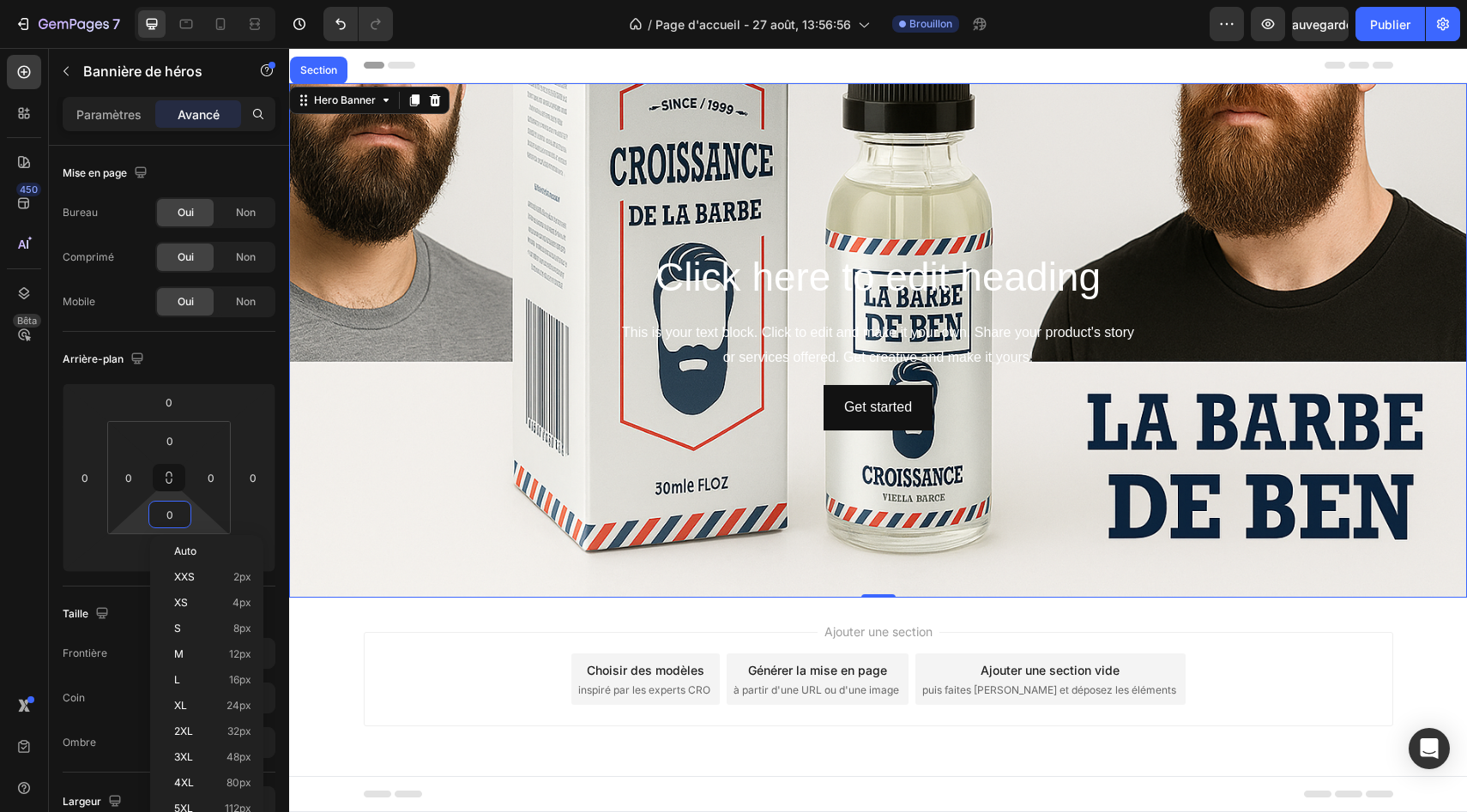
click at [330, 514] on div "Background Image" at bounding box center [878, 340] width 1178 height 515
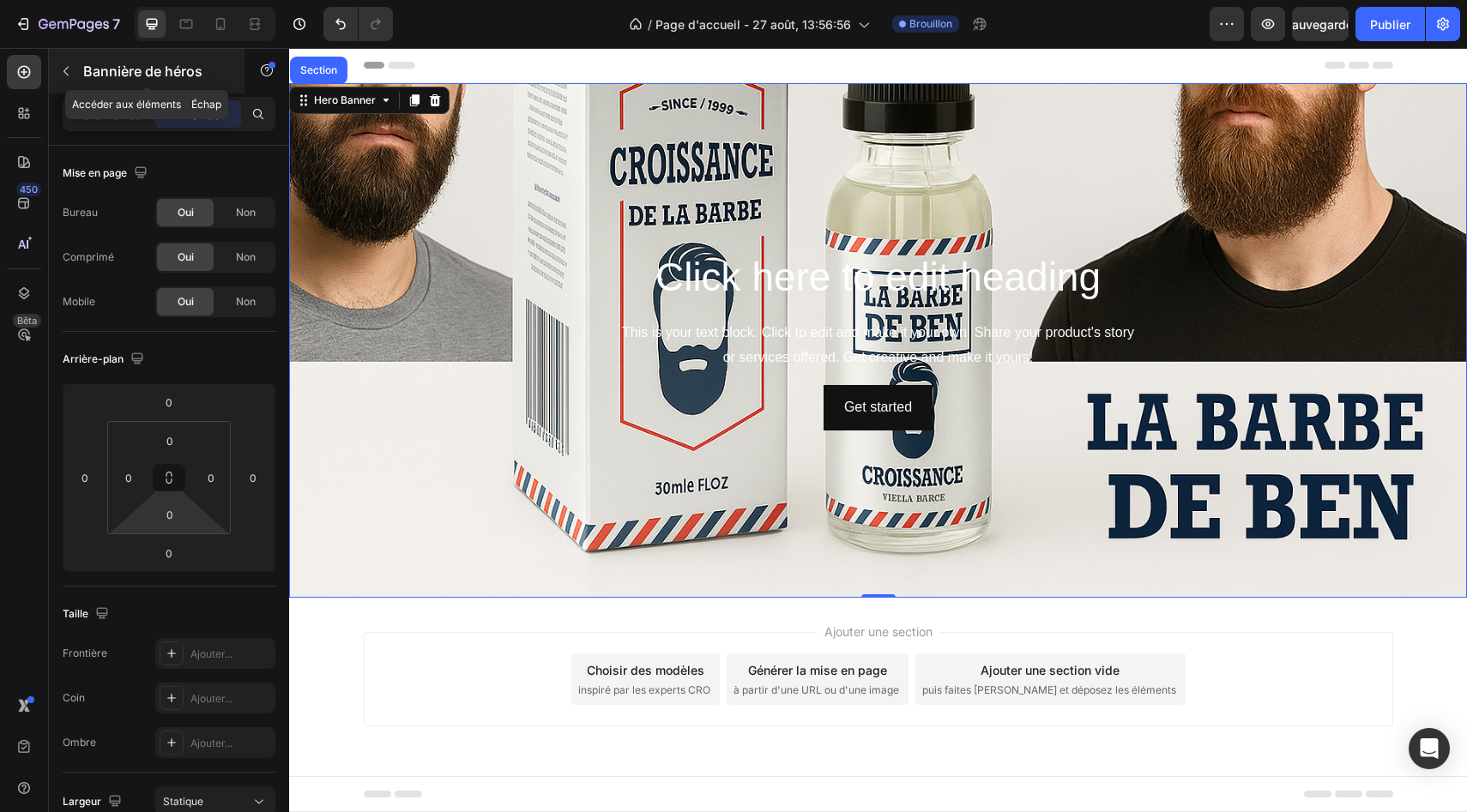
click at [65, 61] on button "button" at bounding box center [65, 71] width 27 height 27
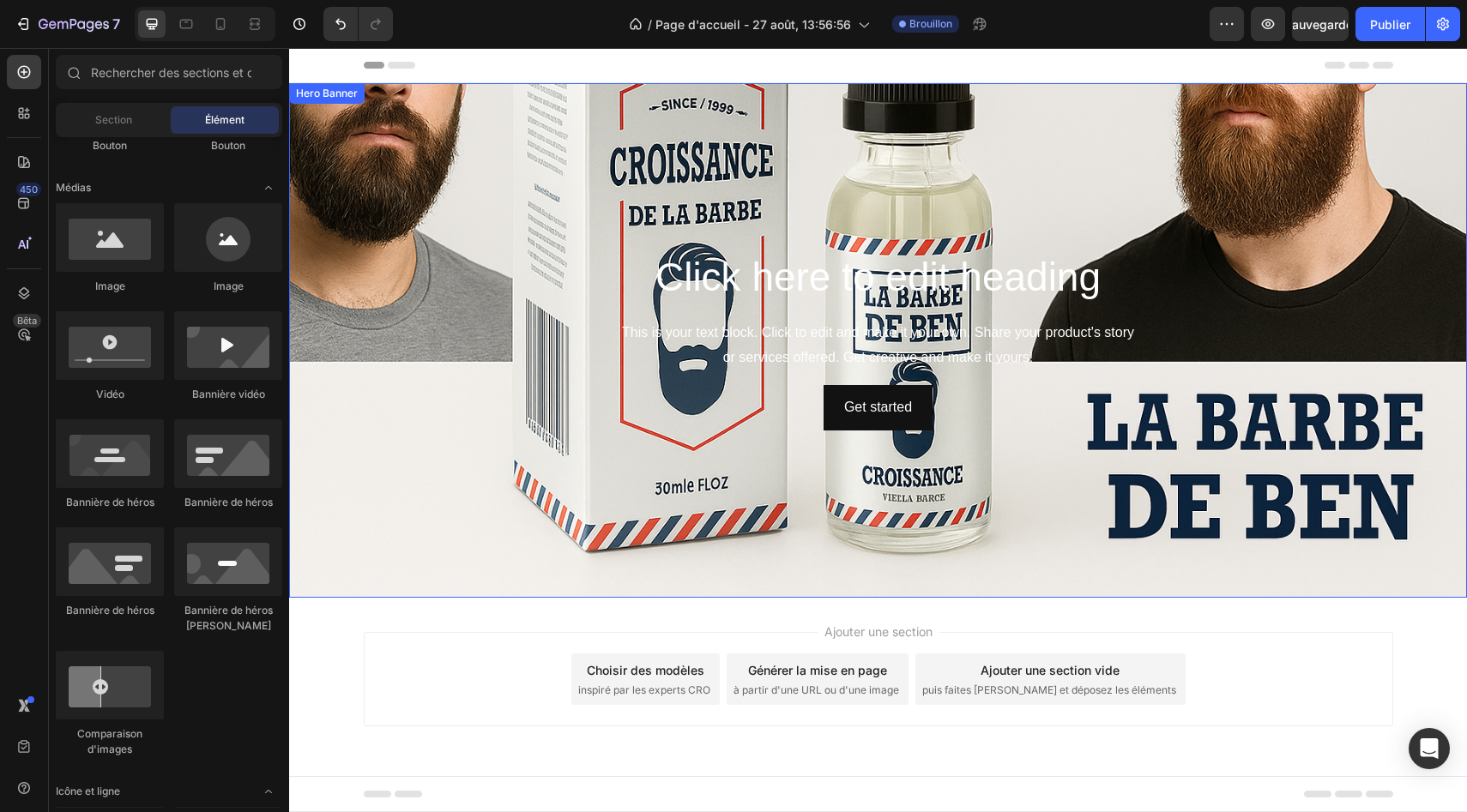
click at [495, 372] on div "Click here to edit heading Heading This is your text block. Click to edit and m…" at bounding box center [878, 340] width 1002 height 180
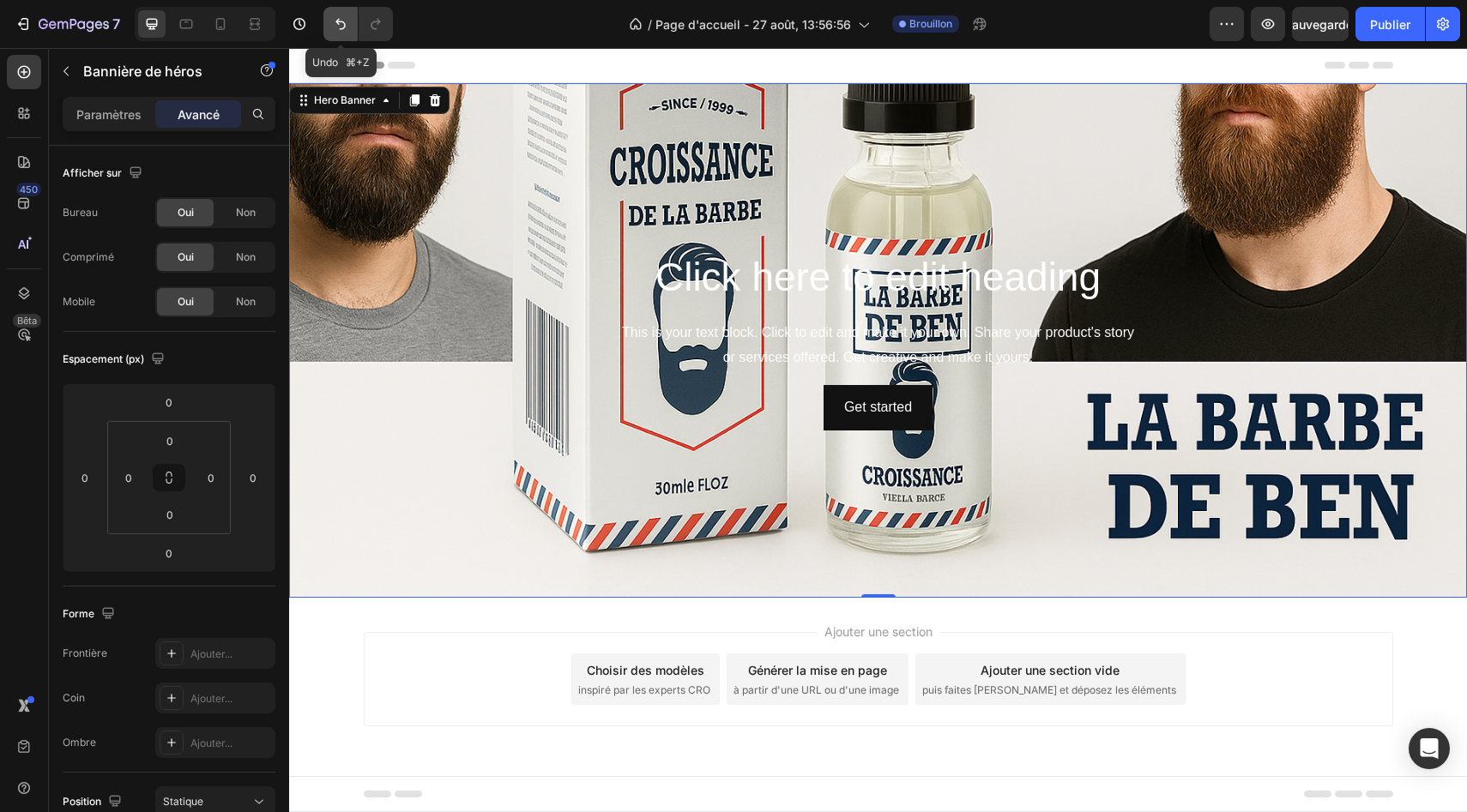
click at [339, 34] on button "Annuler/Rétablir" at bounding box center [340, 24] width 34 height 34
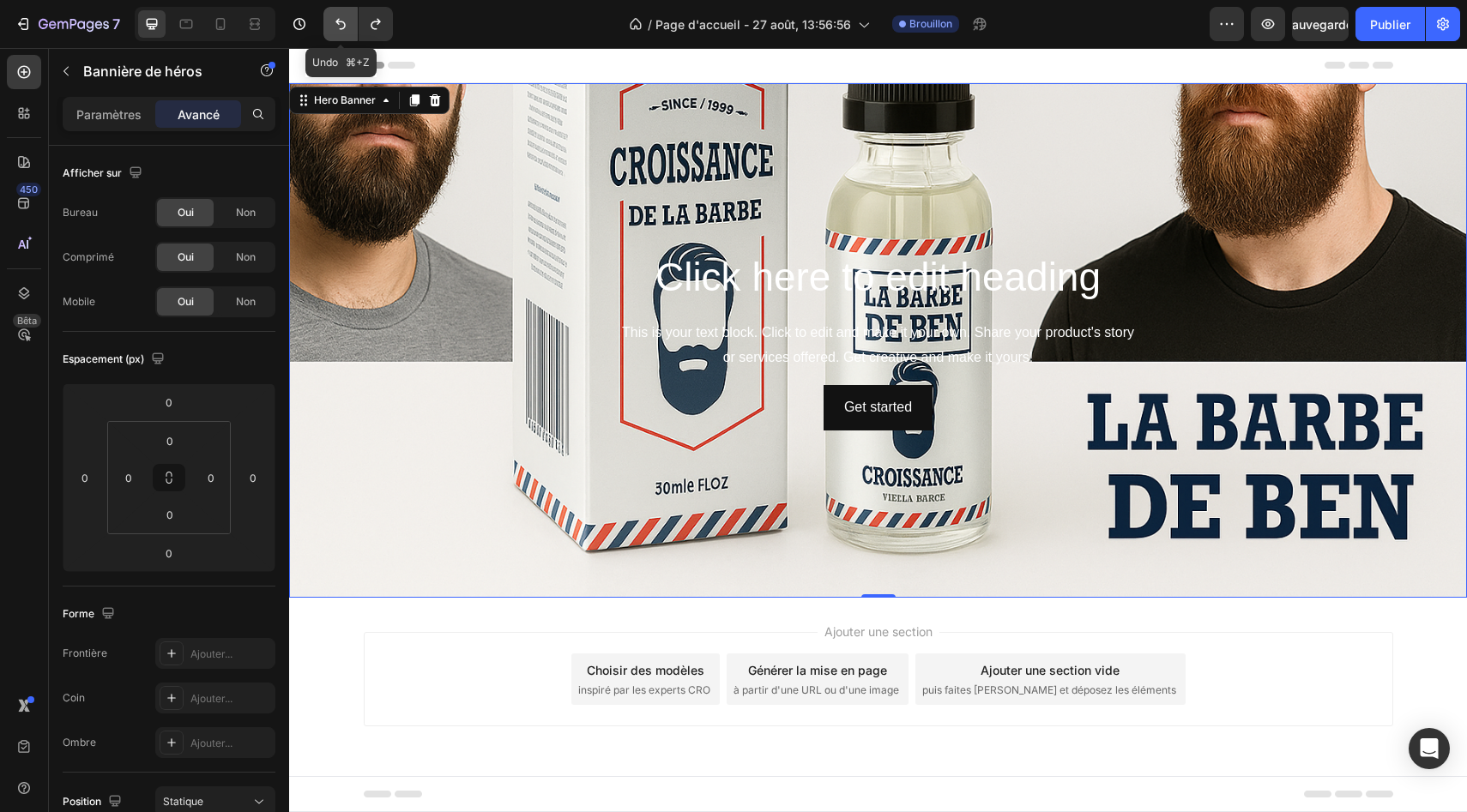
click at [339, 34] on button "Annuler/Rétablir" at bounding box center [340, 24] width 34 height 34
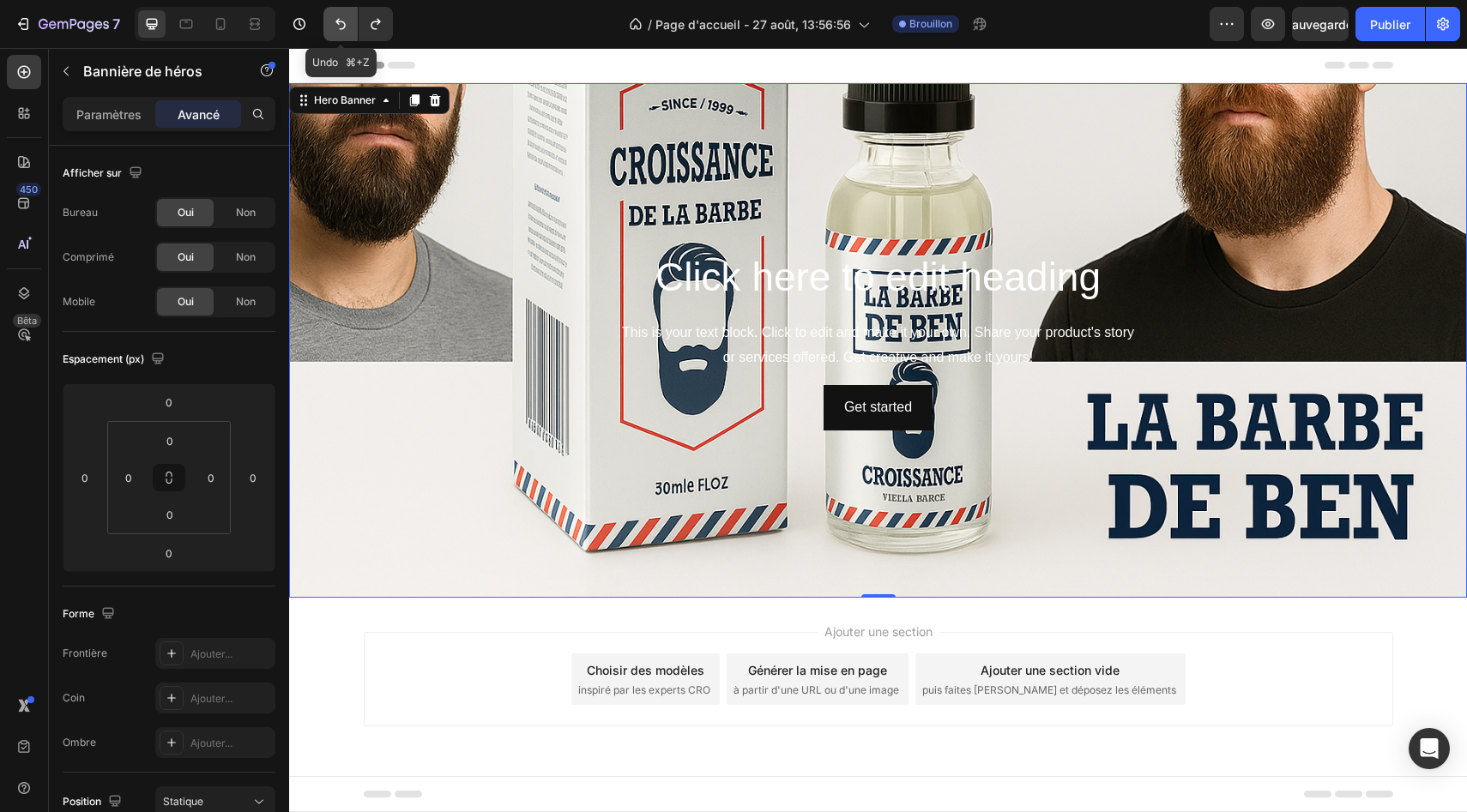
click at [339, 34] on button "Annuler/Rétablir" at bounding box center [340, 24] width 34 height 34
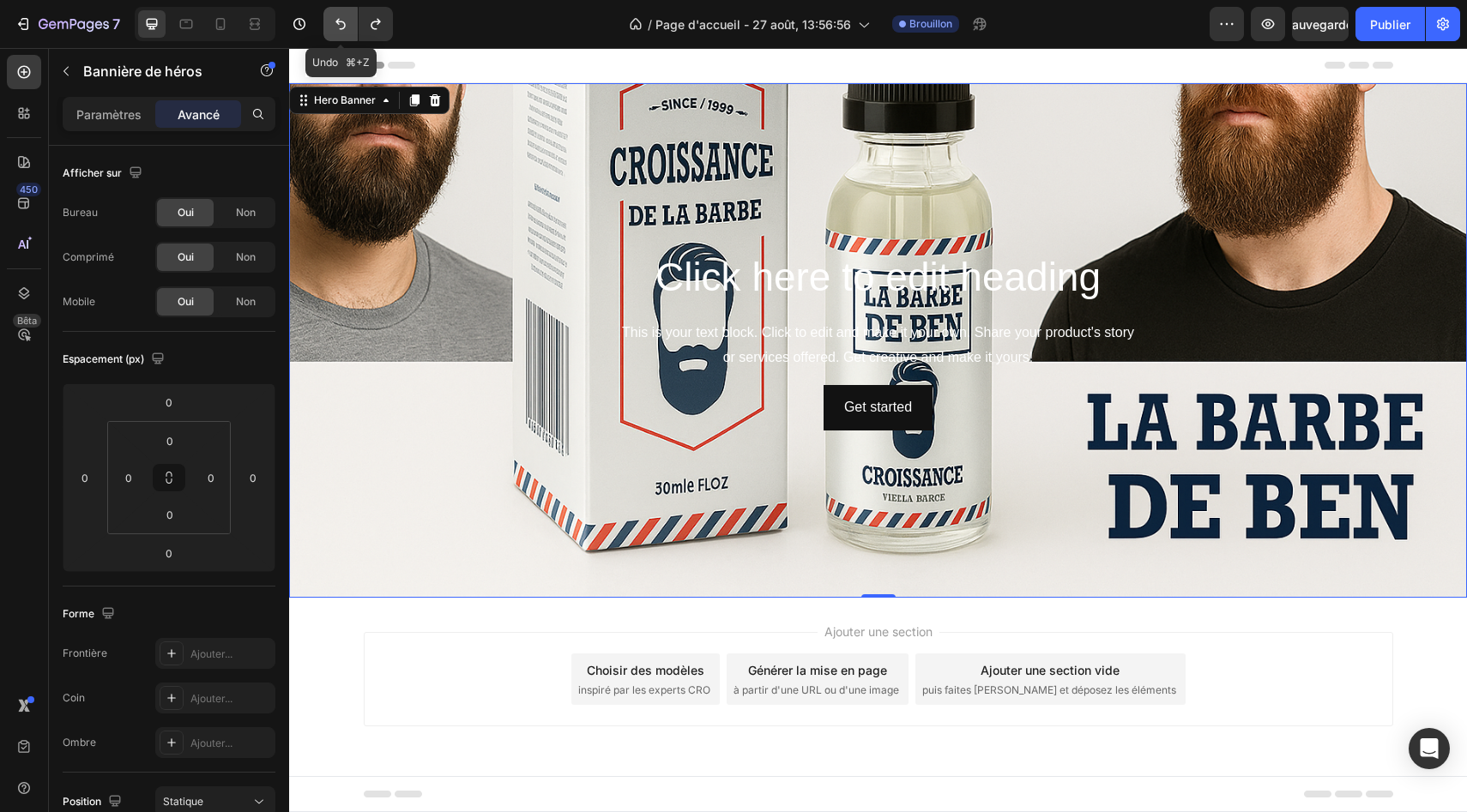
click at [339, 34] on button "Annuler/Rétablir" at bounding box center [340, 24] width 34 height 34
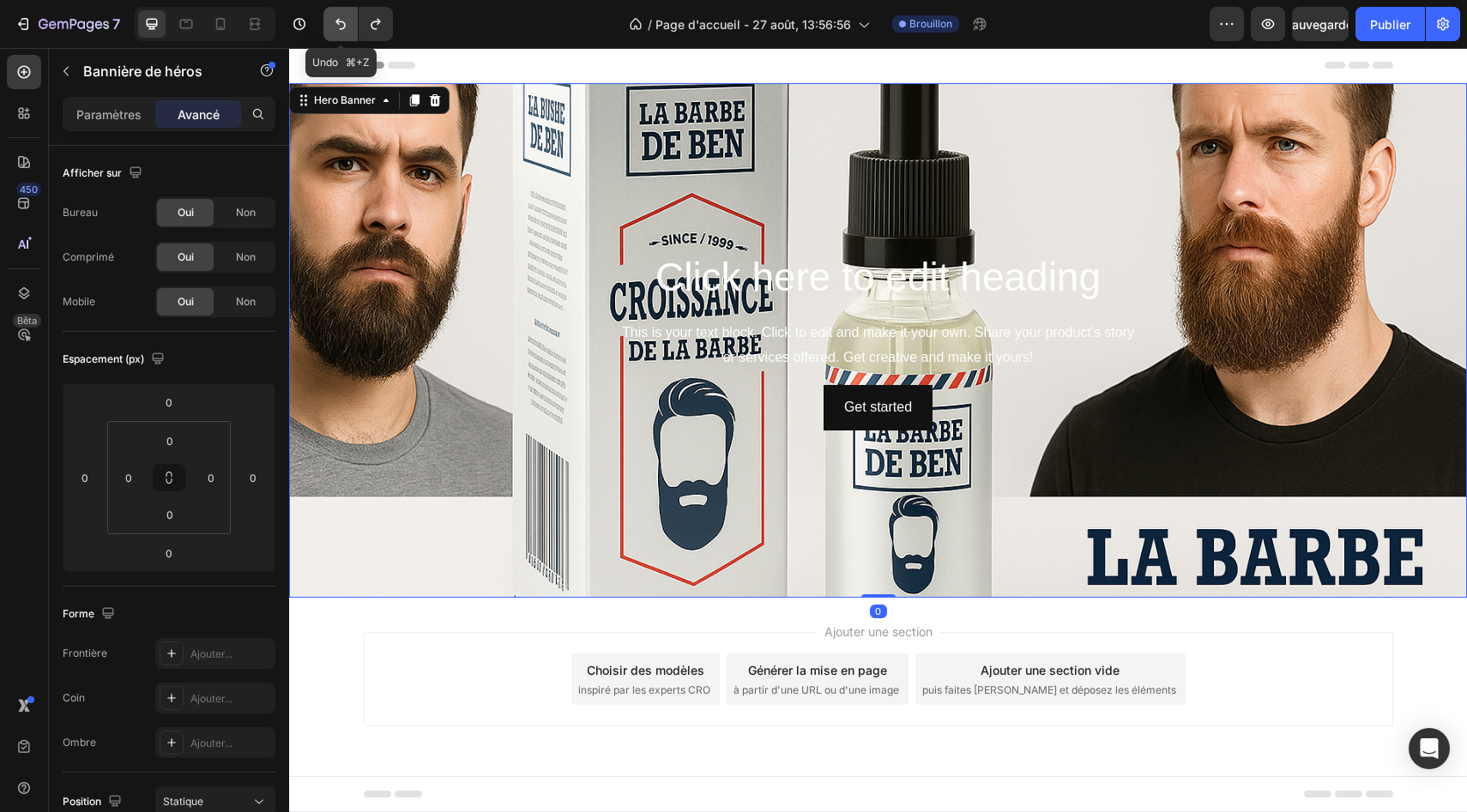
click at [339, 34] on button "Annuler/Rétablir" at bounding box center [340, 24] width 34 height 34
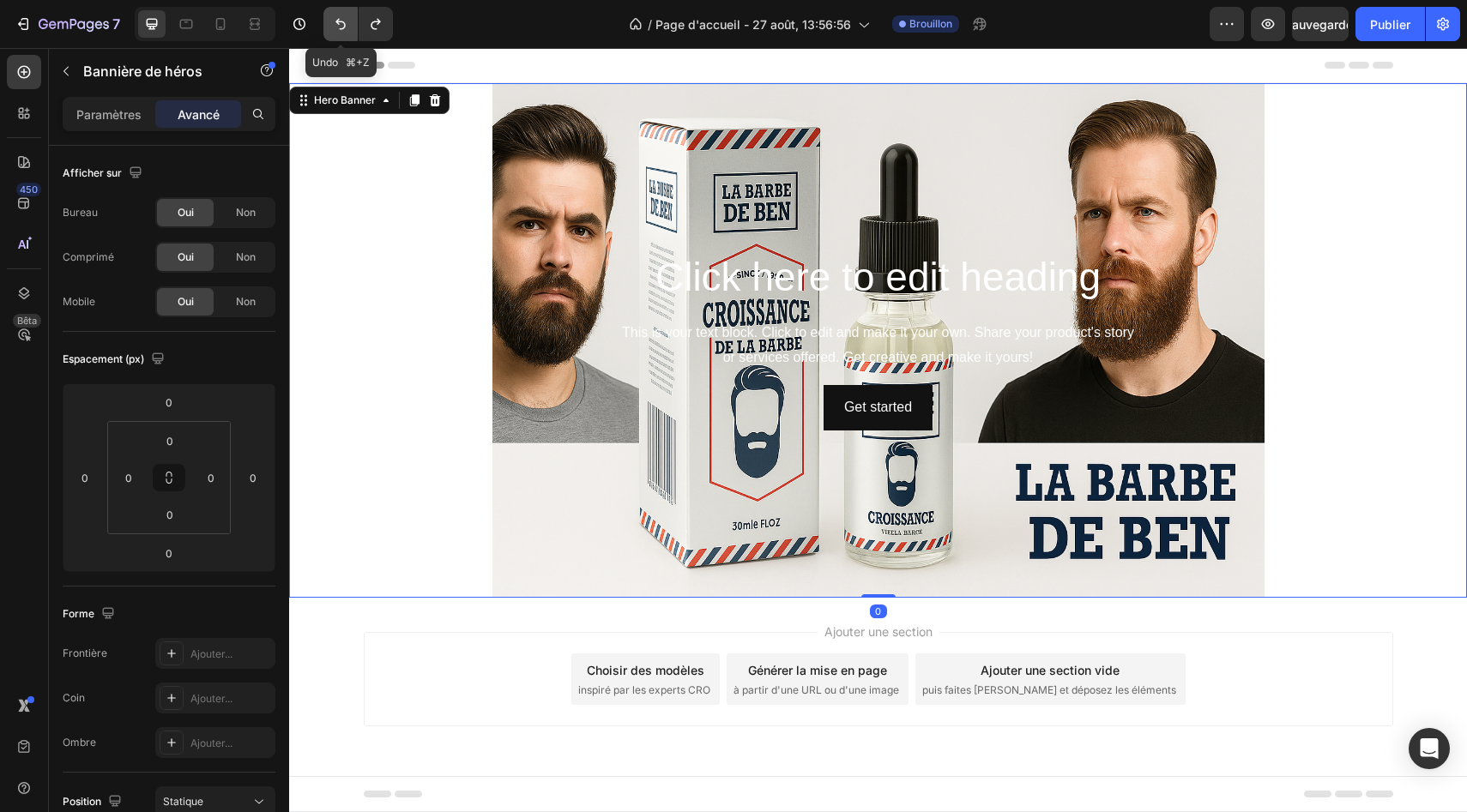
click at [339, 34] on button "Annuler/Rétablir" at bounding box center [340, 24] width 34 height 34
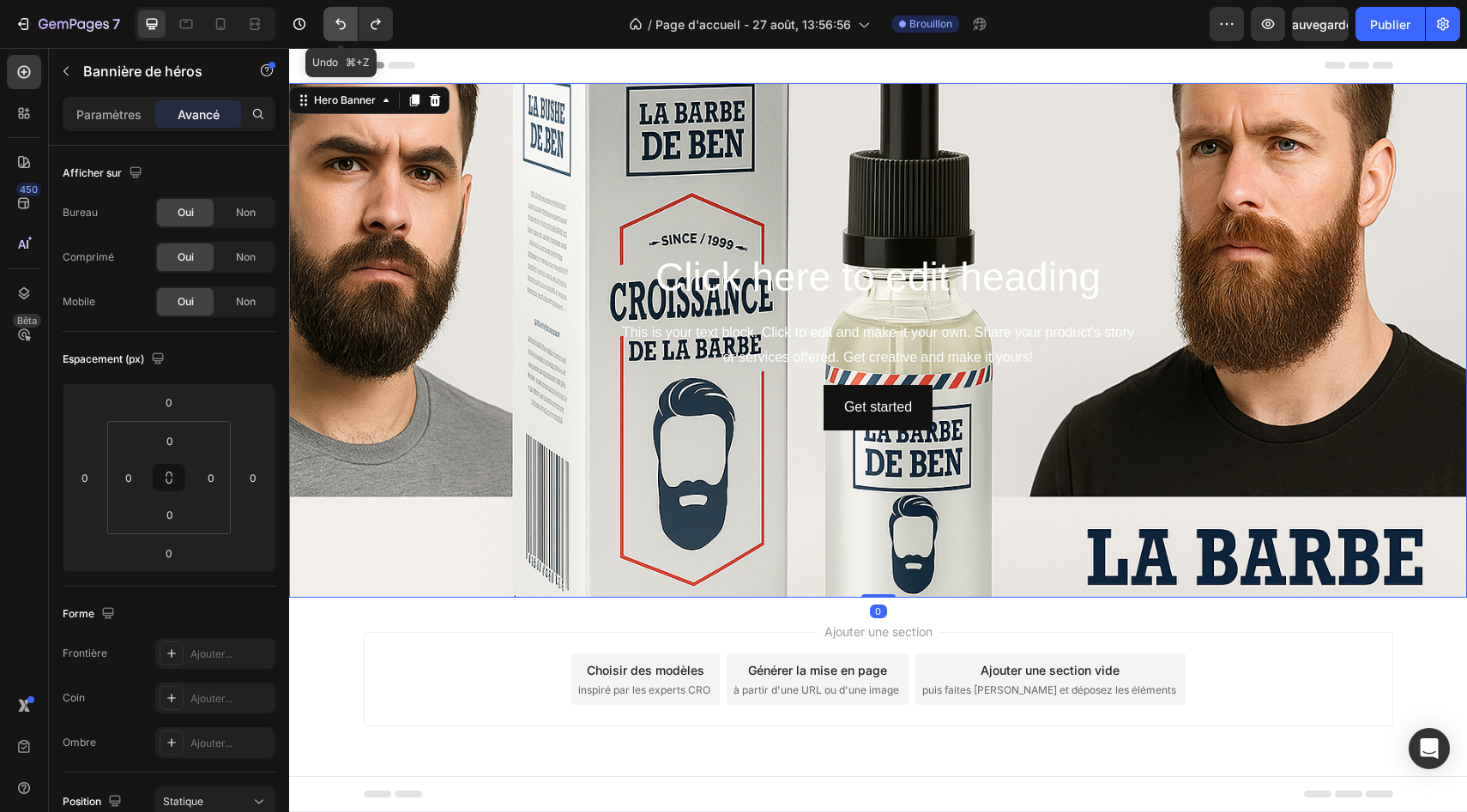
click at [339, 34] on button "Annuler/Rétablir" at bounding box center [340, 24] width 34 height 34
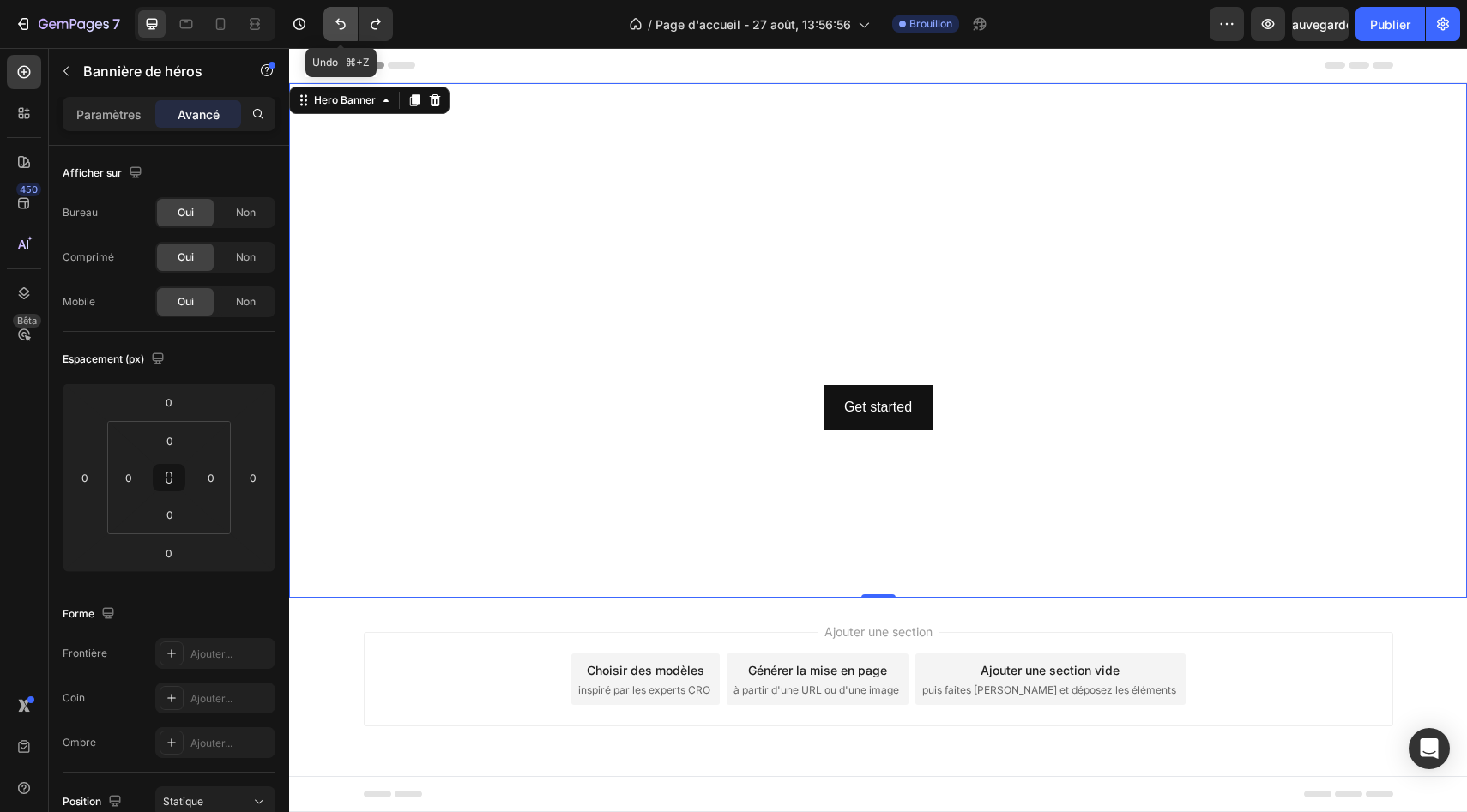
click at [339, 34] on button "Annuler/Rétablir" at bounding box center [340, 24] width 34 height 34
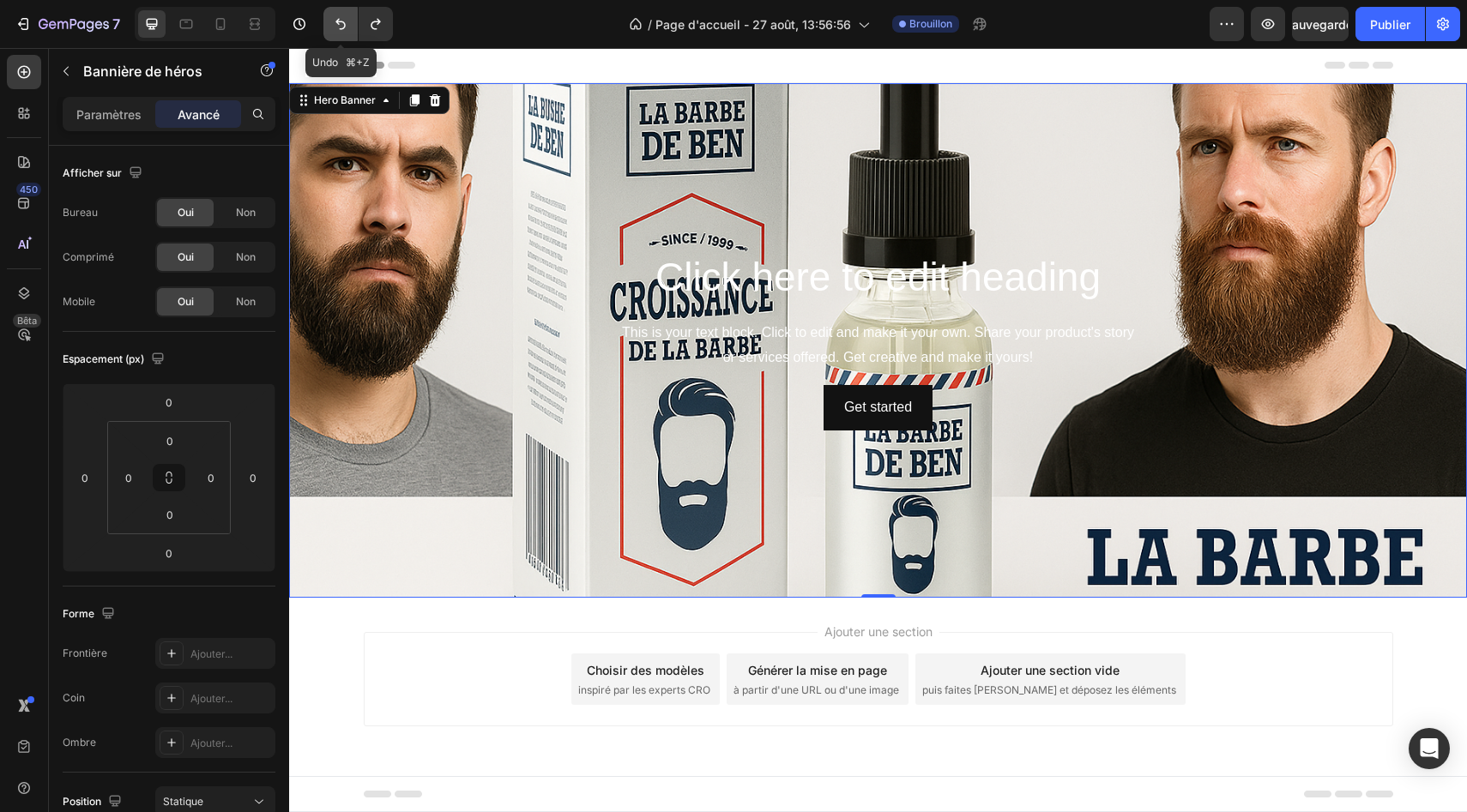
click at [339, 34] on button "Annuler/Rétablir" at bounding box center [340, 24] width 34 height 34
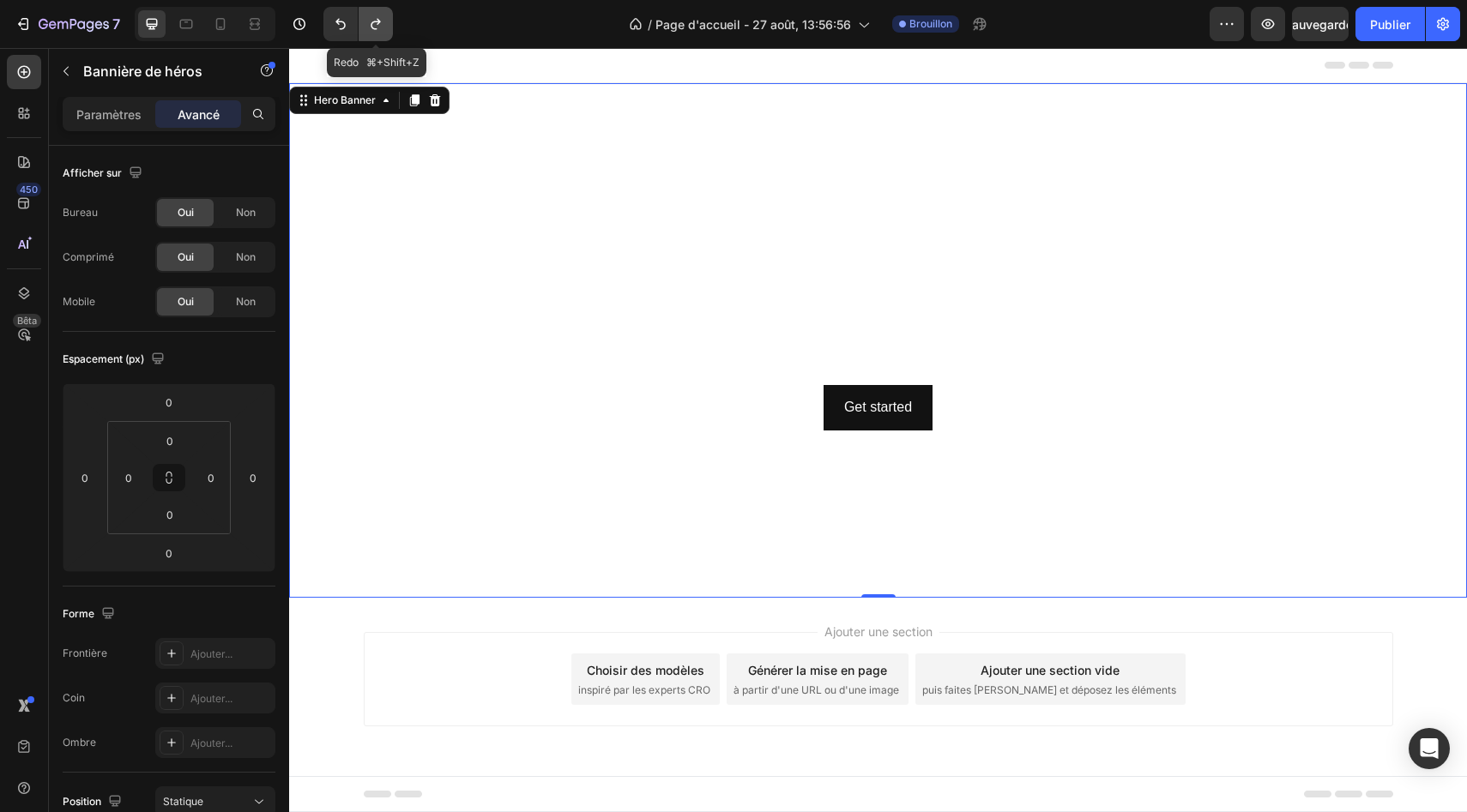
click at [372, 24] on icon "Annuler/Rétablir" at bounding box center [375, 24] width 17 height 17
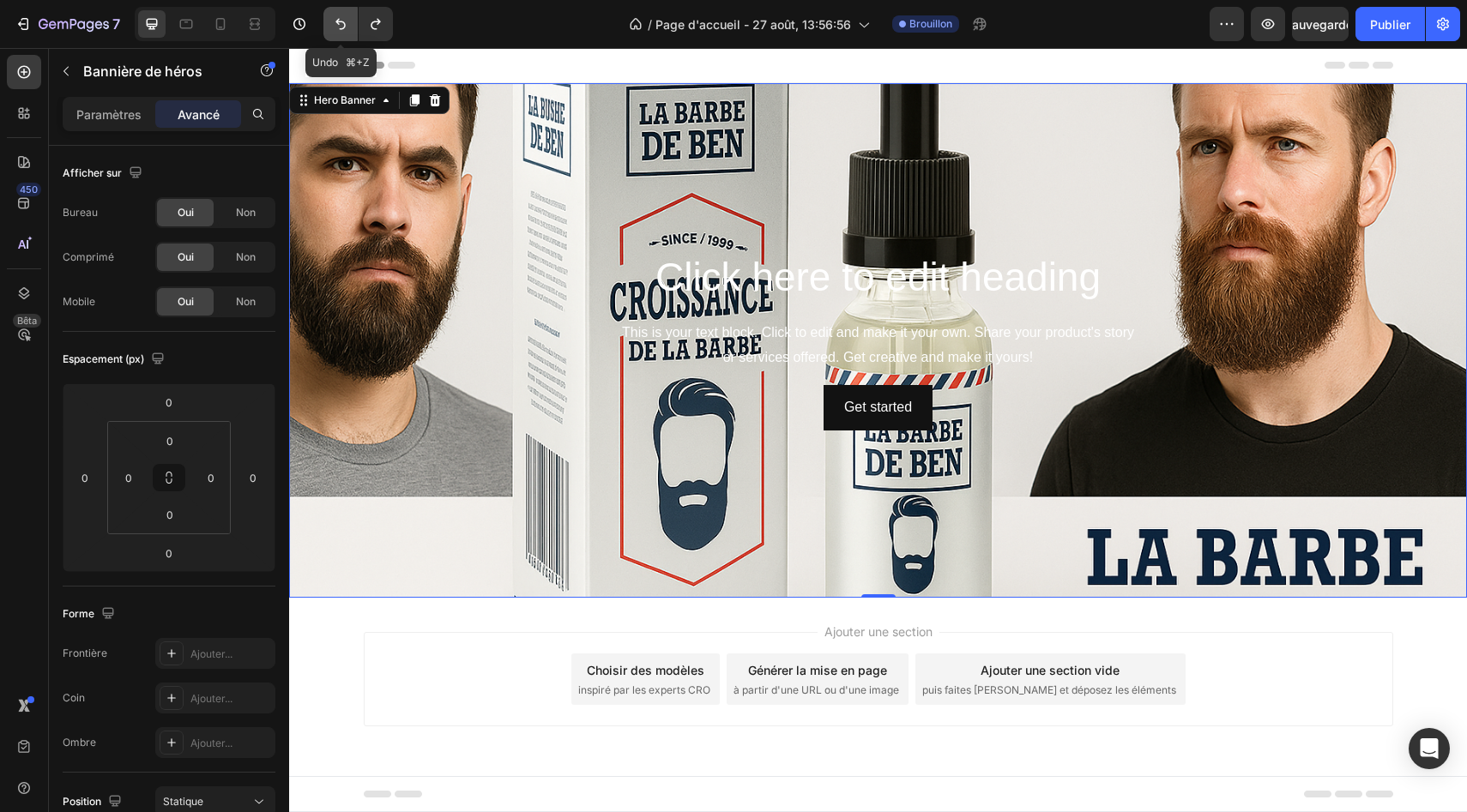
click at [348, 24] on icon "Annuler/Rétablir" at bounding box center [339, 24] width 17 height 17
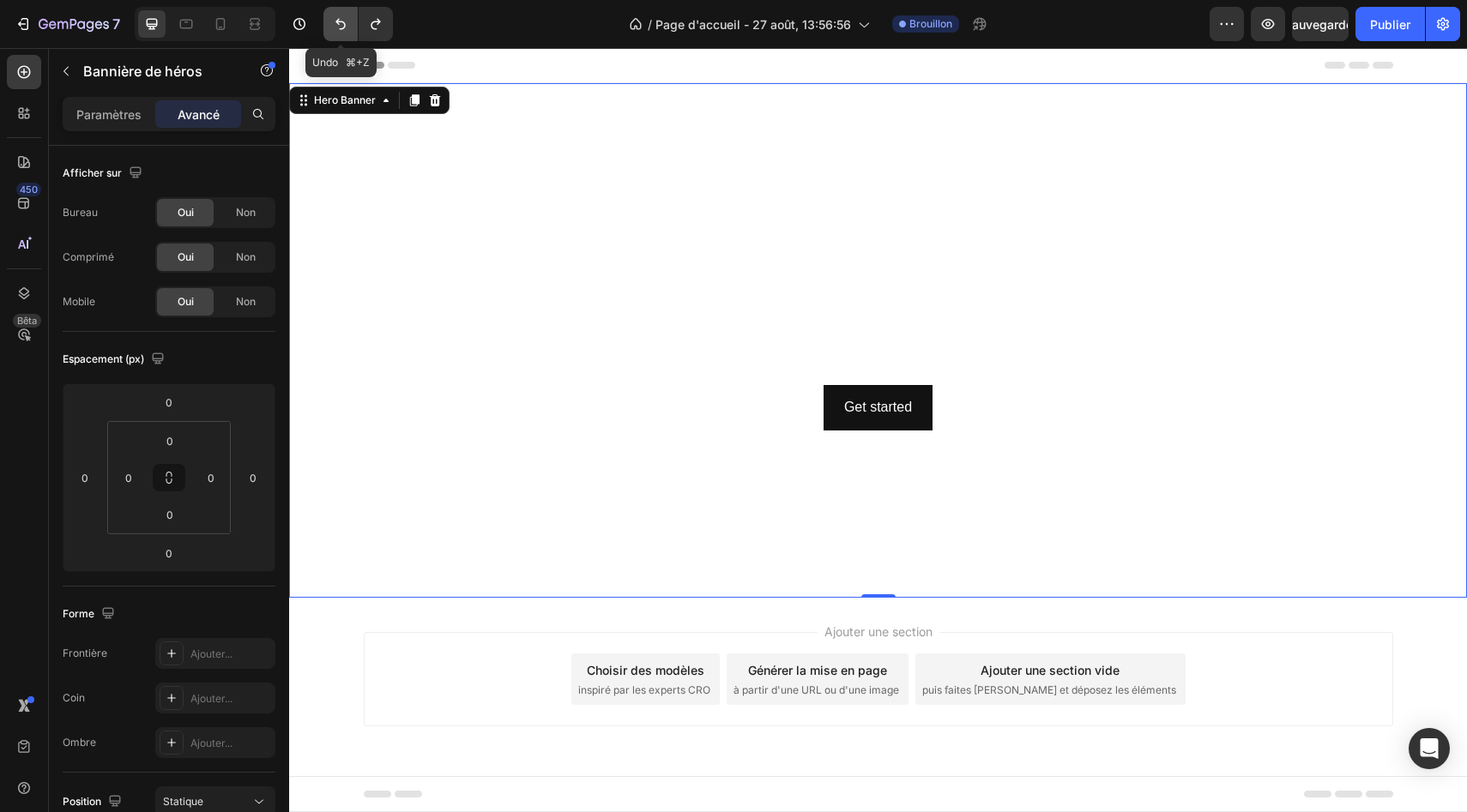
click at [348, 24] on icon "Annuler/Rétablir" at bounding box center [339, 24] width 17 height 17
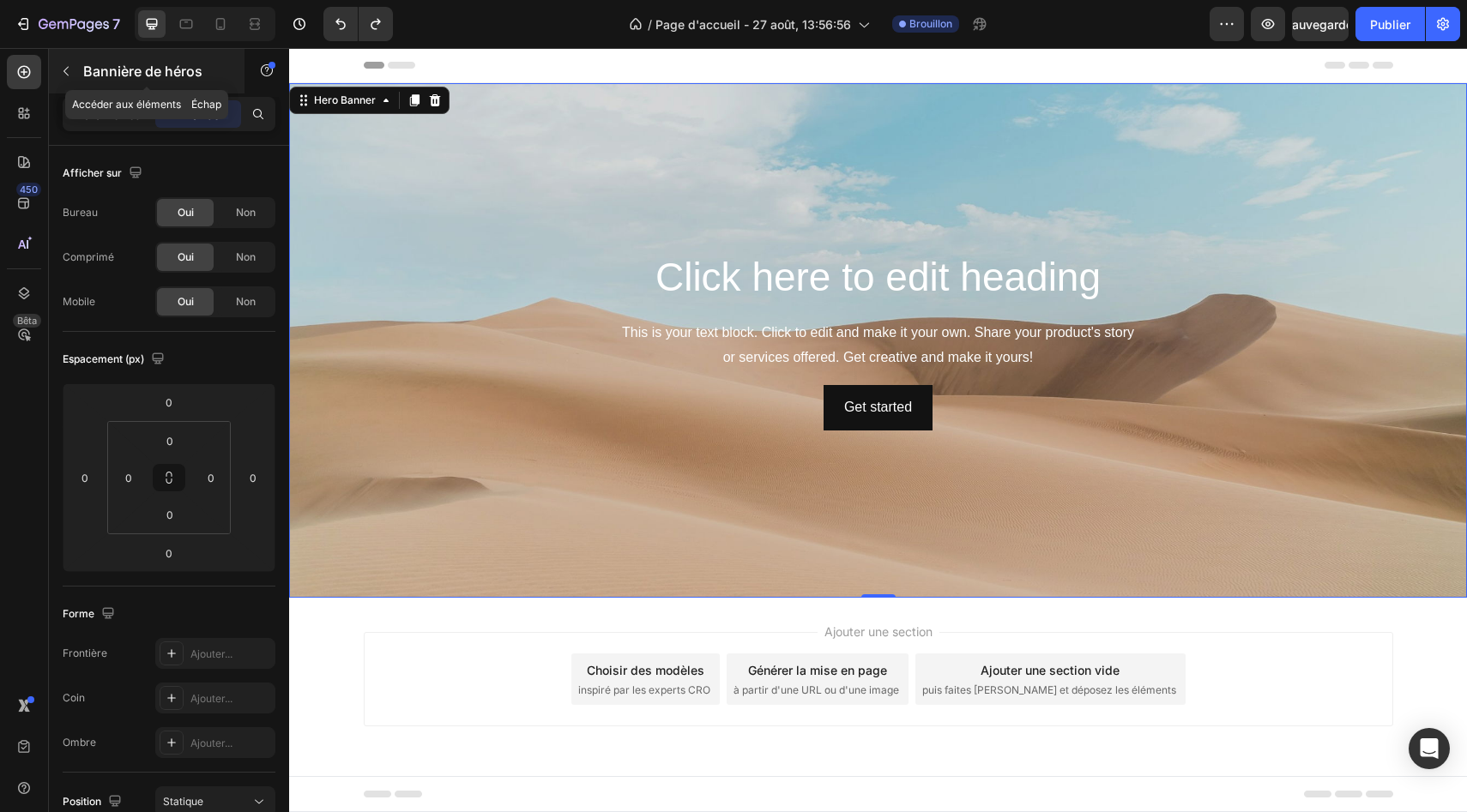
click at [59, 65] on icon "button" at bounding box center [66, 71] width 14 height 14
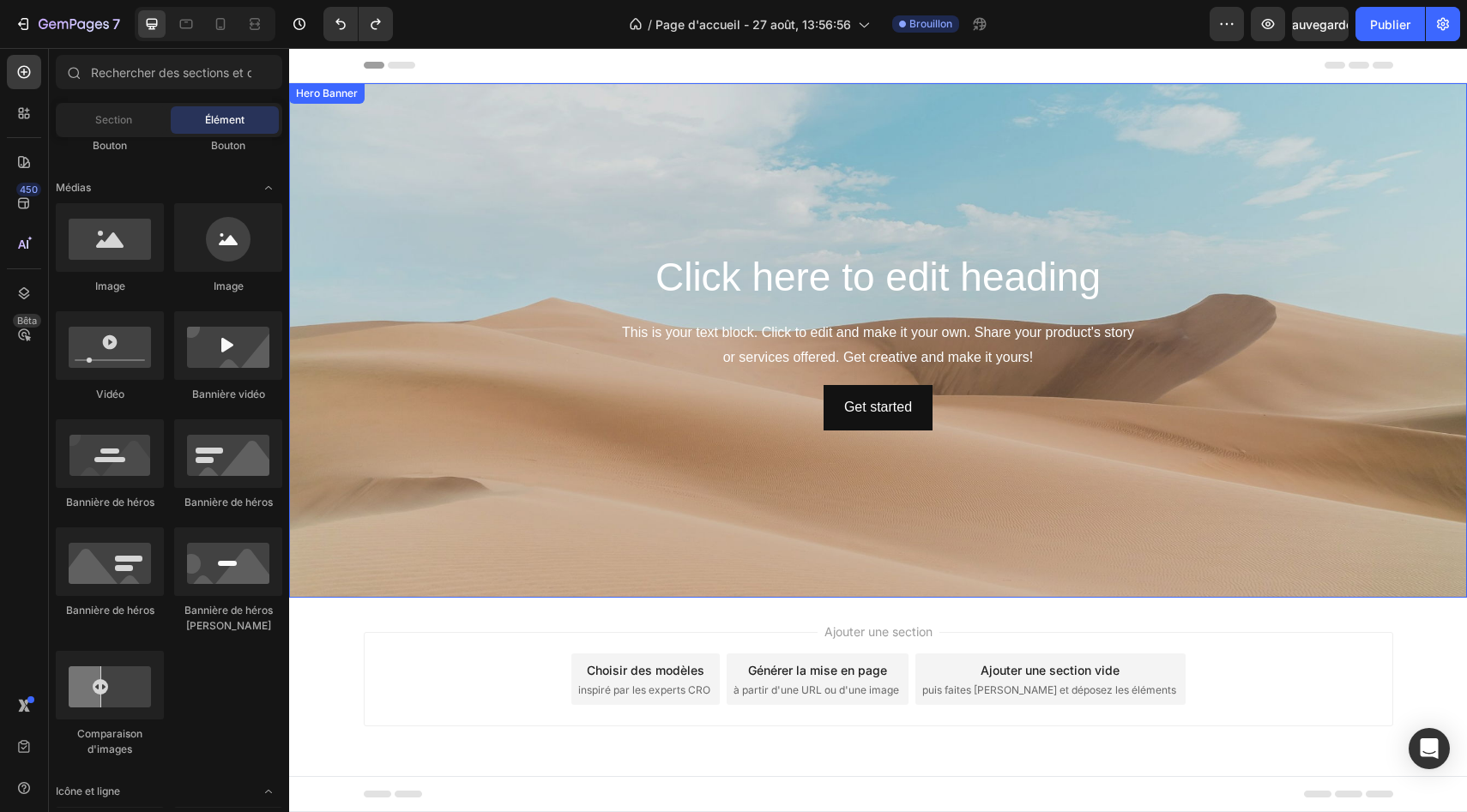
click at [331, 292] on div "Background Image" at bounding box center [878, 340] width 1178 height 515
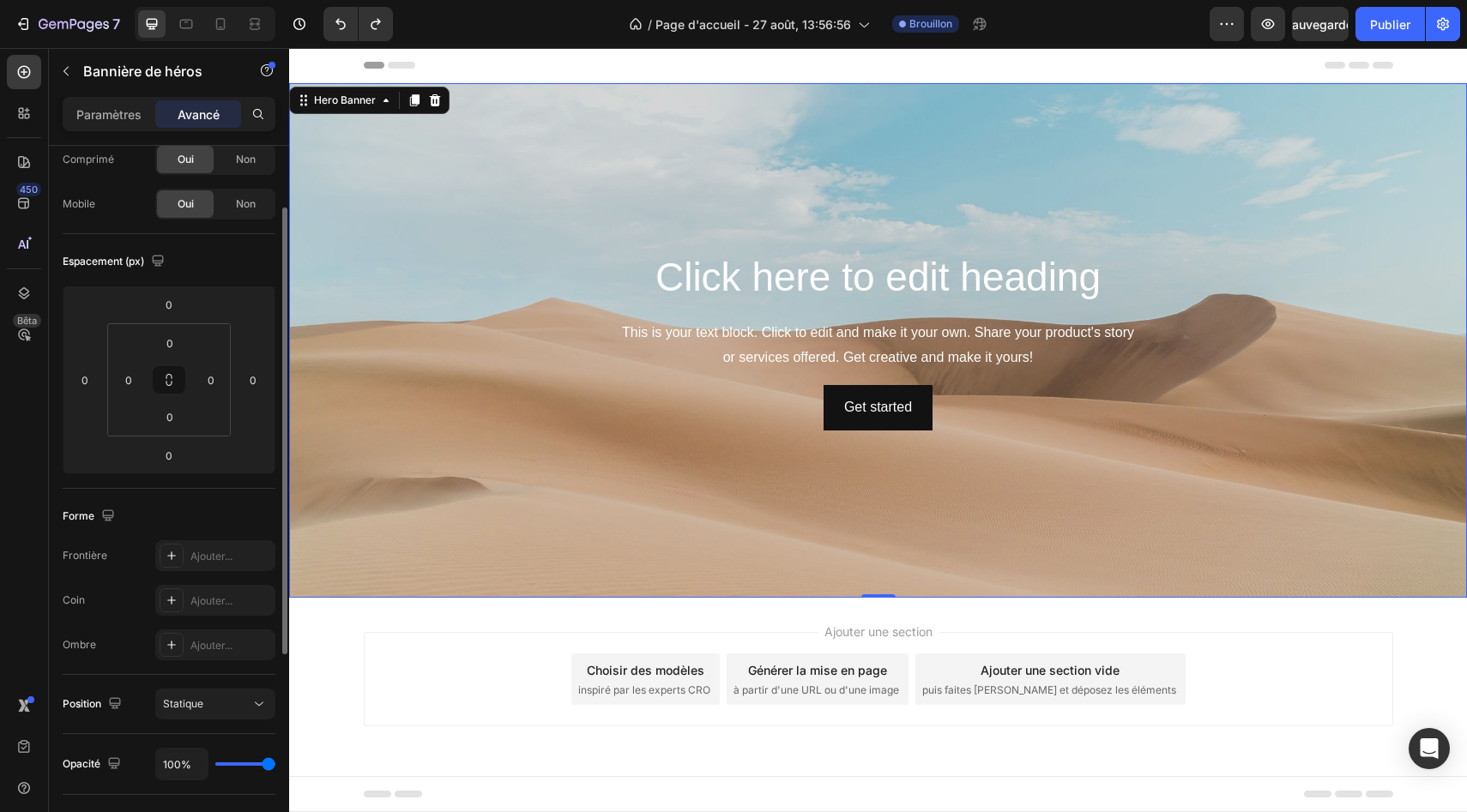
scroll to position [28, 0]
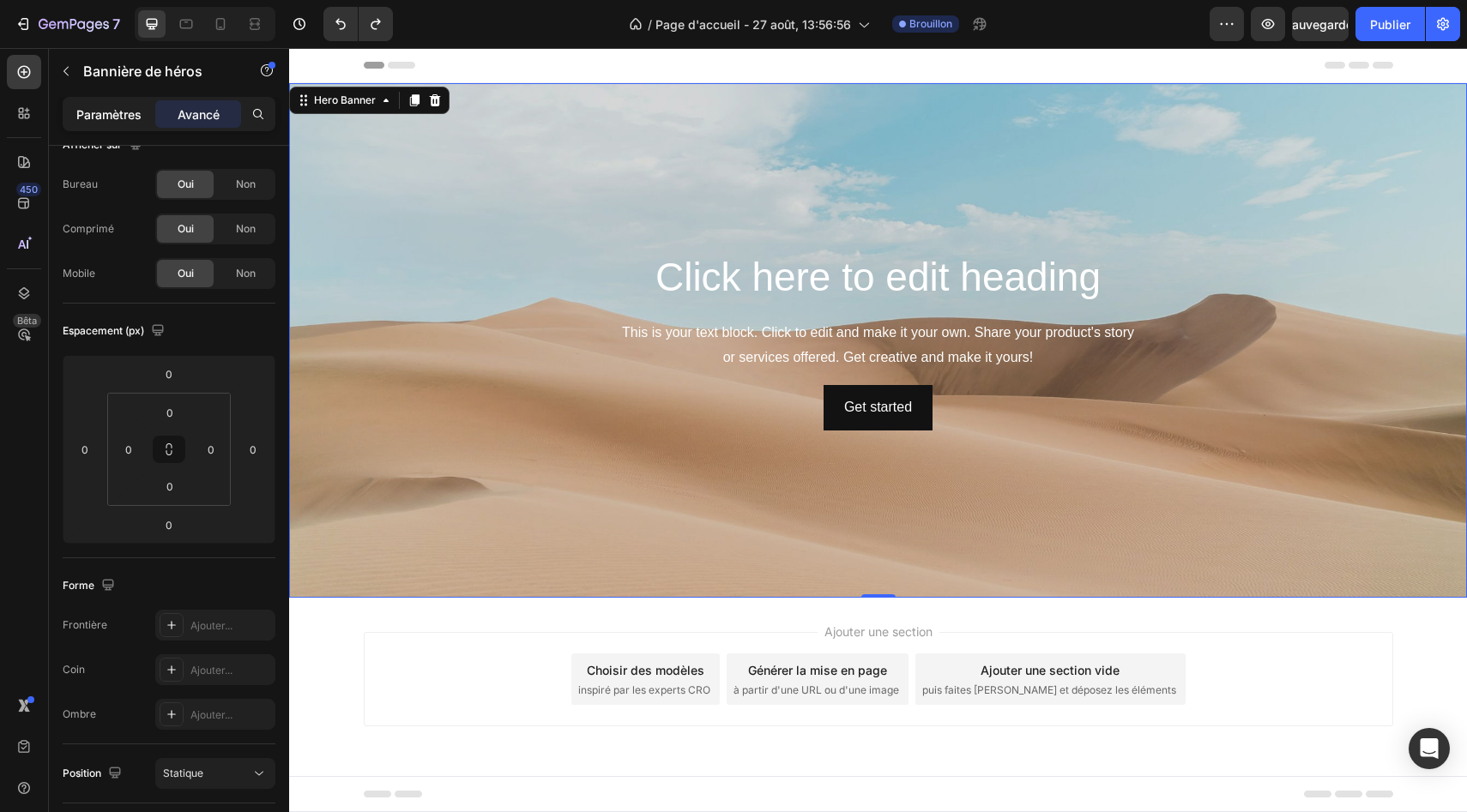
click at [106, 114] on font "Paramètres" at bounding box center [109, 115] width 65 height 15
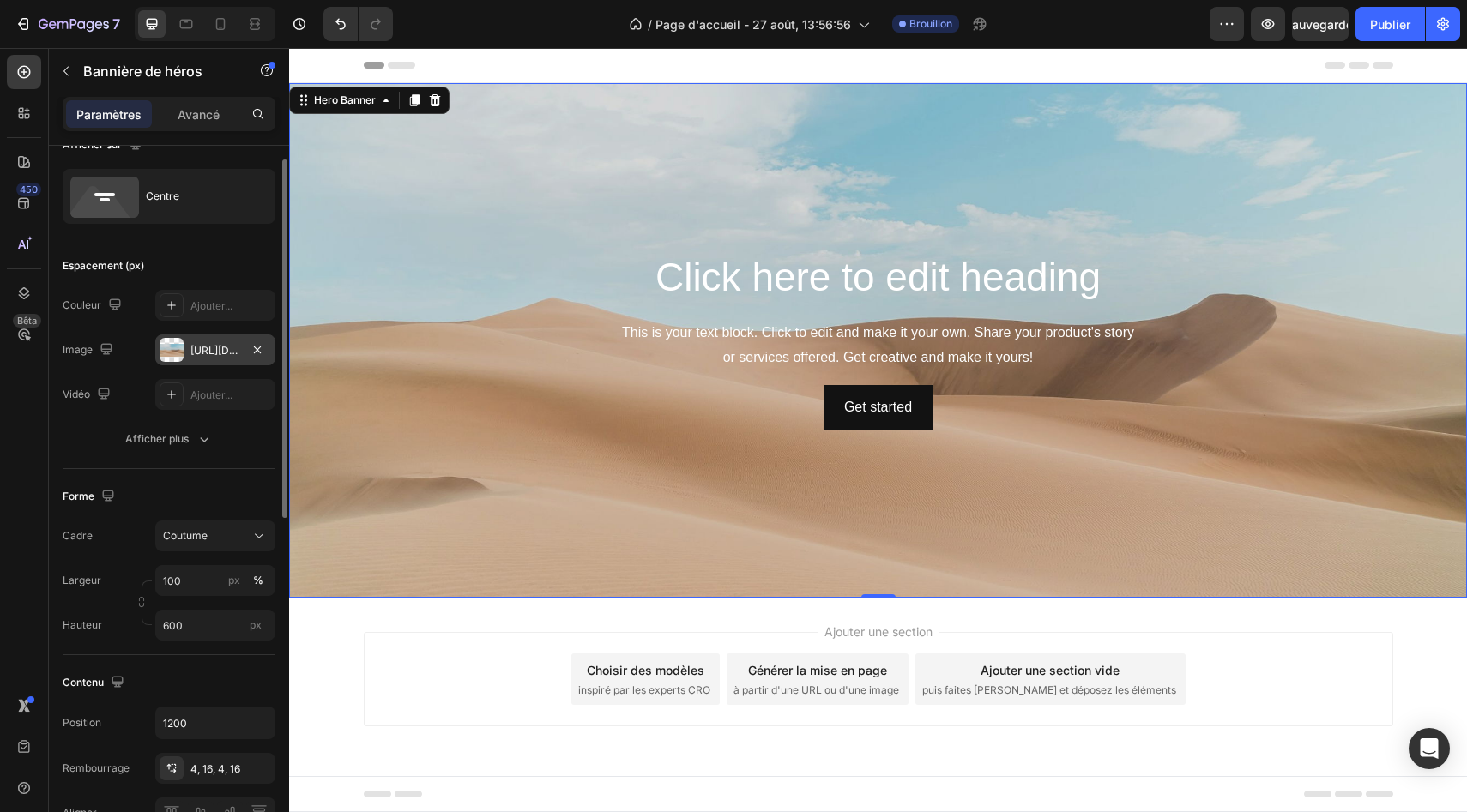
click at [220, 343] on div "[URL][DOMAIN_NAME]" at bounding box center [215, 351] width 49 height 16
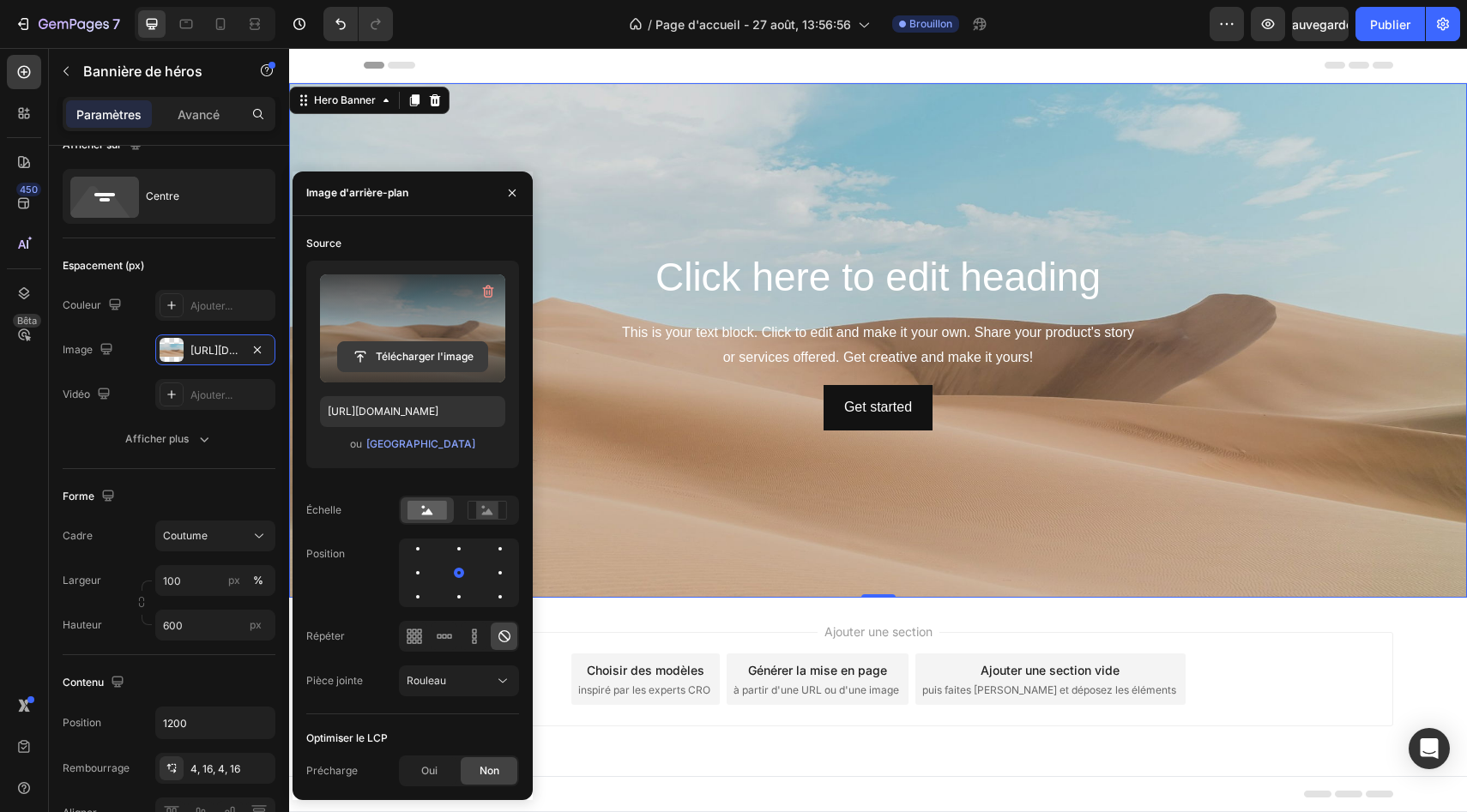
click at [416, 357] on input "file" at bounding box center [412, 356] width 149 height 29
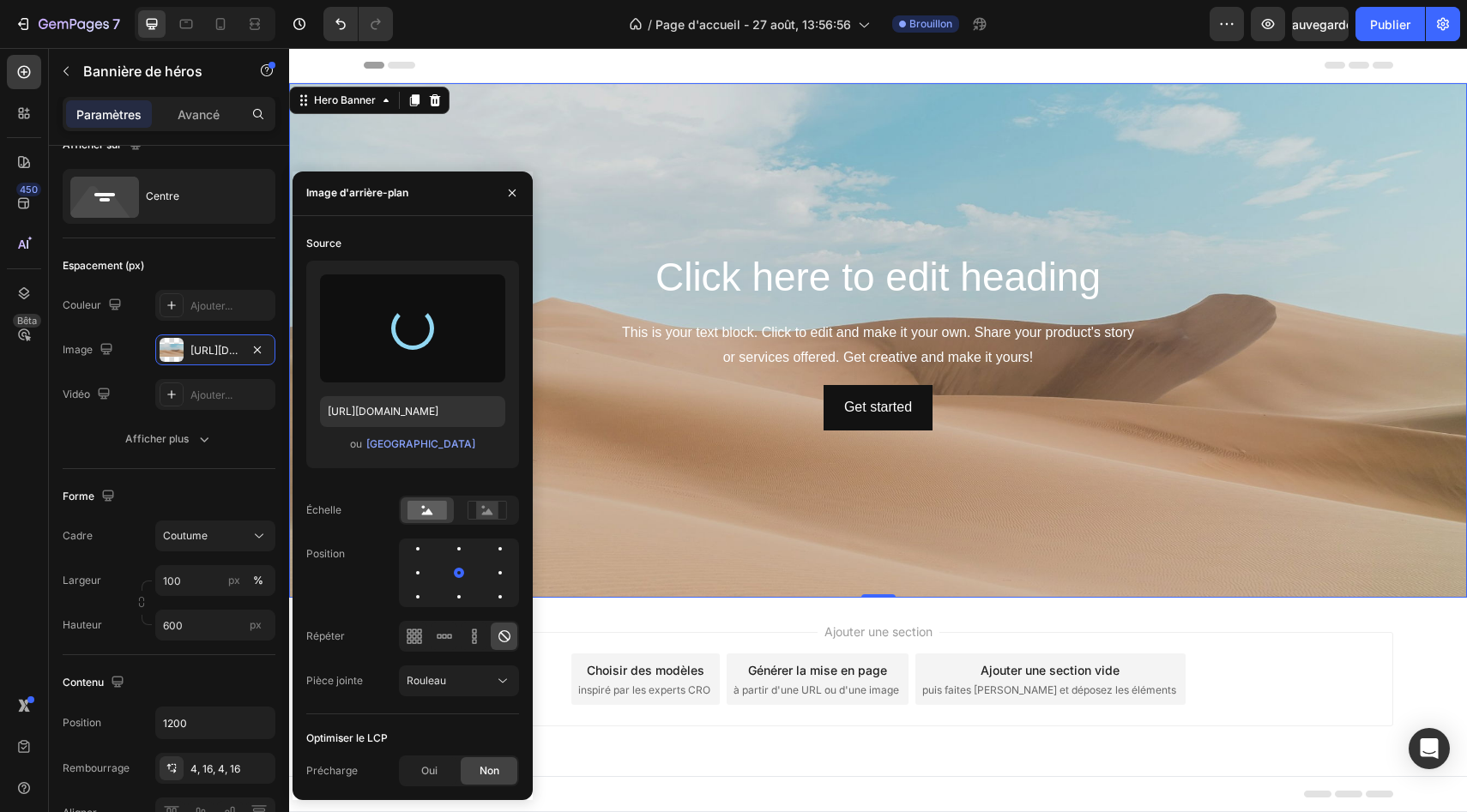
type input "[URL][DOMAIN_NAME]"
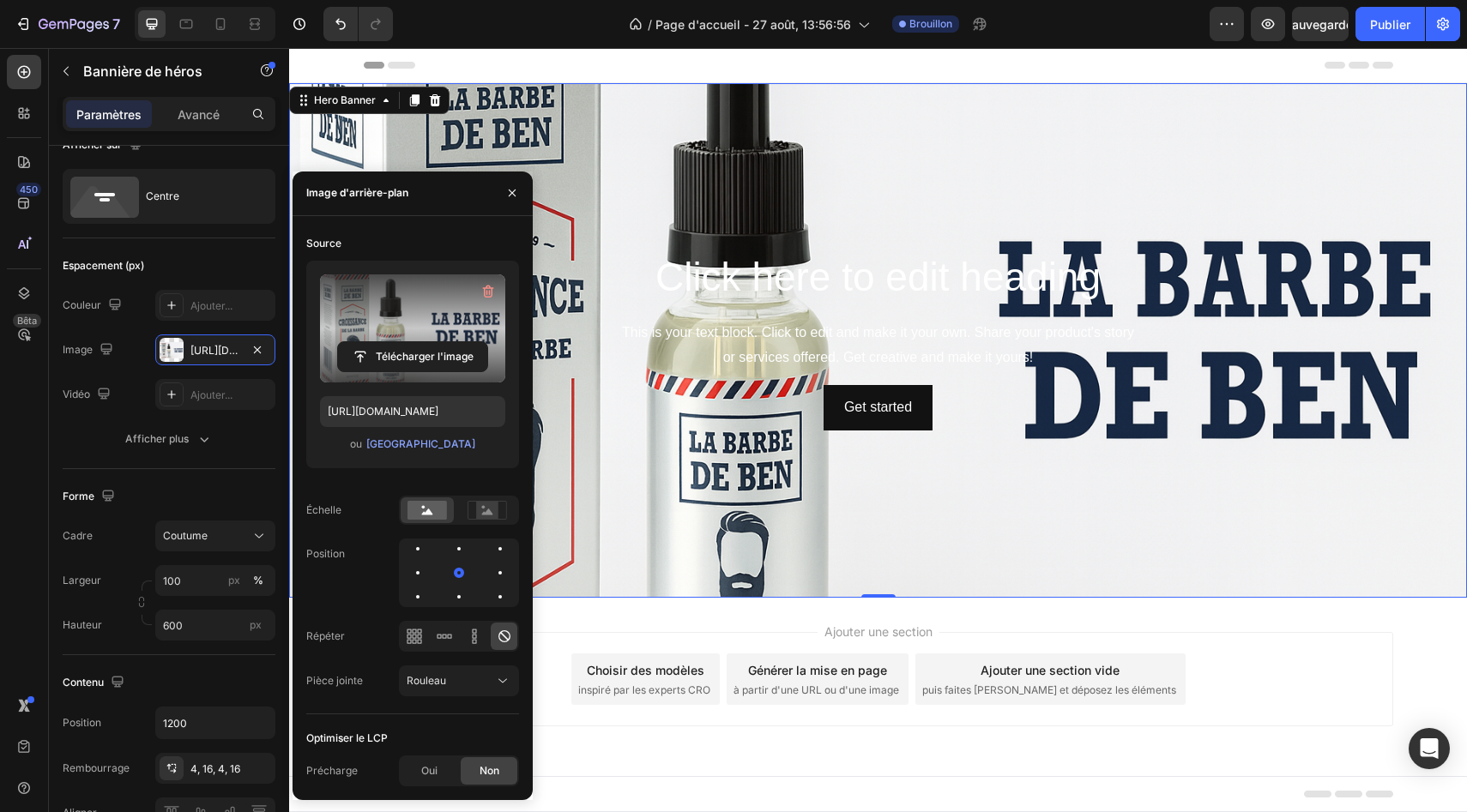
click at [1398, 626] on div "Ajouter une section Choisir des modèles inspiré par les experts CRO Générer la …" at bounding box center [878, 703] width 1178 height 211
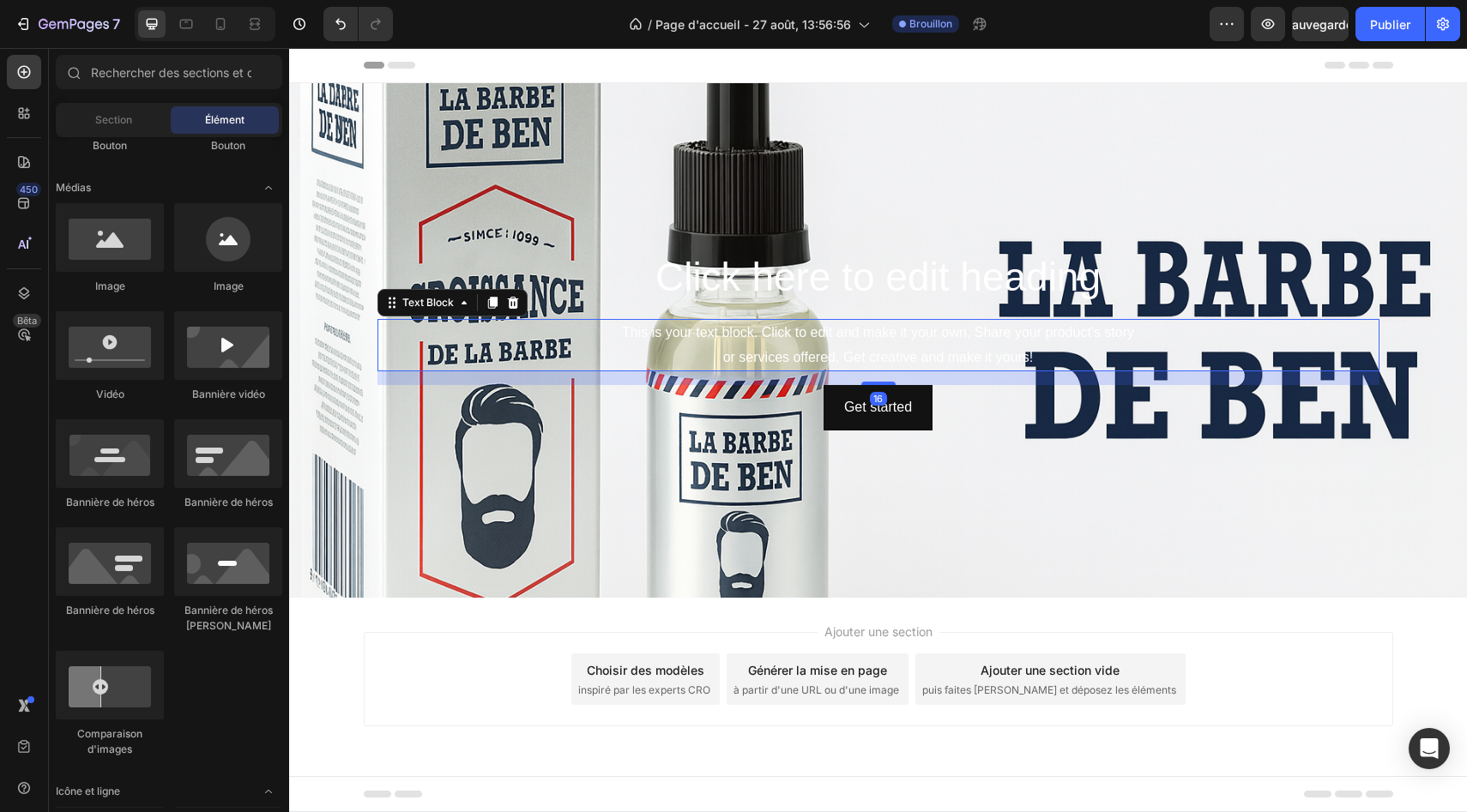
click at [449, 343] on div "This is your text block. Click to edit and make it your own. Share your product…" at bounding box center [878, 346] width 1002 height 53
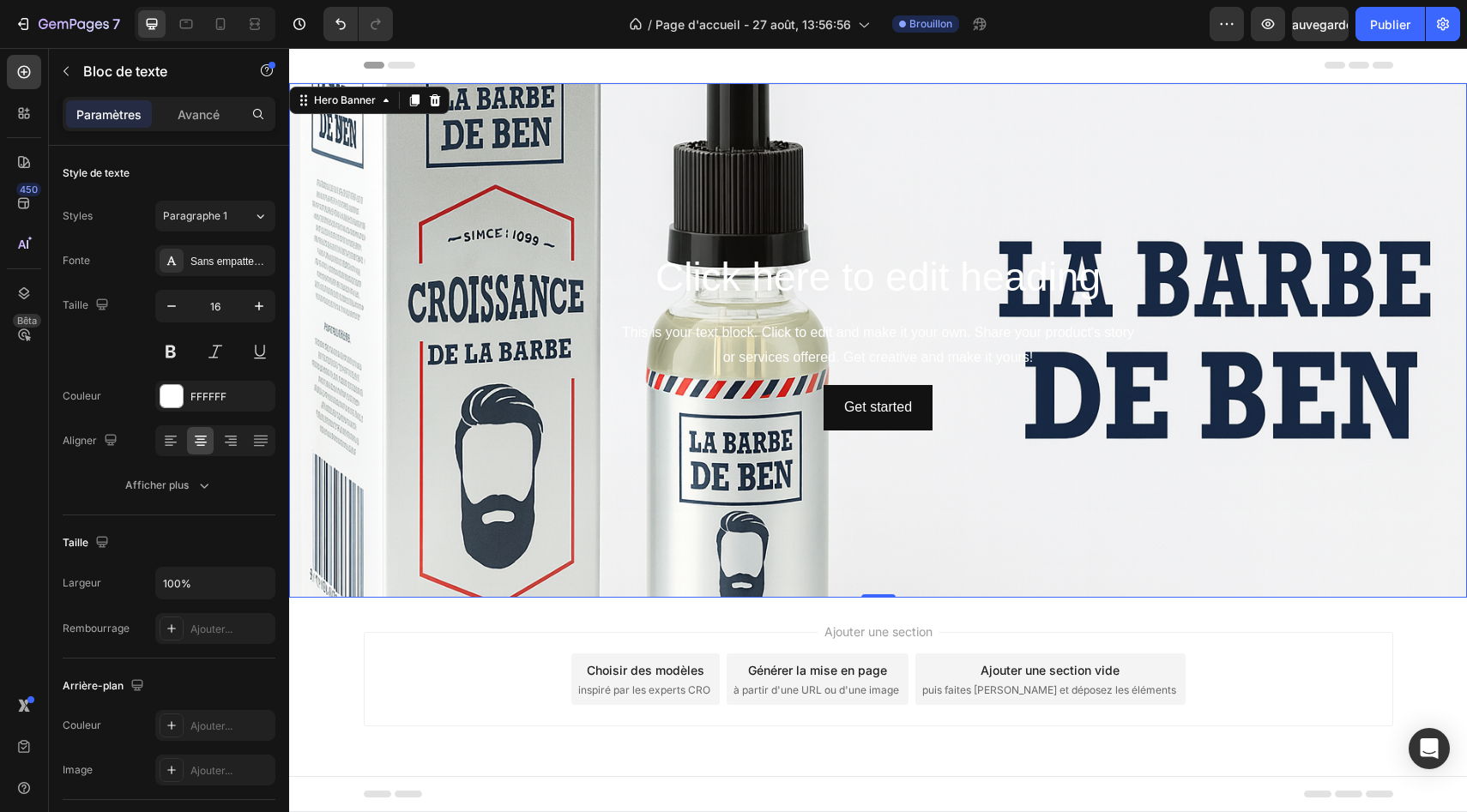
click at [458, 432] on div "Click here to edit heading Heading This is your text block. Click to edit and m…" at bounding box center [877, 340] width 1029 height 187
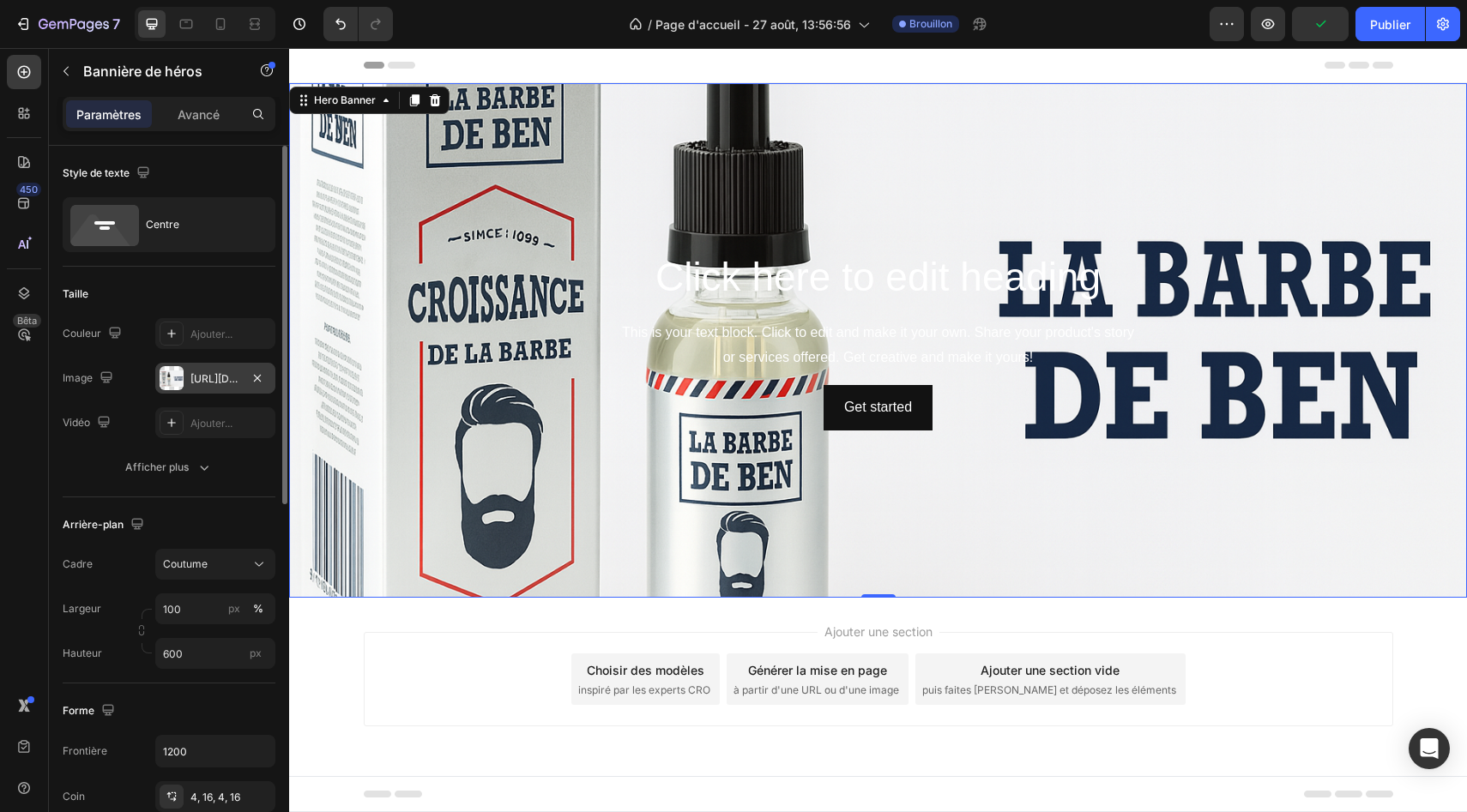
click at [213, 391] on div "[URL][DOMAIN_NAME]" at bounding box center [215, 378] width 120 height 31
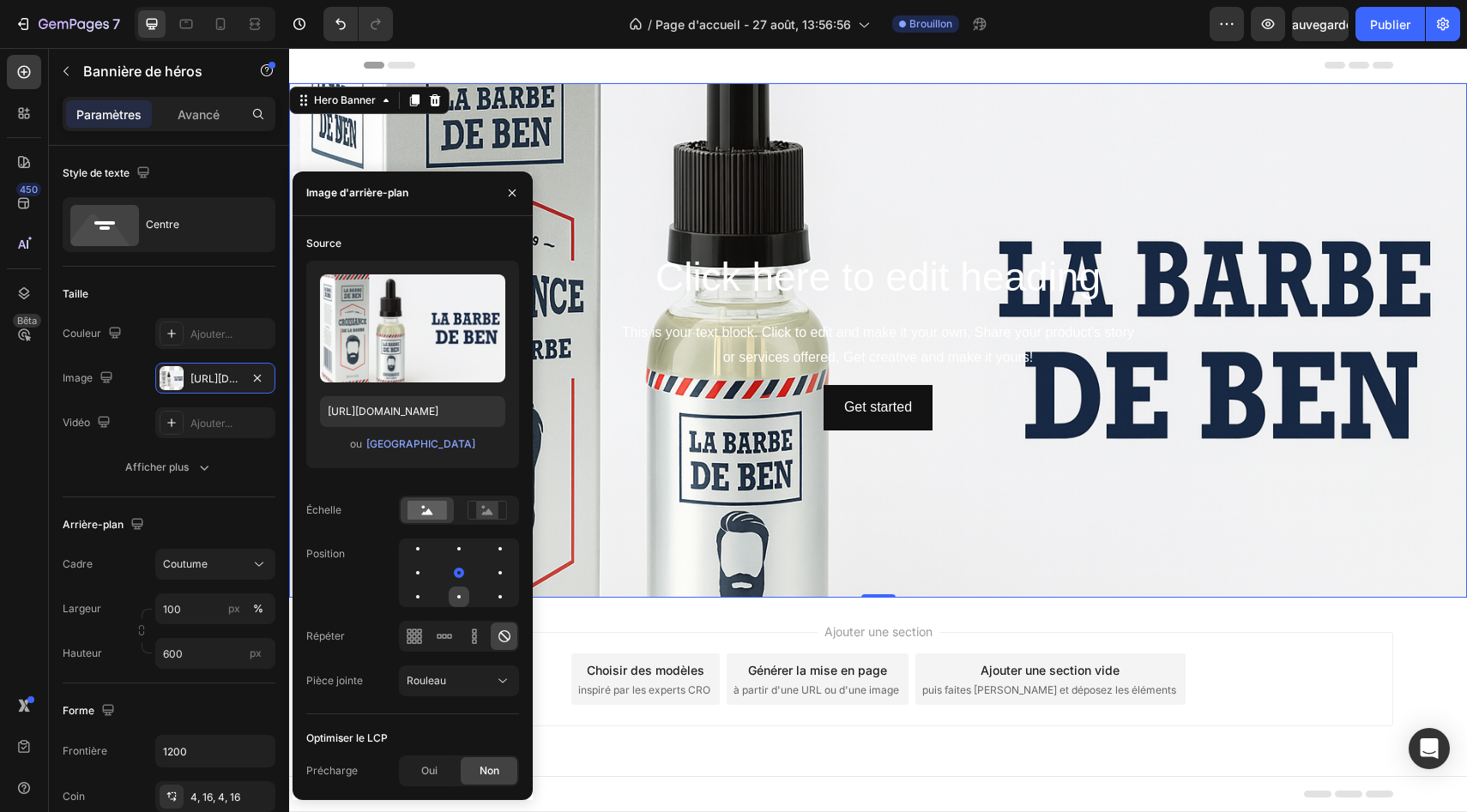
click at [489, 592] on div at bounding box center [499, 596] width 20 height 20
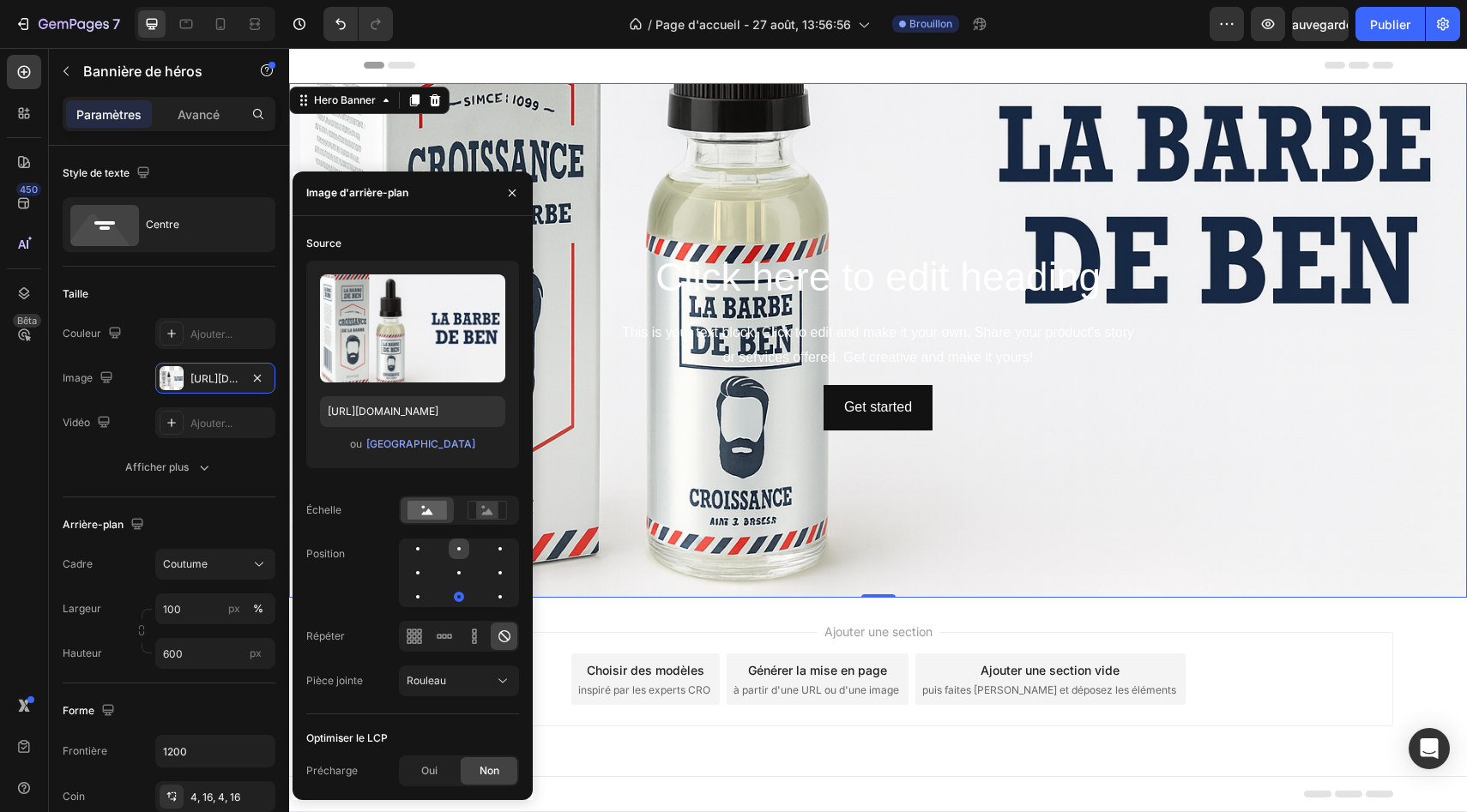
click at [489, 555] on div at bounding box center [499, 548] width 20 height 20
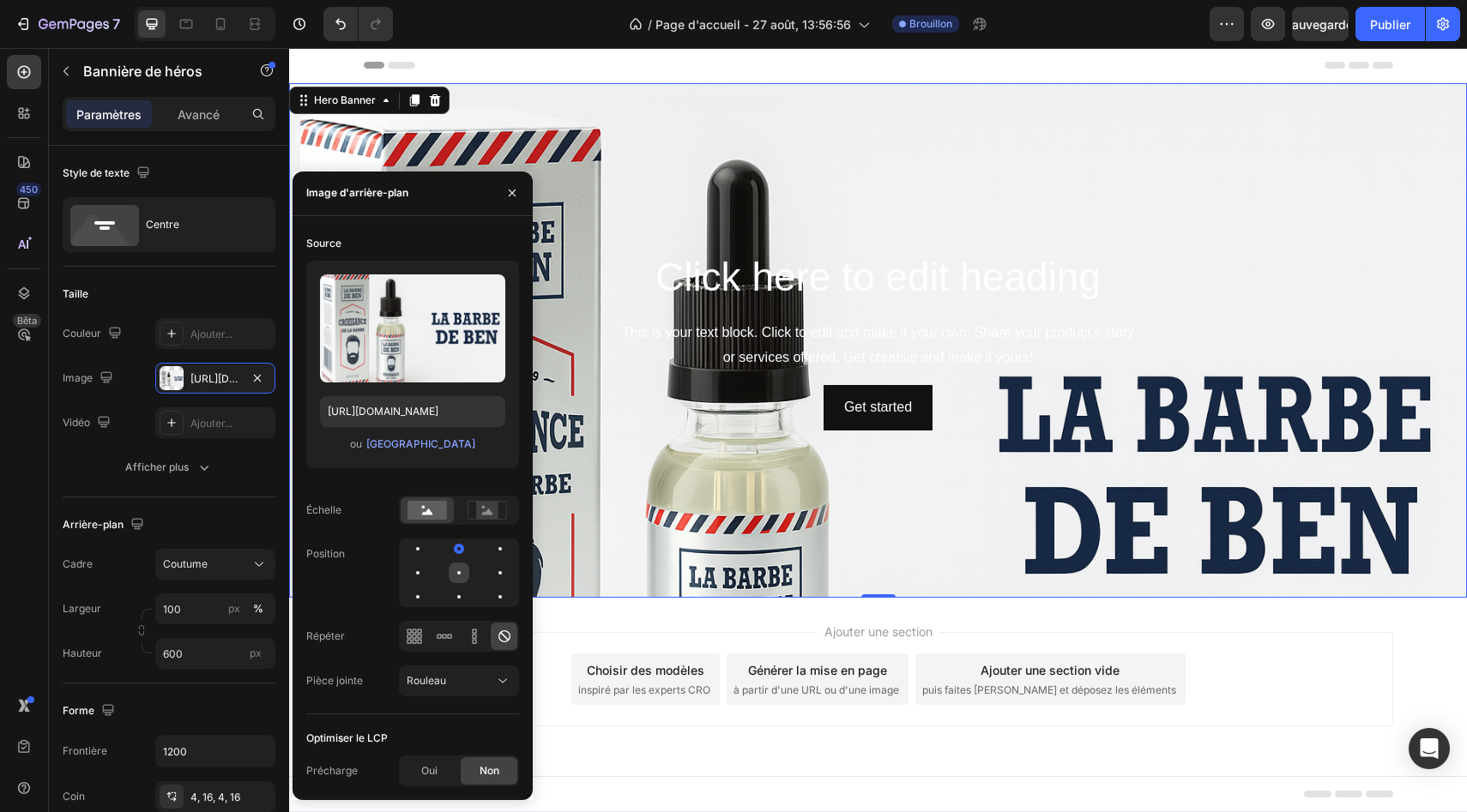
click at [489, 574] on div at bounding box center [499, 572] width 20 height 20
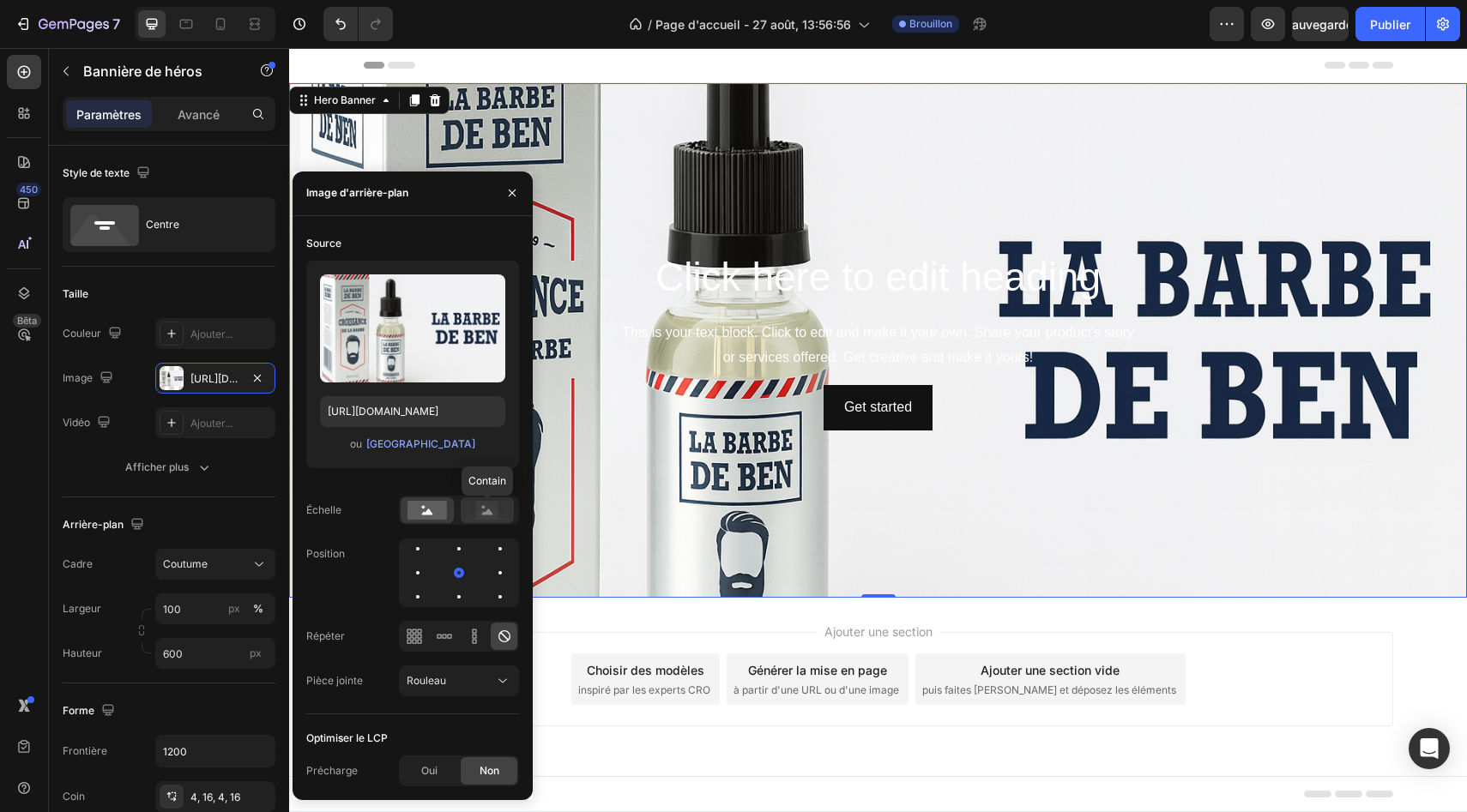
click at [484, 515] on rect at bounding box center [487, 510] width 22 height 17
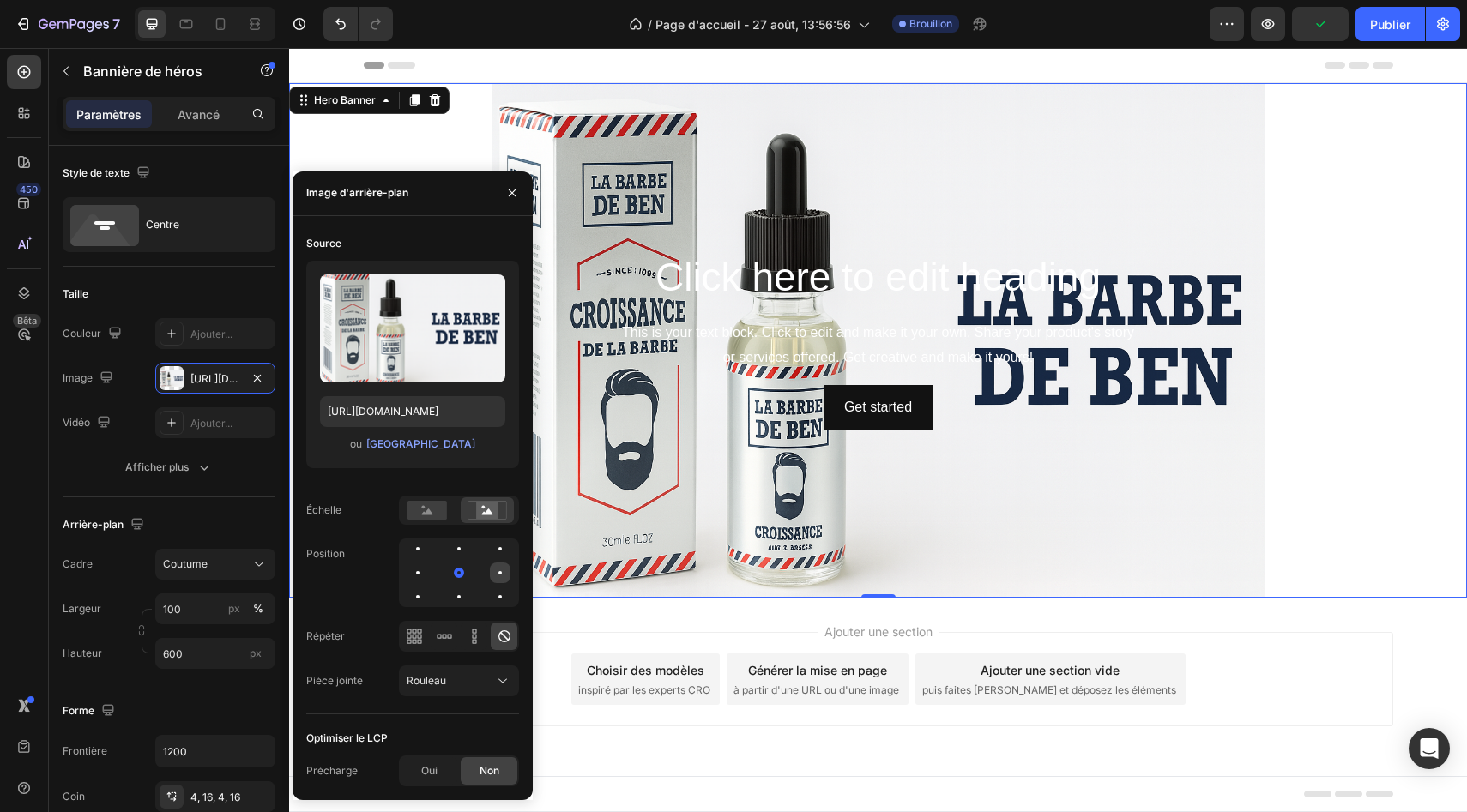
click at [428, 586] on div at bounding box center [417, 596] width 20 height 20
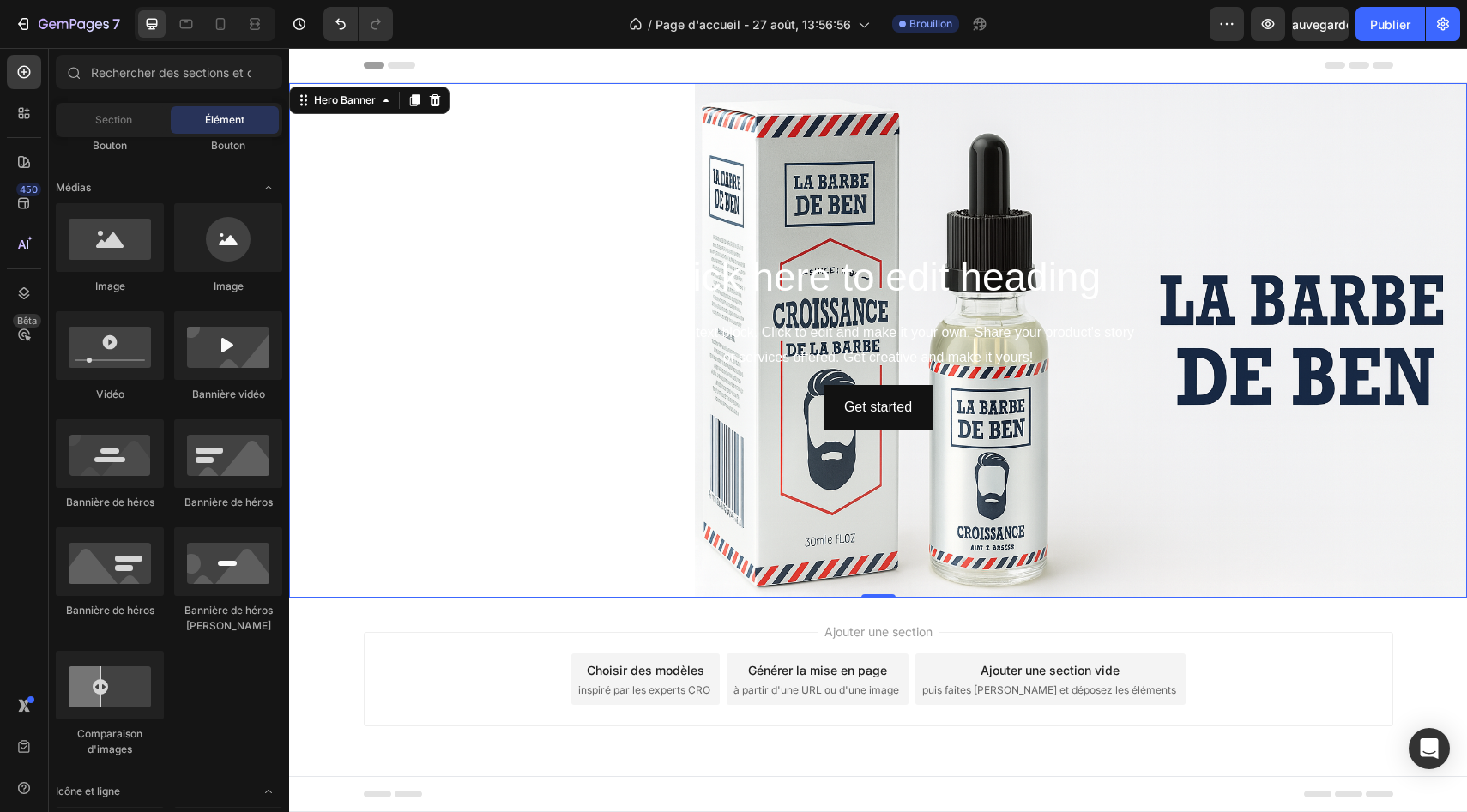
click at [1405, 634] on div "Ajouter une section Choisir des modèles inspiré par les experts CRO Générer la …" at bounding box center [878, 703] width 1178 height 211
click at [549, 503] on div "Background Image" at bounding box center [878, 340] width 1178 height 515
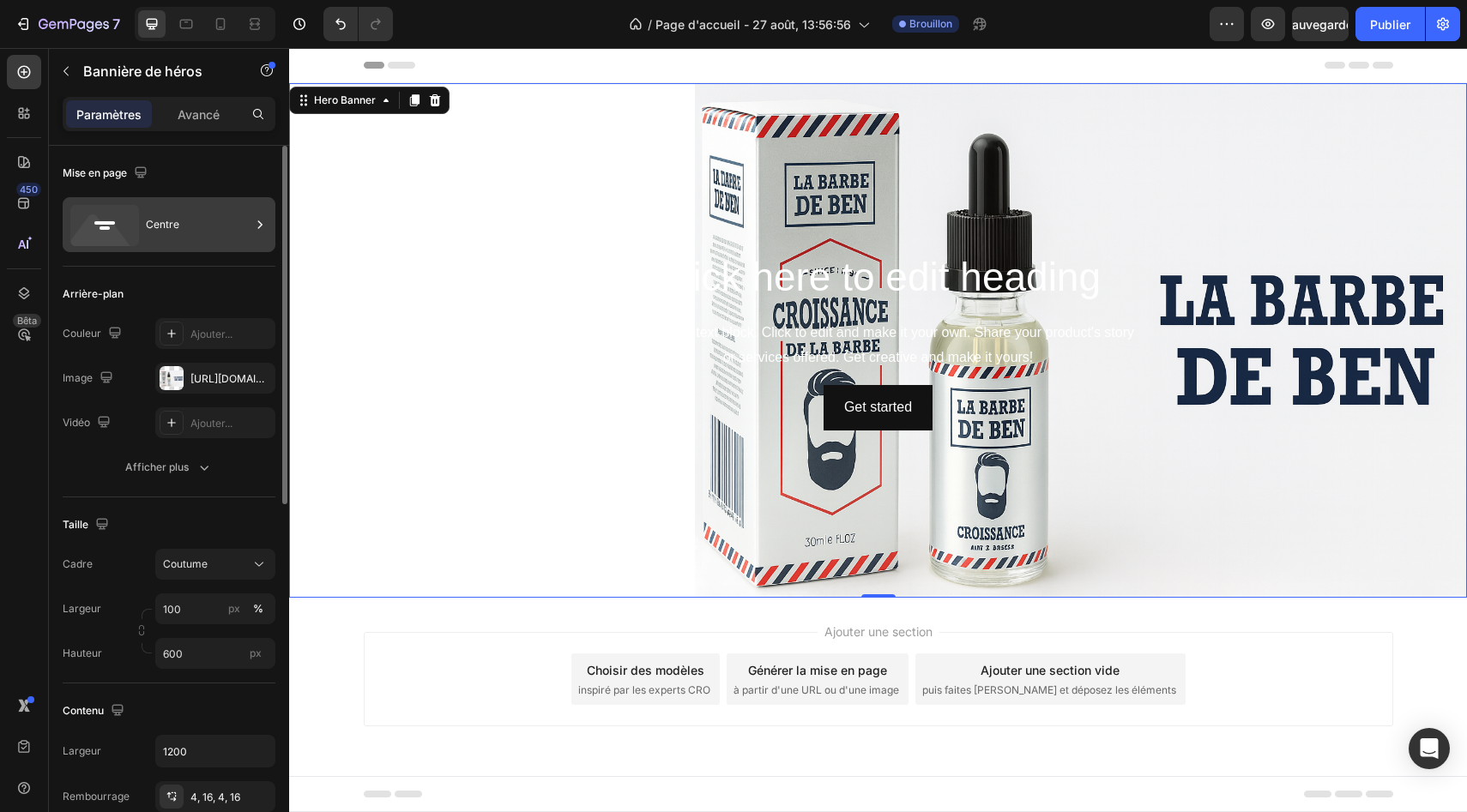
click at [187, 225] on div "Centre" at bounding box center [197, 225] width 105 height 40
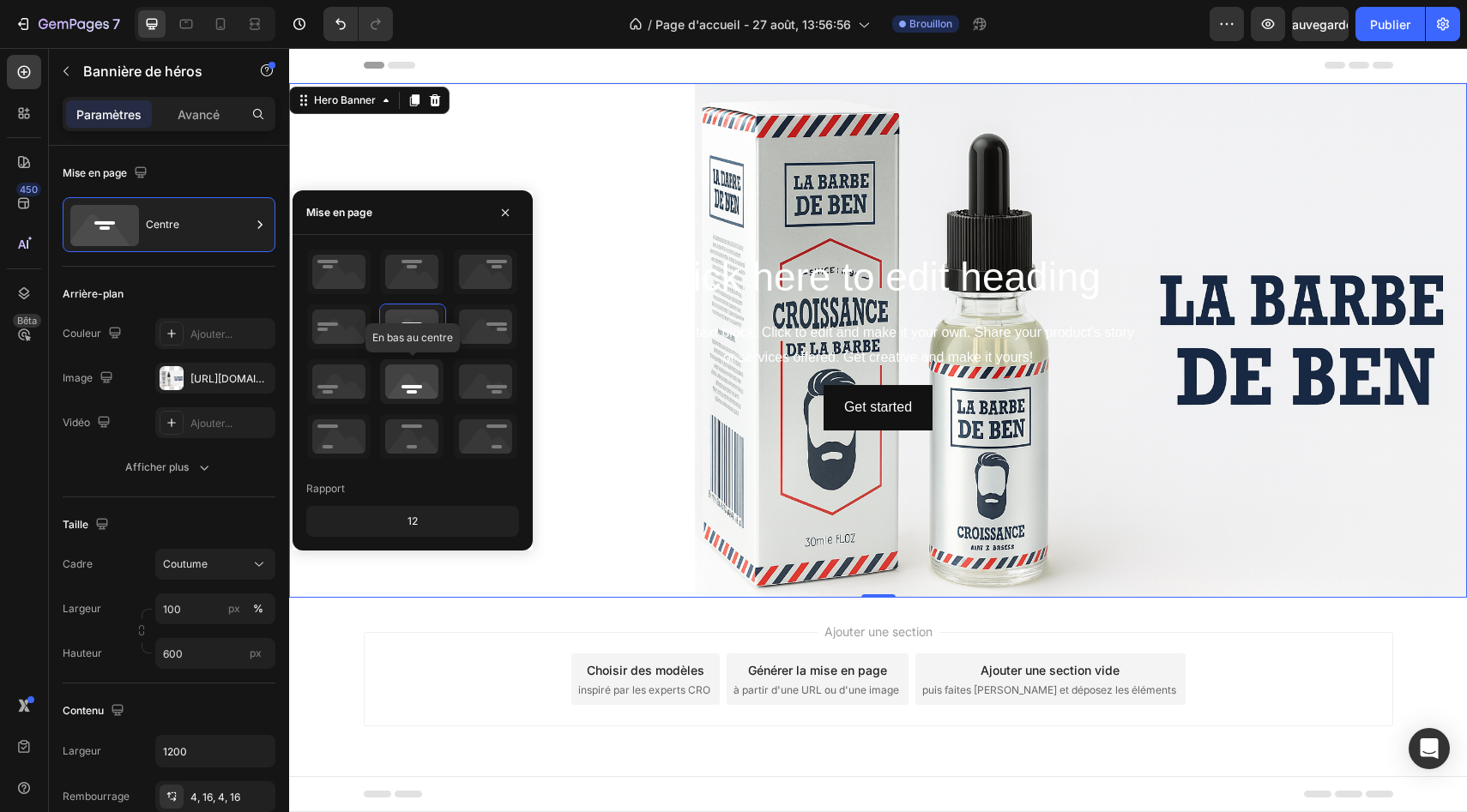
click at [413, 386] on icon at bounding box center [412, 382] width 63 height 45
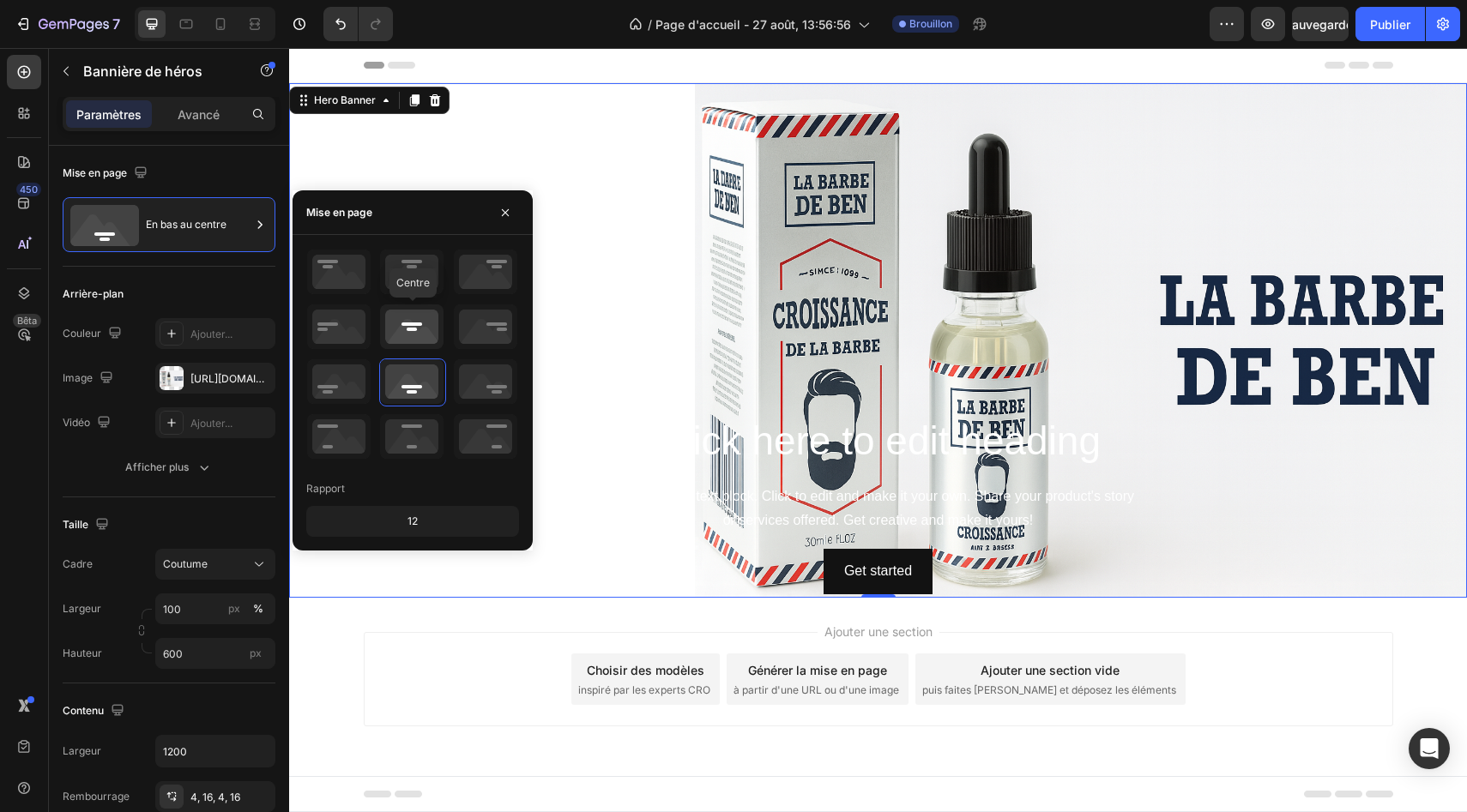
click at [406, 321] on icon at bounding box center [412, 326] width 63 height 45
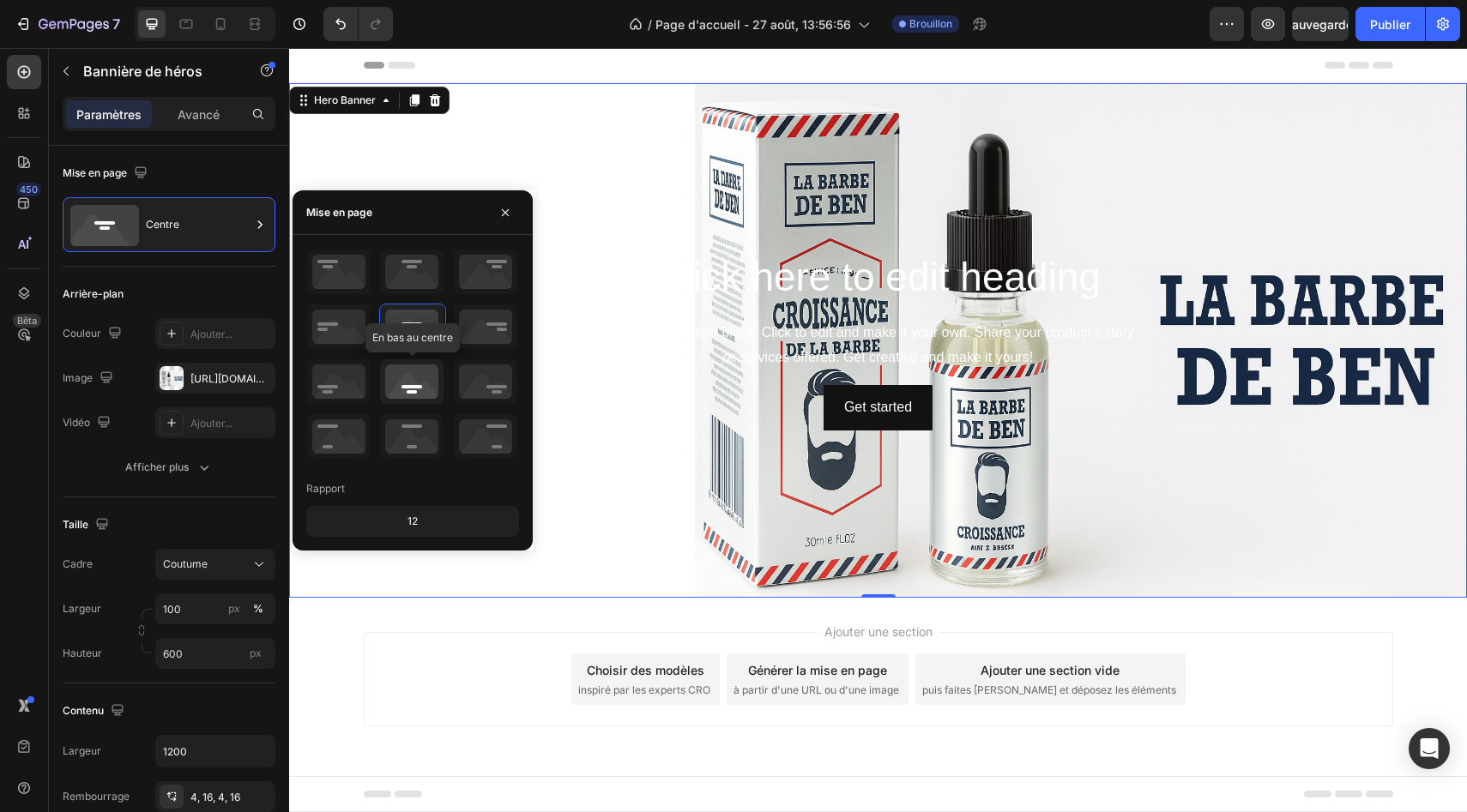
click at [408, 367] on icon at bounding box center [412, 382] width 63 height 45
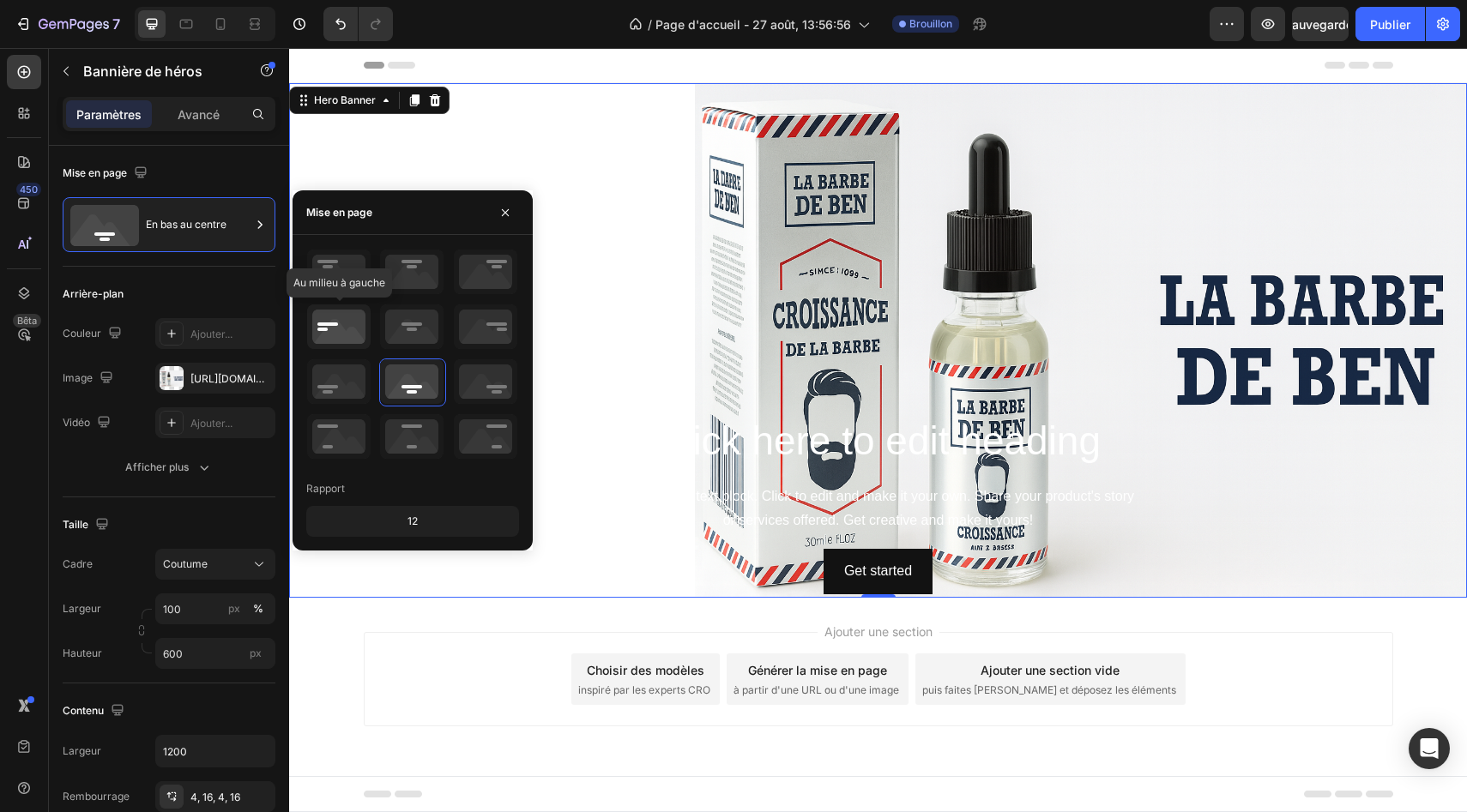
click at [325, 332] on icon at bounding box center [339, 326] width 63 height 45
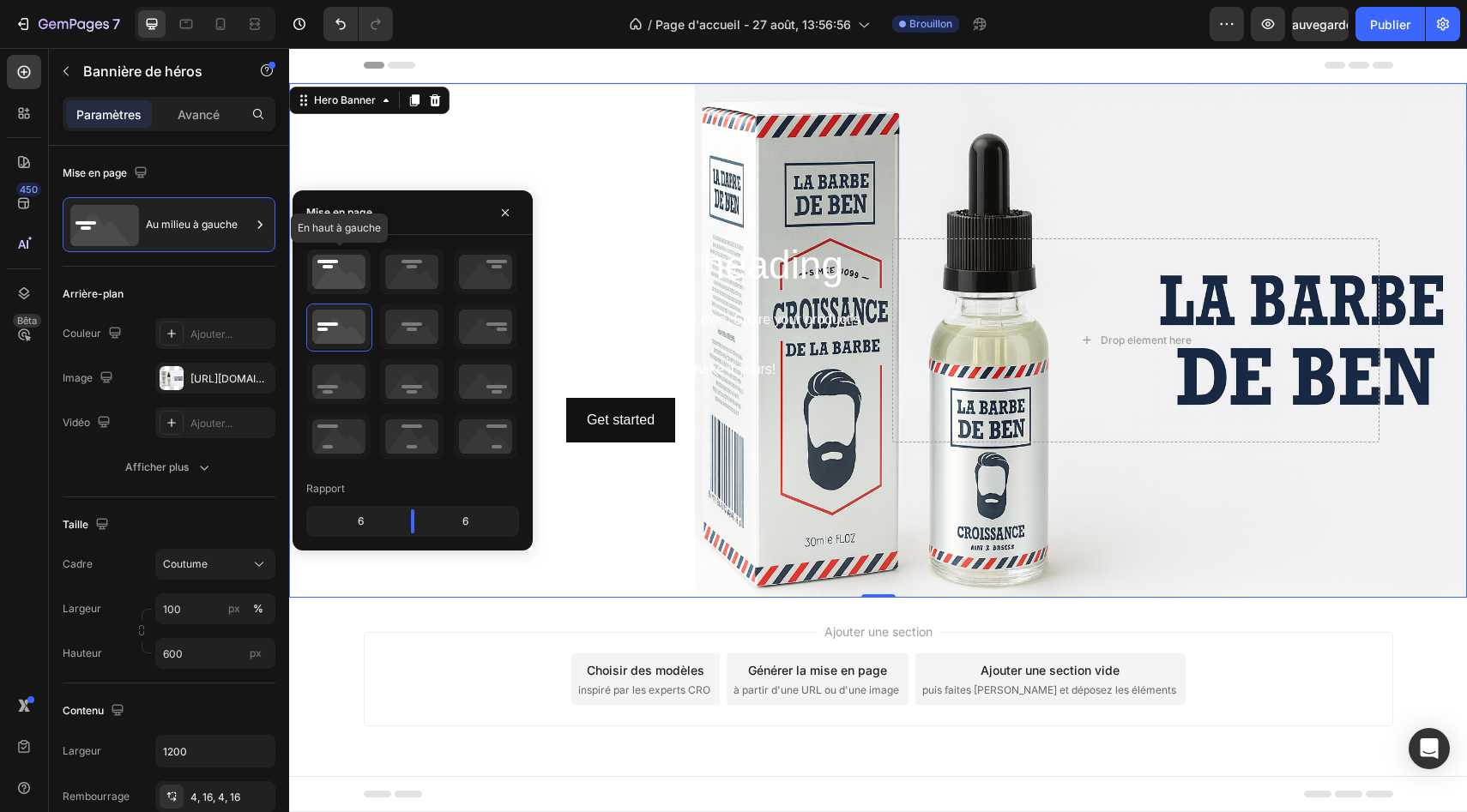
click at [327, 285] on icon at bounding box center [339, 272] width 63 height 45
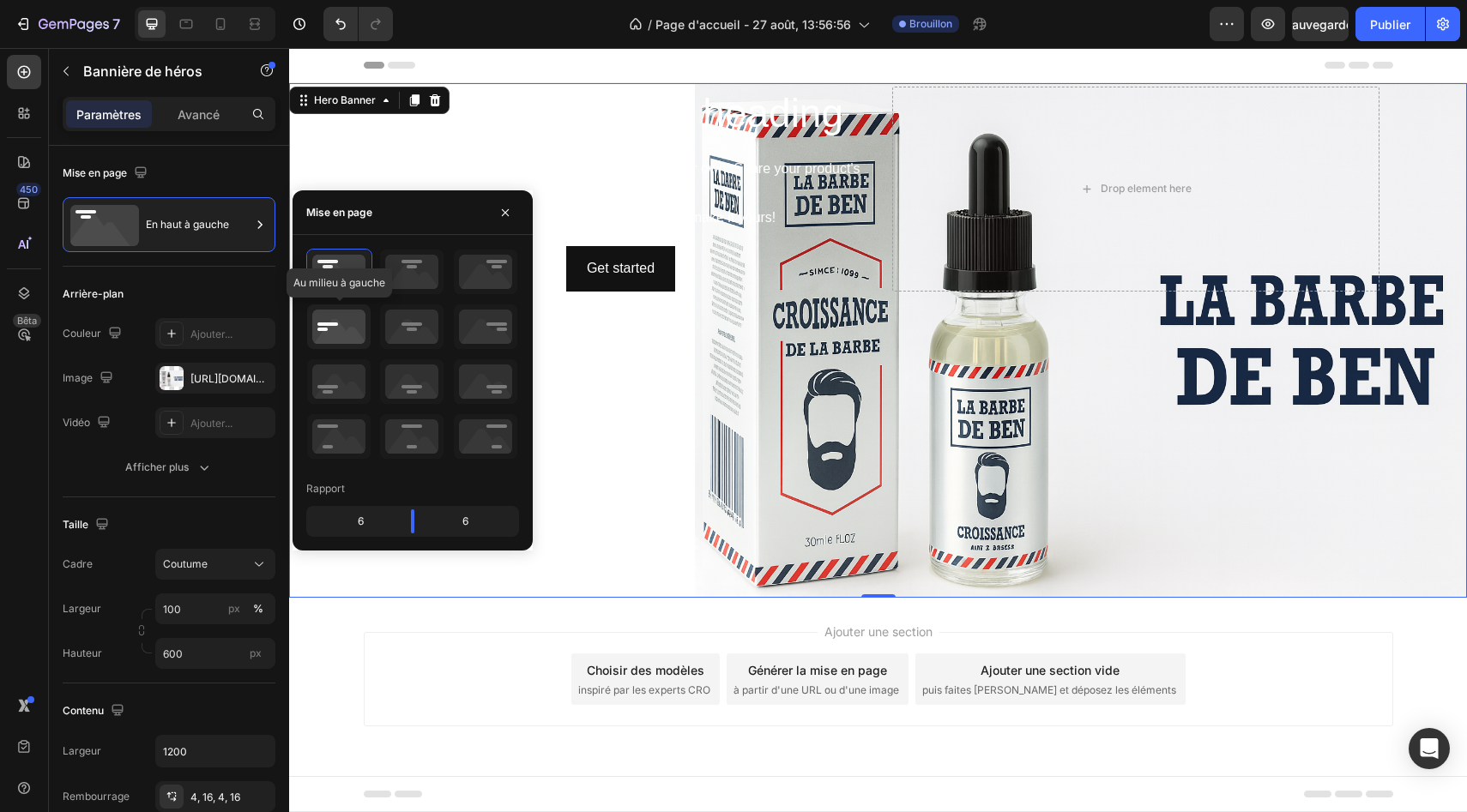
click at [314, 343] on icon at bounding box center [339, 326] width 63 height 45
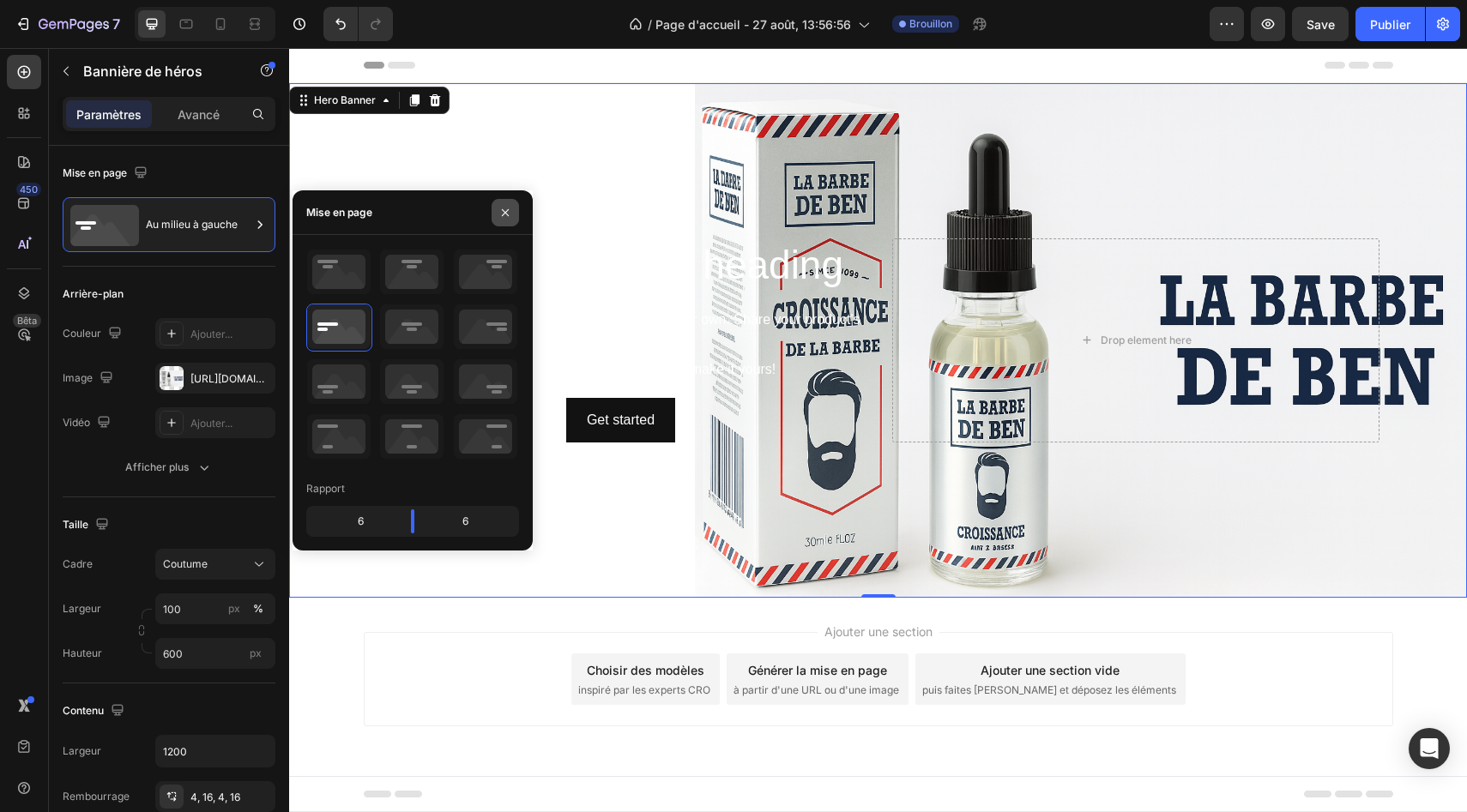
click at [507, 208] on icon "button" at bounding box center [505, 212] width 14 height 14
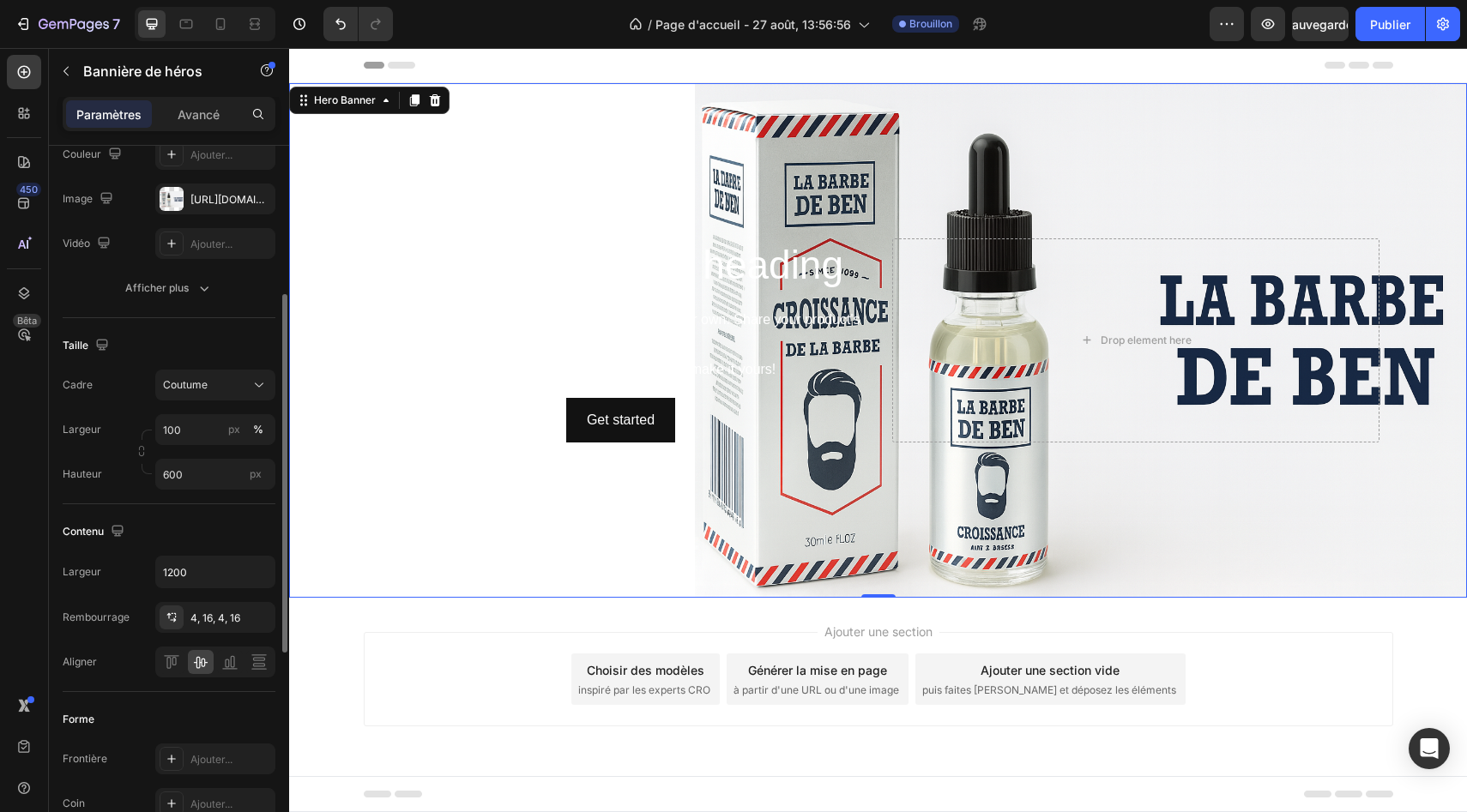
scroll to position [219, 0]
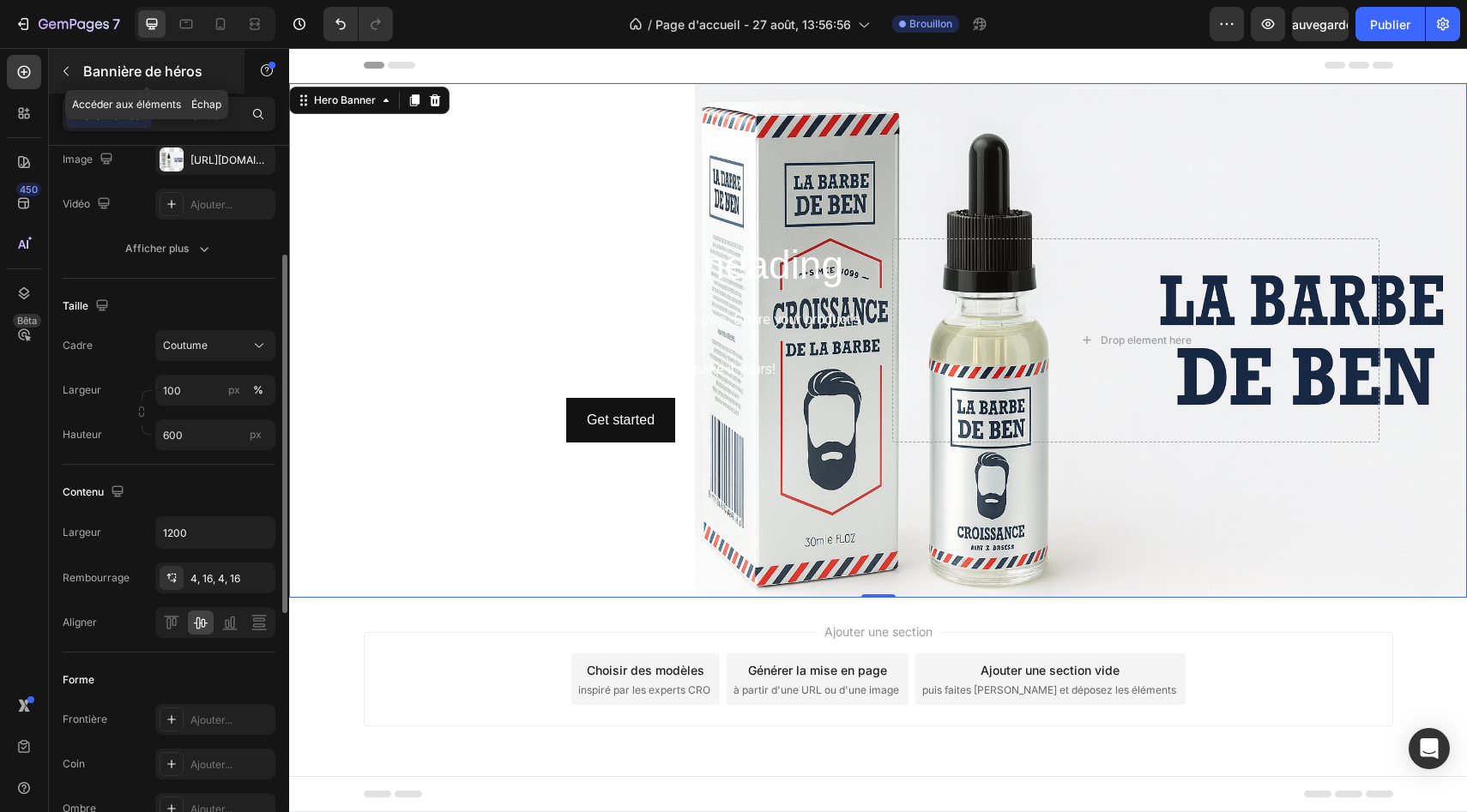
click at [70, 80] on button "button" at bounding box center [65, 71] width 27 height 27
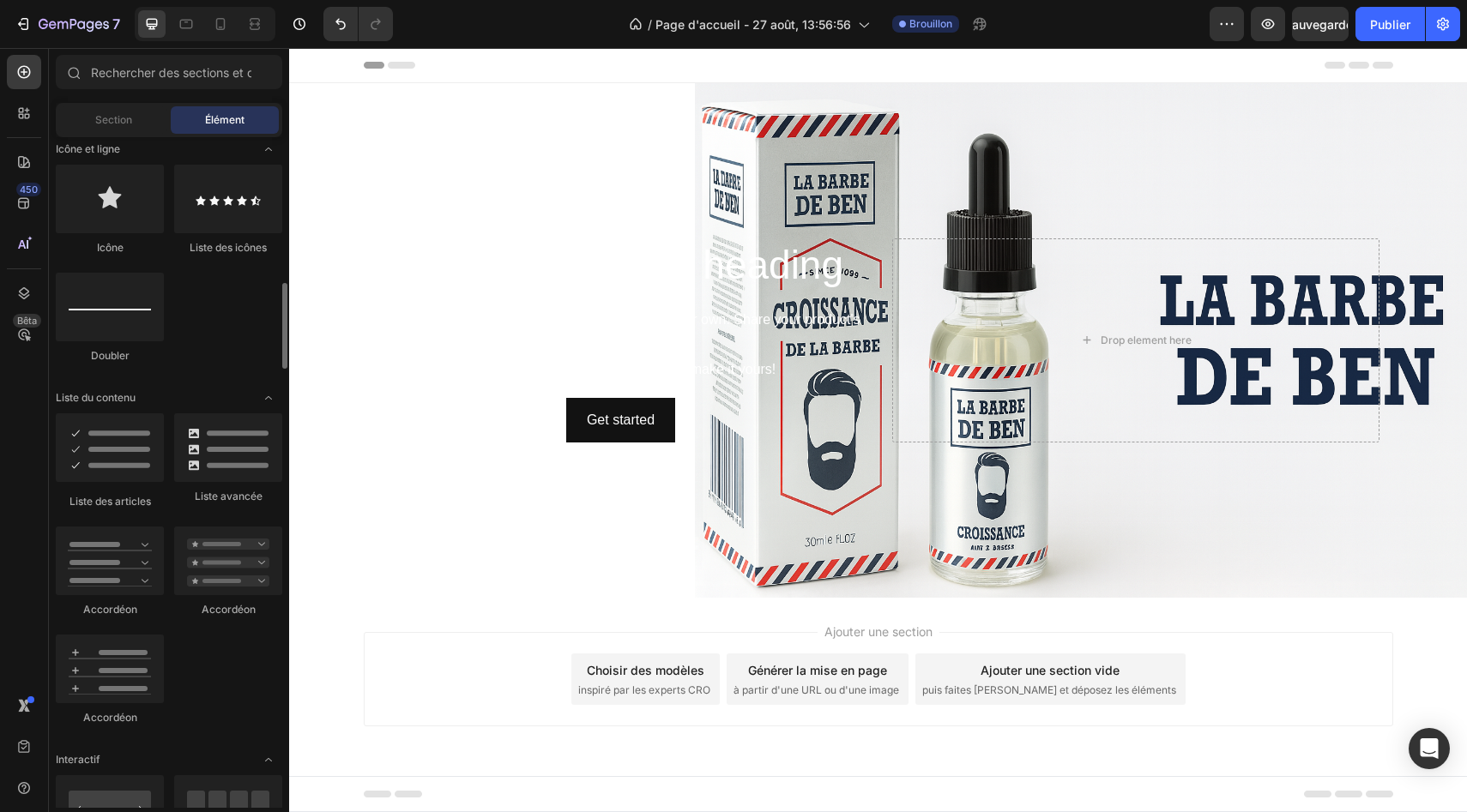
scroll to position [1149, 0]
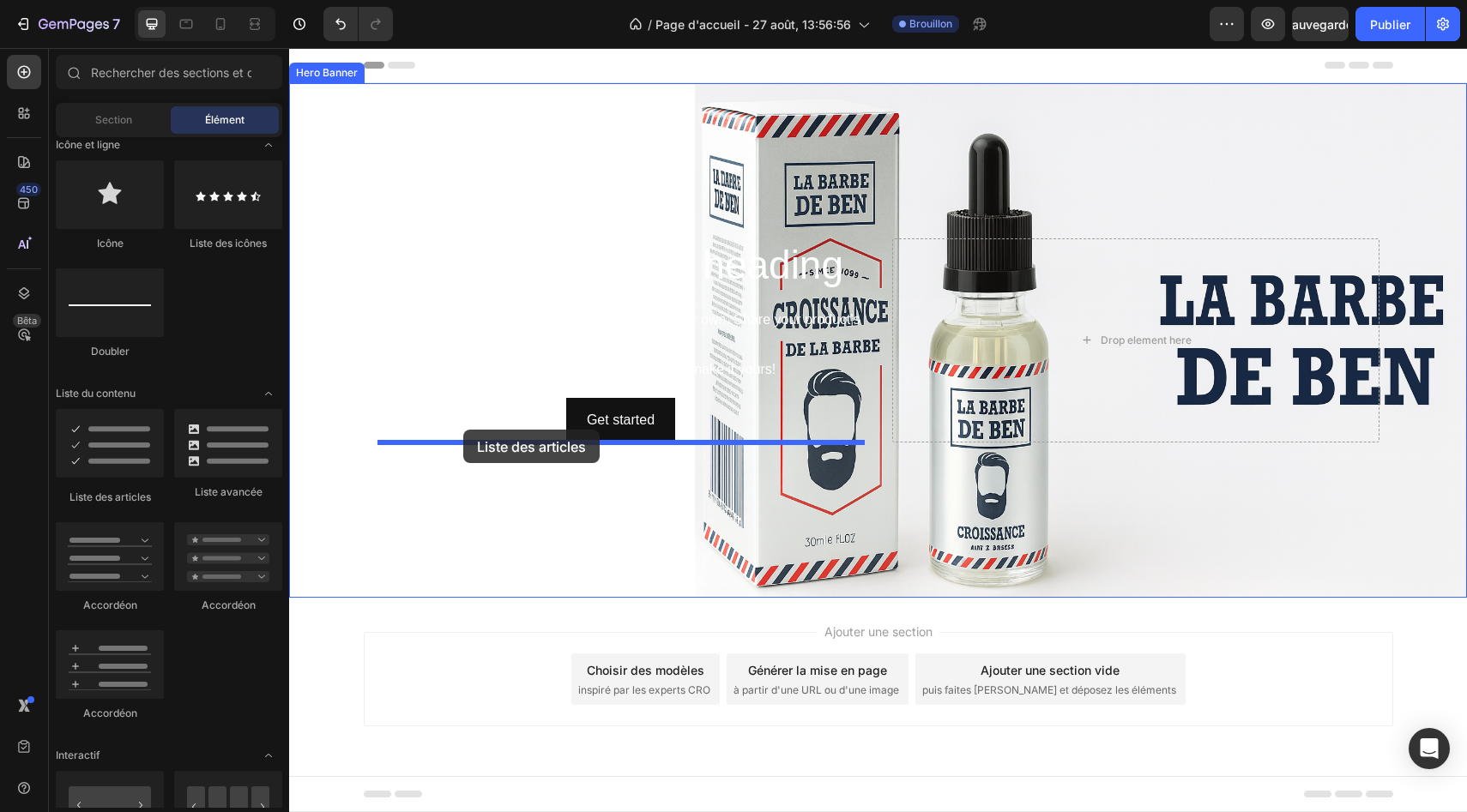
drag, startPoint x: 408, startPoint y: 518, endPoint x: 460, endPoint y: 432, distance: 100.5
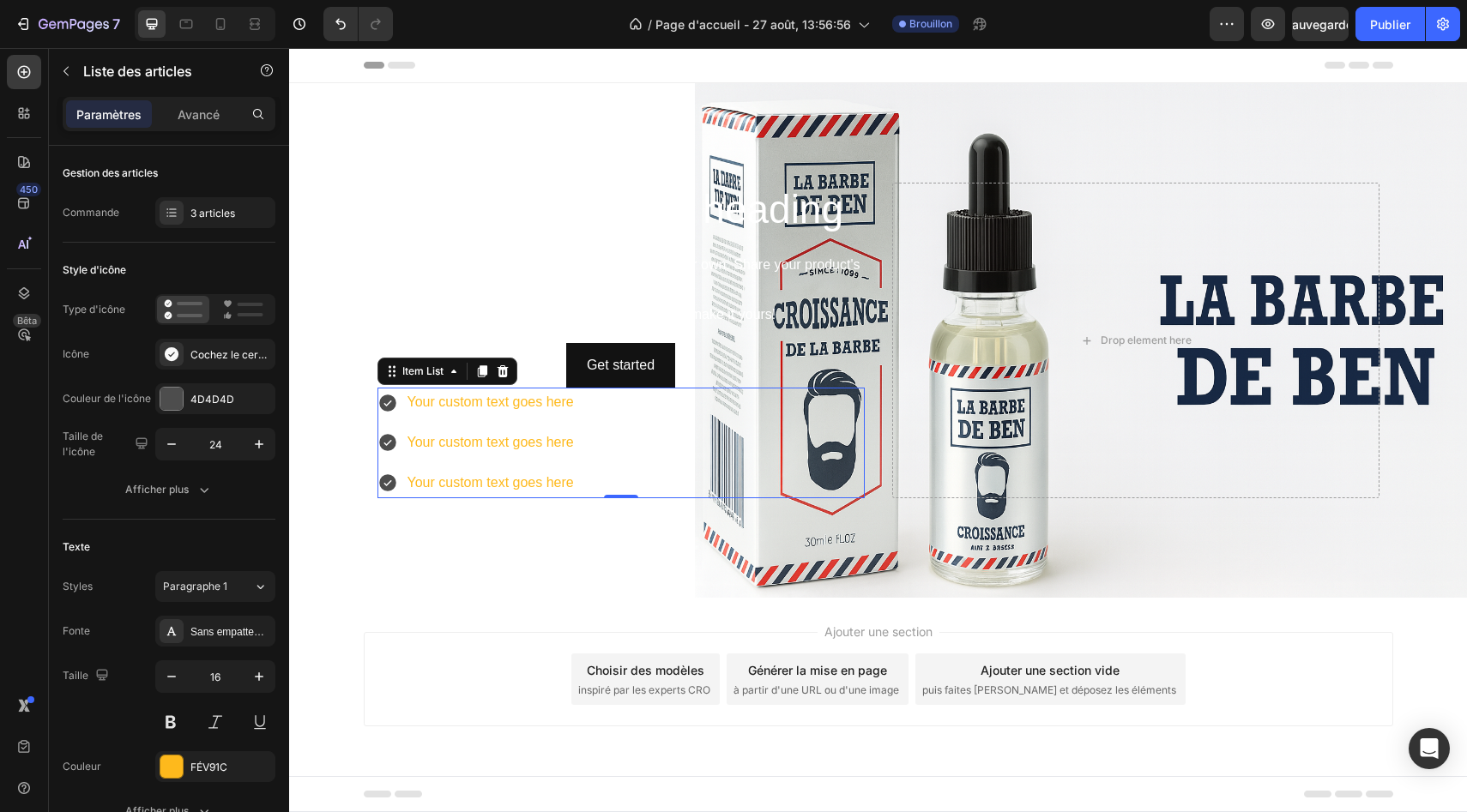
click at [584, 67] on div "En-tête" at bounding box center [877, 64] width 1029 height 34
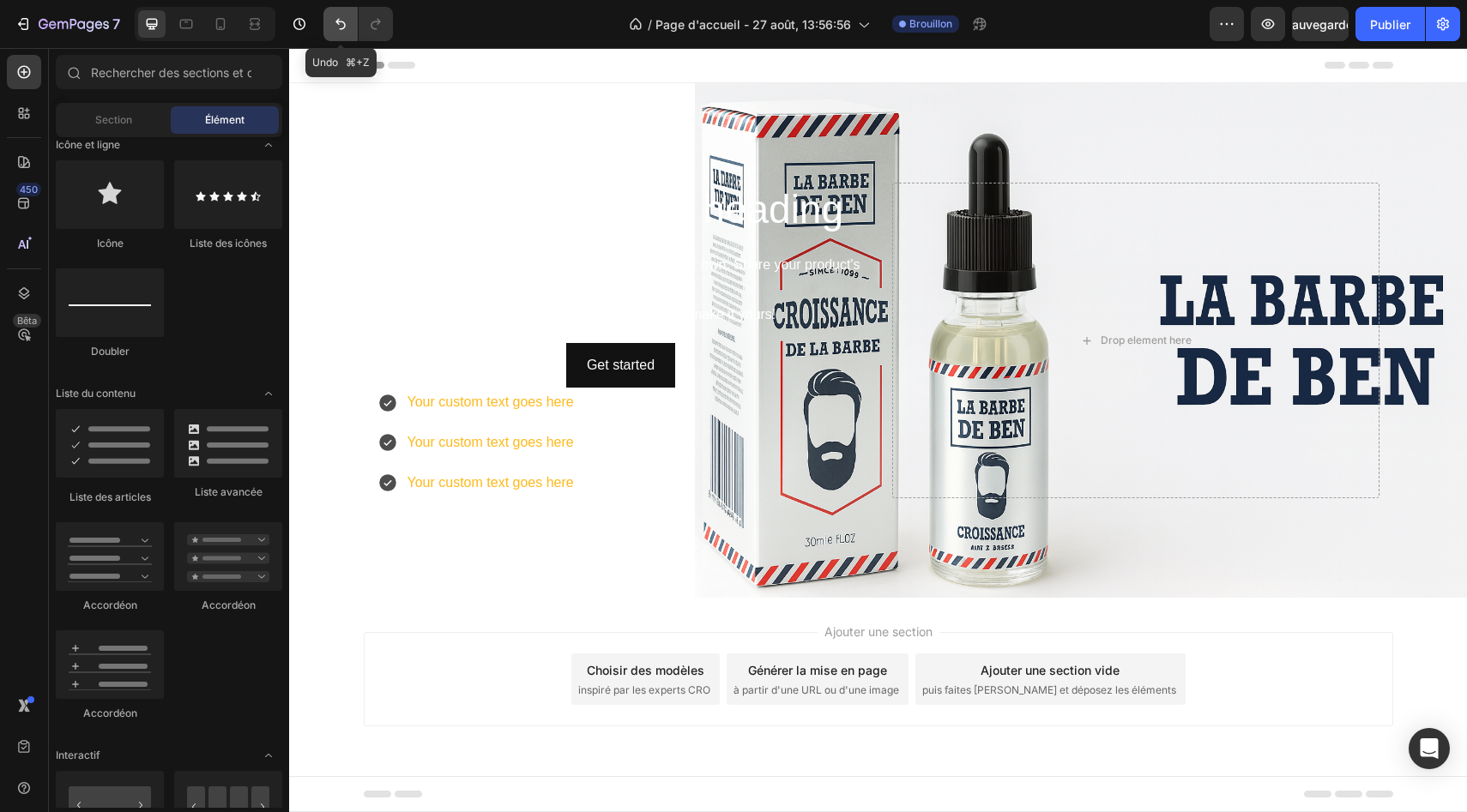
click at [351, 16] on button "Annuler/Rétablir" at bounding box center [340, 24] width 34 height 34
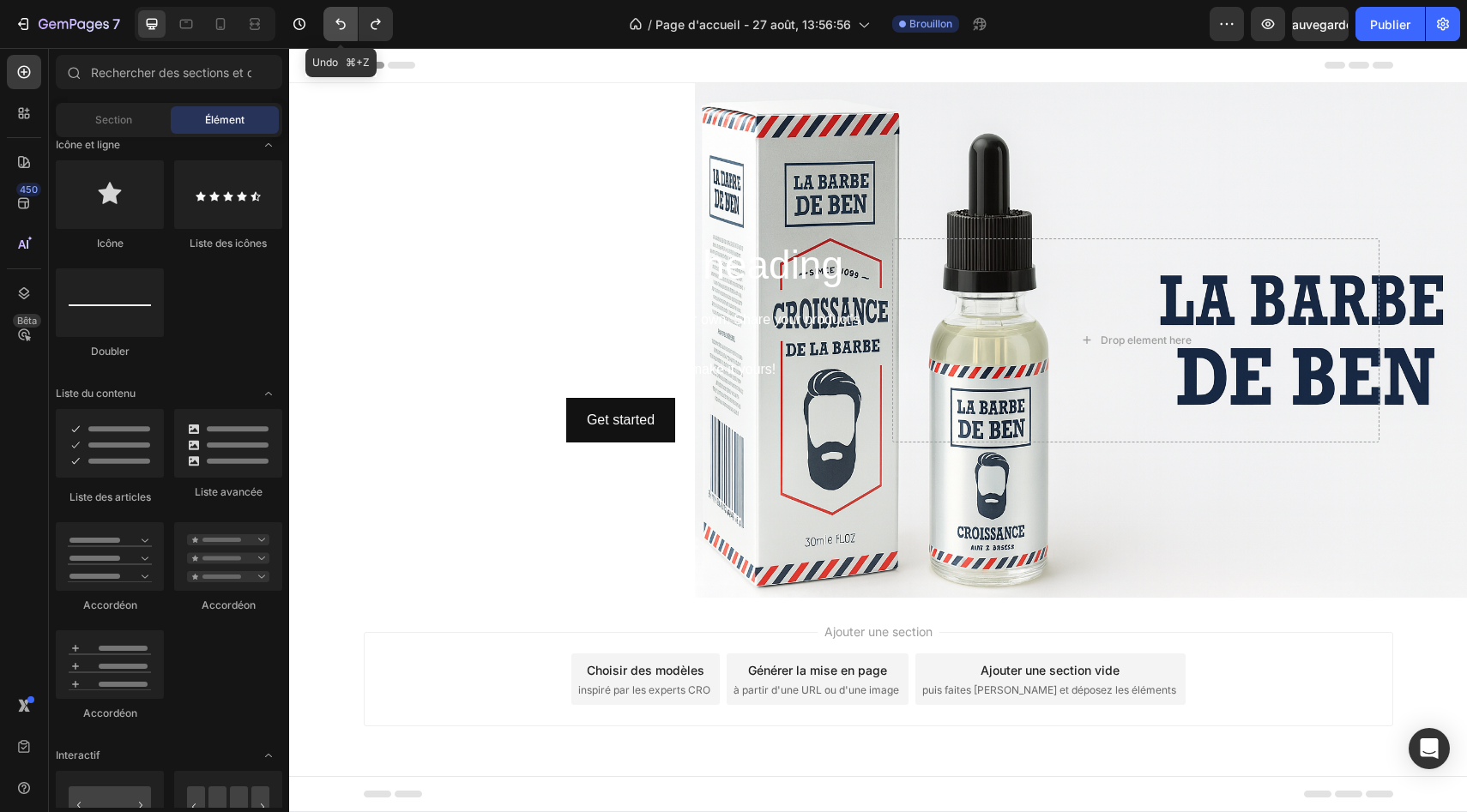
click at [350, 16] on button "Annuler/Rétablir" at bounding box center [340, 24] width 34 height 34
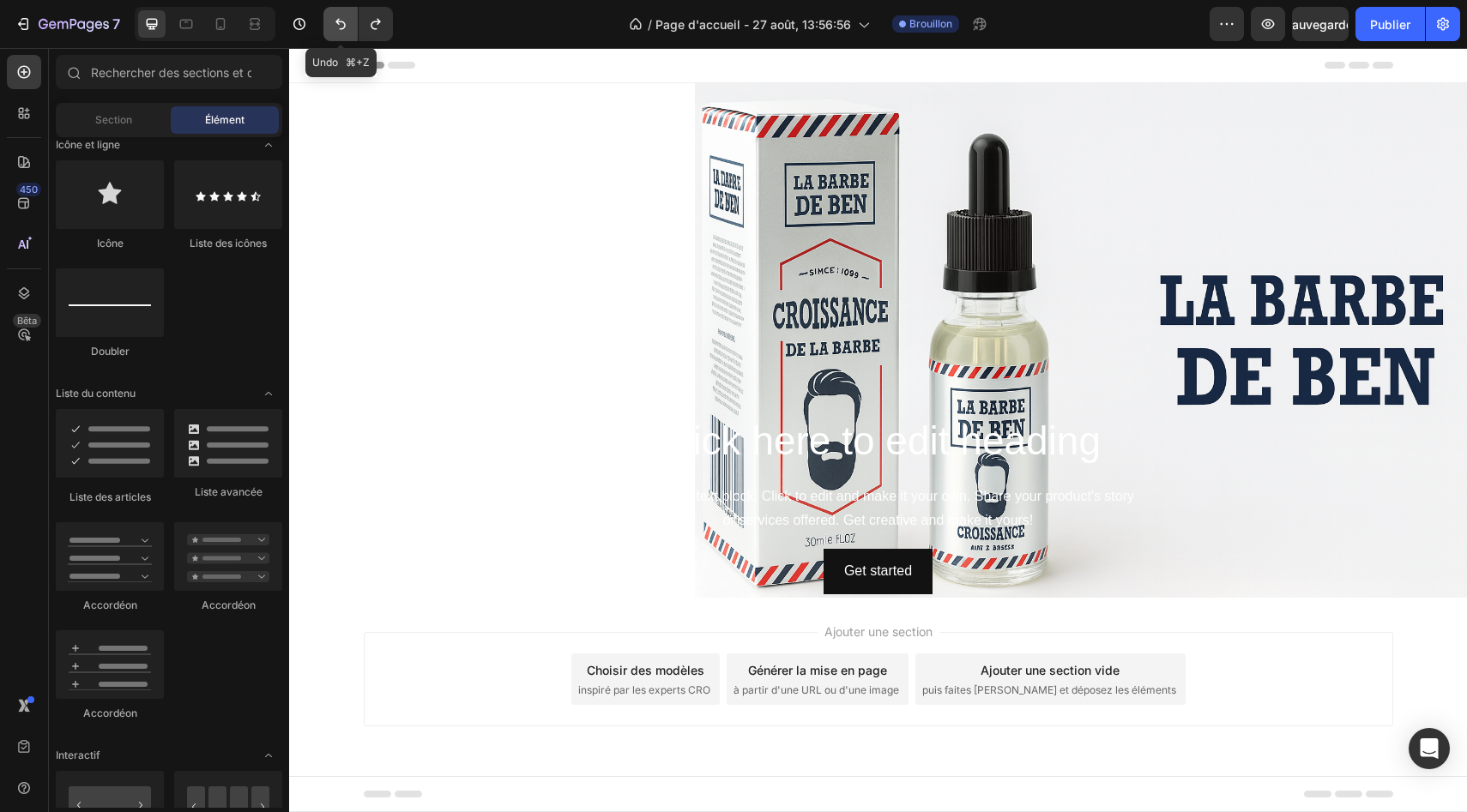
click at [350, 16] on button "Annuler/Rétablir" at bounding box center [340, 24] width 34 height 34
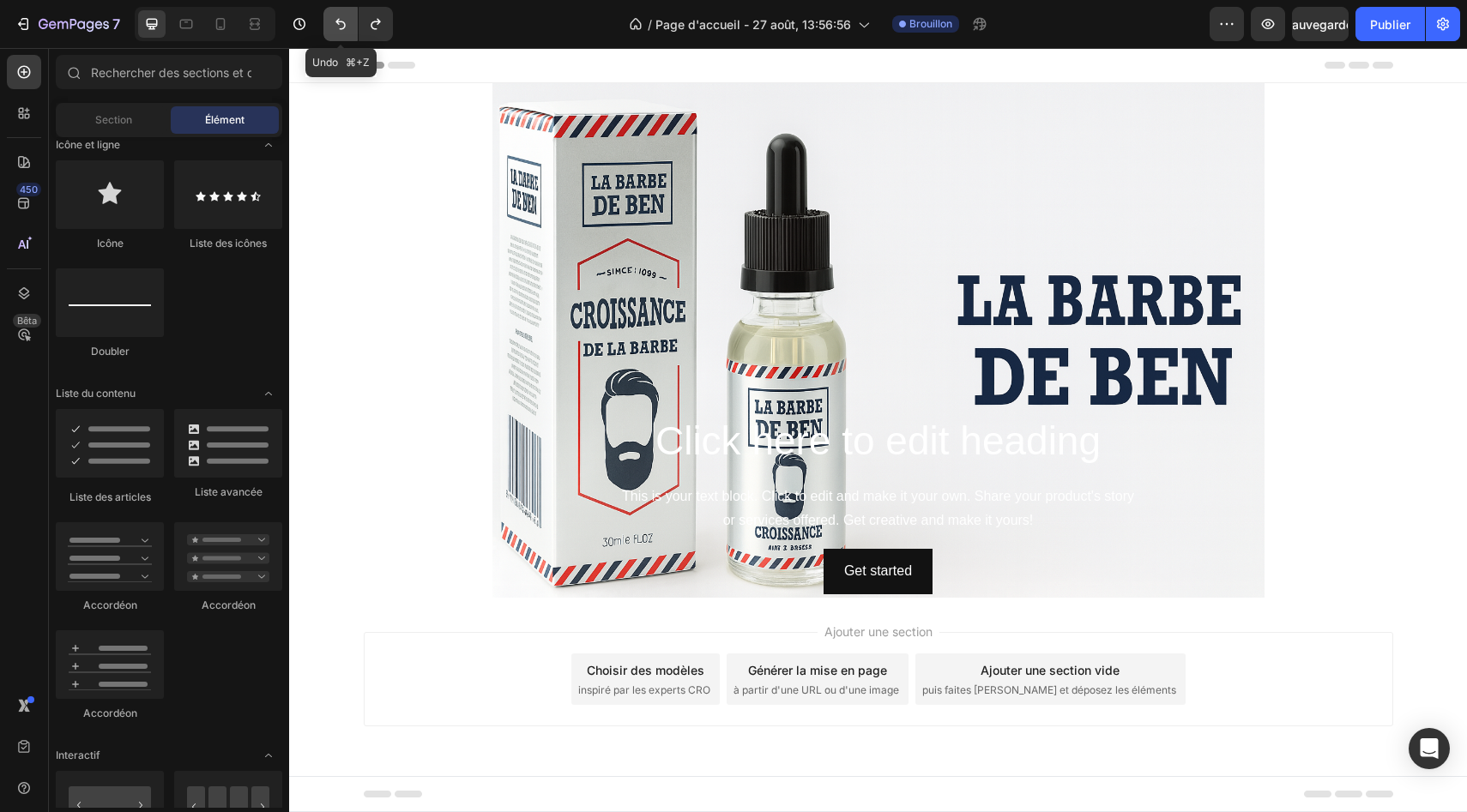
click at [350, 16] on button "Annuler/Rétablir" at bounding box center [340, 24] width 34 height 34
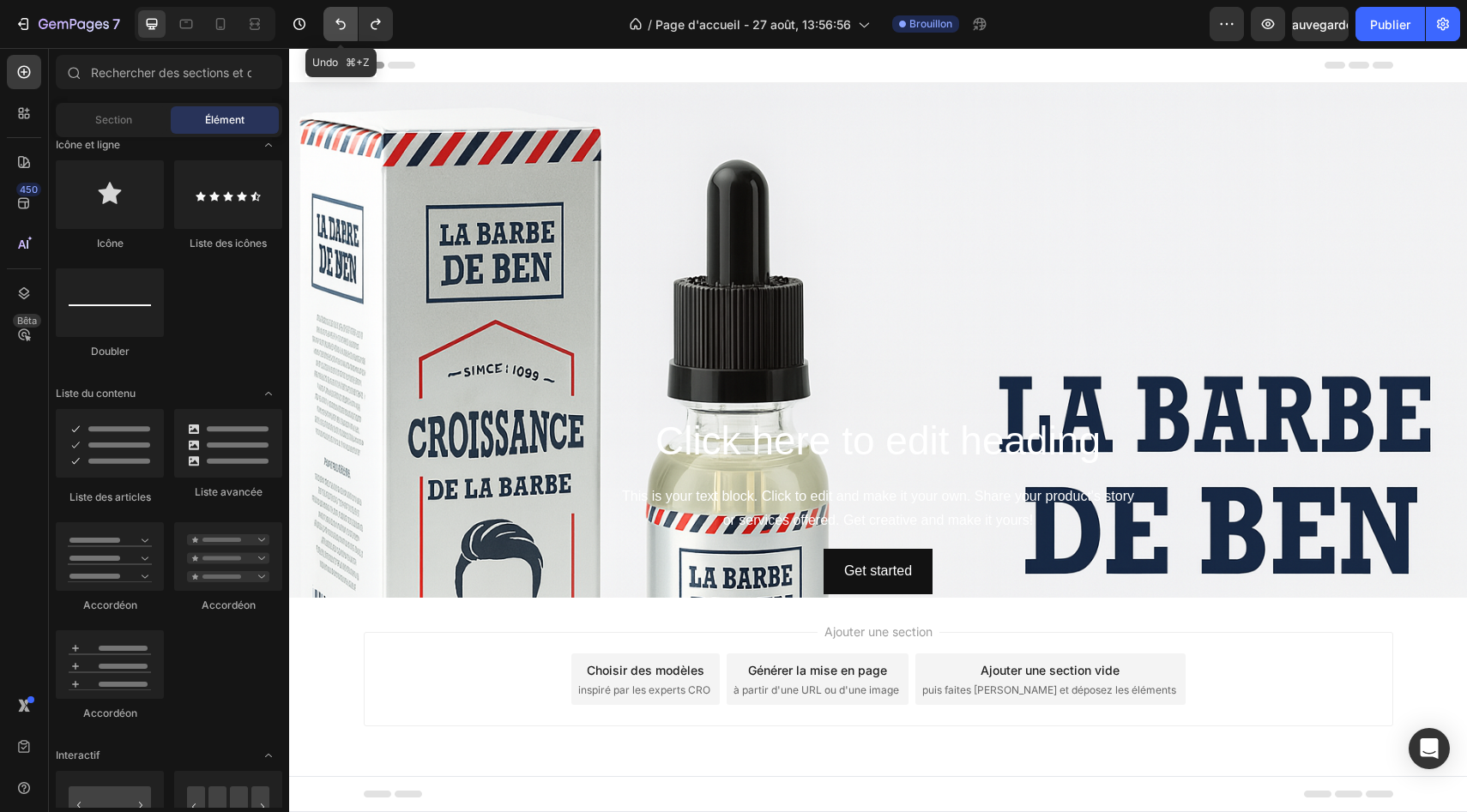
click at [350, 16] on button "Annuler/Rétablir" at bounding box center [340, 24] width 34 height 34
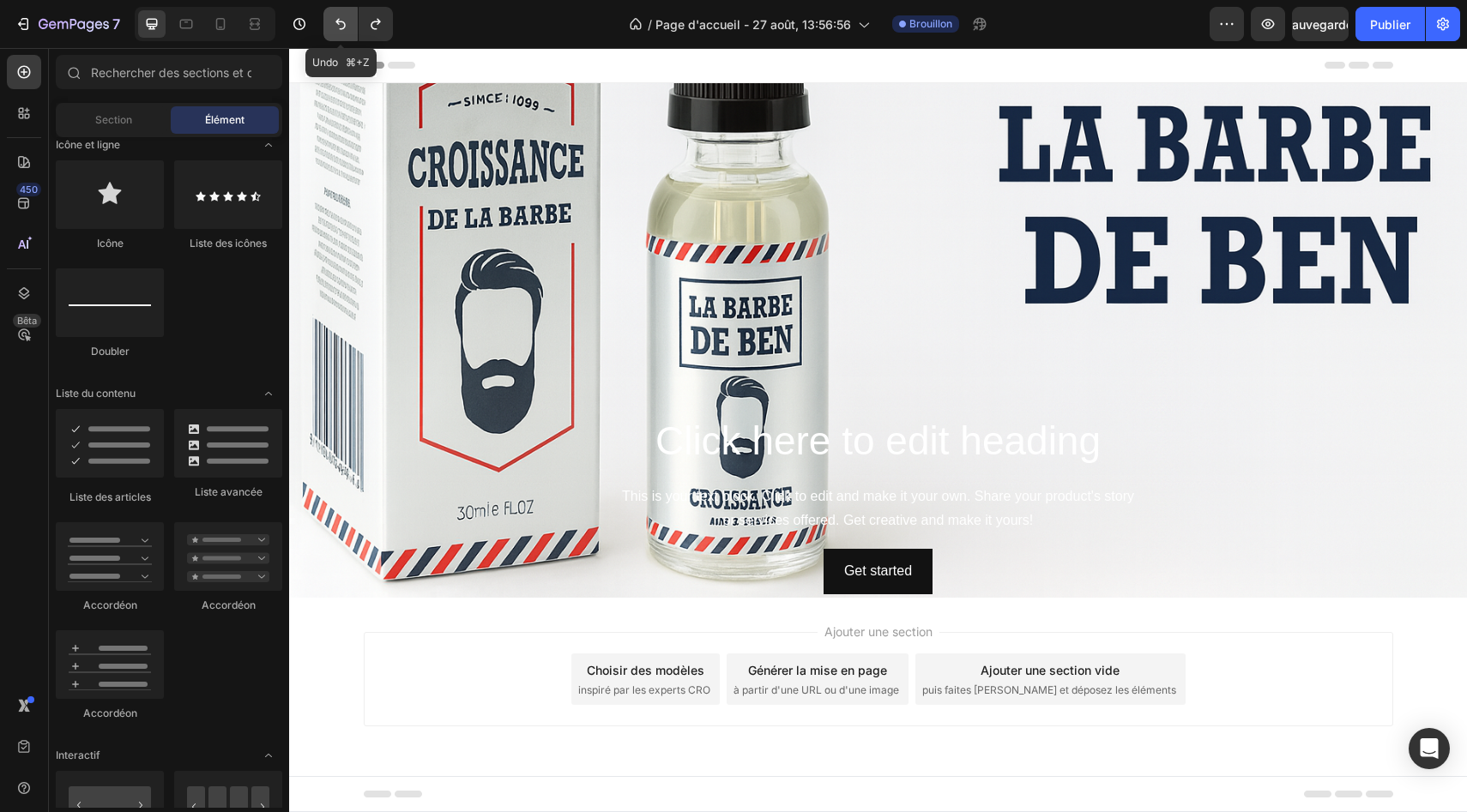
click at [350, 16] on button "Annuler/Rétablir" at bounding box center [340, 24] width 34 height 34
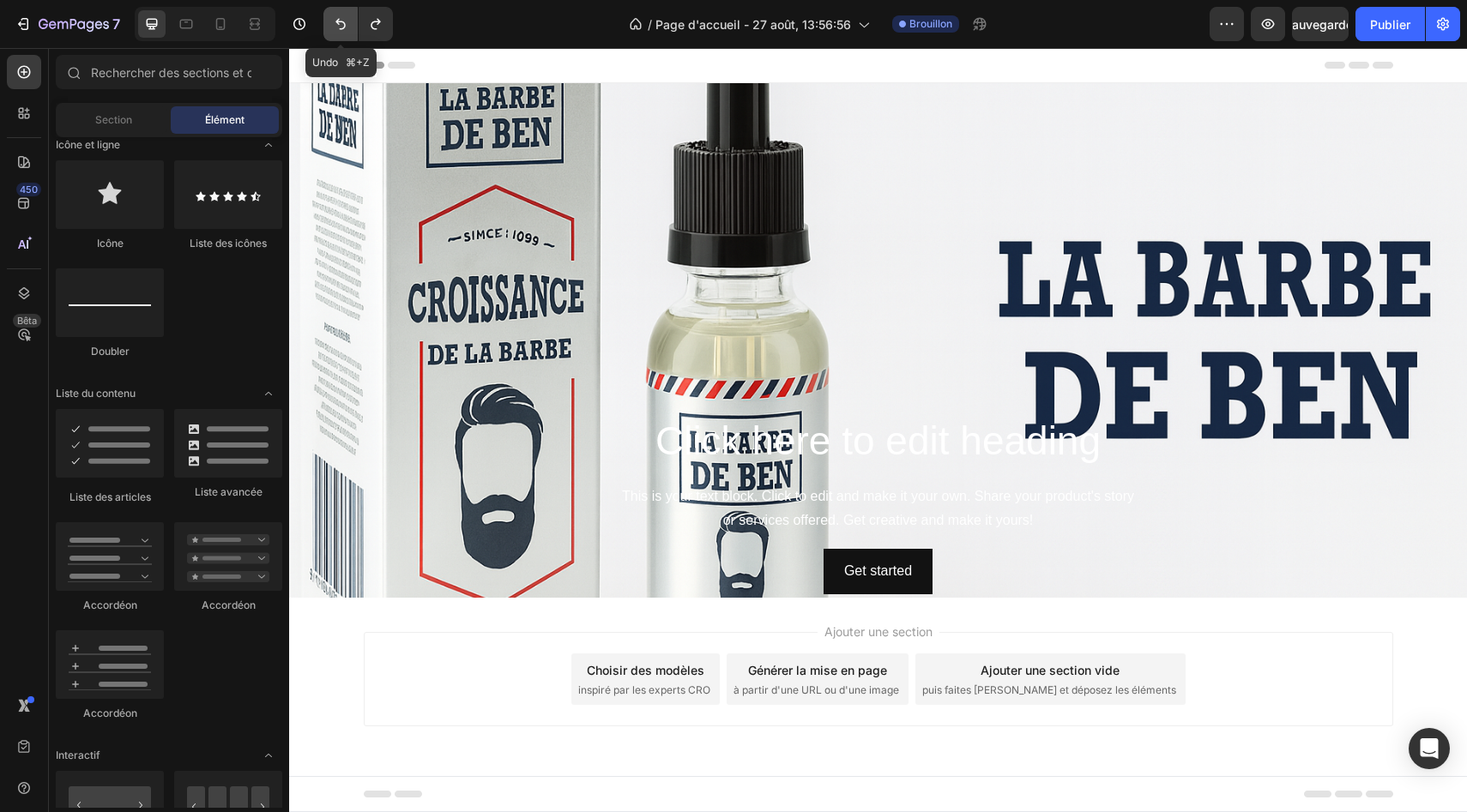
click at [350, 16] on button "Annuler/Rétablir" at bounding box center [340, 24] width 34 height 34
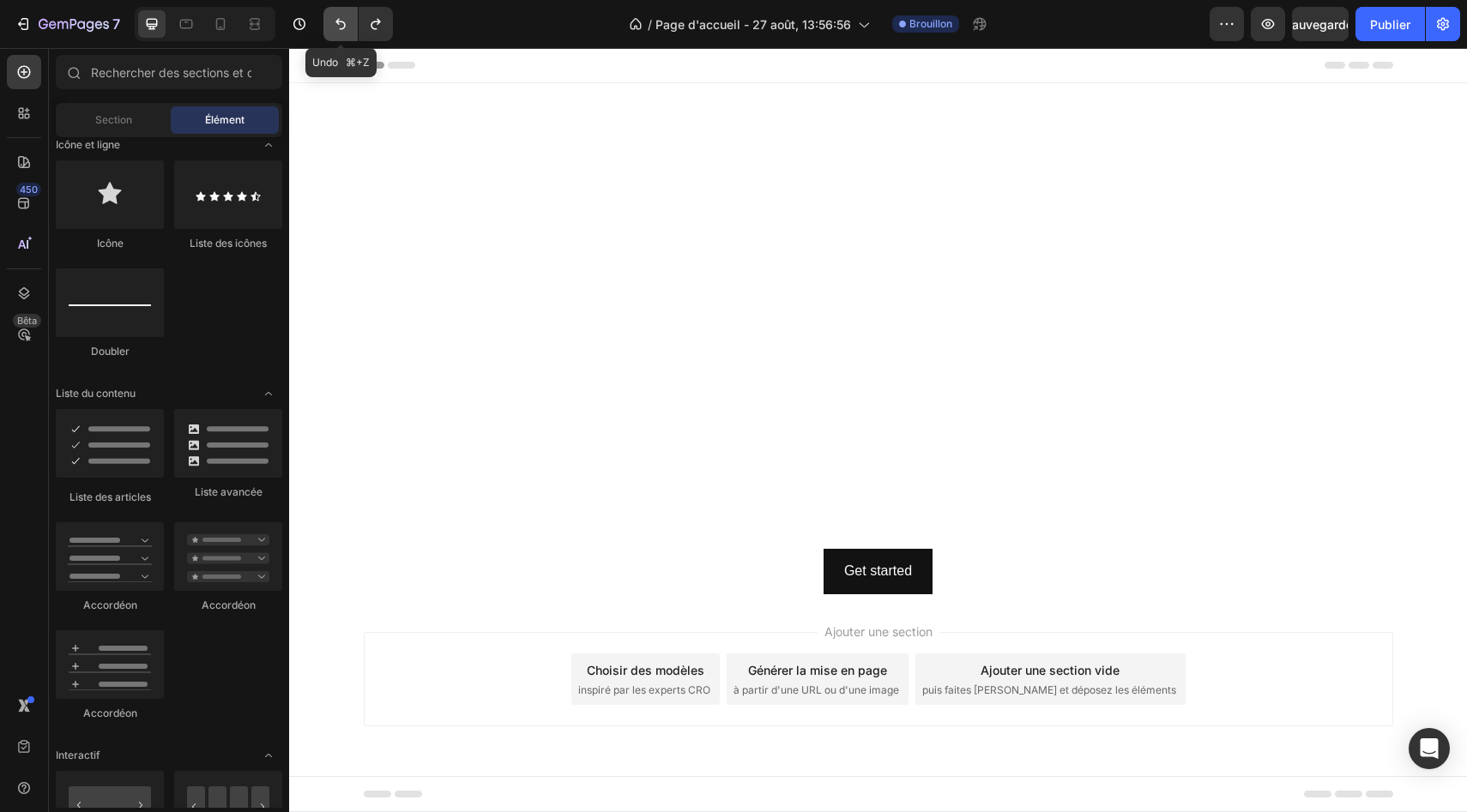
click at [350, 16] on button "Annuler/Rétablir" at bounding box center [340, 24] width 34 height 34
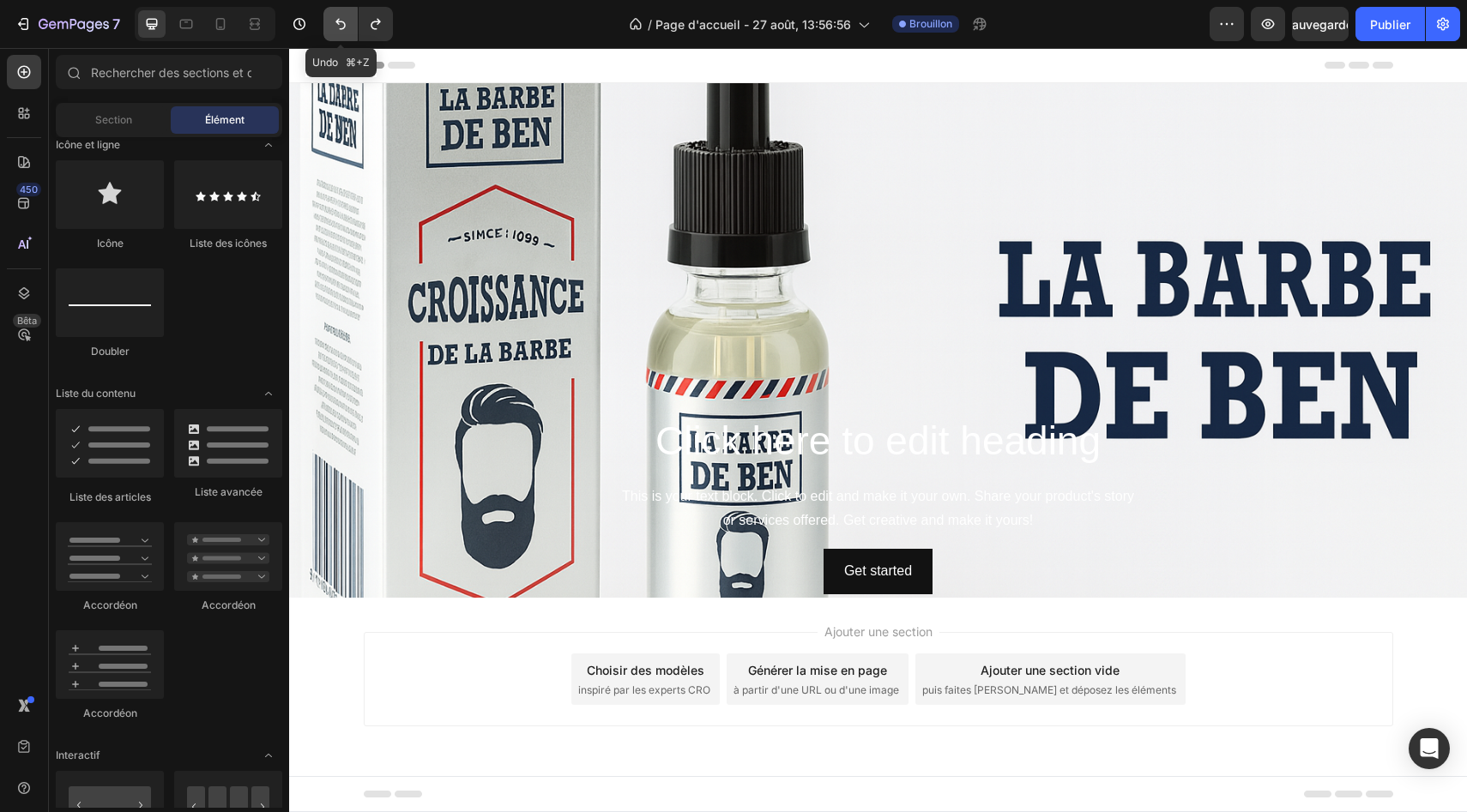
click at [350, 16] on button "Annuler/Rétablir" at bounding box center [340, 24] width 34 height 34
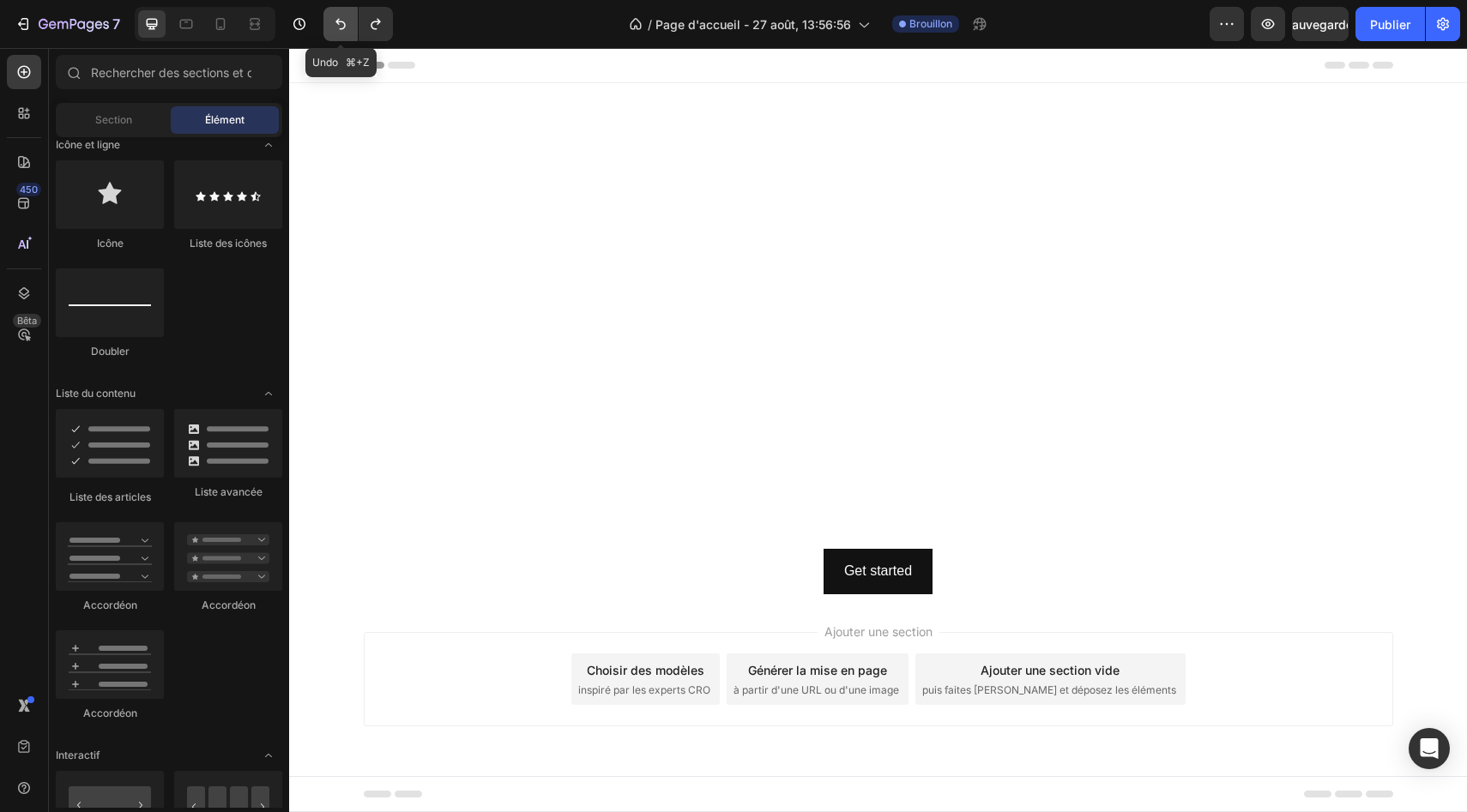
click at [334, 19] on icon "Annuler/Rétablir" at bounding box center [339, 24] width 17 height 17
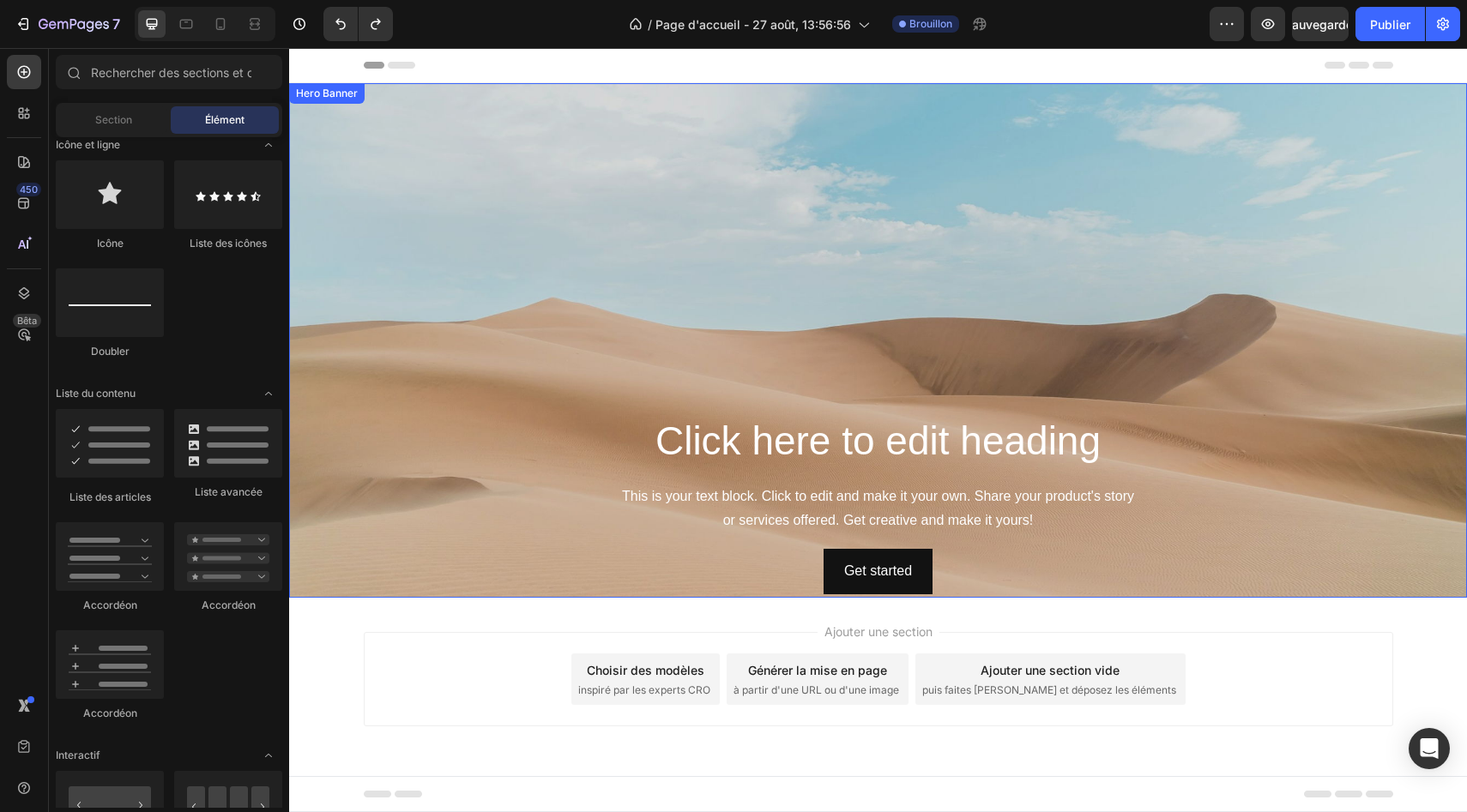
click at [568, 269] on div "Background Image" at bounding box center [878, 340] width 1178 height 515
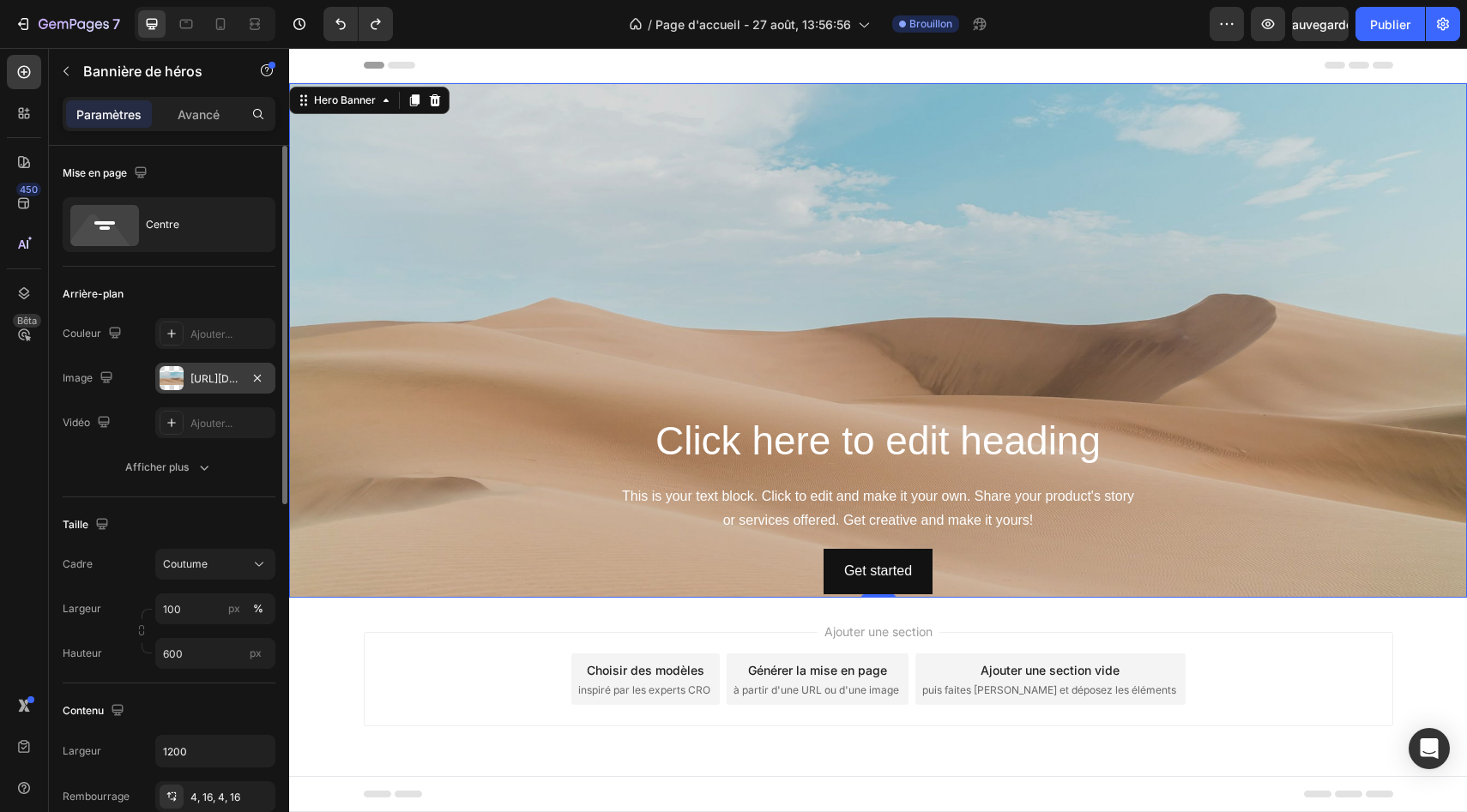
click at [215, 385] on div "[URL][DOMAIN_NAME]" at bounding box center [215, 379] width 49 height 16
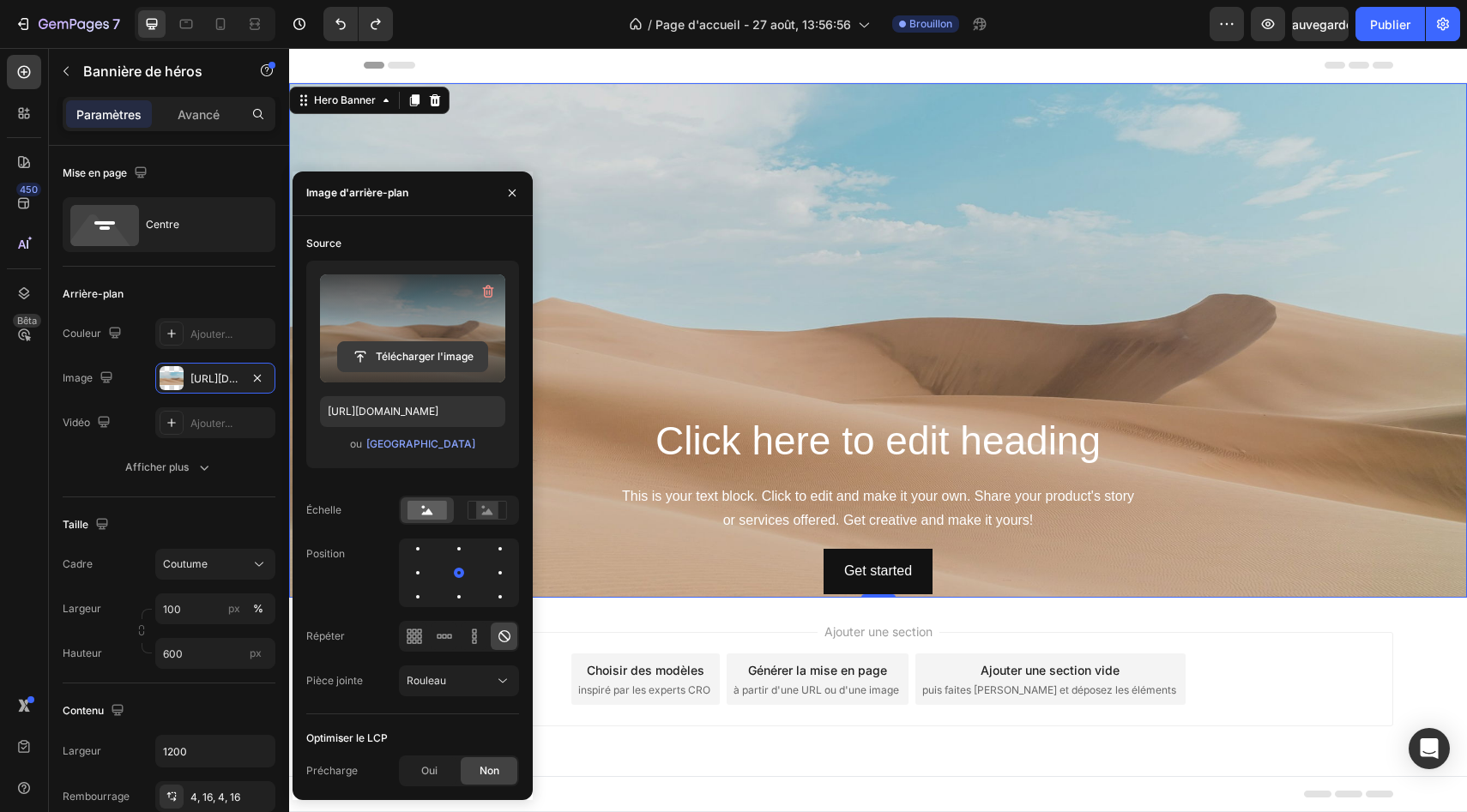
click at [387, 351] on input "file" at bounding box center [412, 356] width 149 height 29
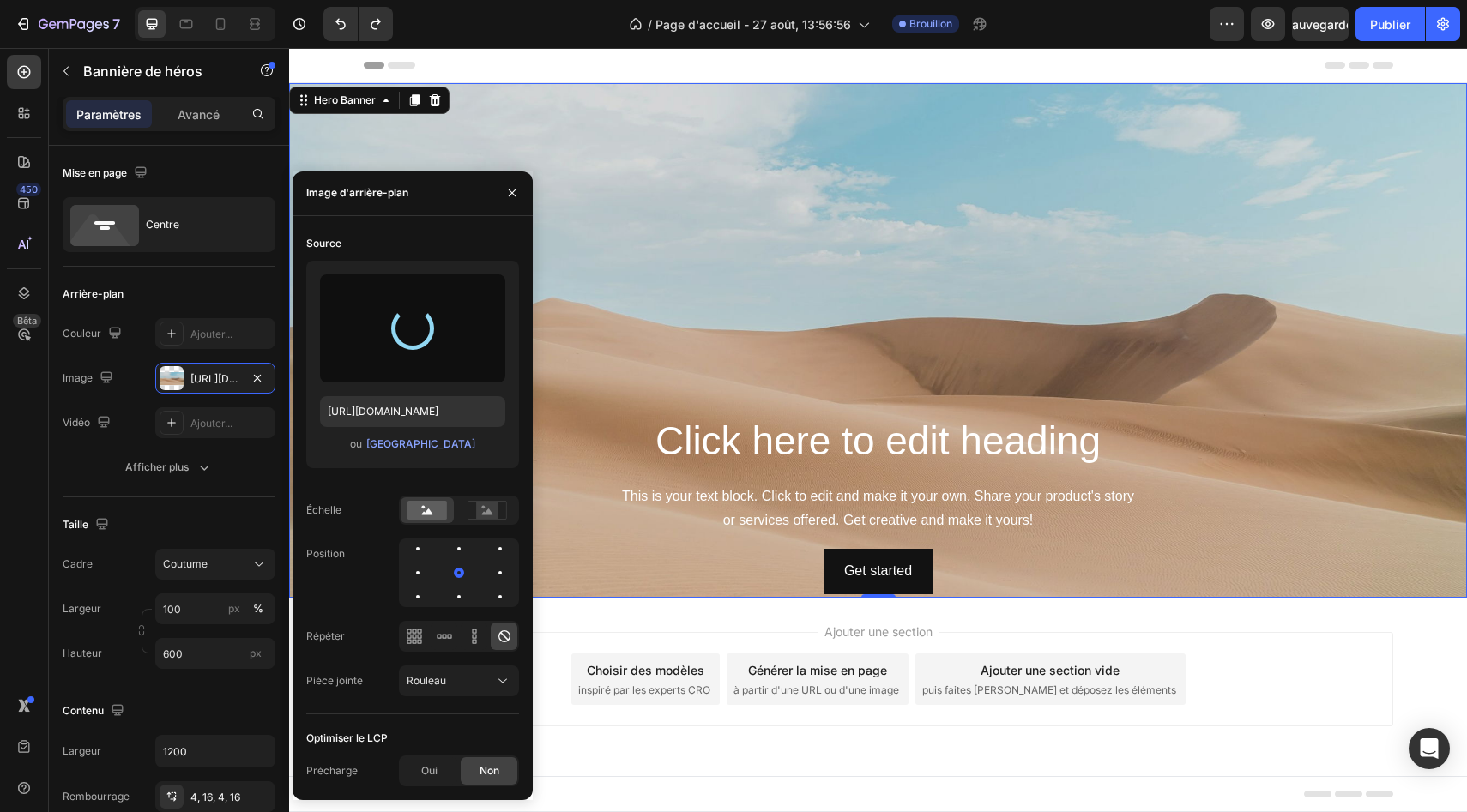
type input "[URL][DOMAIN_NAME]"
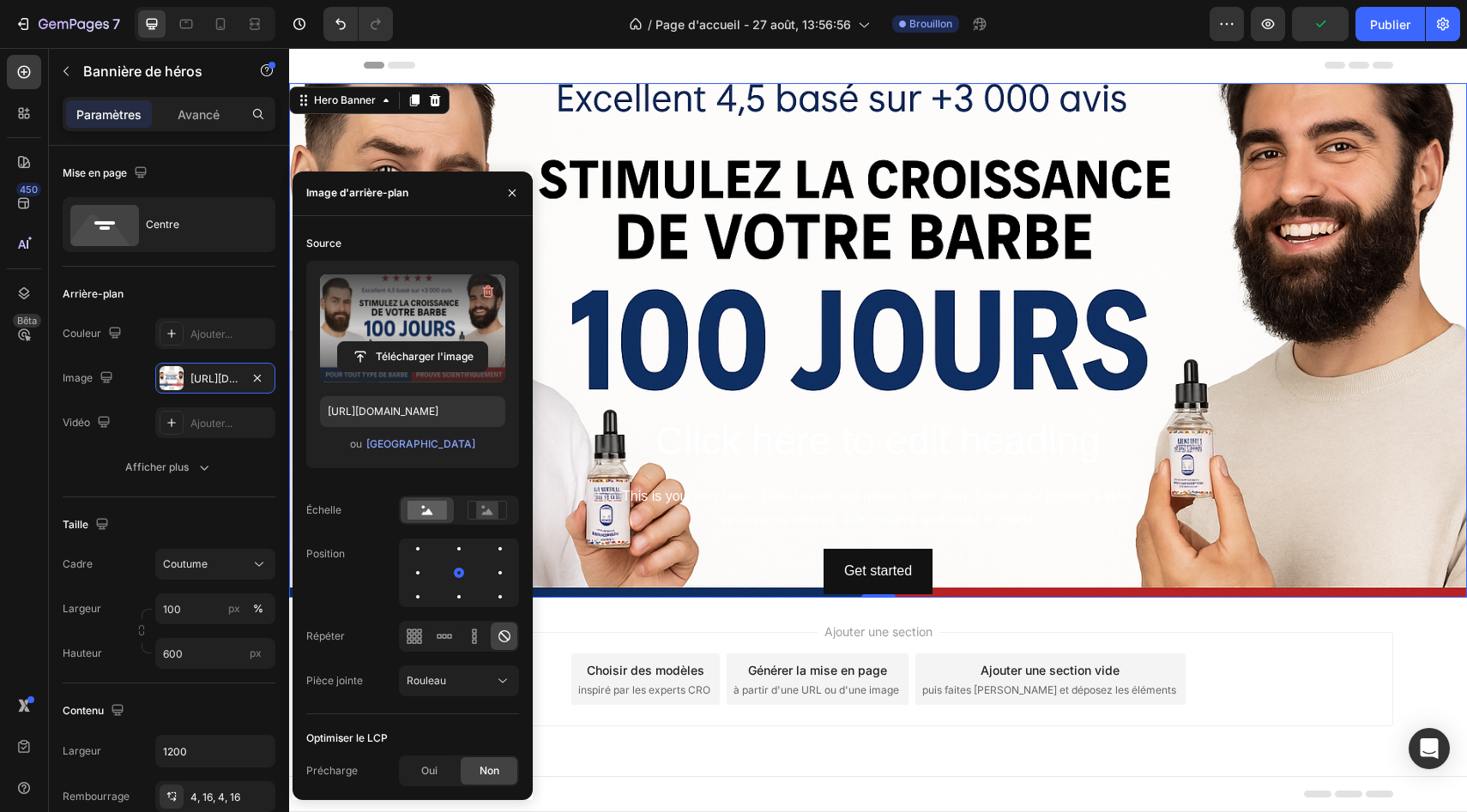
click at [604, 62] on div "En-tête" at bounding box center [877, 64] width 1029 height 34
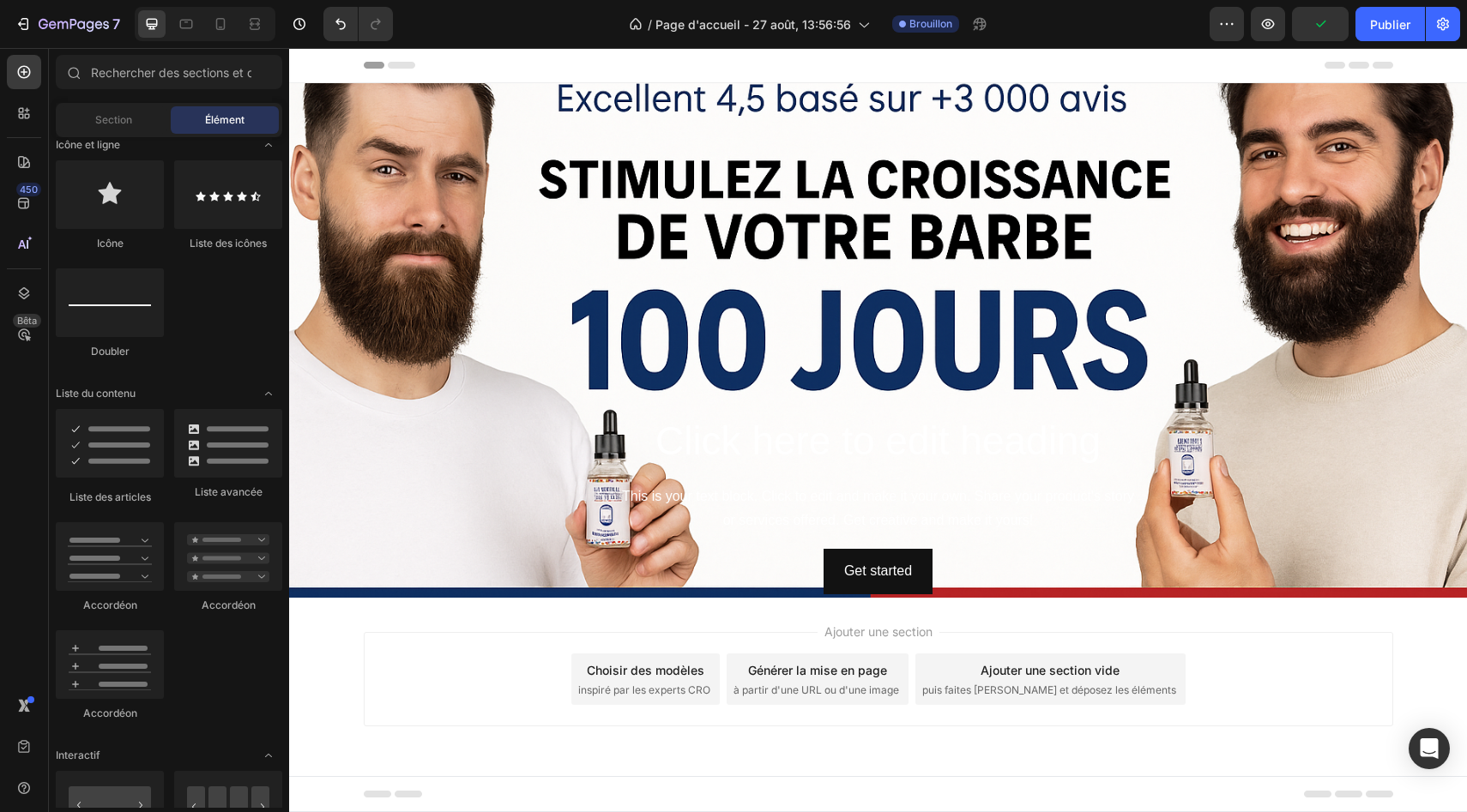
click at [604, 62] on div "En-tête" at bounding box center [877, 64] width 1029 height 34
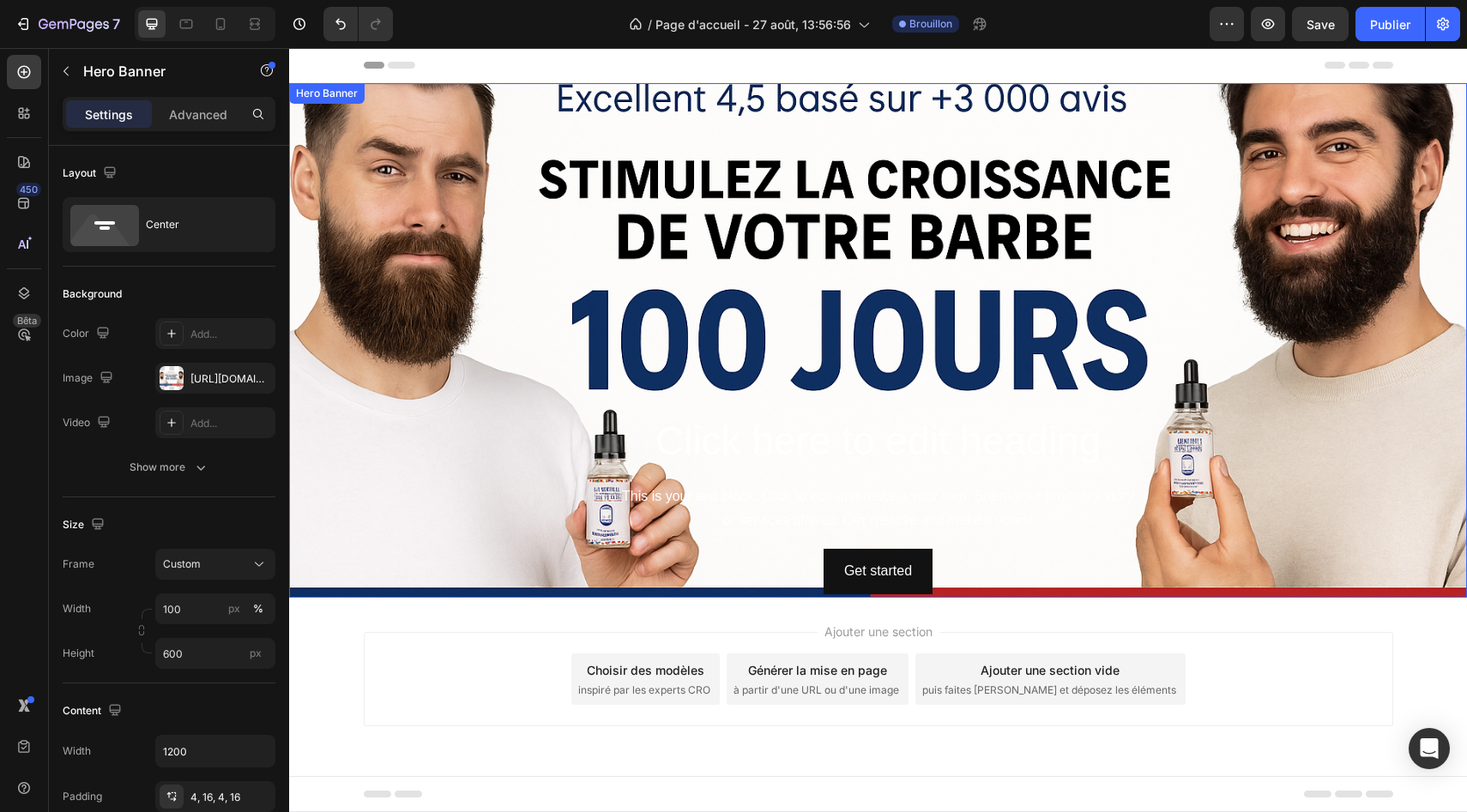
click at [614, 83] on div "Background Image" at bounding box center [878, 340] width 1178 height 515
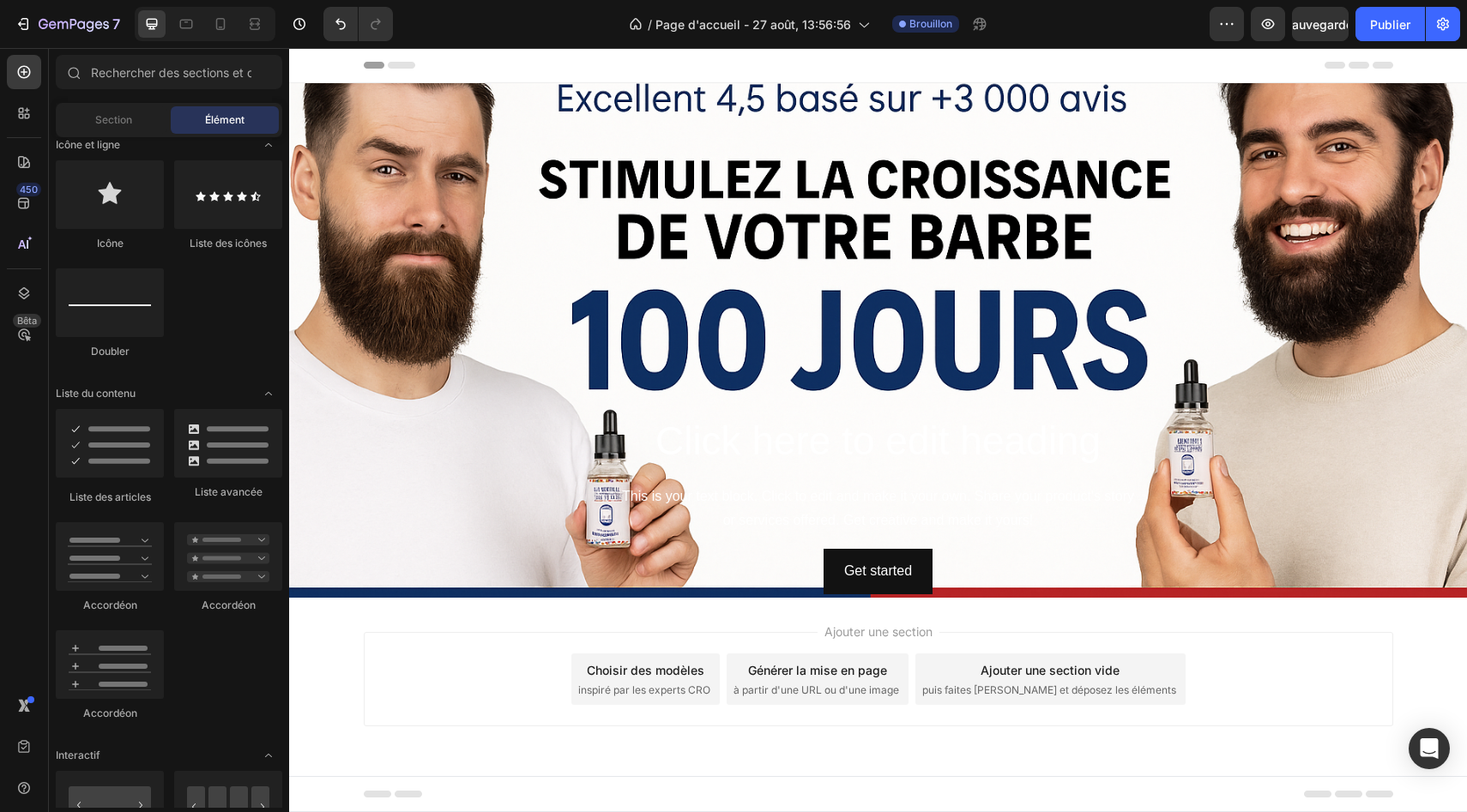
click at [619, 80] on div "En-tête" at bounding box center [877, 64] width 1029 height 34
click at [603, 602] on div "Ajouter une section Choisir des modèles inspiré par les experts CRO Générer la …" at bounding box center [878, 703] width 1178 height 211
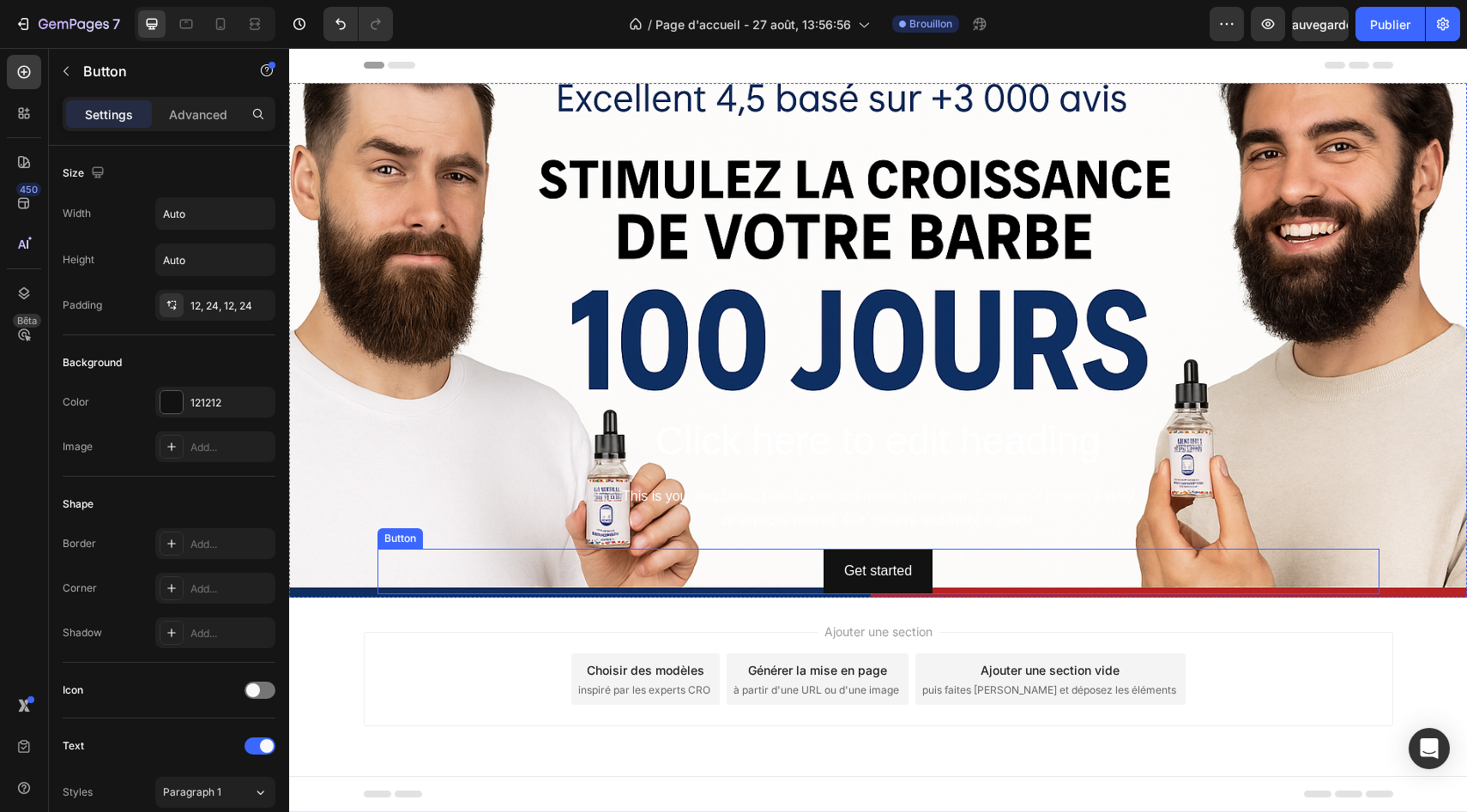
click at [597, 590] on div "Get started Button" at bounding box center [878, 572] width 1002 height 46
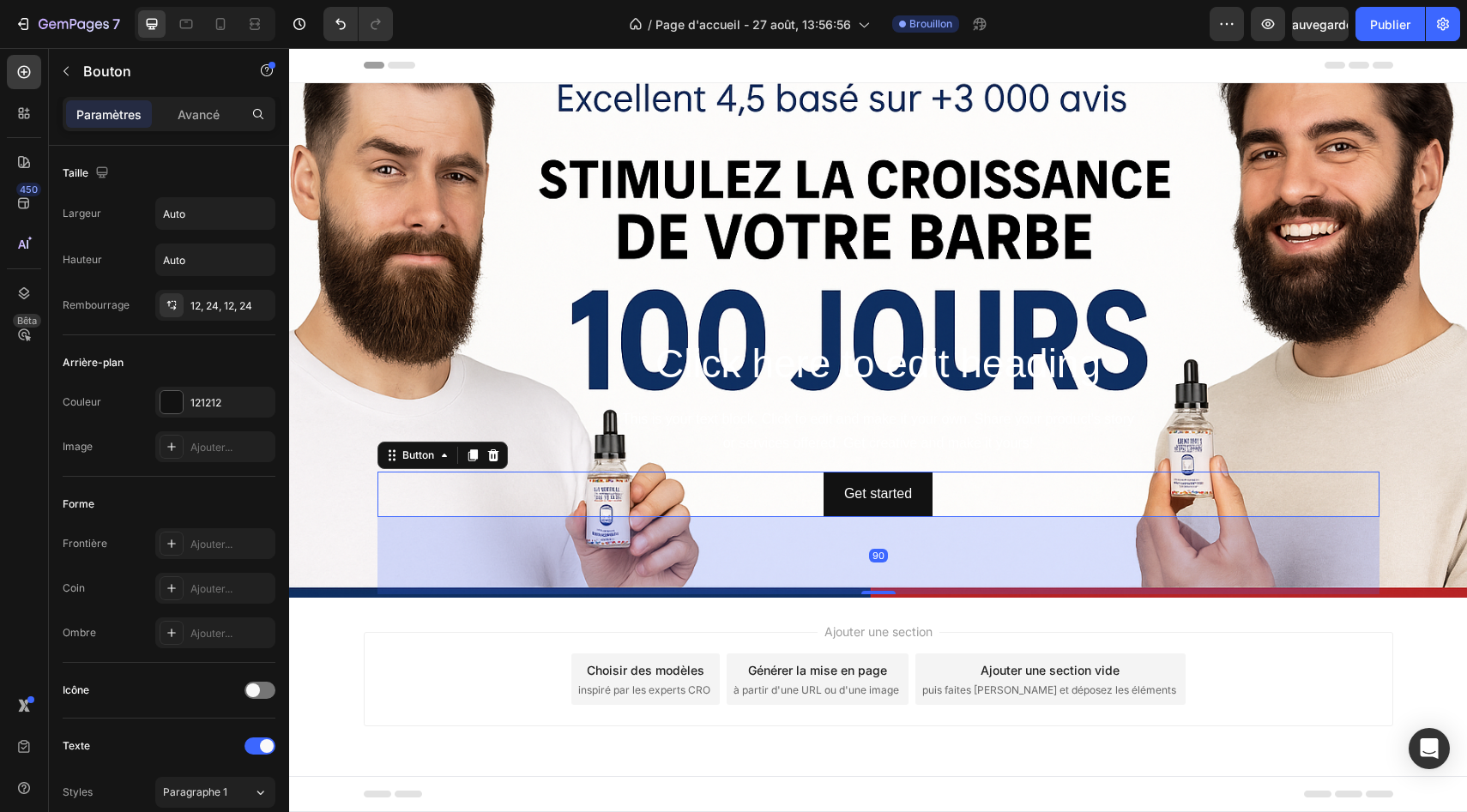
drag, startPoint x: 879, startPoint y: 592, endPoint x: 882, endPoint y: 669, distance: 77.1
click at [882, 669] on div "En-tête Click here to edit heading Heading This is your text block. Click to ed…" at bounding box center [878, 428] width 1178 height 761
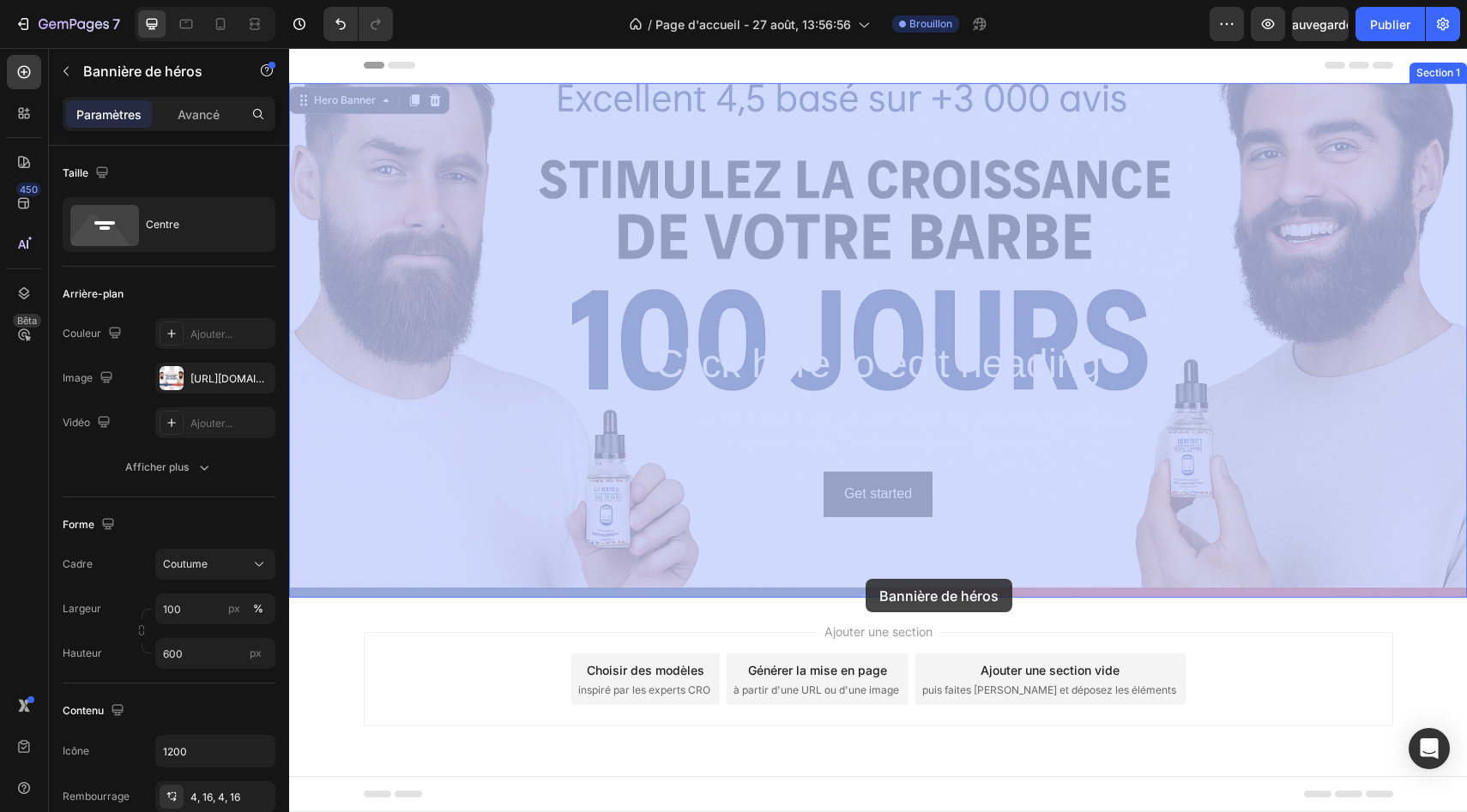
drag, startPoint x: 866, startPoint y: 595, endPoint x: 866, endPoint y: 579, distance: 16.0
drag, startPoint x: 863, startPoint y: 568, endPoint x: 862, endPoint y: 550, distance: 18.0
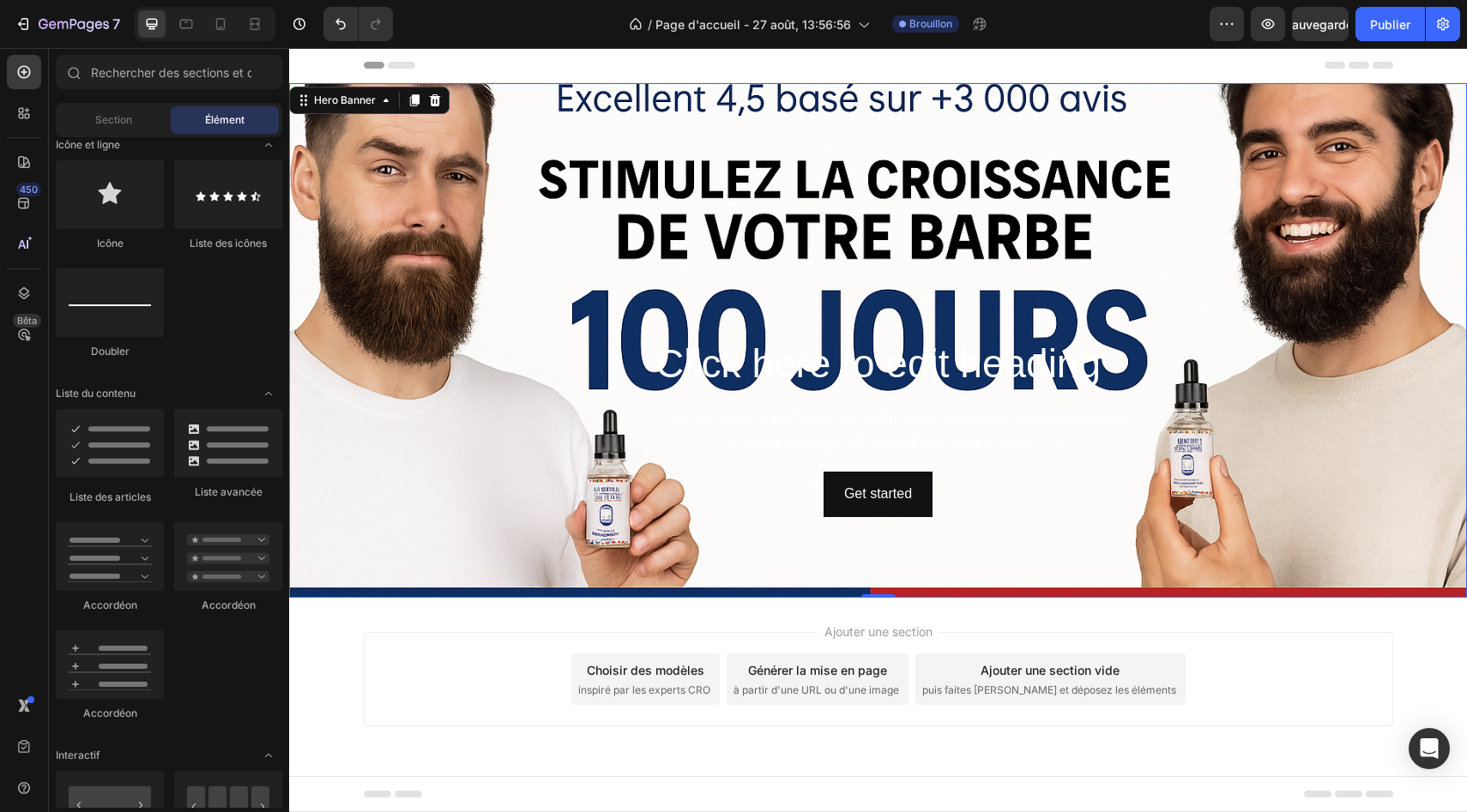
click at [1115, 632] on div "Ajouter une section Choisir des modèles inspiré par les experts CRO Générer la …" at bounding box center [877, 679] width 1029 height 94
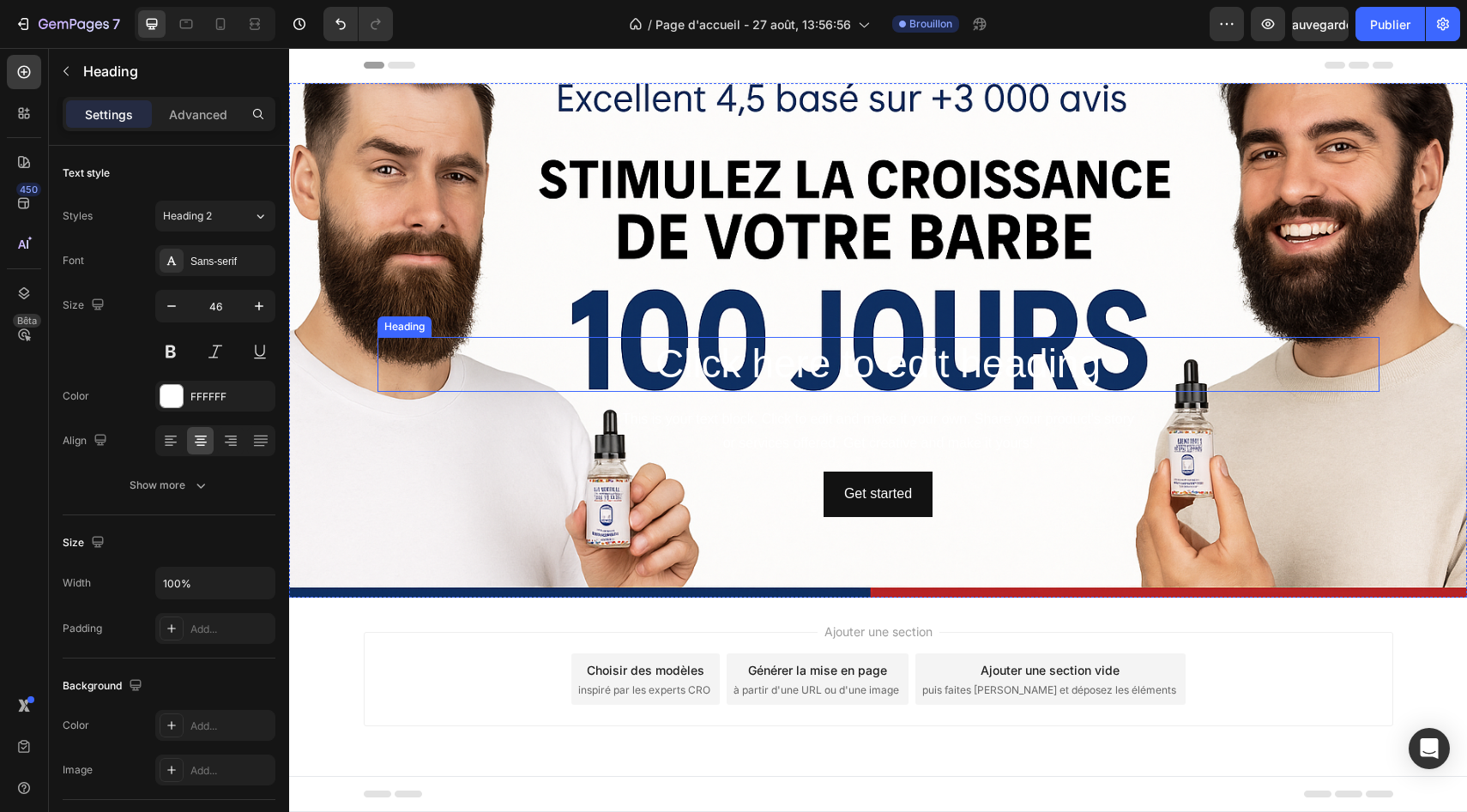
click at [897, 376] on h2 "Click here to edit heading" at bounding box center [878, 364] width 1002 height 55
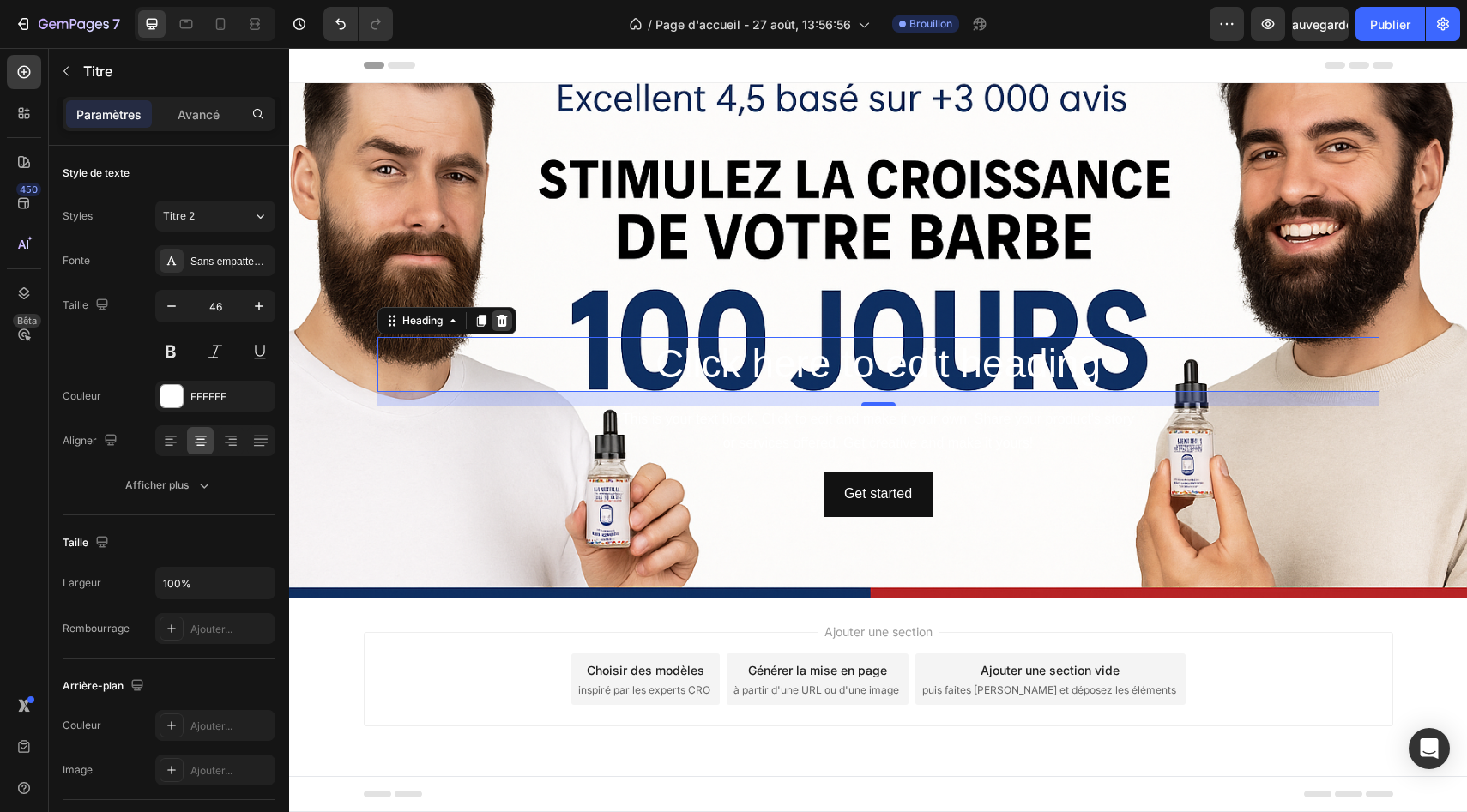
click at [500, 316] on icon at bounding box center [502, 321] width 14 height 14
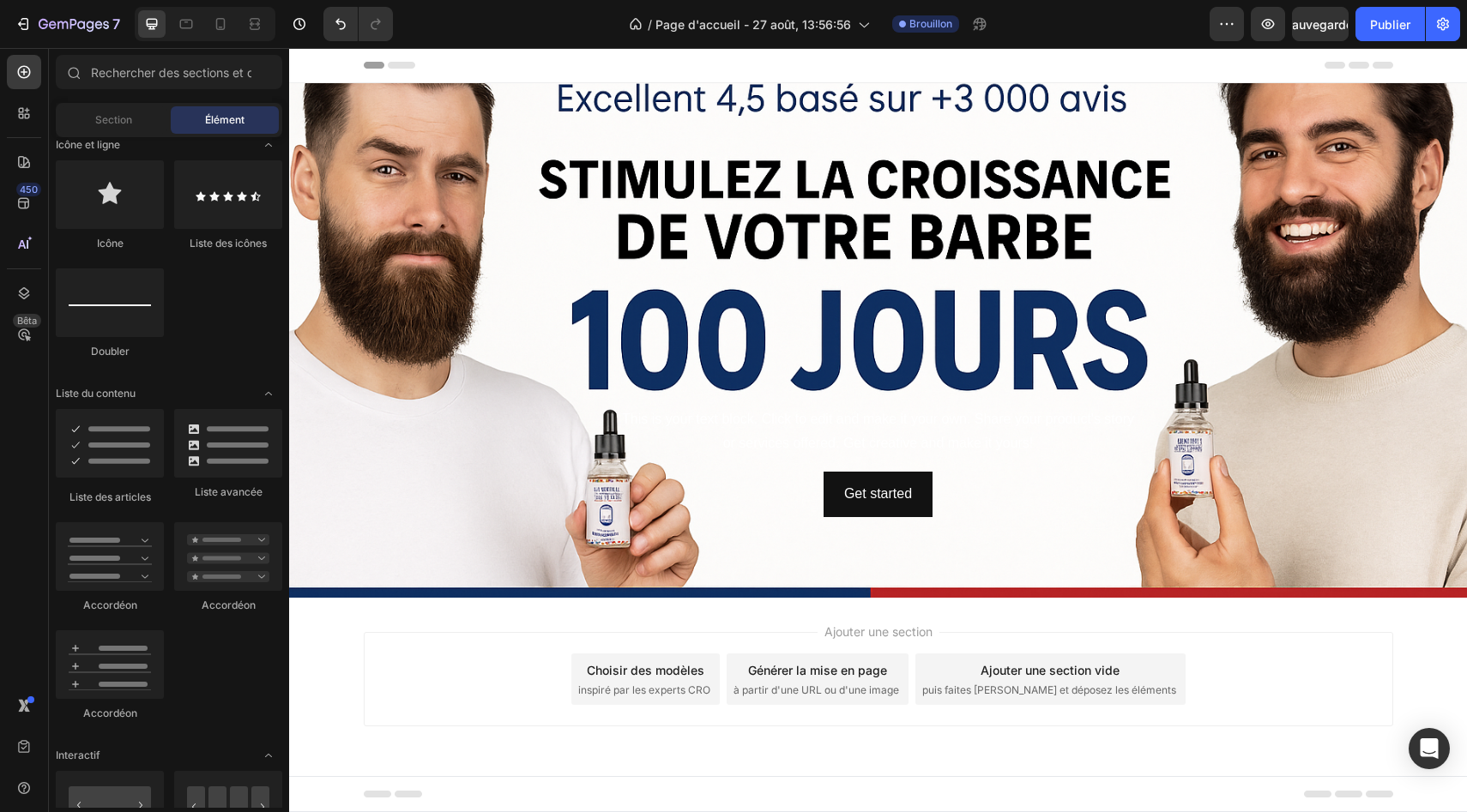
click at [525, 616] on div "Ajouter une section Choisir des modèles inspiré par les experts CRO Générer la …" at bounding box center [878, 703] width 1178 height 211
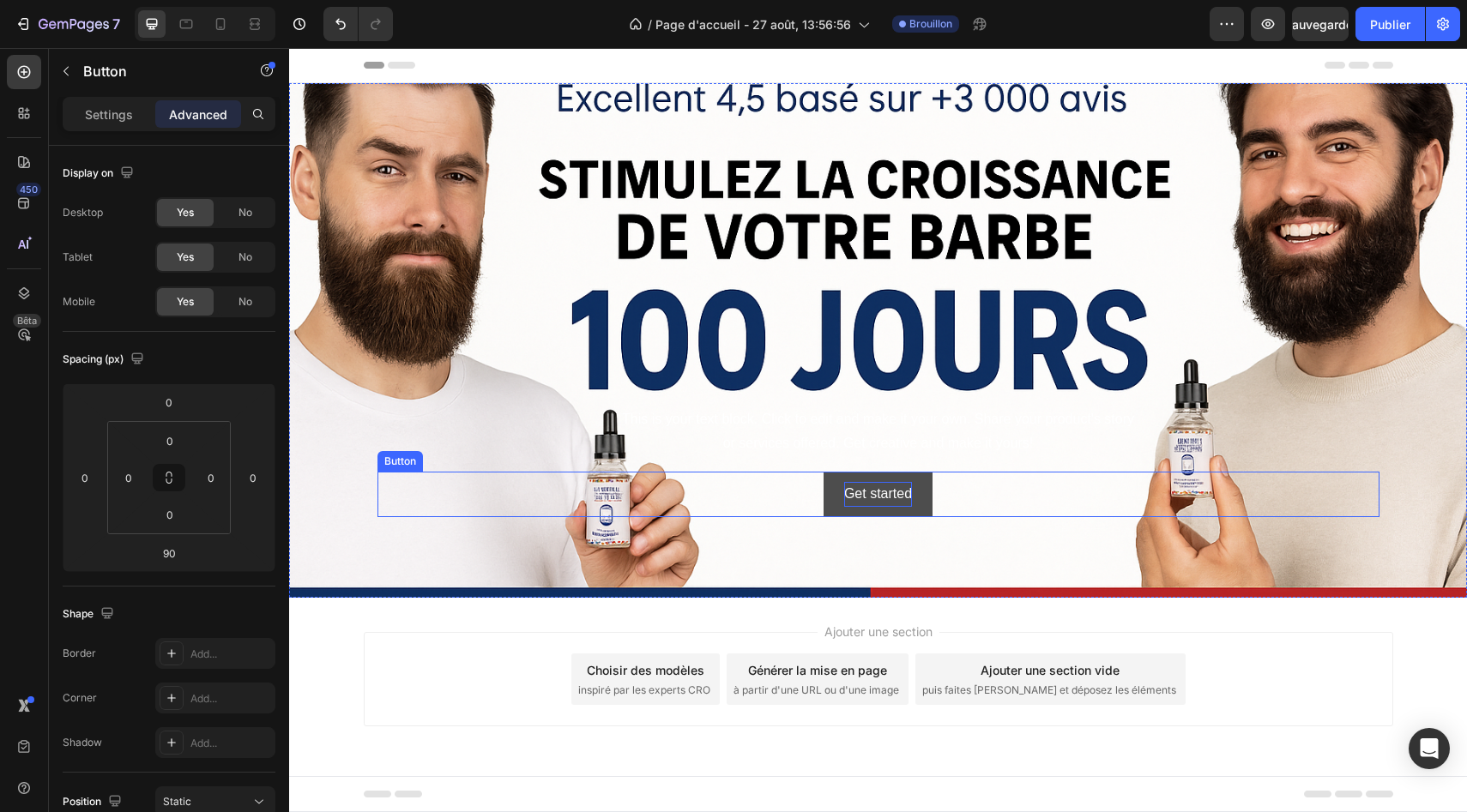
click at [866, 493] on div "Get started" at bounding box center [877, 495] width 68 height 25
click at [866, 493] on p "Get started" at bounding box center [877, 495] width 68 height 25
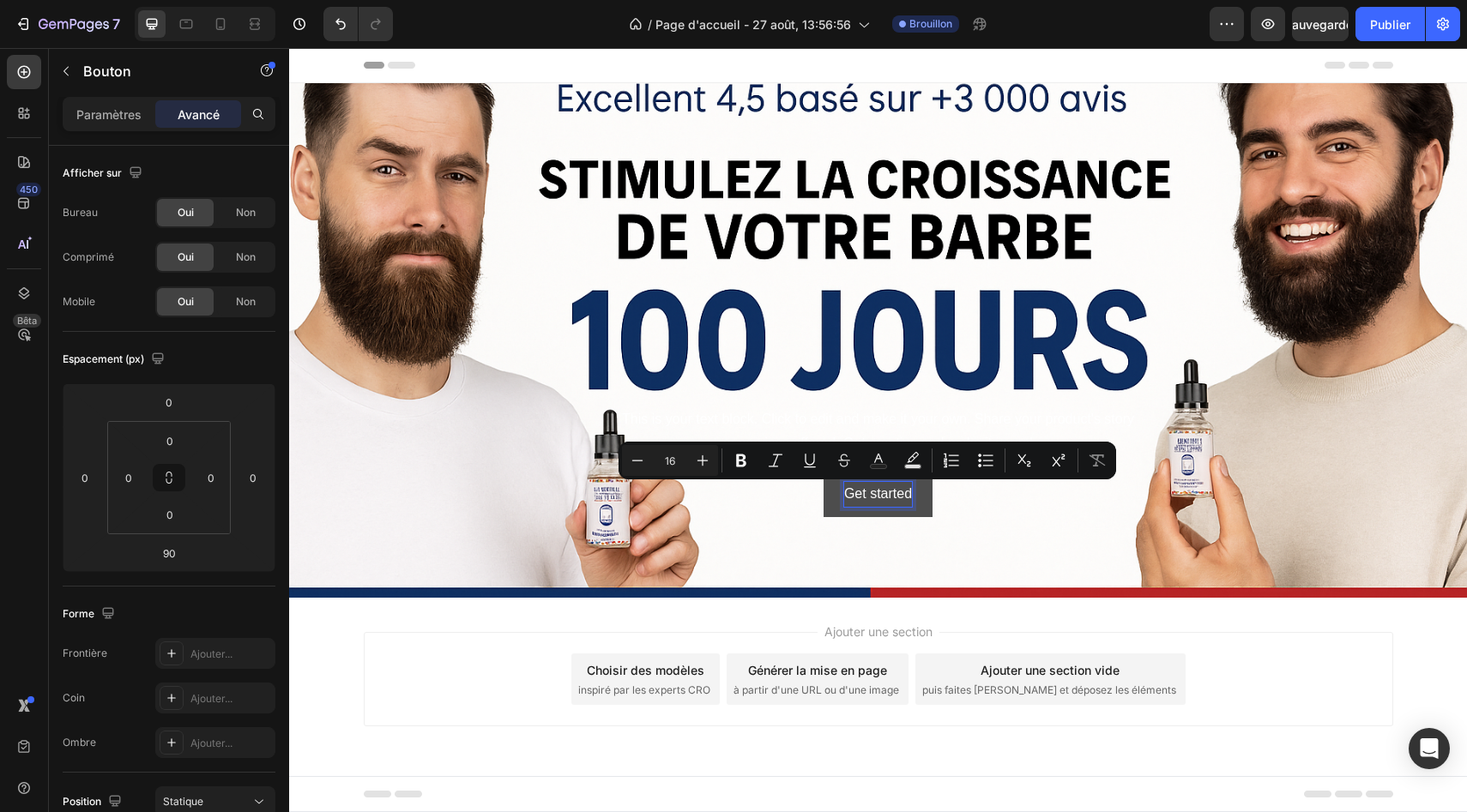
click at [908, 495] on p "Get started" at bounding box center [877, 495] width 68 height 25
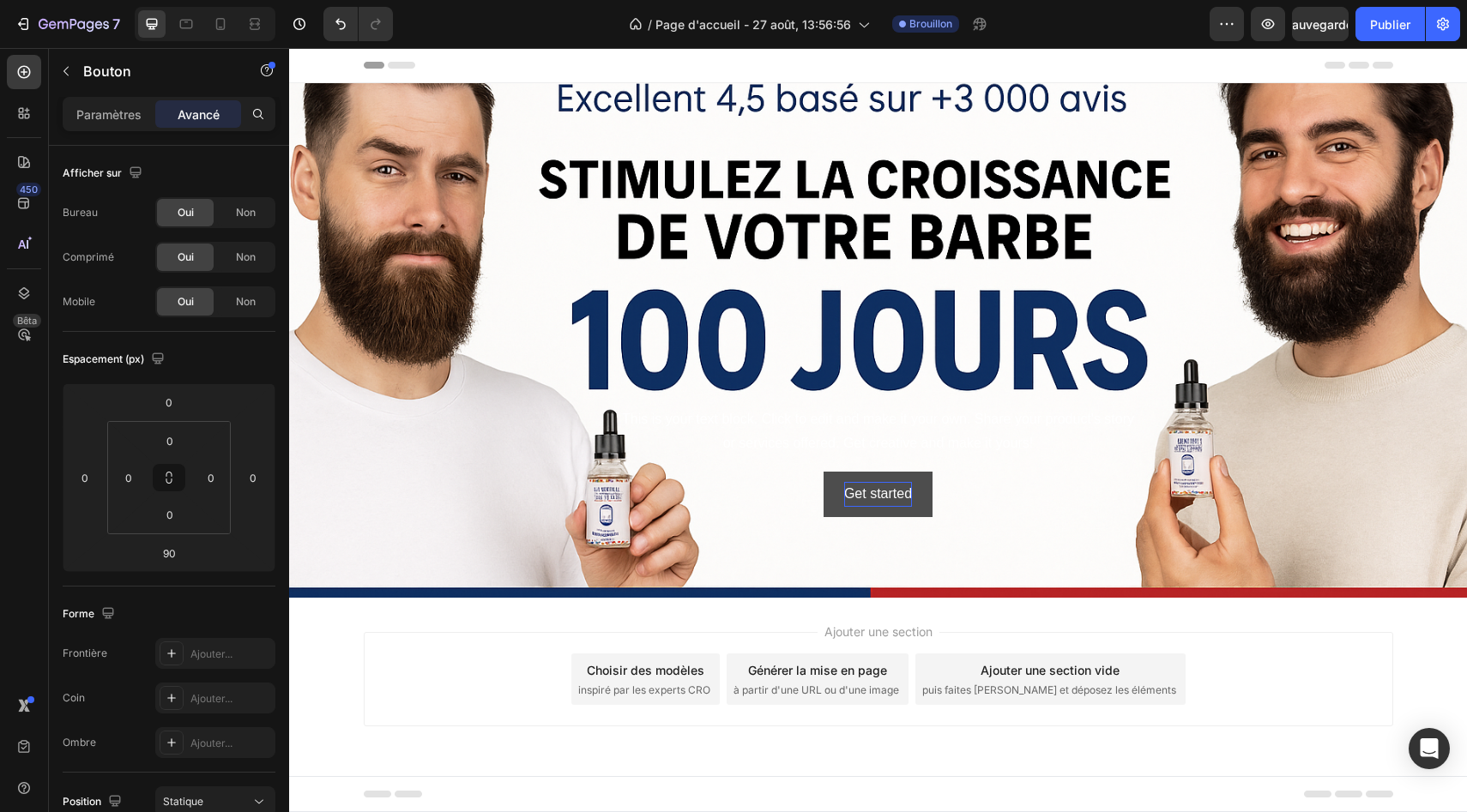
click at [900, 490] on p "Get started" at bounding box center [877, 495] width 68 height 25
click at [879, 497] on p "vuocéD" at bounding box center [877, 495] width 47 height 25
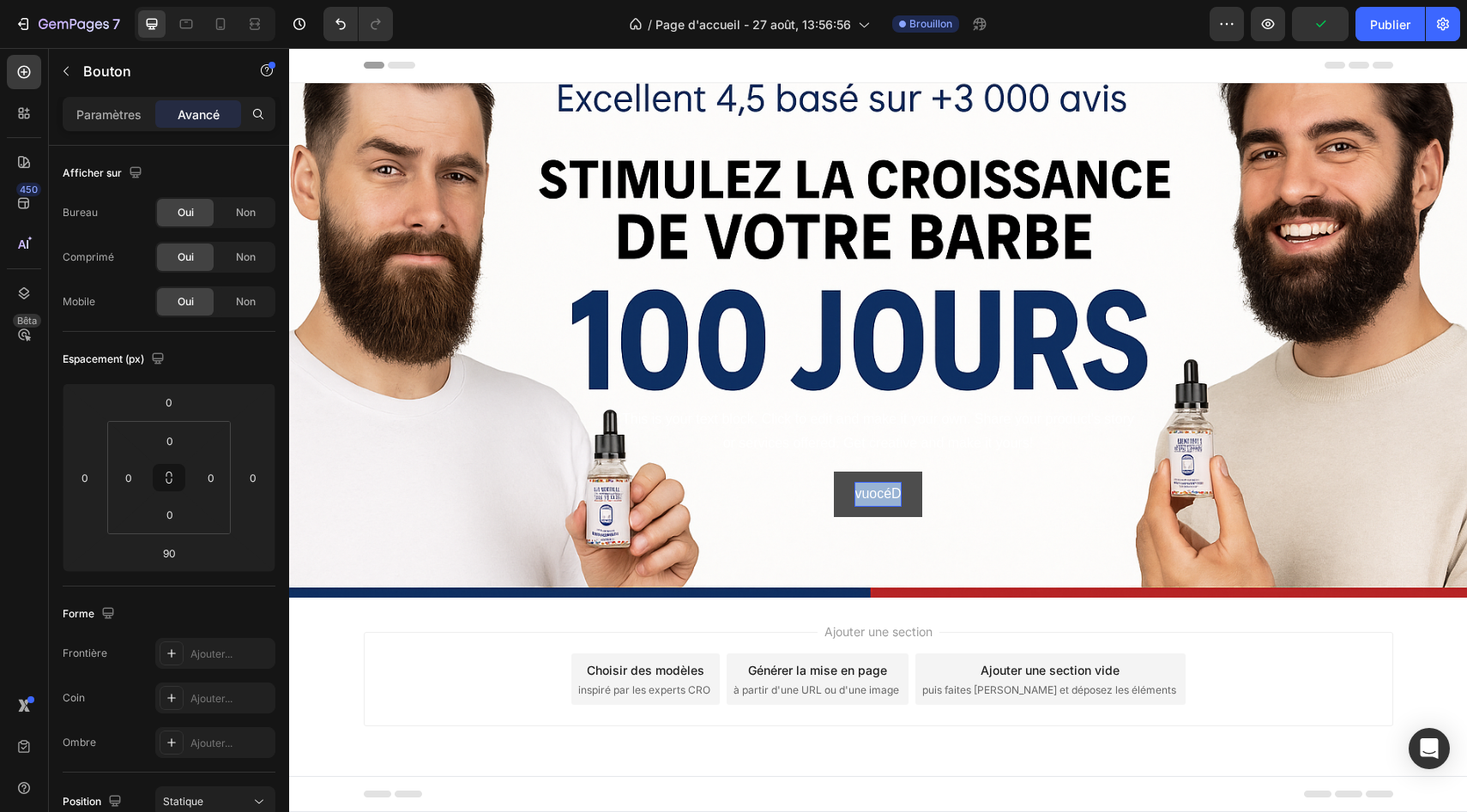
click at [879, 497] on p "vuocéD" at bounding box center [877, 495] width 47 height 25
click at [875, 495] on p "D" at bounding box center [878, 495] width 11 height 25
click at [828, 472] on button "rirvuocéD" at bounding box center [877, 495] width 100 height 46
click at [881, 495] on p "rirvuocéD" at bounding box center [877, 495] width 58 height 25
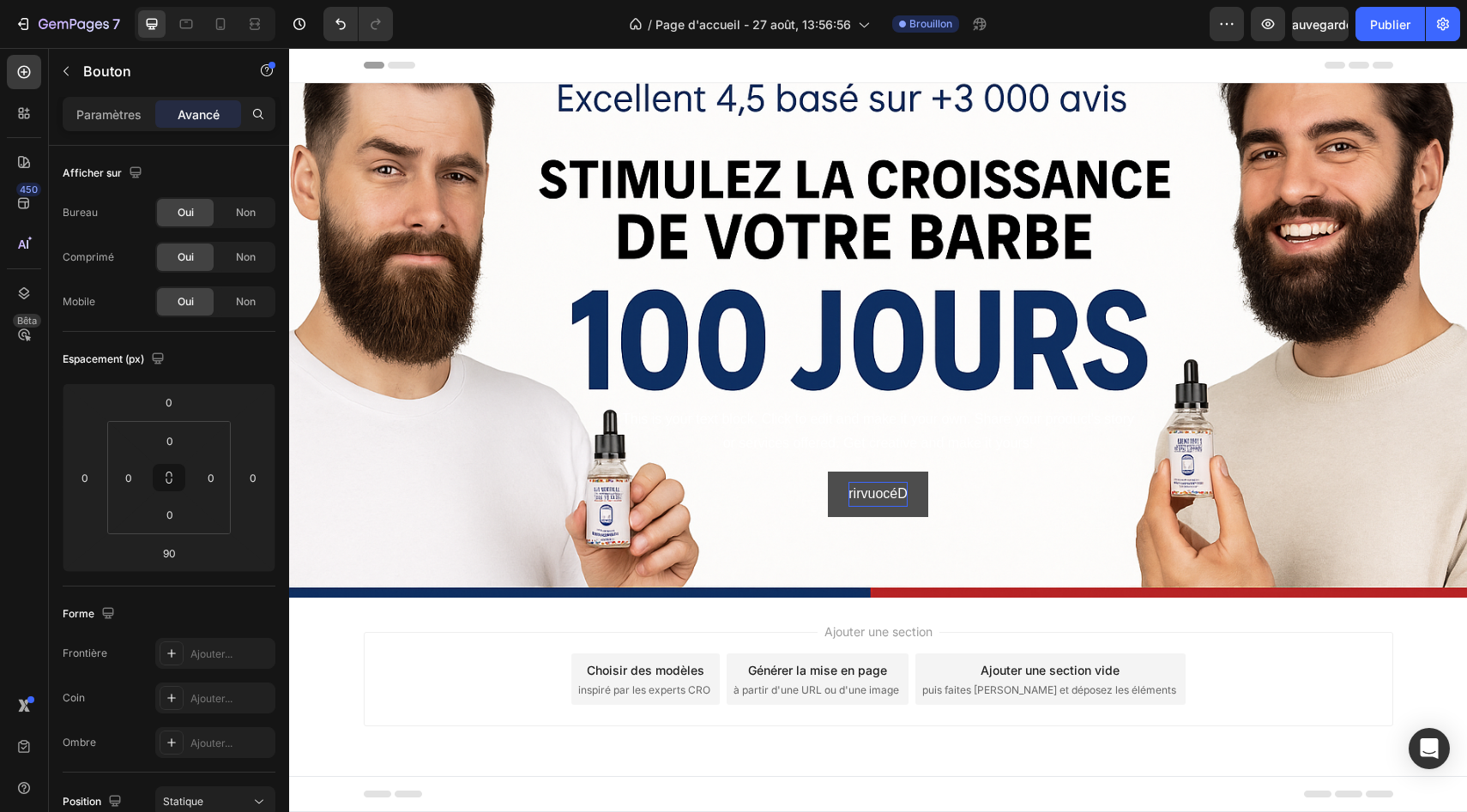
click at [881, 495] on p "rirvuocéD" at bounding box center [877, 495] width 58 height 25
click at [1138, 624] on div "Ajouter une section Choisir des modèles inspiré par les experts CRO Générer la …" at bounding box center [878, 703] width 1178 height 211
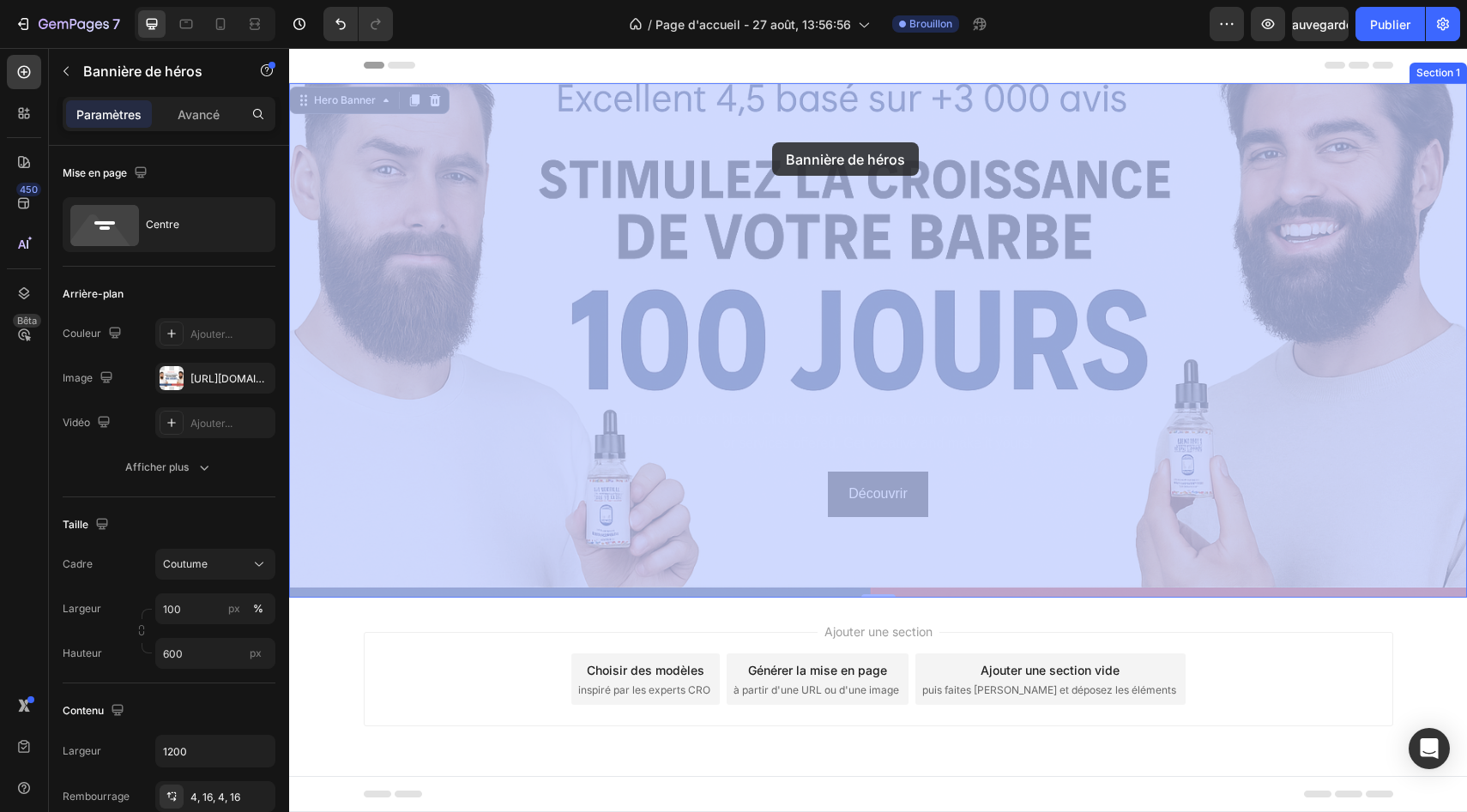
drag, startPoint x: 772, startPoint y: 165, endPoint x: 772, endPoint y: 142, distance: 23.0
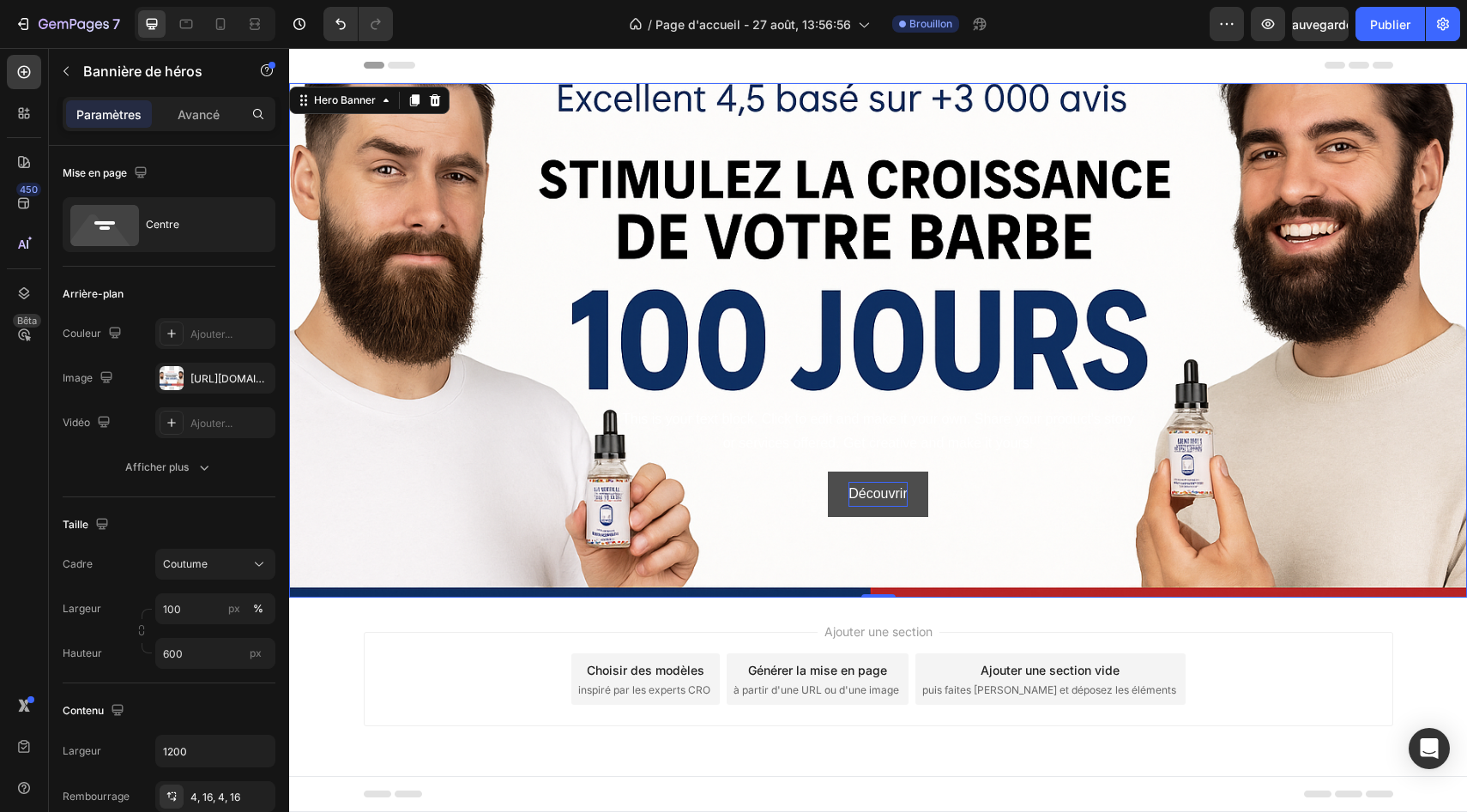
click at [404, 247] on div "Background Image" at bounding box center [878, 340] width 1178 height 515
click at [201, 390] on div "[URL][DOMAIN_NAME]" at bounding box center [215, 378] width 120 height 31
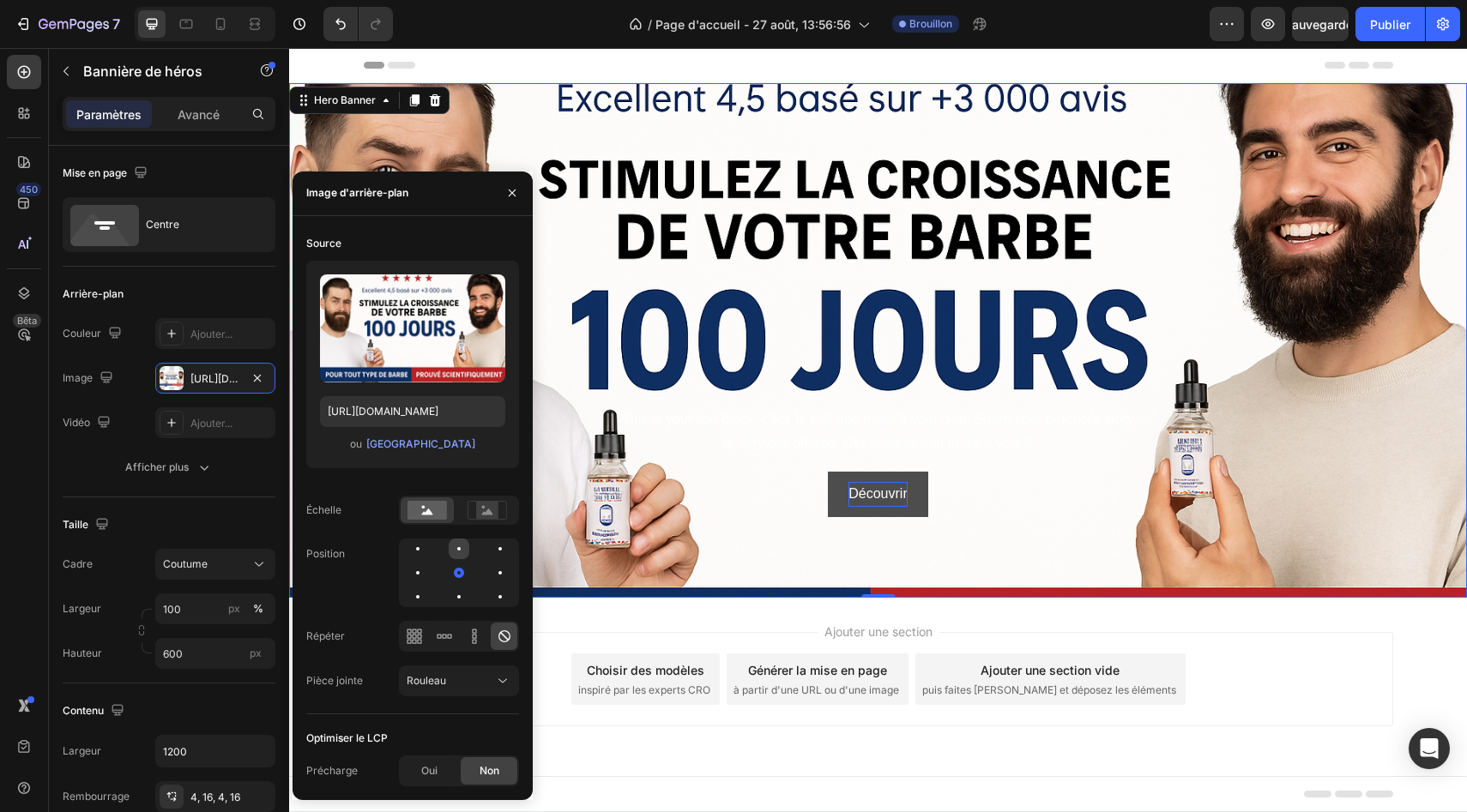
click at [489, 551] on div at bounding box center [499, 548] width 20 height 20
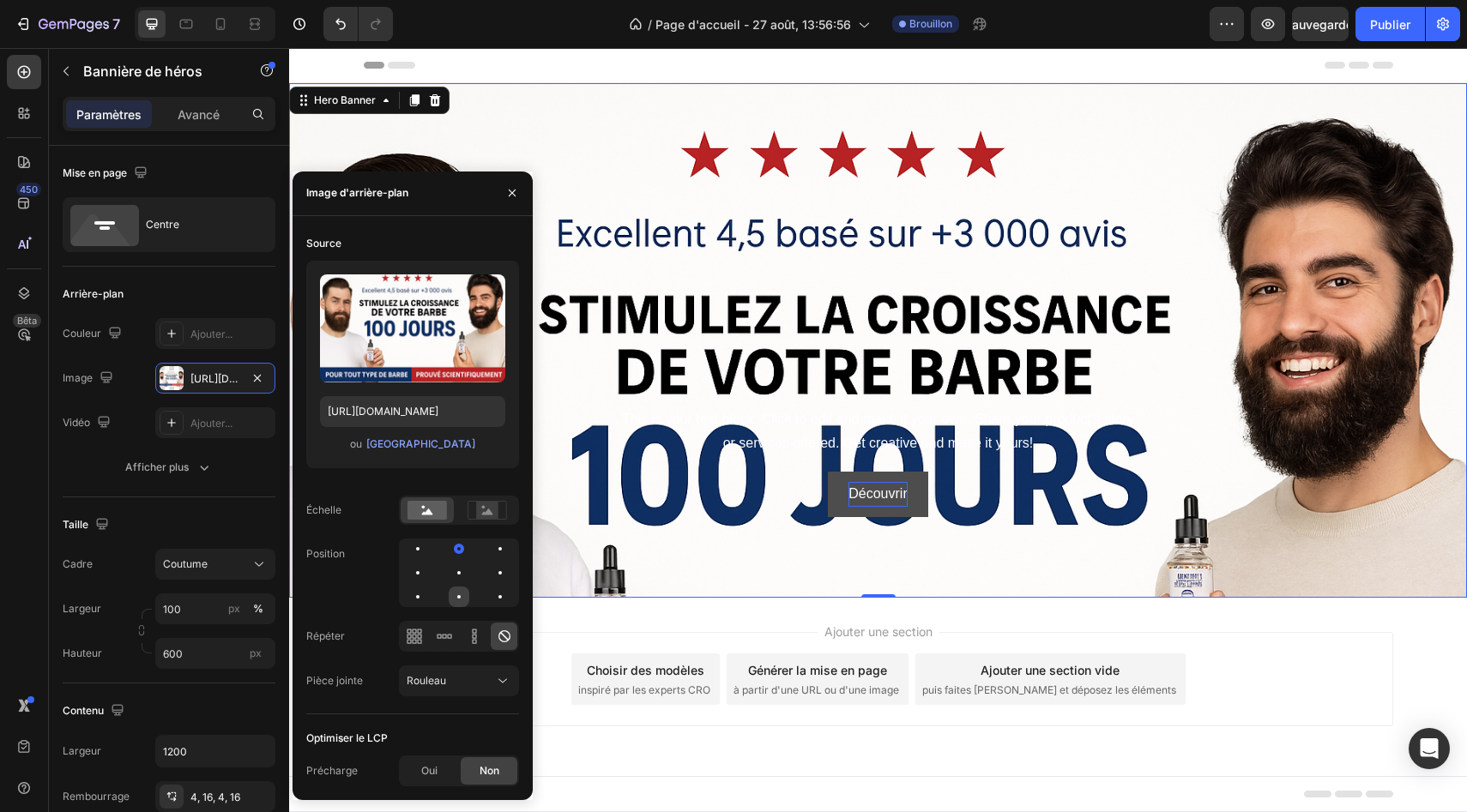
click at [489, 600] on div at bounding box center [499, 596] width 20 height 20
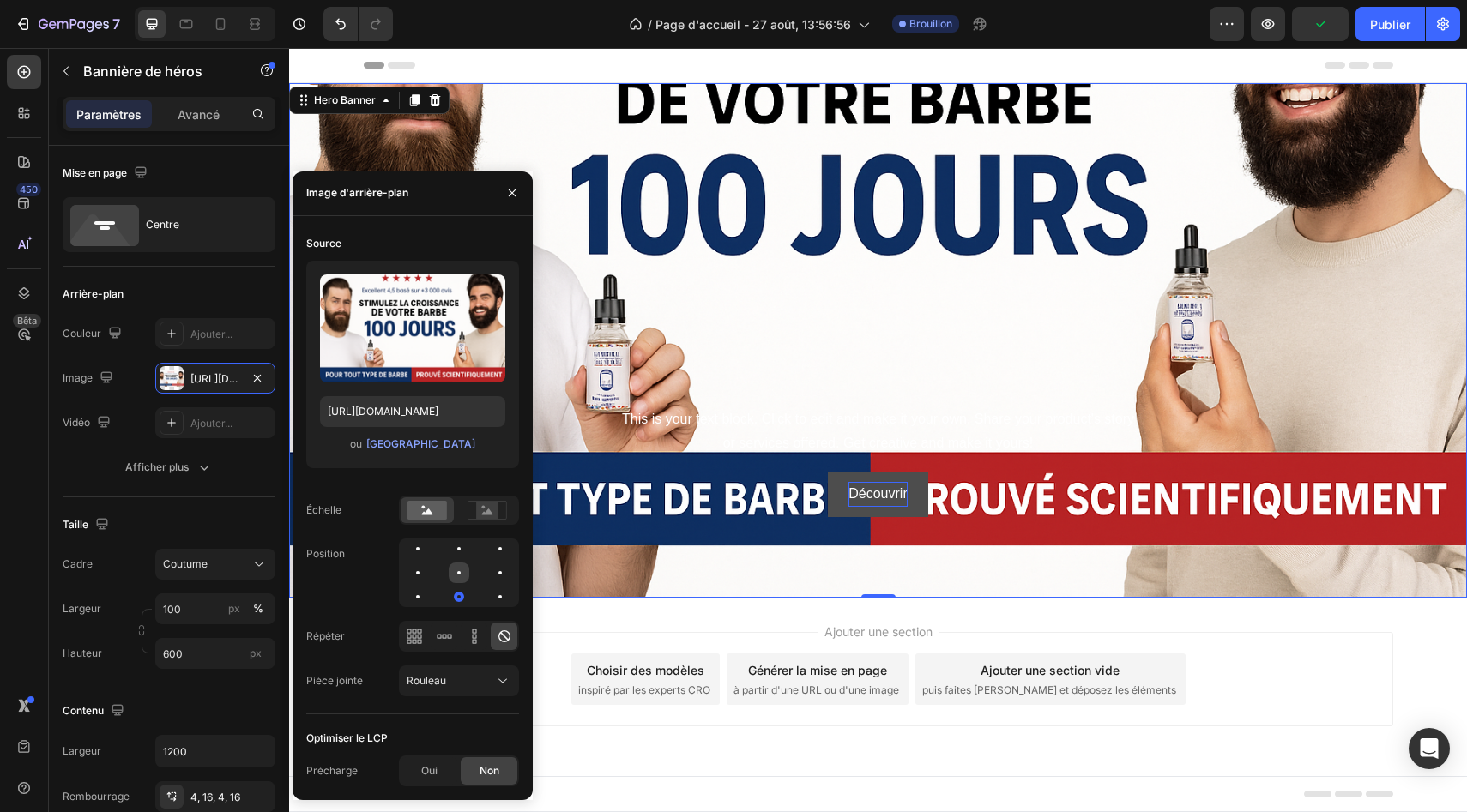
click at [489, 576] on div at bounding box center [499, 572] width 20 height 20
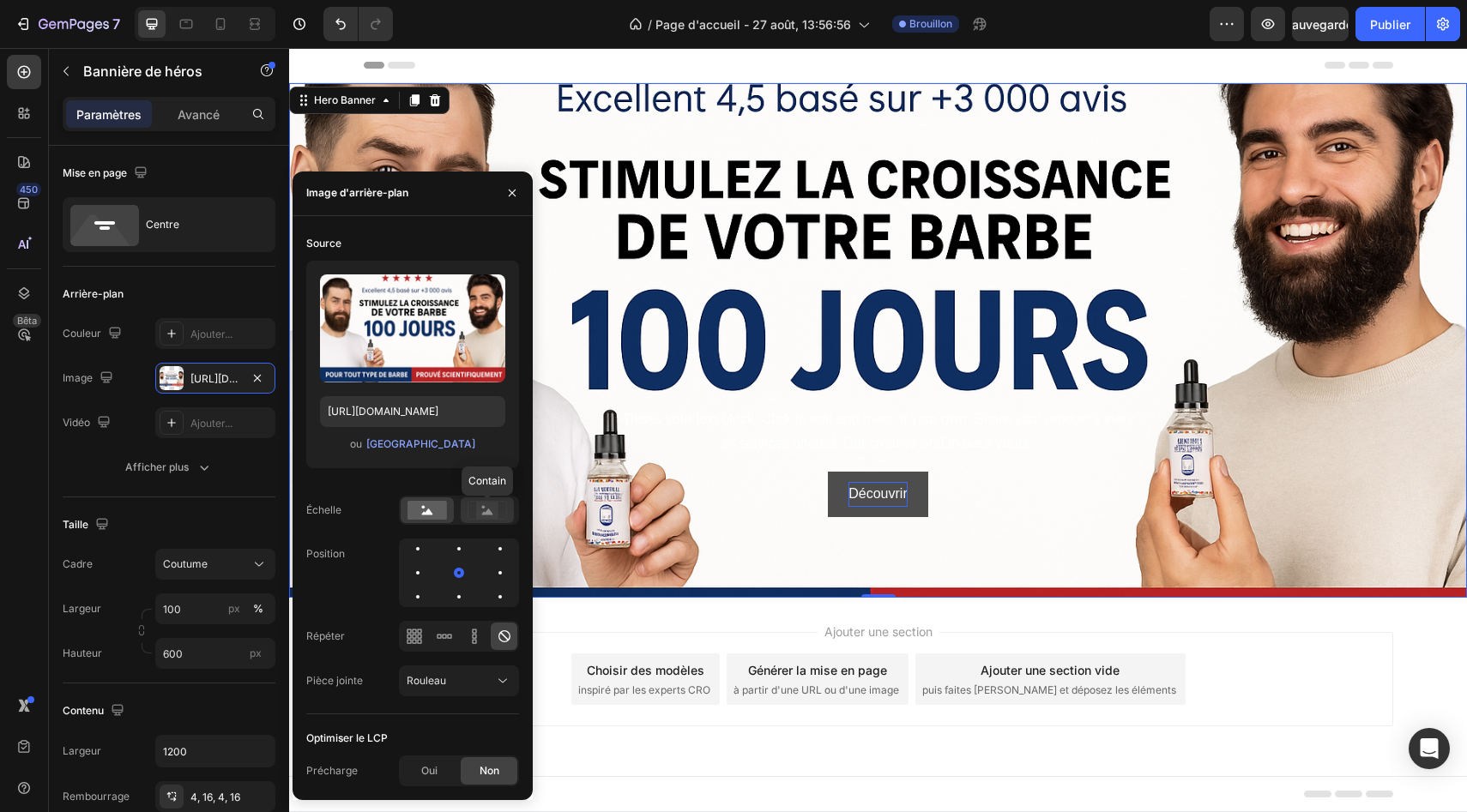
click at [481, 517] on rect at bounding box center [487, 510] width 22 height 17
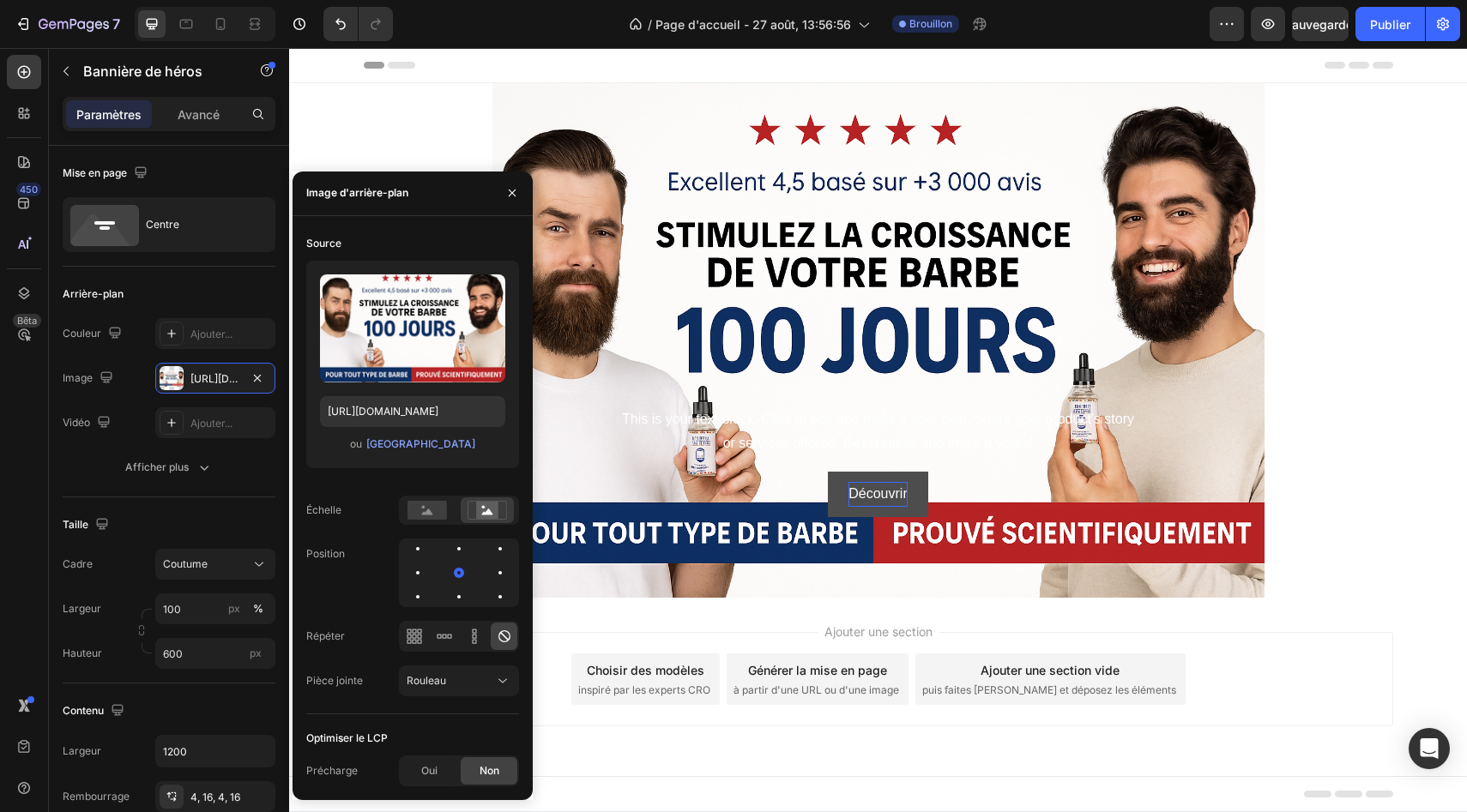
click at [1189, 623] on div "Ajouter une section Choisir des modèles inspiré par les experts CRO Générer la …" at bounding box center [878, 703] width 1178 height 211
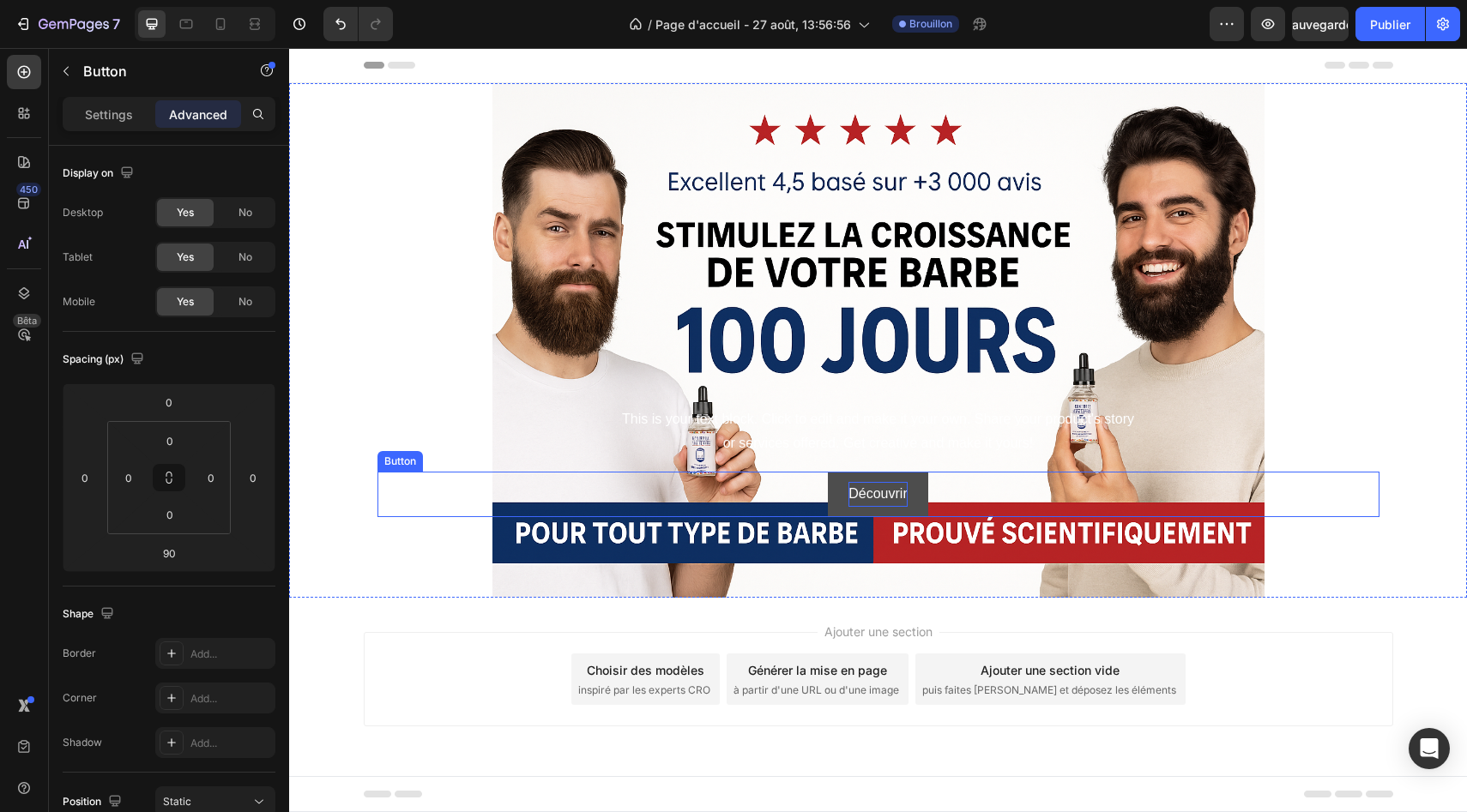
click at [1048, 511] on div "Découvrir Button" at bounding box center [878, 495] width 1002 height 46
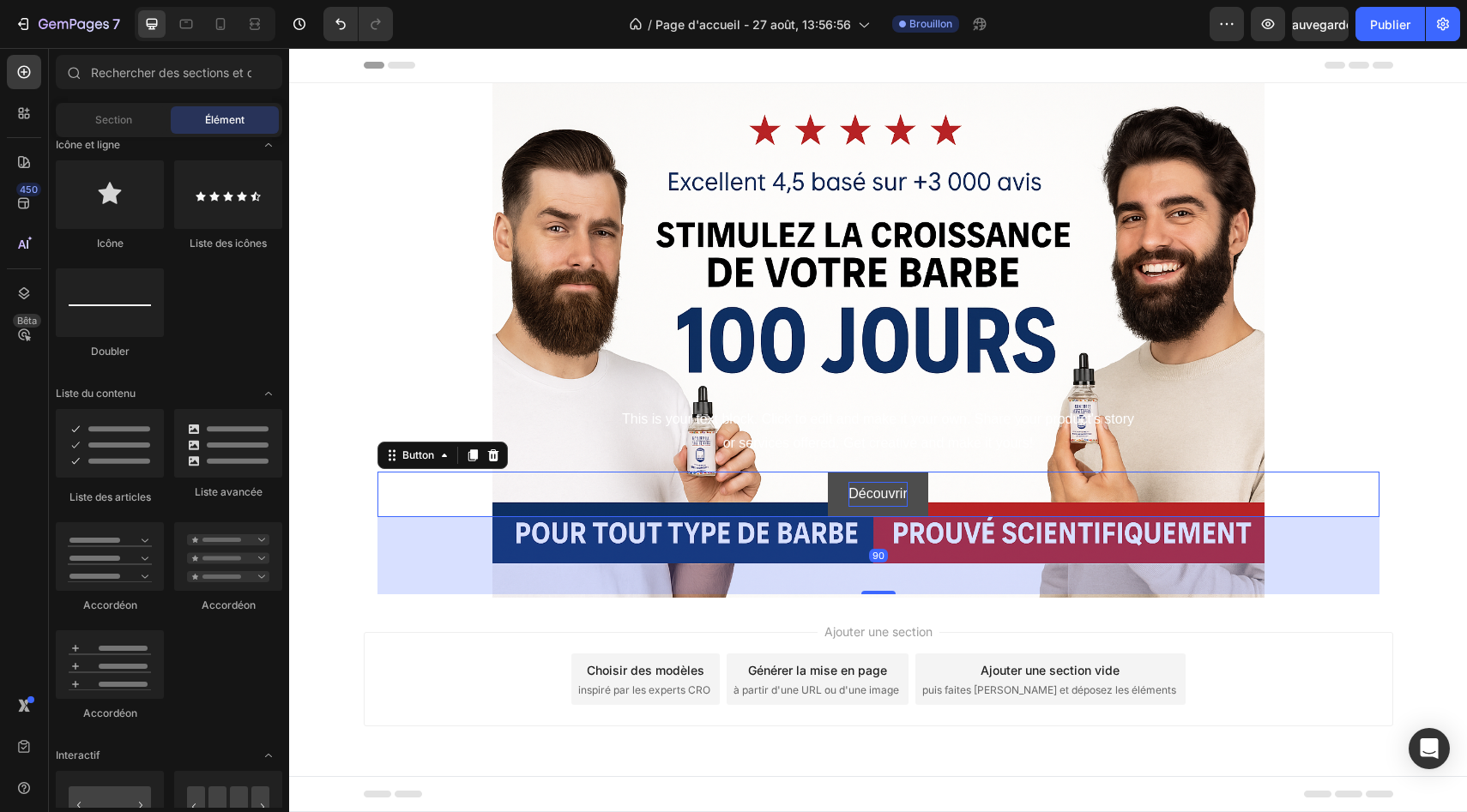
click at [1062, 612] on div "Ajouter une section Choisir des modèles inspiré par les experts CRO Générer la …" at bounding box center [878, 703] width 1178 height 211
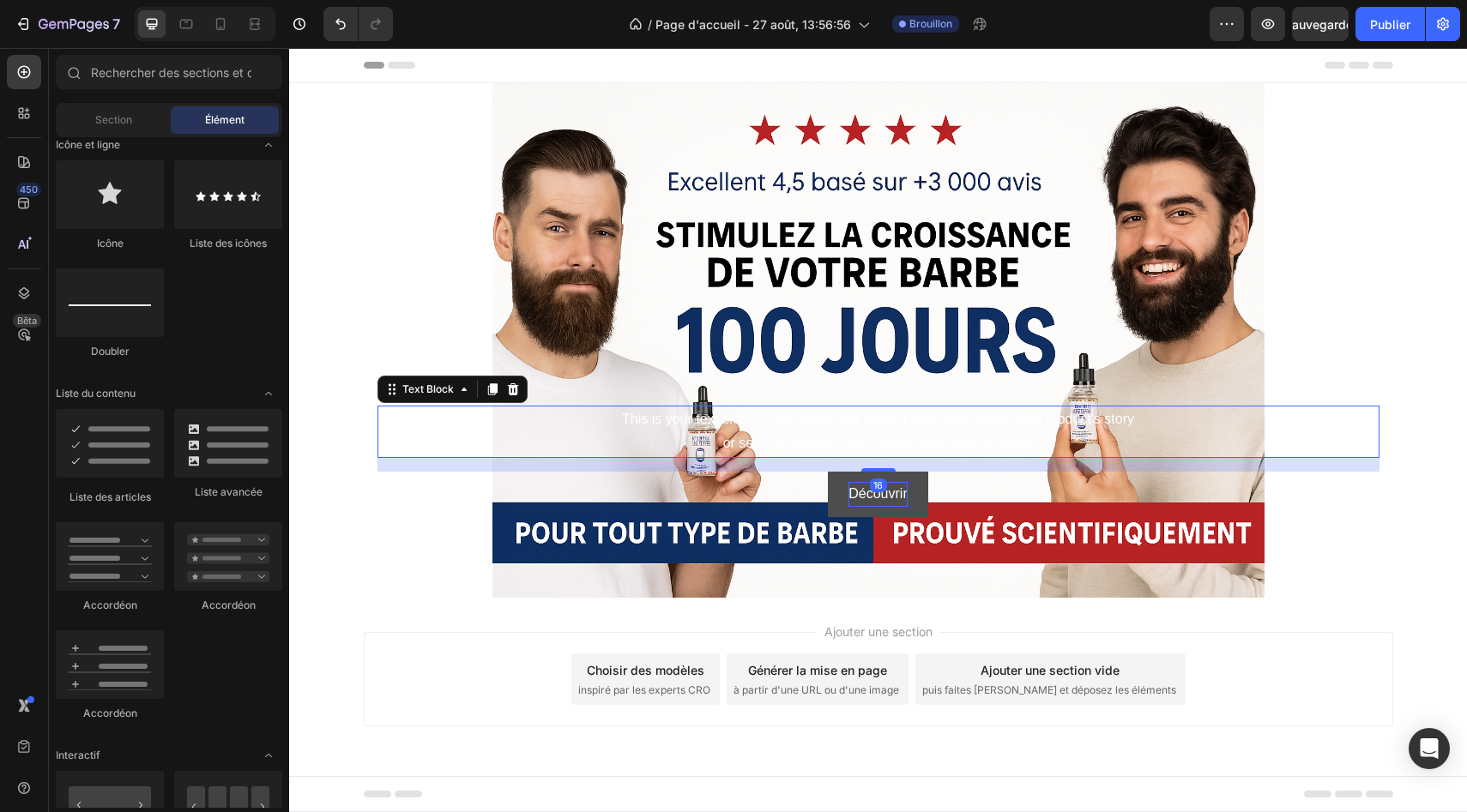
click at [763, 422] on div "This is your text block. Click to edit and make it your own. Share your product…" at bounding box center [878, 432] width 1002 height 53
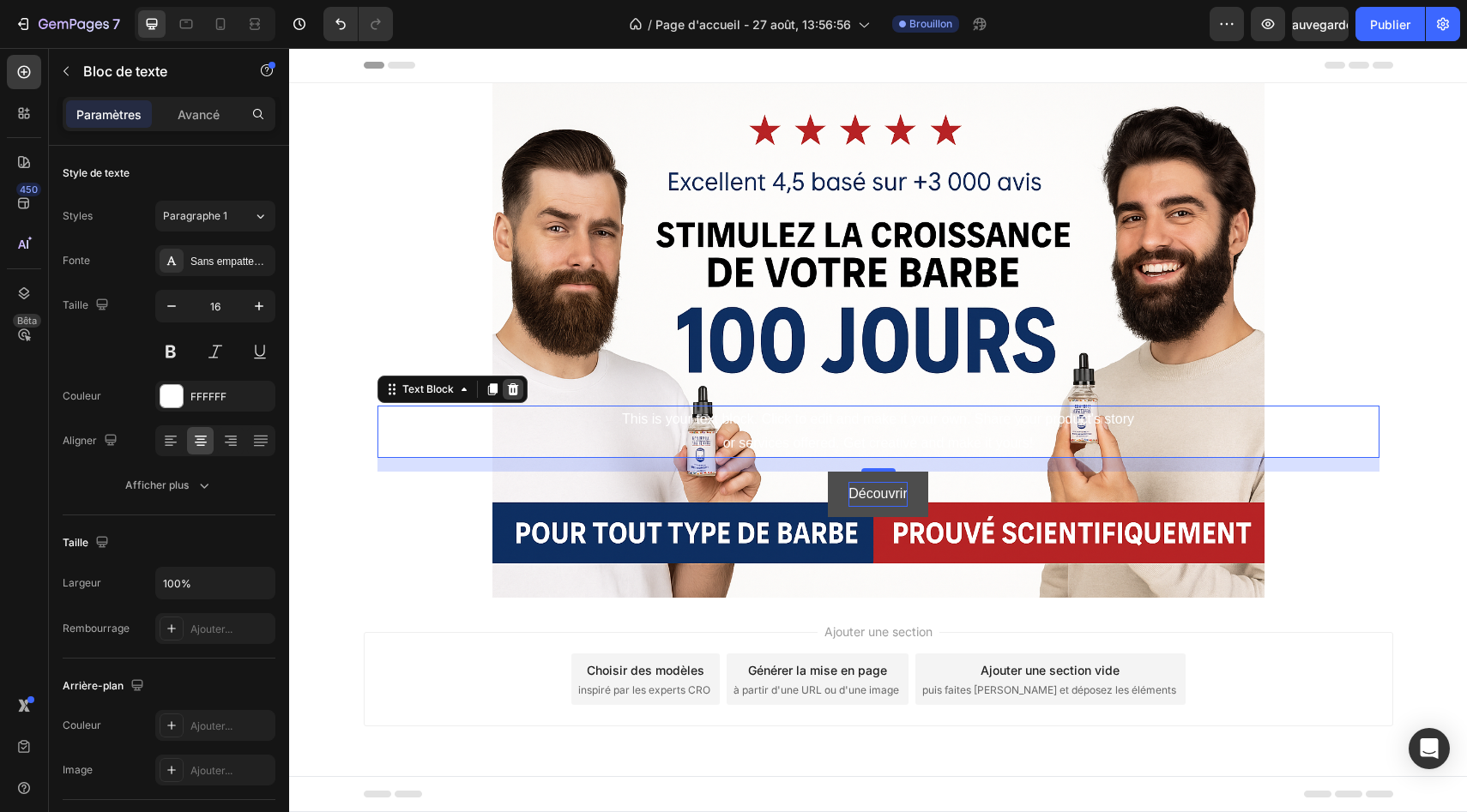
click at [507, 384] on icon at bounding box center [513, 390] width 14 height 14
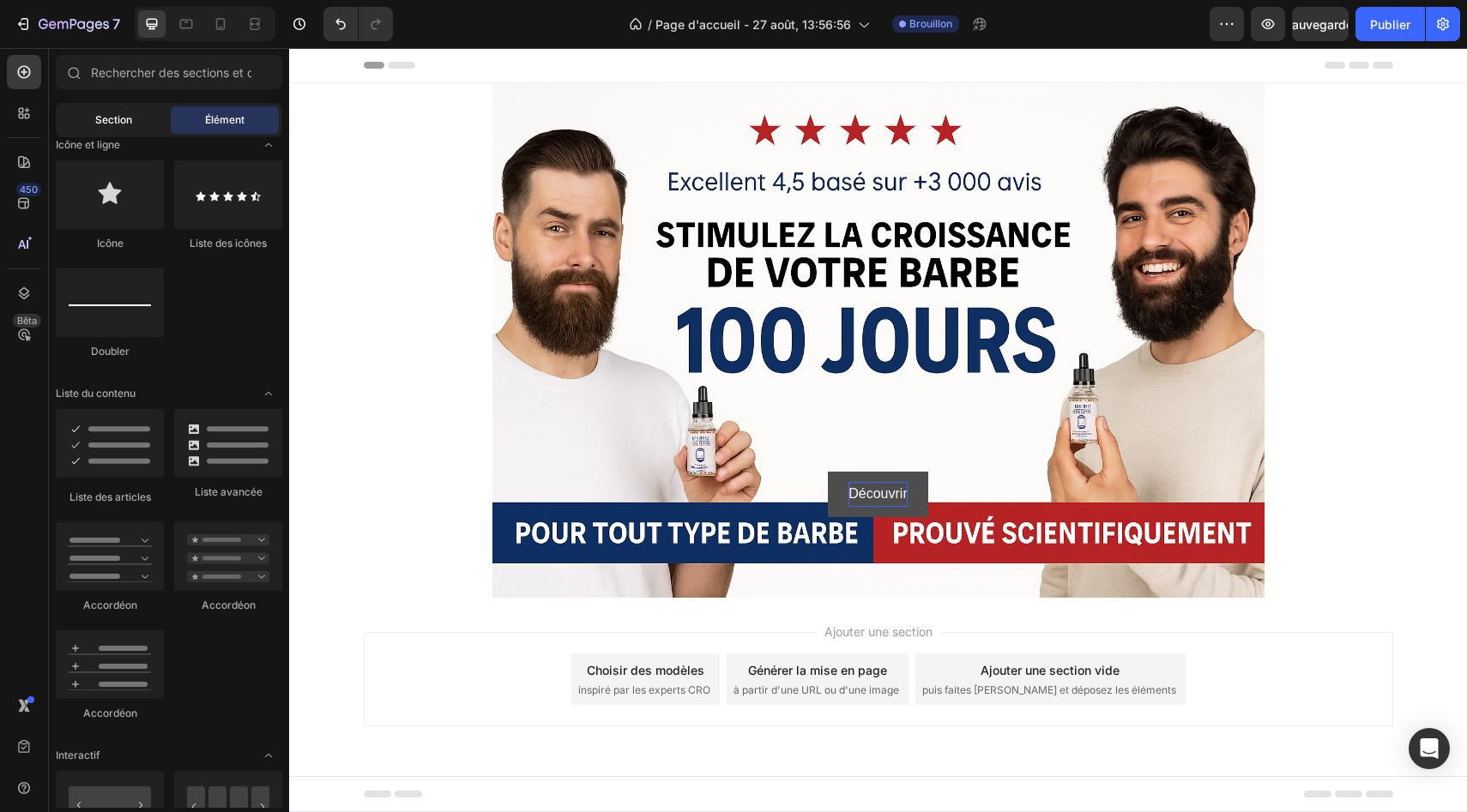
click at [137, 130] on div "Section" at bounding box center [113, 120] width 108 height 27
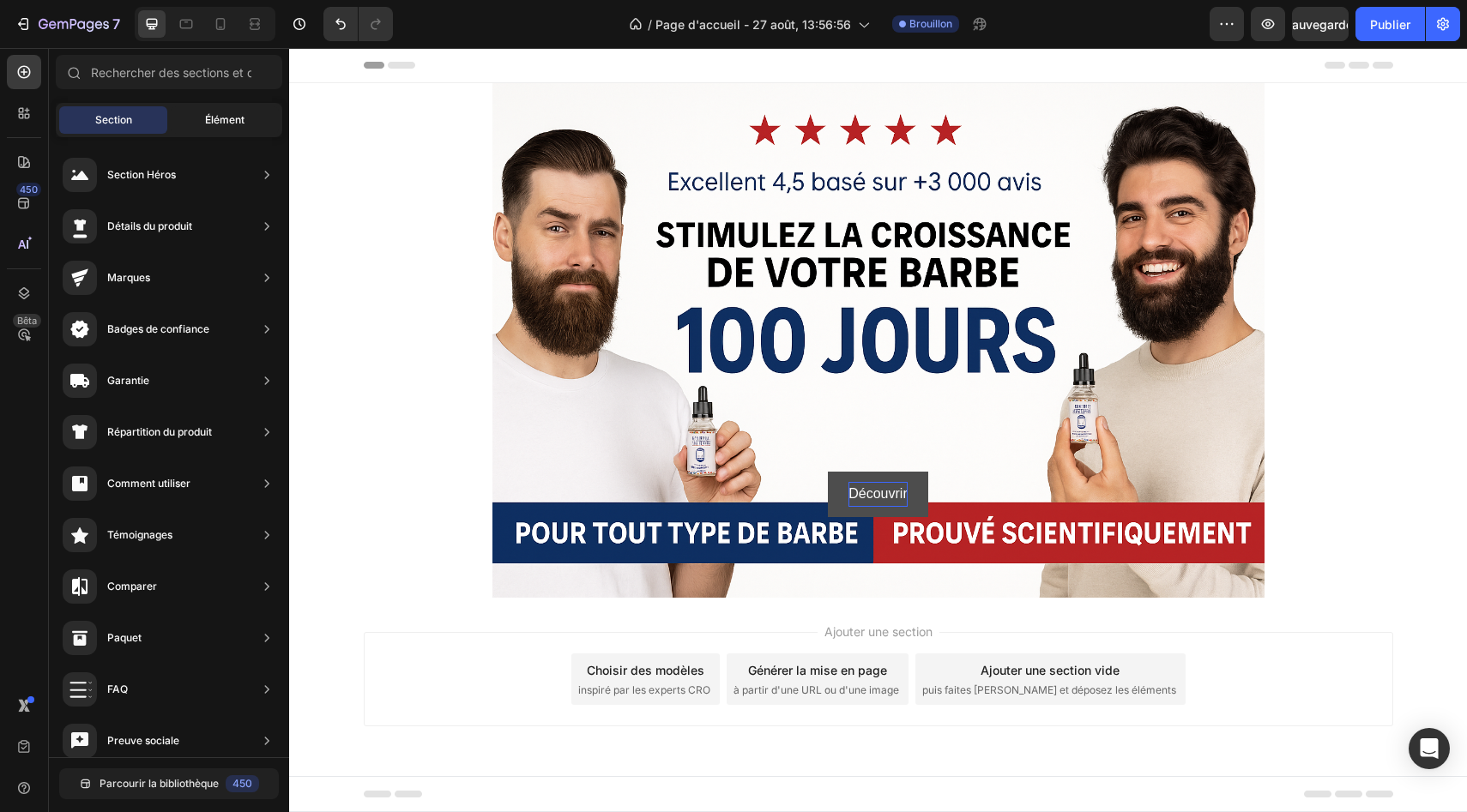
click at [210, 115] on font "Élément" at bounding box center [225, 119] width 40 height 13
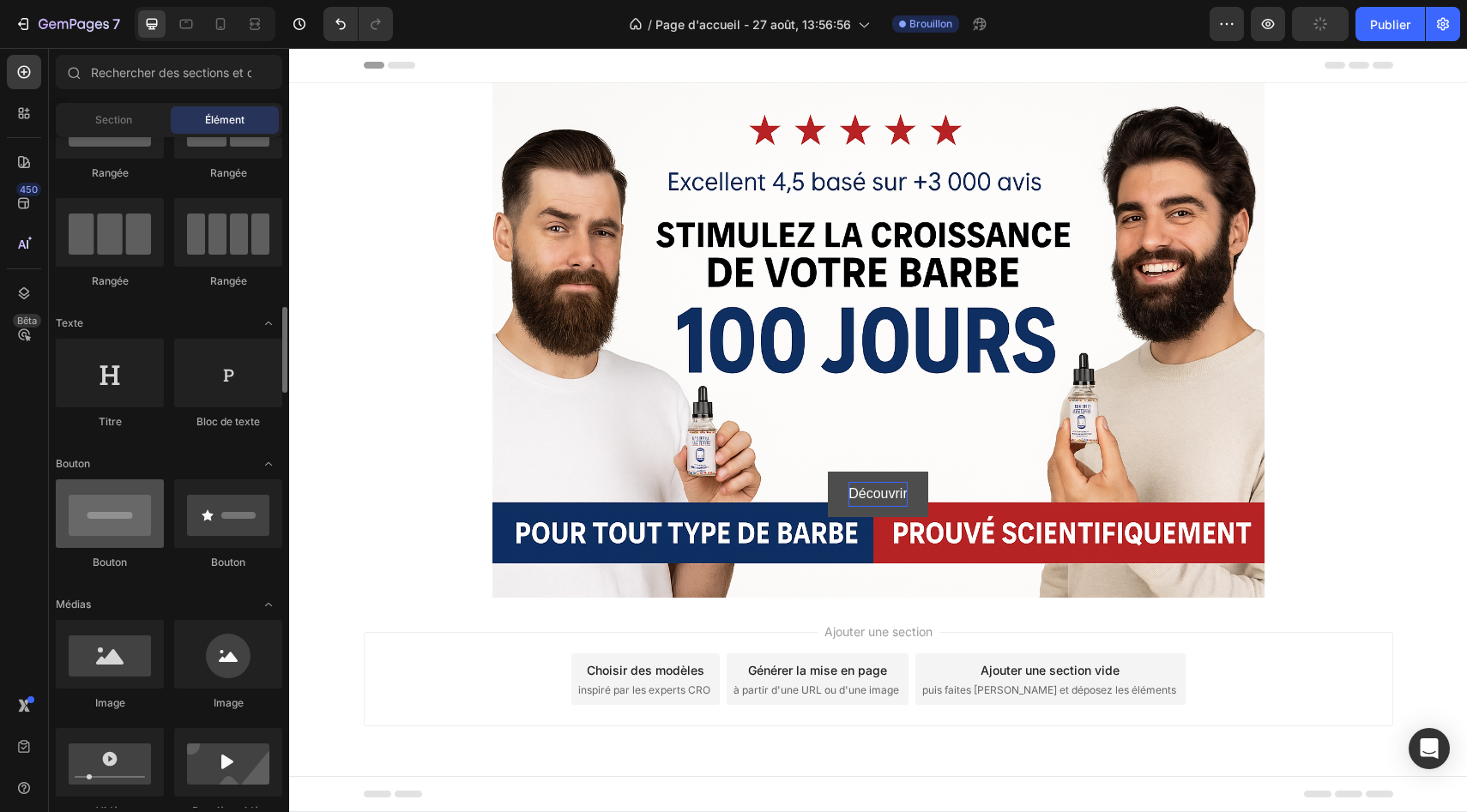
scroll to position [0, 0]
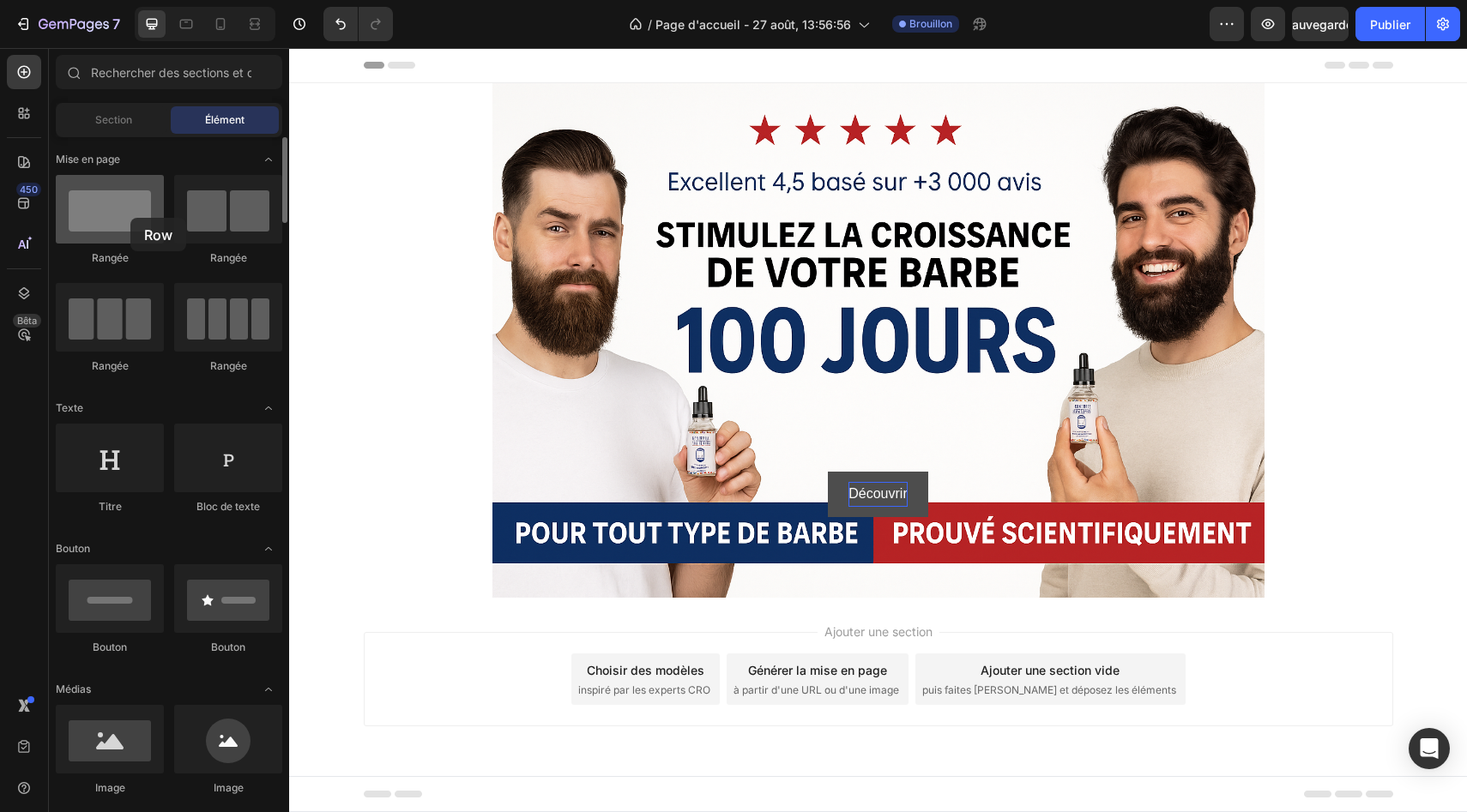
click at [130, 218] on div at bounding box center [109, 209] width 108 height 69
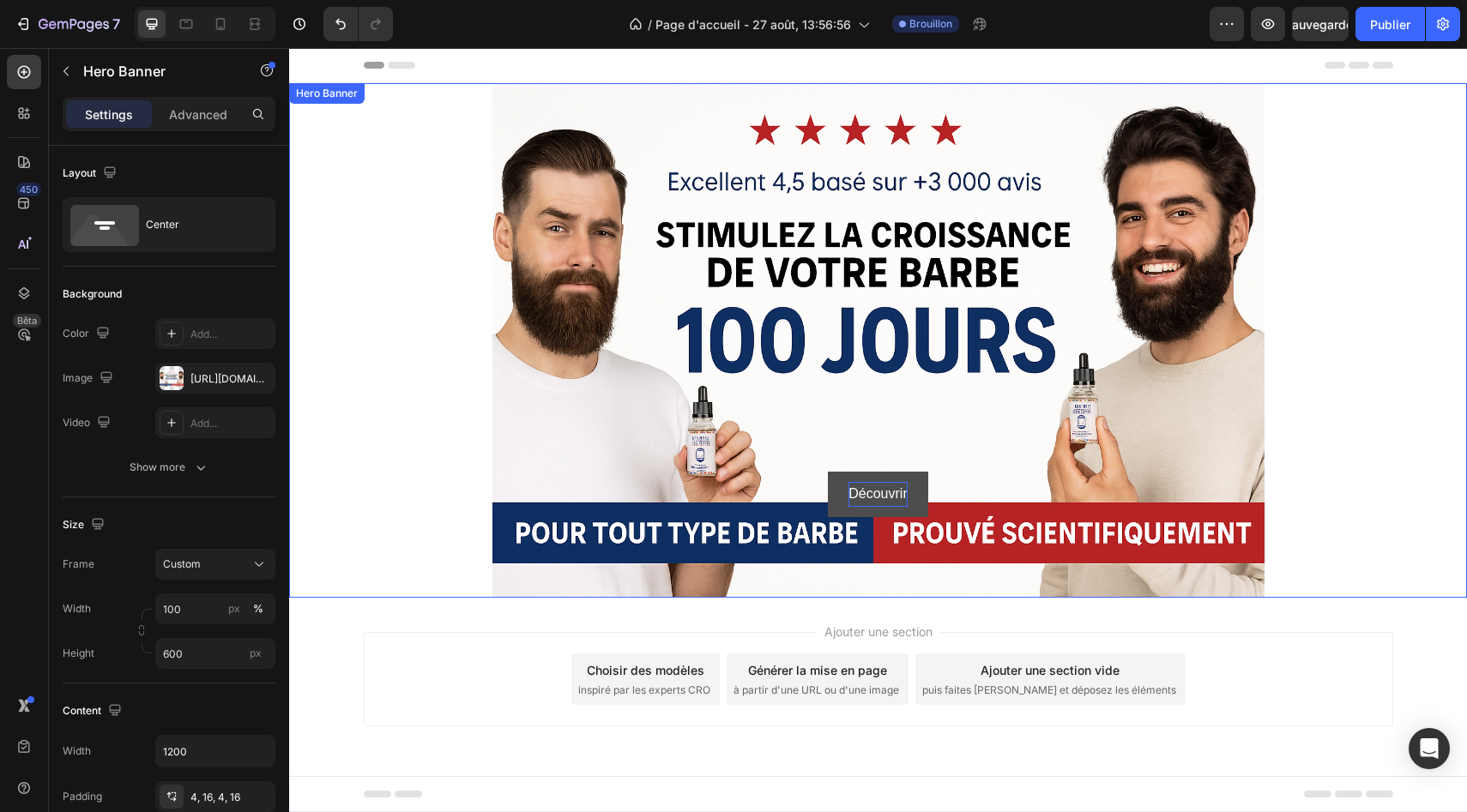
click at [474, 332] on div "Background Image" at bounding box center [878, 340] width 1178 height 515
click at [524, 349] on div "Background Image" at bounding box center [878, 340] width 1178 height 515
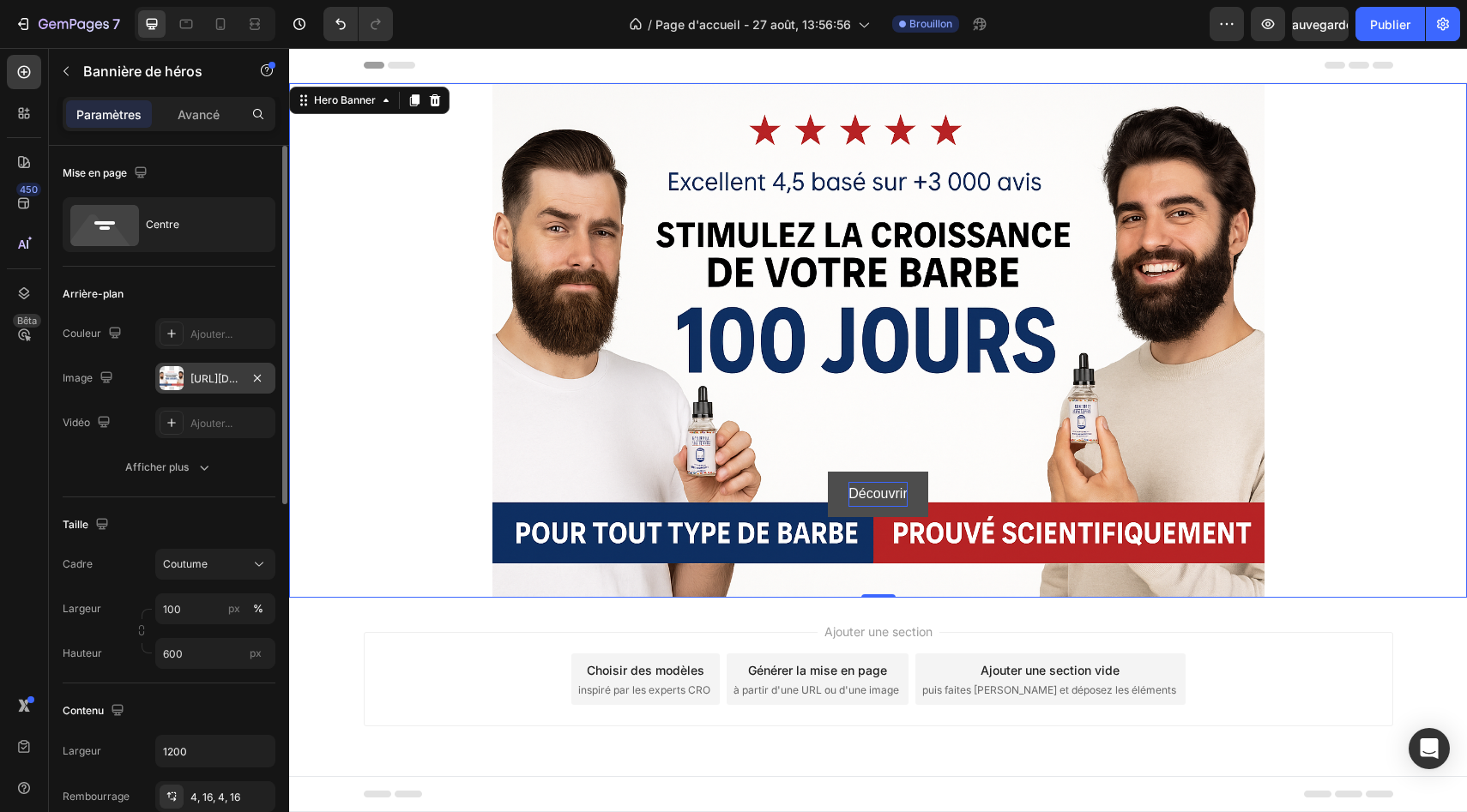
click at [211, 389] on div "[URL][DOMAIN_NAME]" at bounding box center [215, 378] width 120 height 31
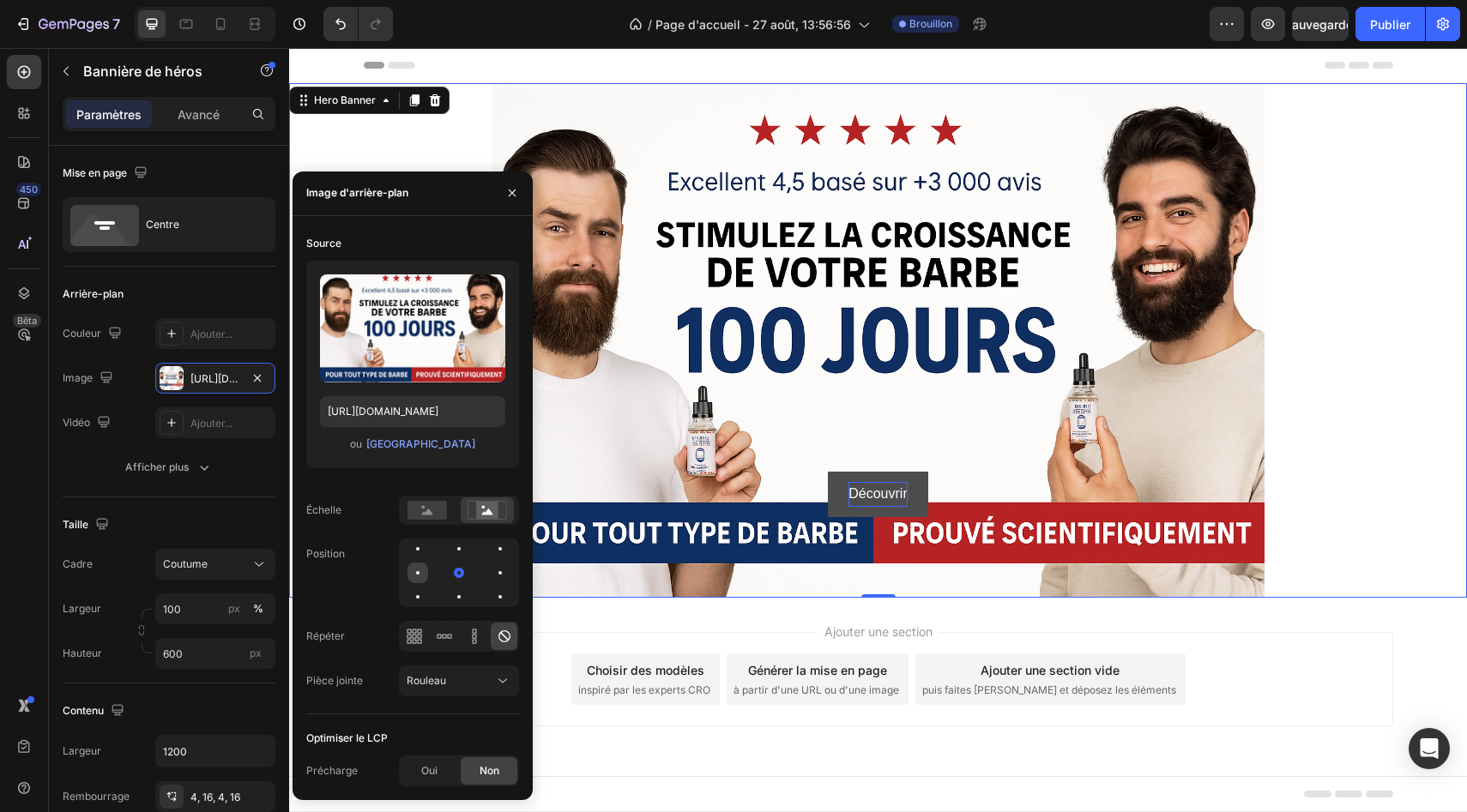
click at [449, 576] on div at bounding box center [458, 572] width 20 height 20
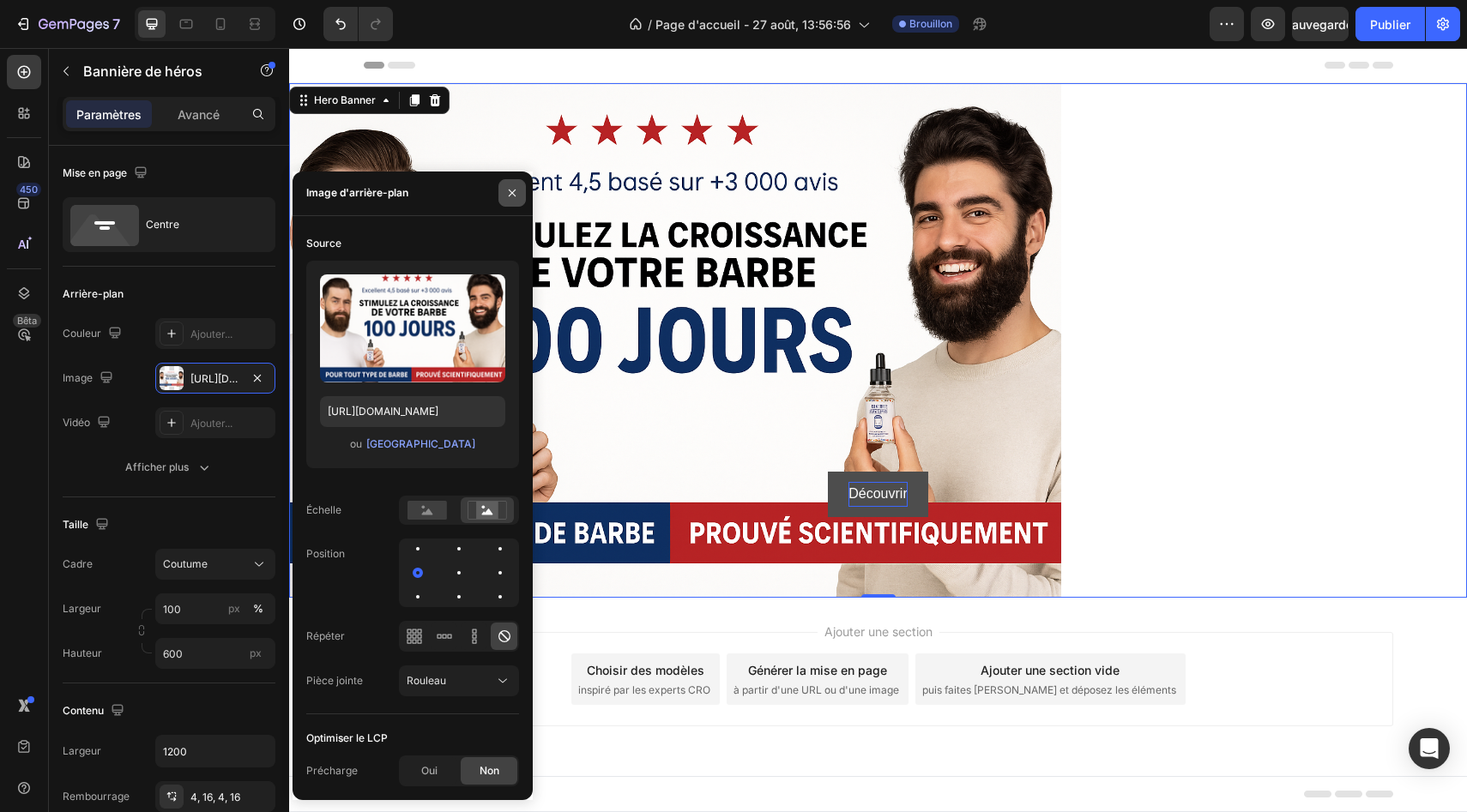
click at [513, 196] on icon "button" at bounding box center [512, 193] width 14 height 14
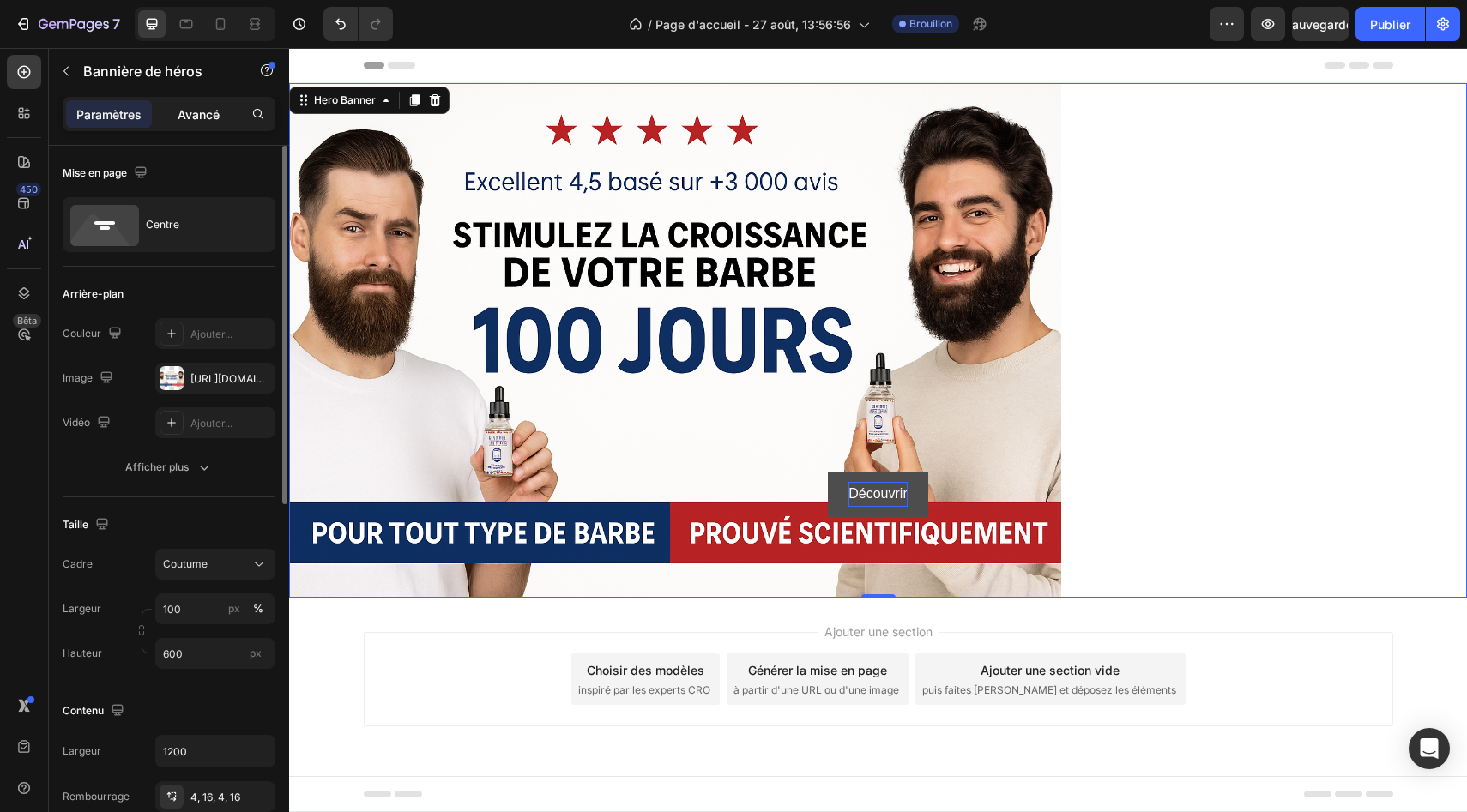
click at [186, 100] on div "Paramètres Avancé" at bounding box center [168, 114] width 212 height 34
click at [190, 120] on font "Avancé" at bounding box center [198, 115] width 42 height 15
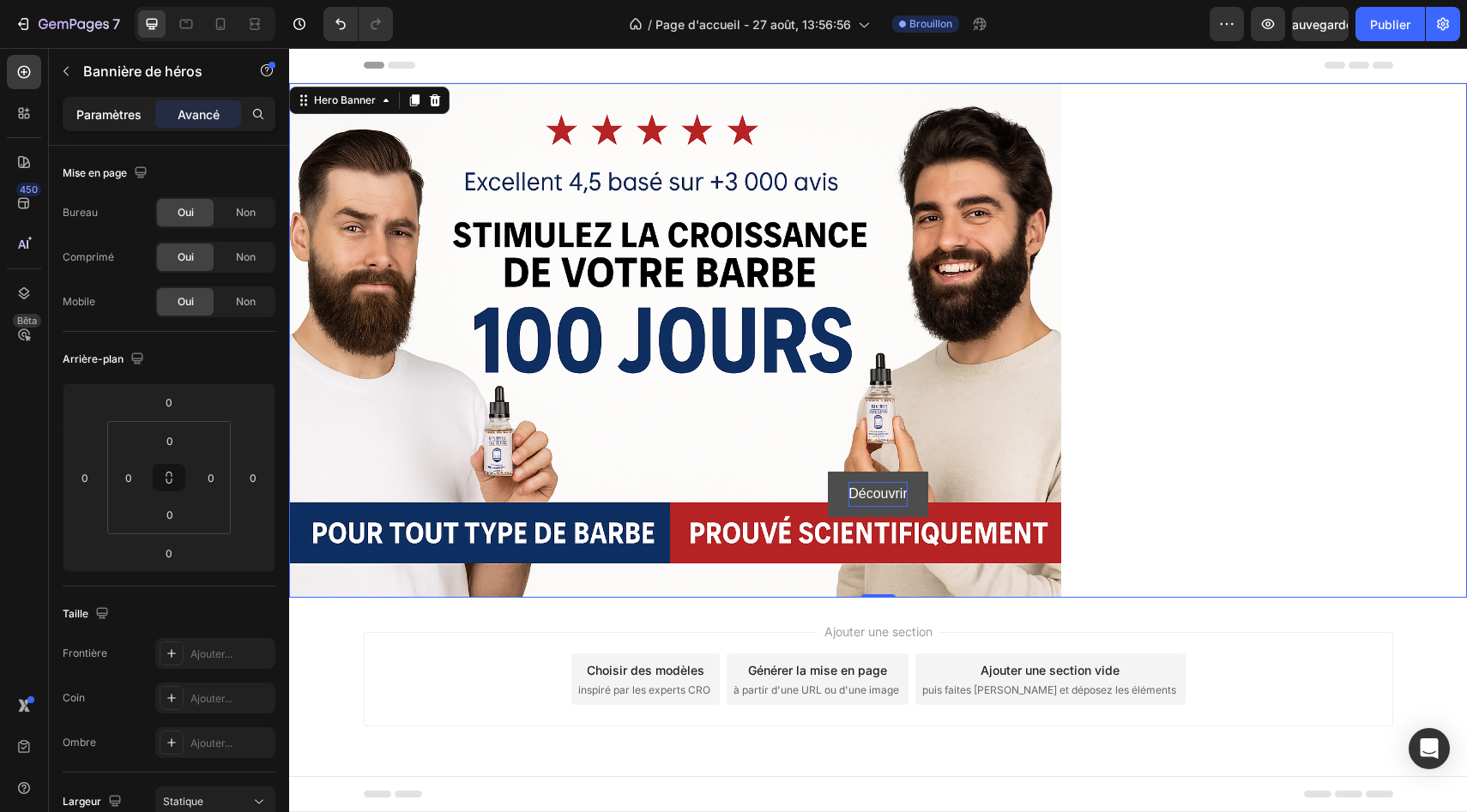
click at [99, 108] on font "Paramètres" at bounding box center [109, 115] width 65 height 15
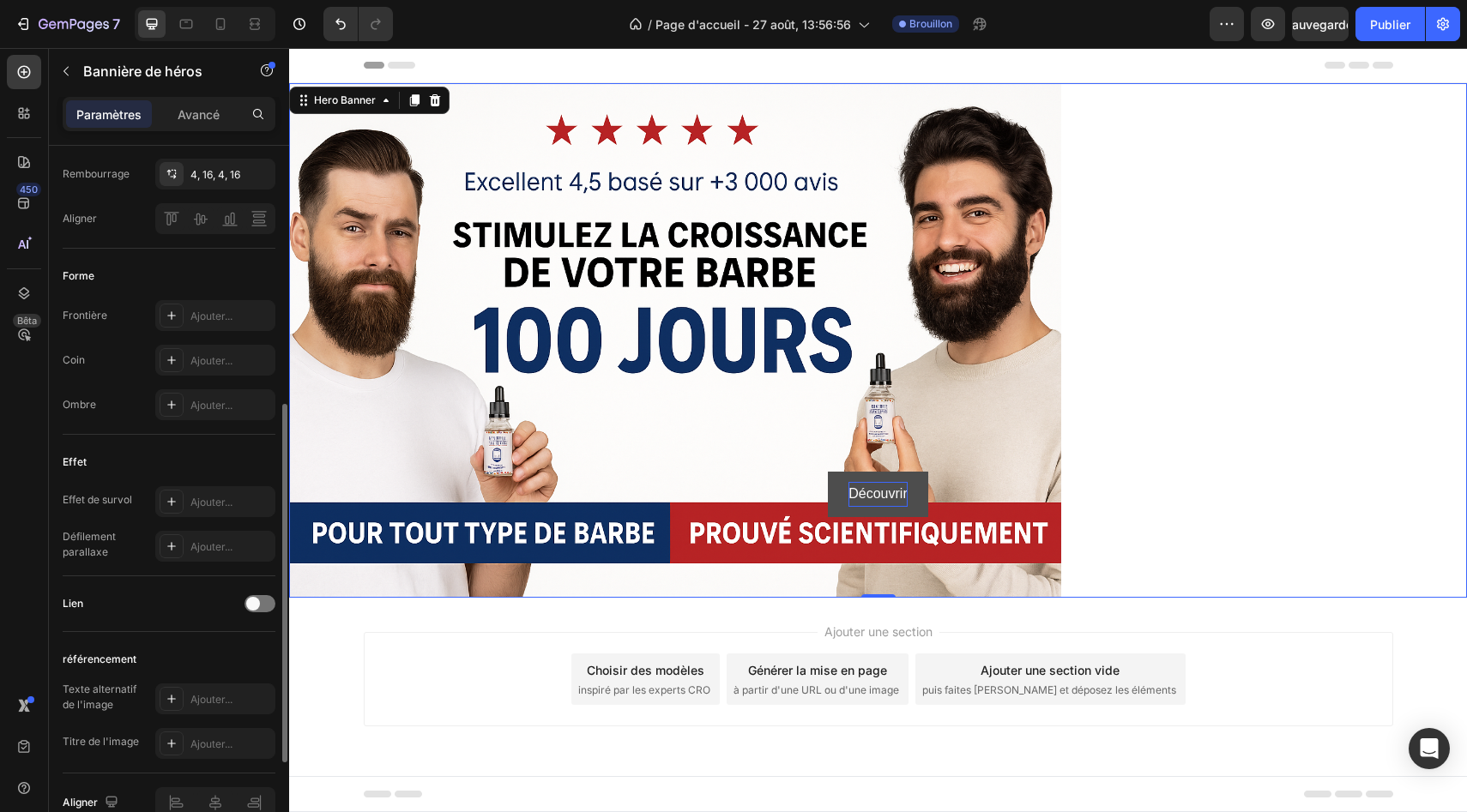
scroll to position [711, 0]
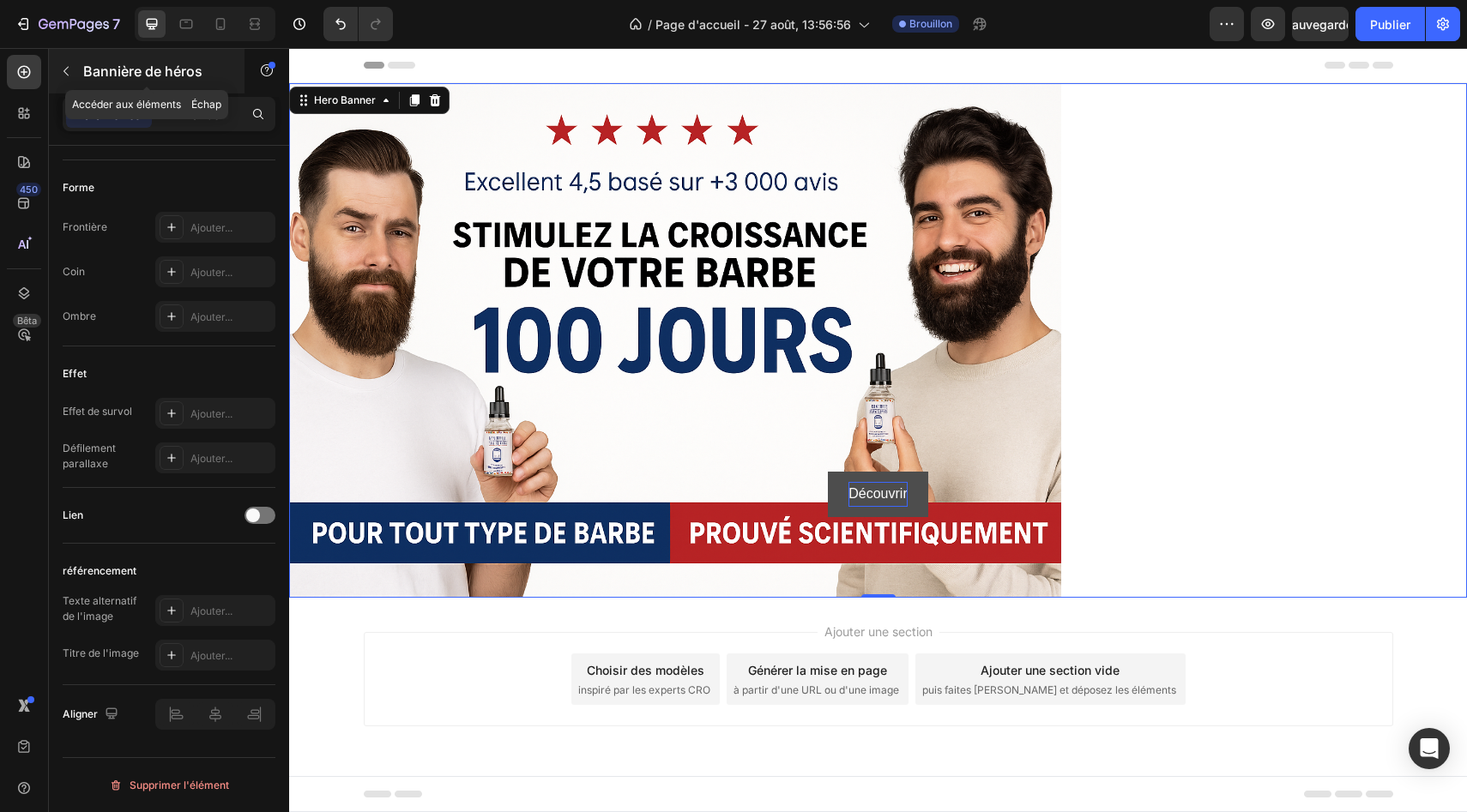
click at [71, 78] on button "button" at bounding box center [65, 71] width 27 height 27
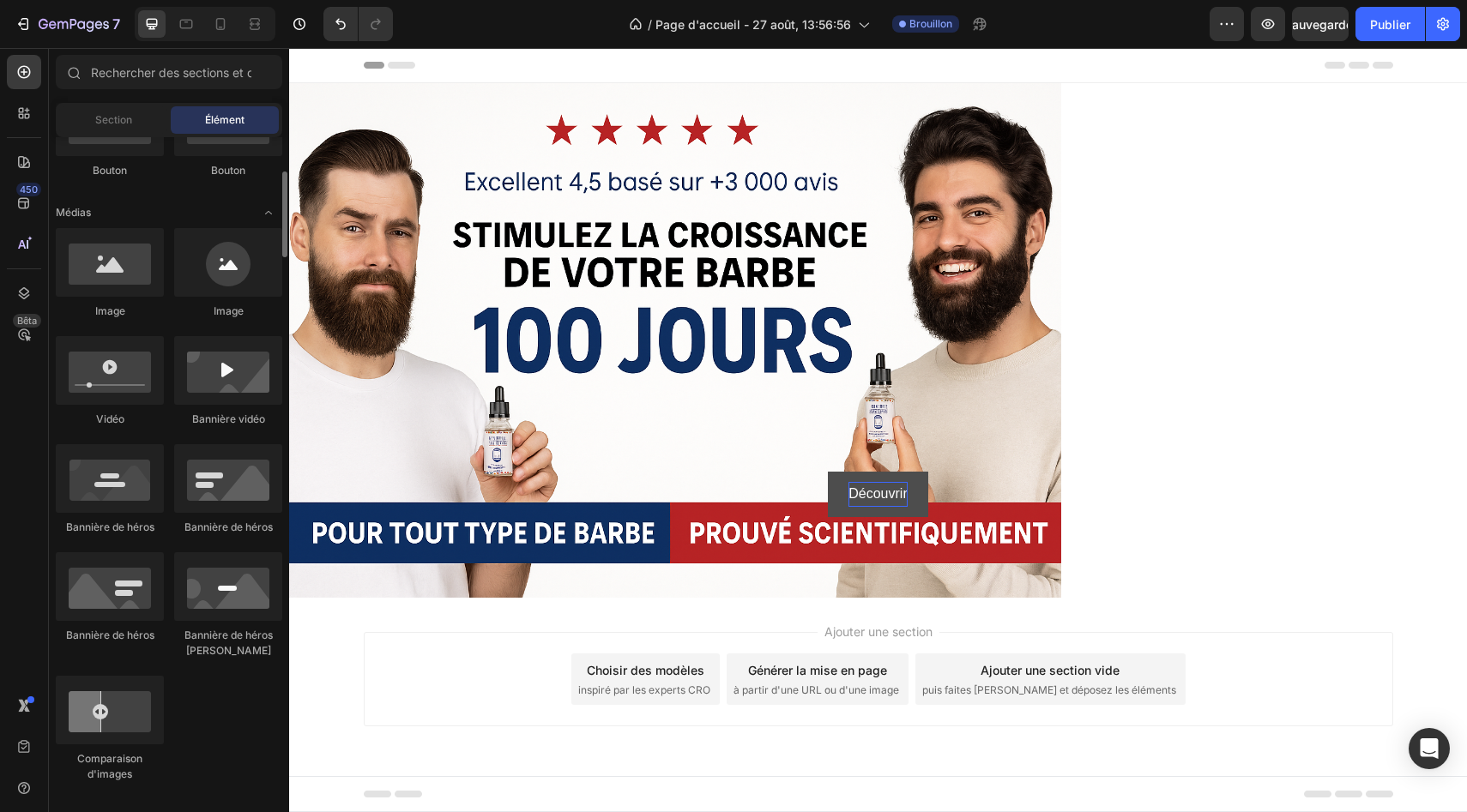
scroll to position [483, 0]
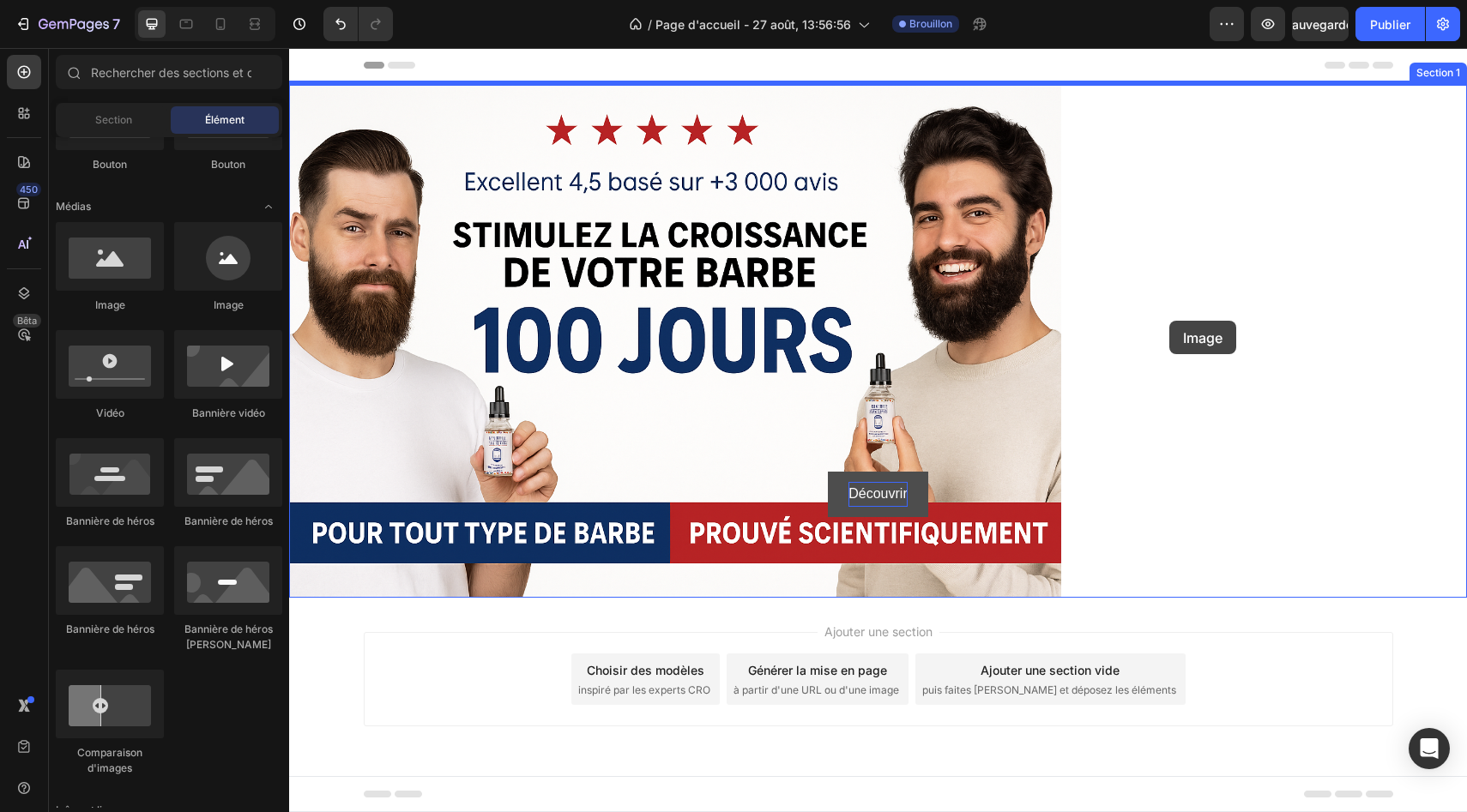
drag, startPoint x: 523, startPoint y: 320, endPoint x: 1169, endPoint y: 320, distance: 646.0
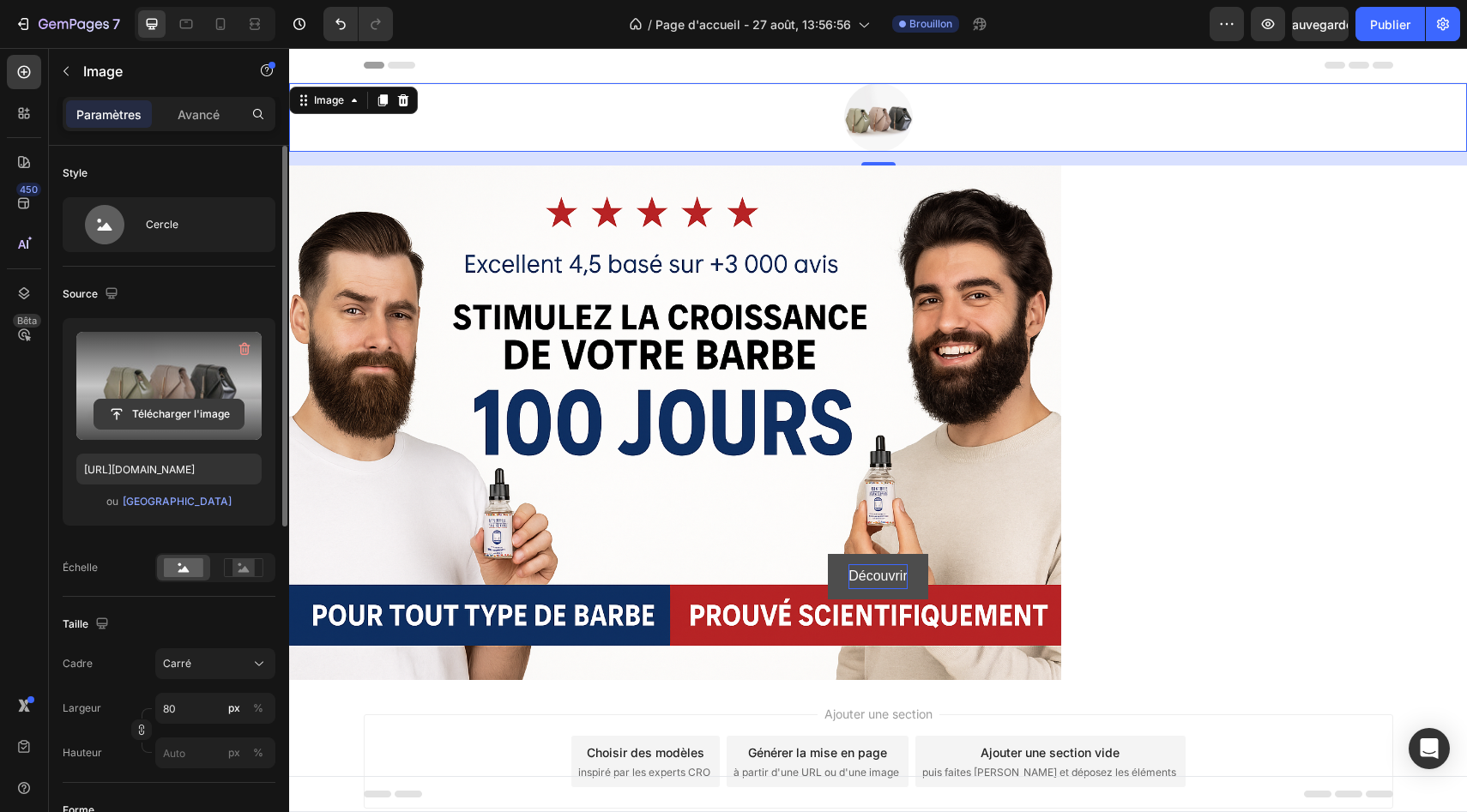
click at [183, 407] on input "file" at bounding box center [168, 413] width 149 height 29
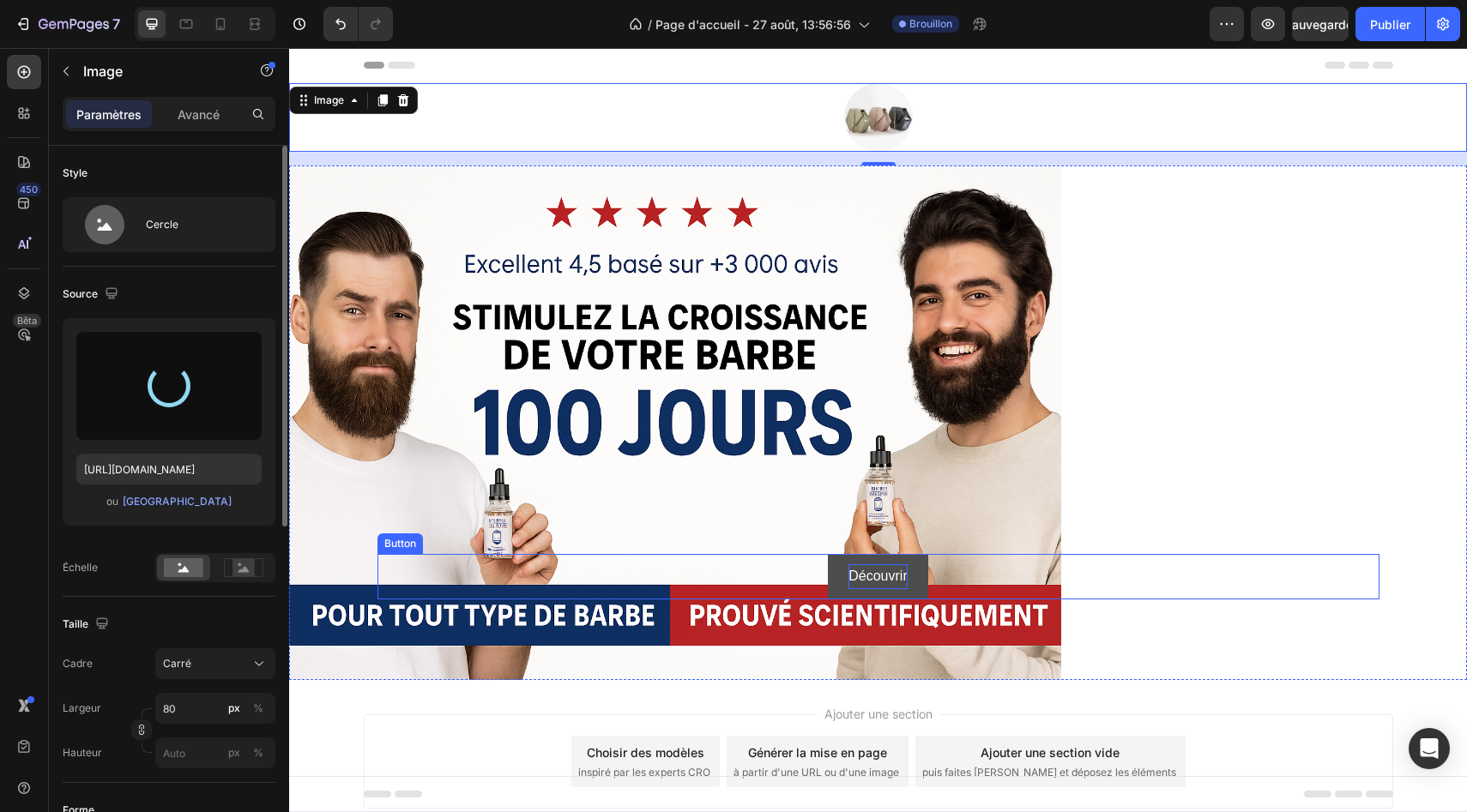
type input "[URL][DOMAIN_NAME]"
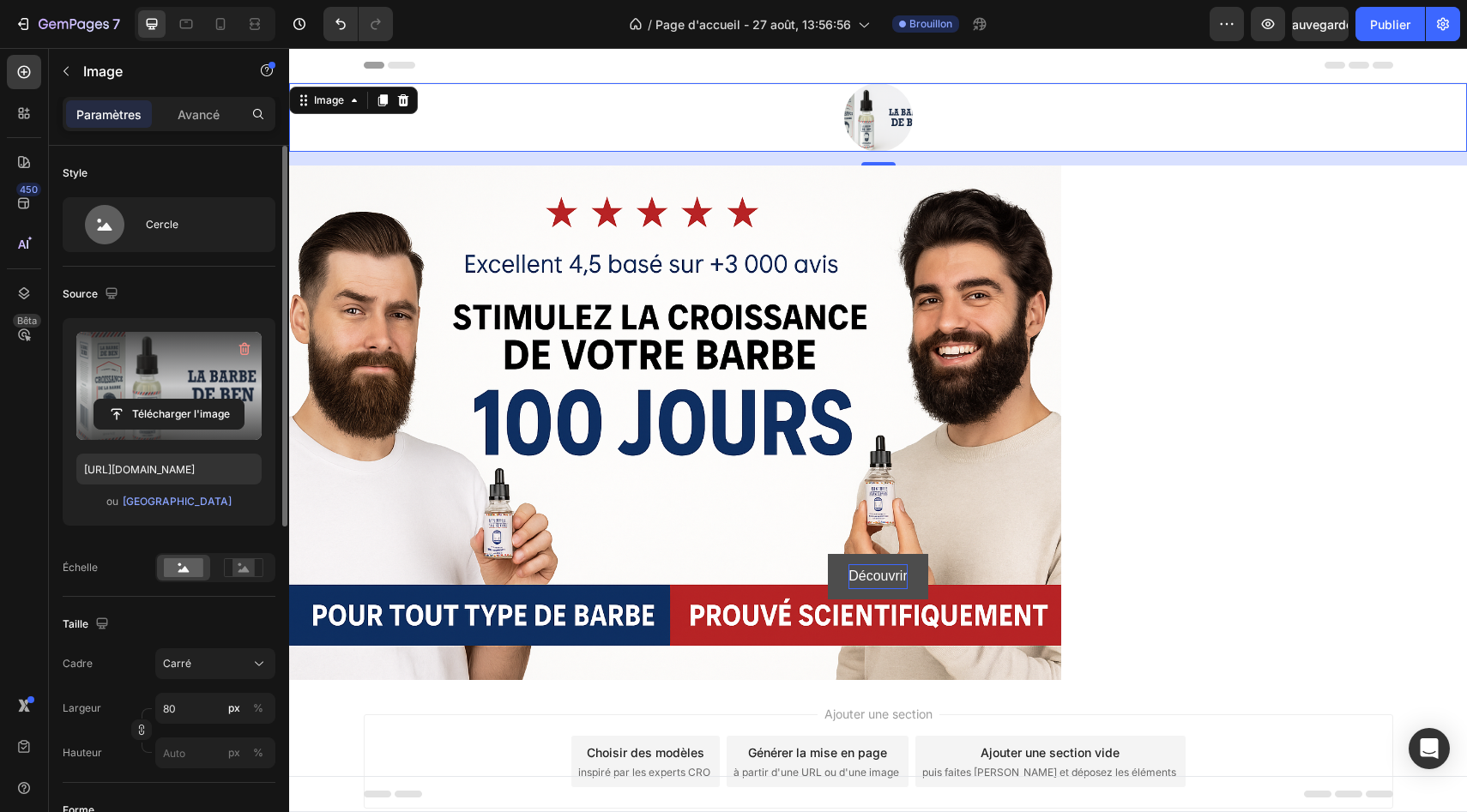
click at [813, 106] on div at bounding box center [878, 117] width 1178 height 69
click at [882, 128] on img at bounding box center [878, 117] width 69 height 69
click at [405, 102] on icon at bounding box center [403, 101] width 14 height 14
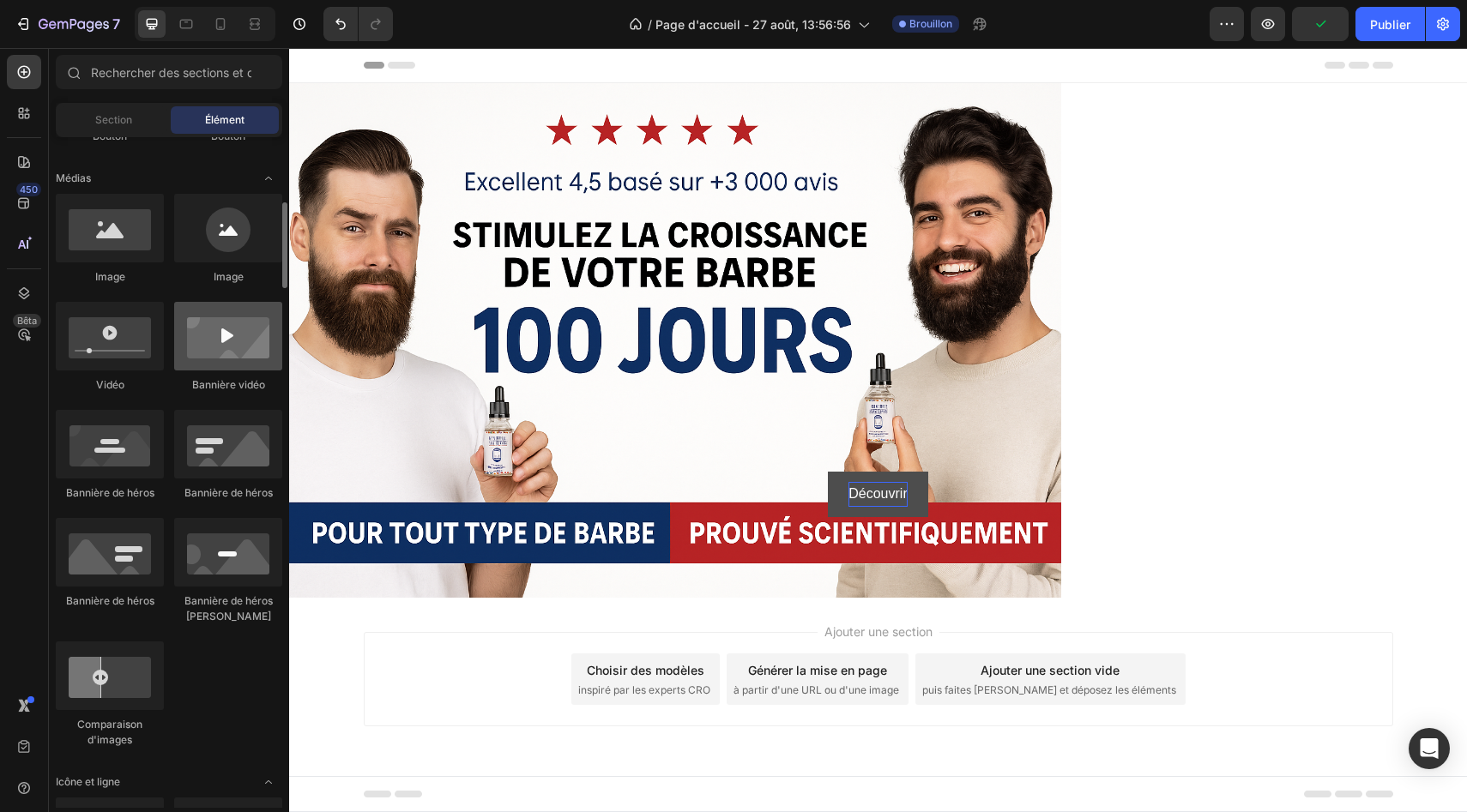
scroll to position [515, 0]
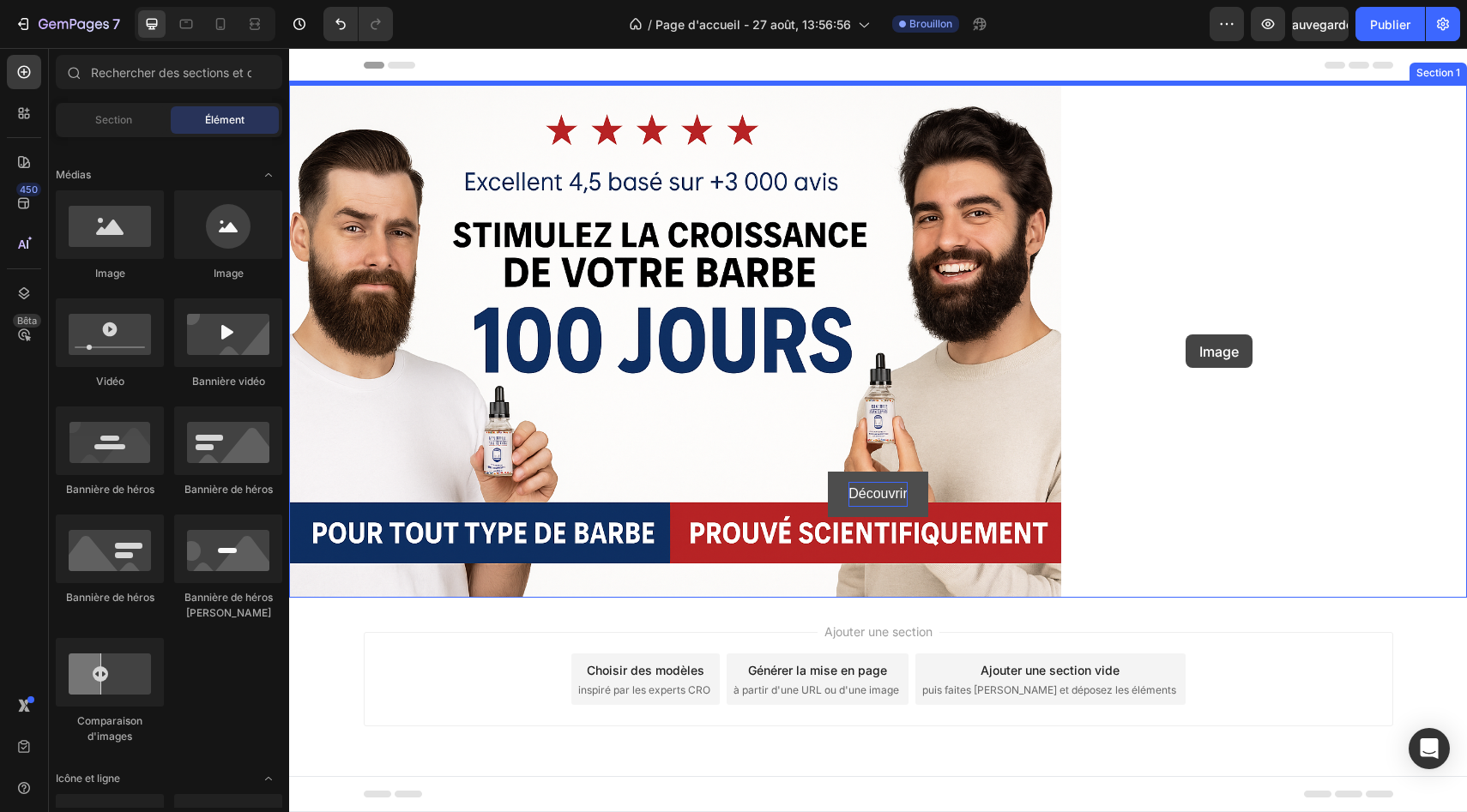
drag, startPoint x: 399, startPoint y: 265, endPoint x: 1185, endPoint y: 334, distance: 789.0
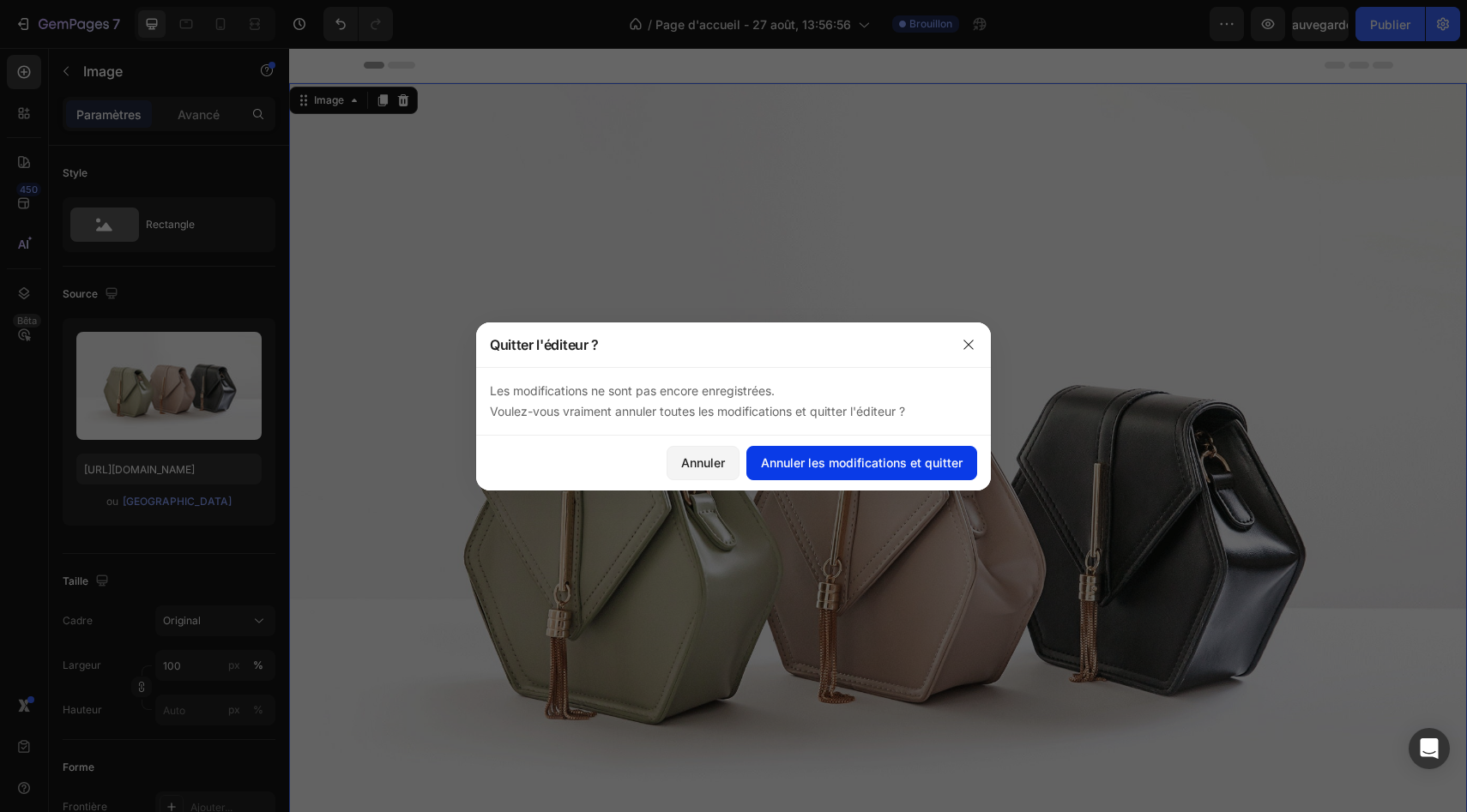
click at [847, 479] on button "Annuler les modifications et quitter" at bounding box center [861, 463] width 231 height 34
